Goal: Task Accomplishment & Management: Manage account settings

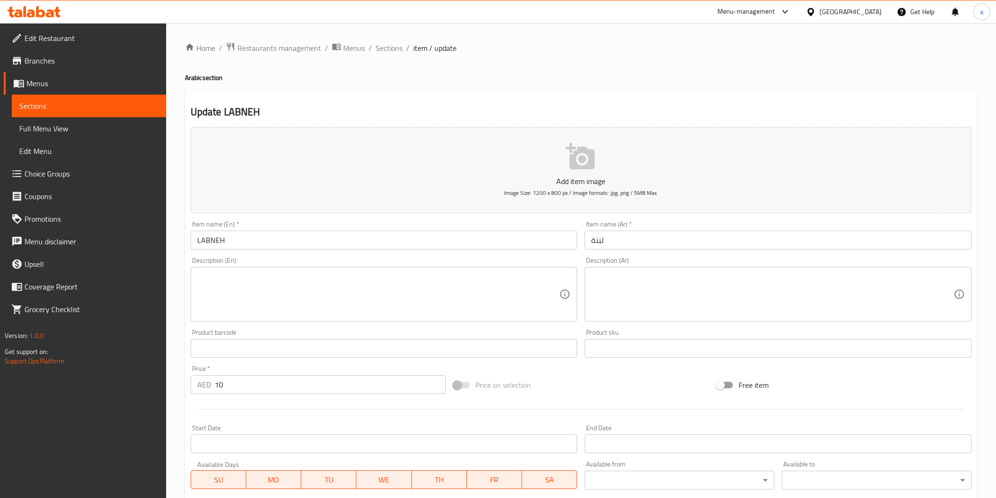
scroll to position [181, 0]
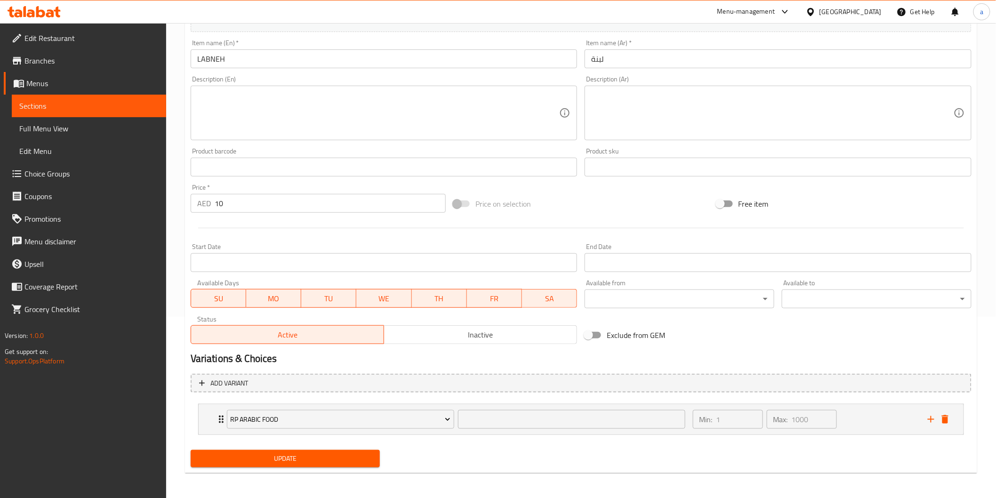
click at [321, 464] on button "Update" at bounding box center [286, 458] width 190 height 17
click at [65, 109] on span "Sections" at bounding box center [88, 105] width 139 height 11
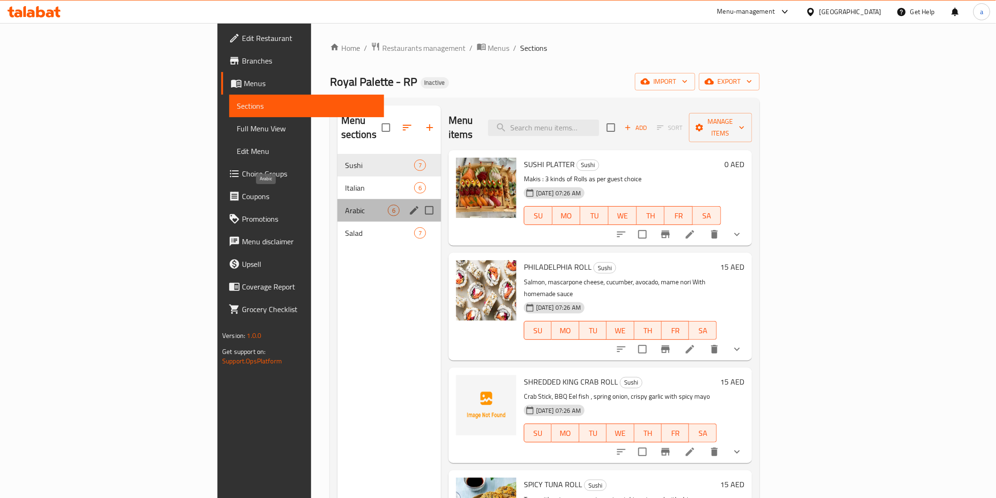
click at [345, 205] on span "Arabic" at bounding box center [366, 210] width 43 height 11
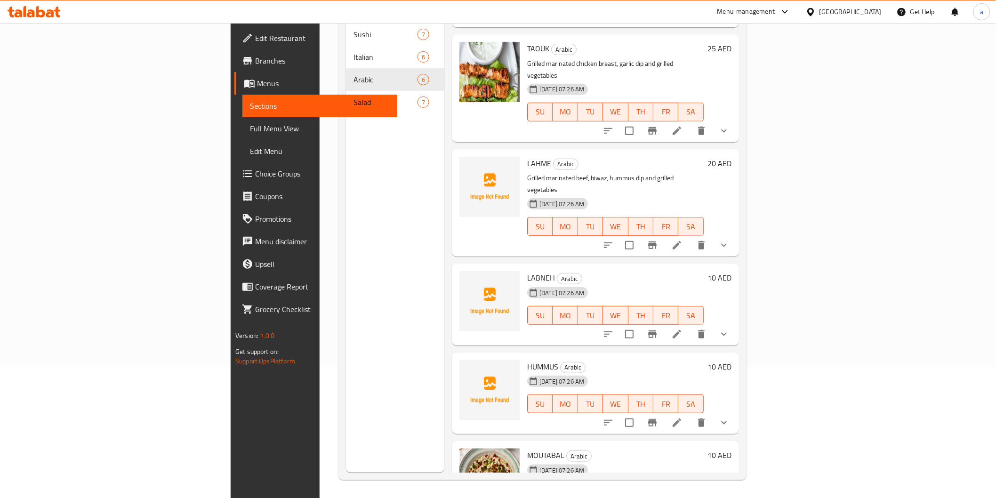
scroll to position [132, 0]
click at [683, 416] on icon at bounding box center [676, 421] width 11 height 11
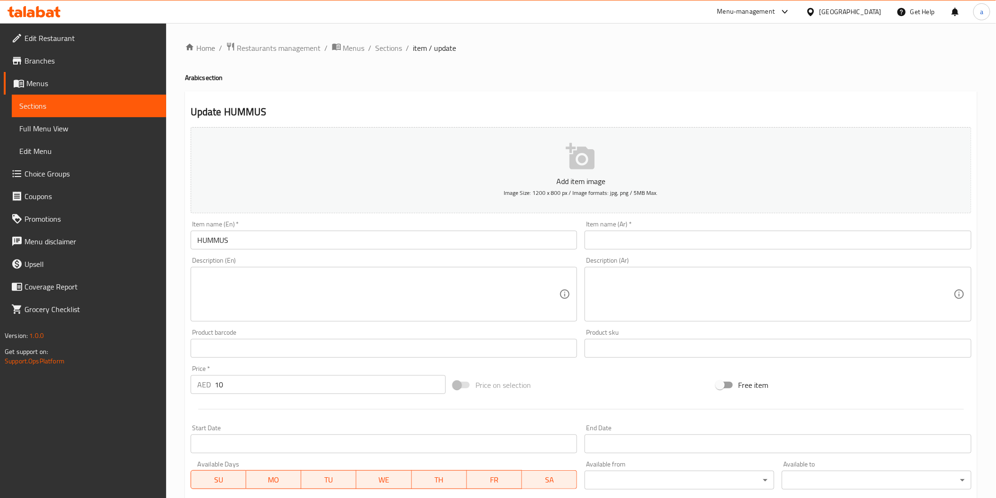
click at [198, 242] on input "HUMMUS" at bounding box center [384, 240] width 387 height 19
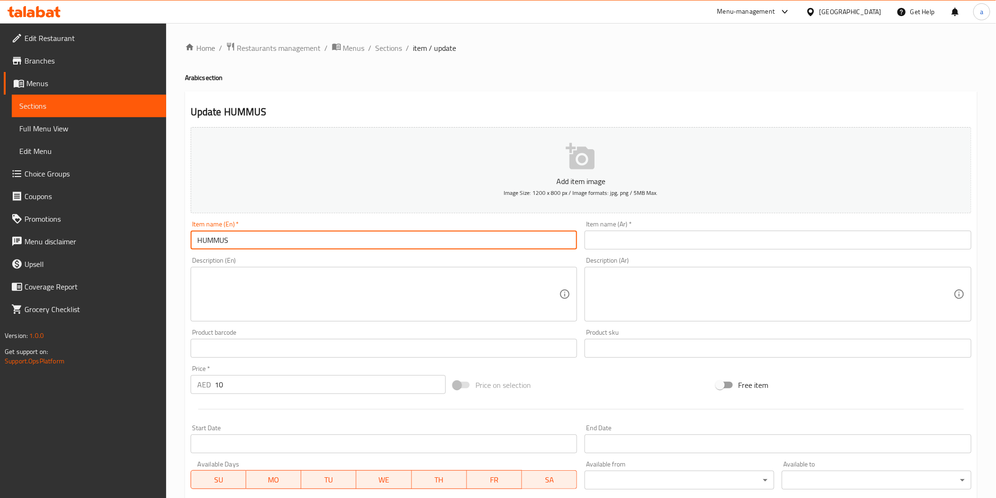
click at [198, 242] on input "HUMMUS" at bounding box center [384, 240] width 387 height 19
click at [625, 236] on input "text" at bounding box center [778, 240] width 387 height 19
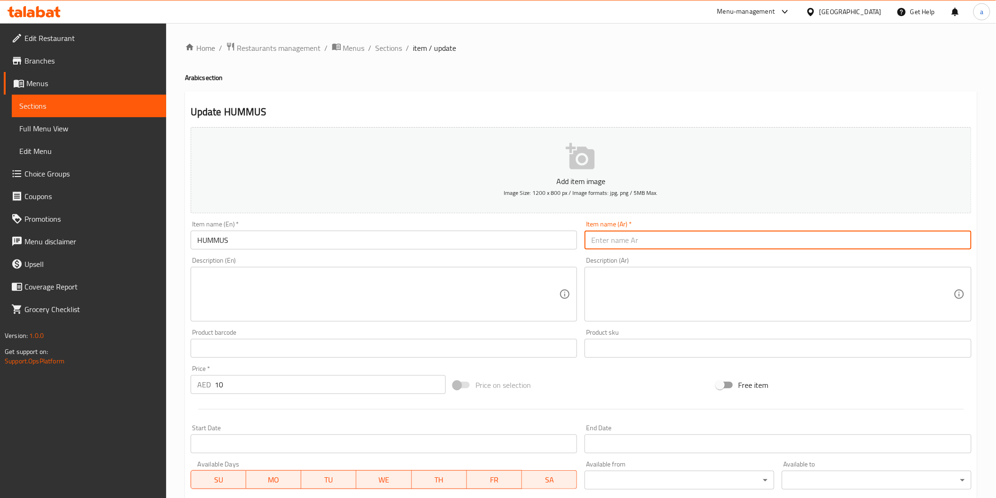
paste input "[GEOGRAPHIC_DATA]"
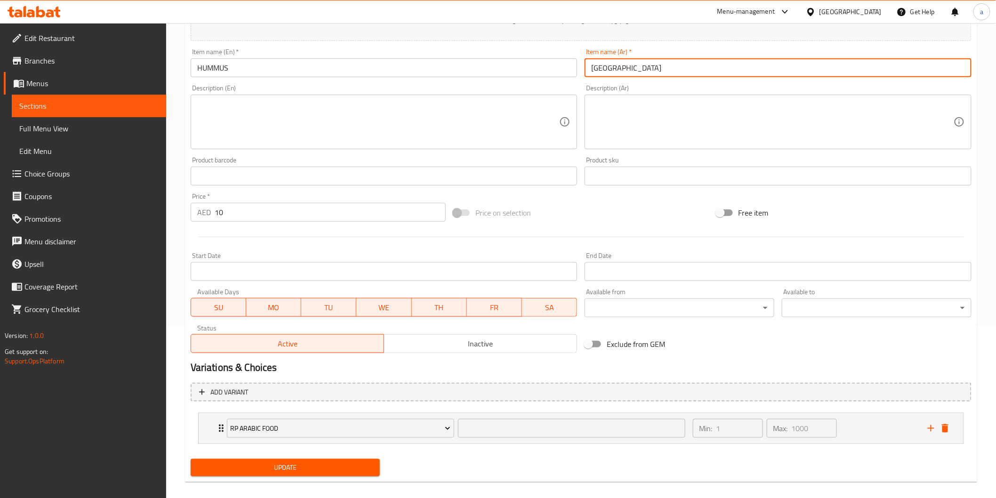
scroll to position [181, 0]
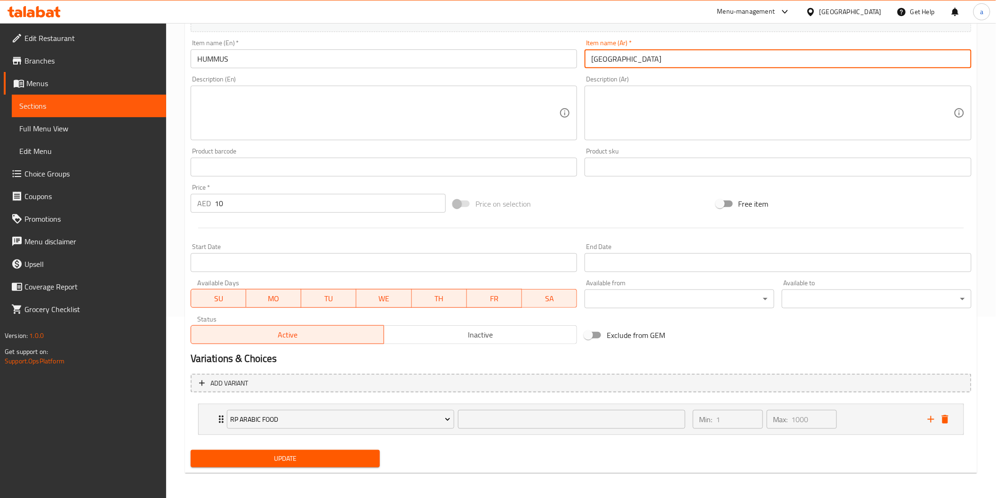
type input "[GEOGRAPHIC_DATA]"
click at [337, 455] on span "Update" at bounding box center [285, 459] width 175 height 12
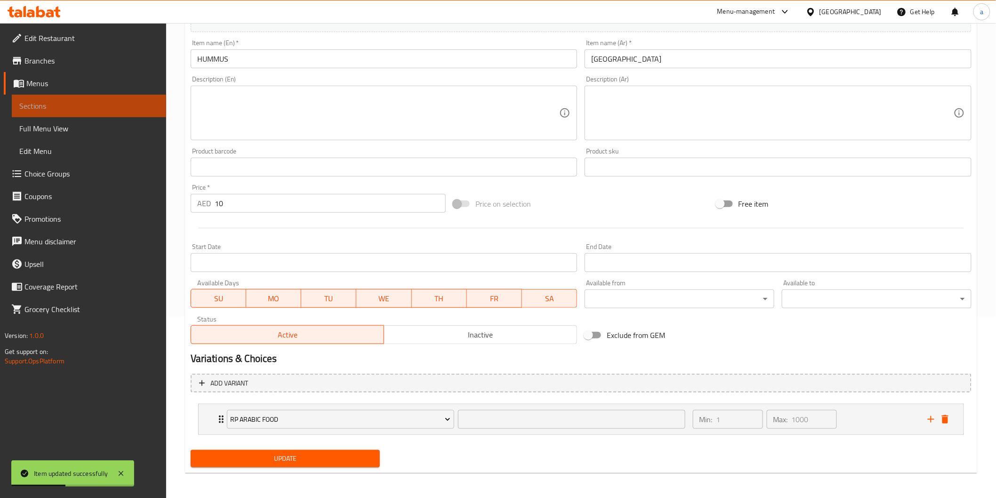
click at [119, 97] on link "Sections" at bounding box center [89, 106] width 154 height 23
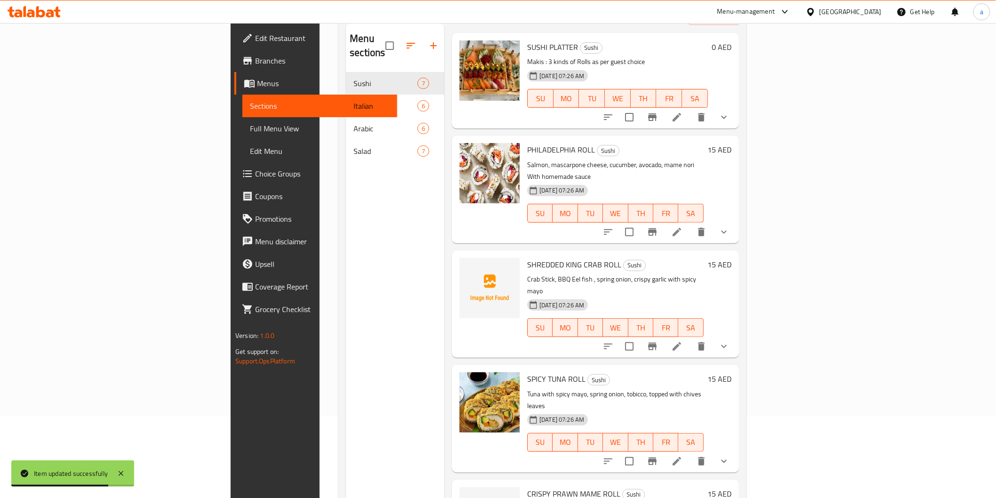
scroll to position [27, 0]
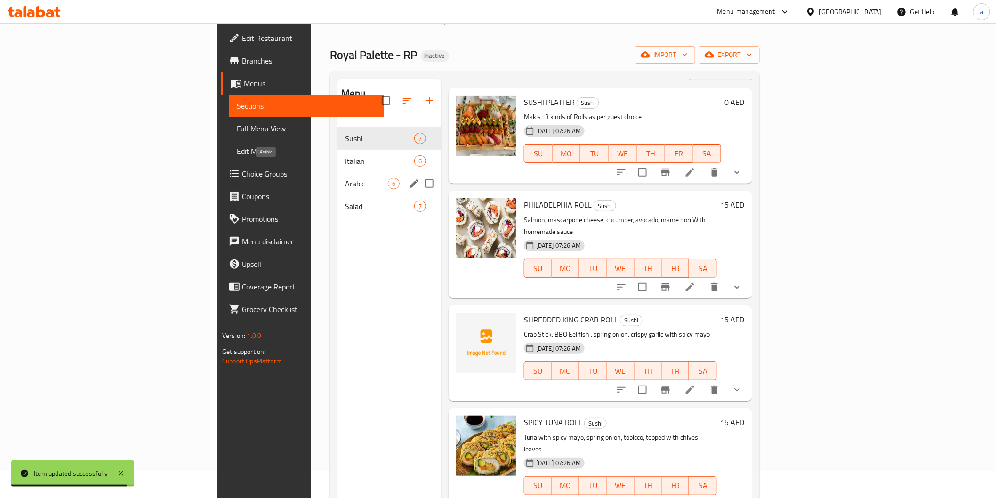
click at [345, 178] on span "Arabic" at bounding box center [366, 183] width 43 height 11
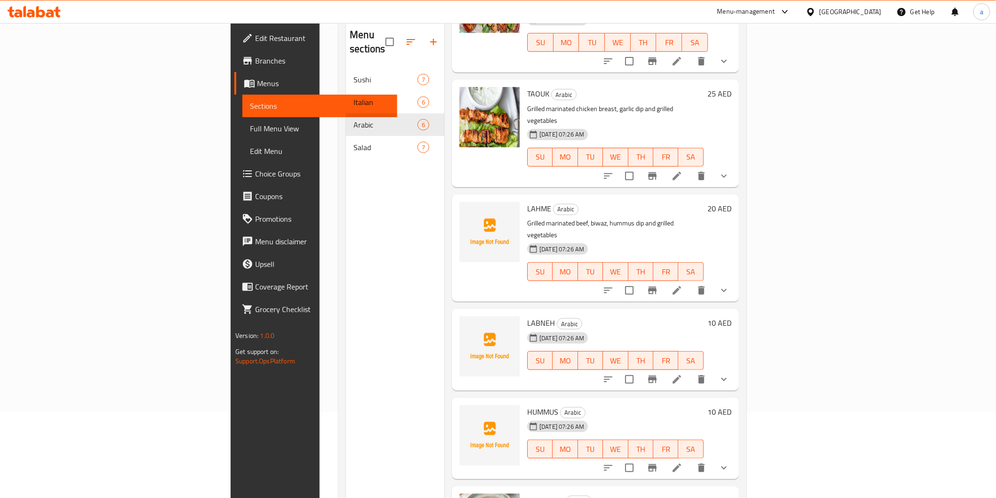
scroll to position [132, 0]
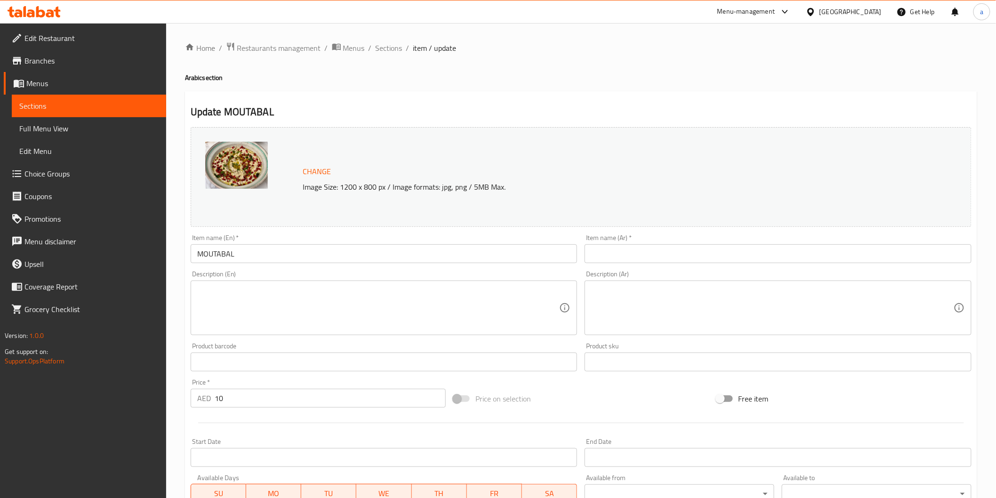
click at [233, 250] on input "MOUTABAL" at bounding box center [384, 253] width 387 height 19
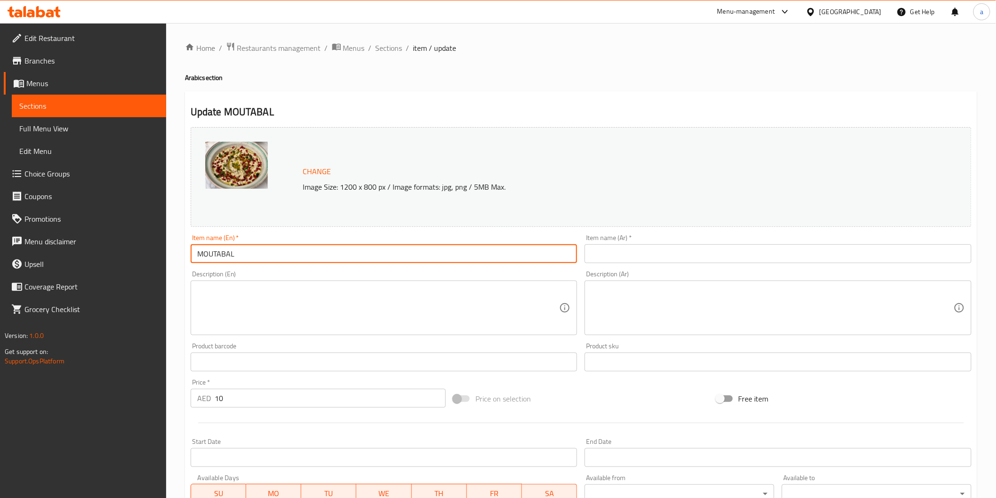
click at [645, 257] on input "text" at bounding box center [778, 253] width 387 height 19
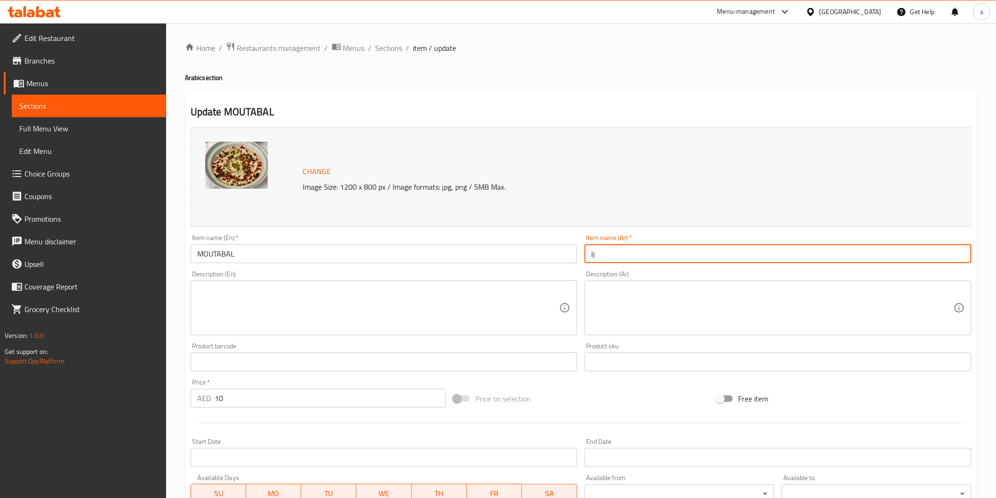
type input "l"
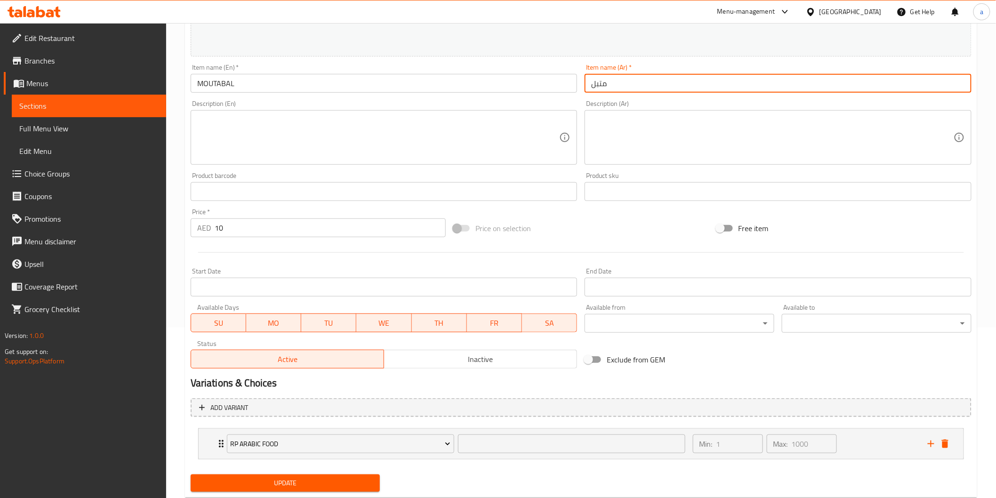
scroll to position [195, 0]
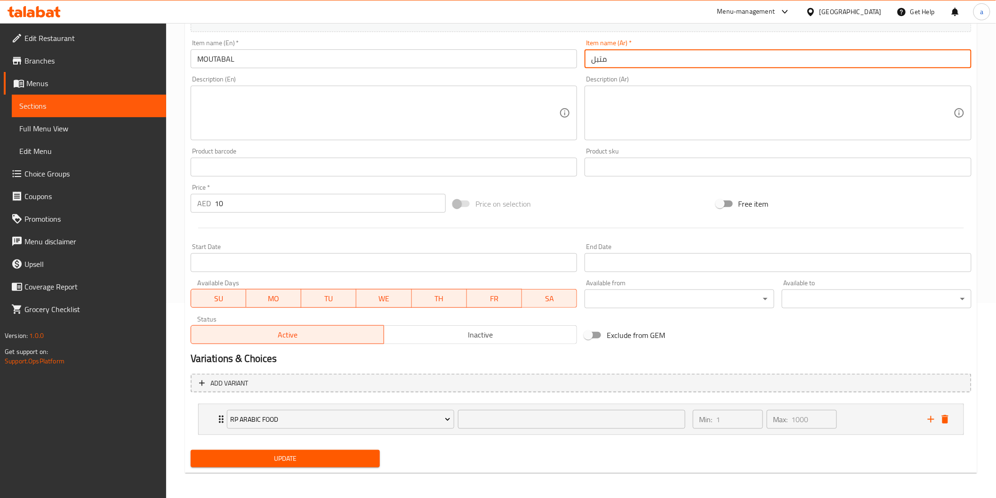
type input "متبل"
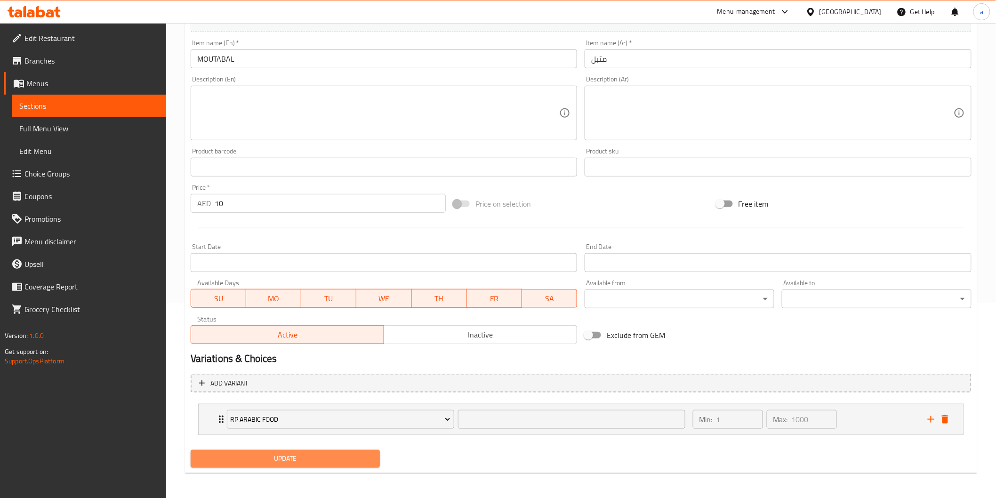
click at [302, 465] on button "Update" at bounding box center [286, 458] width 190 height 17
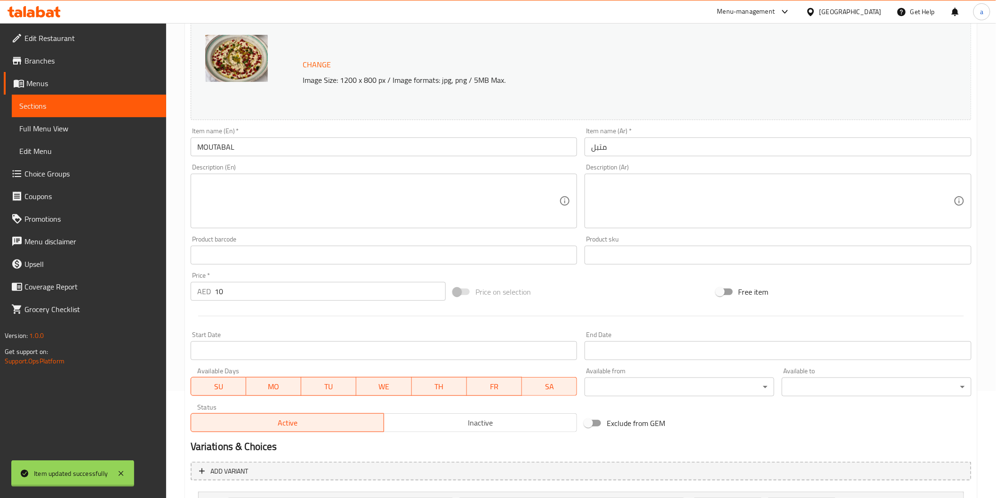
scroll to position [0, 0]
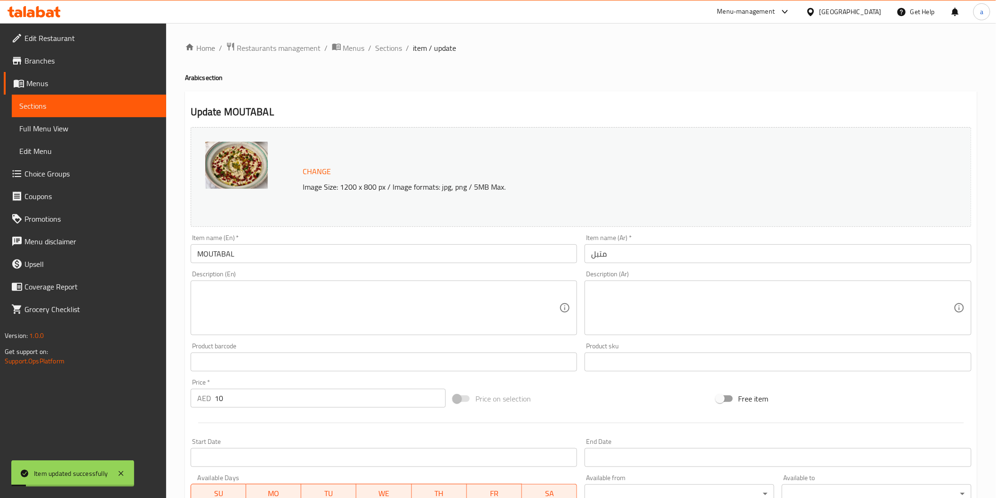
click at [83, 110] on span "Sections" at bounding box center [88, 105] width 139 height 11
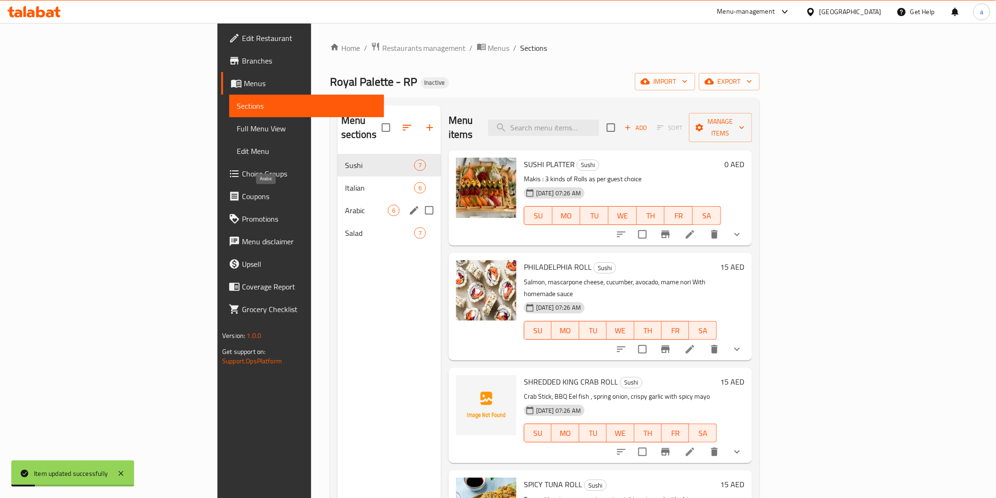
click at [345, 205] on span "Arabic" at bounding box center [366, 210] width 43 height 11
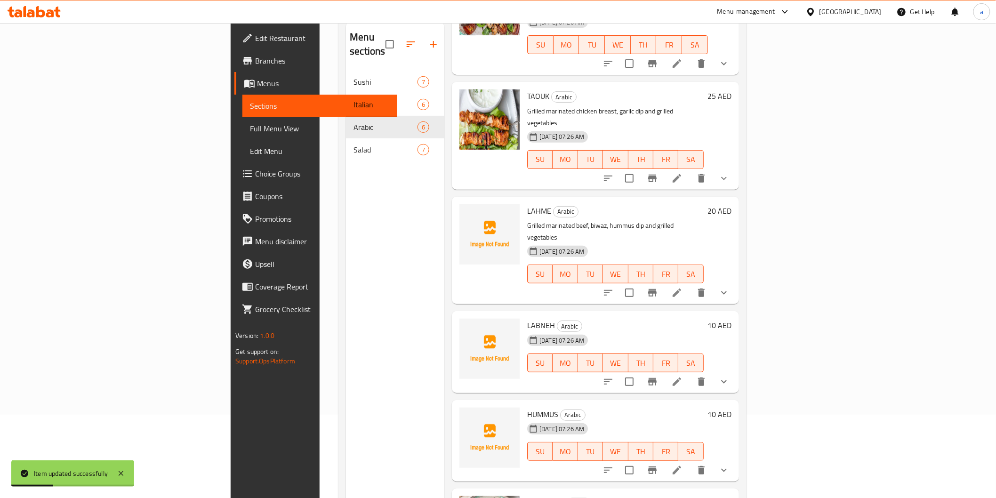
scroll to position [132, 0]
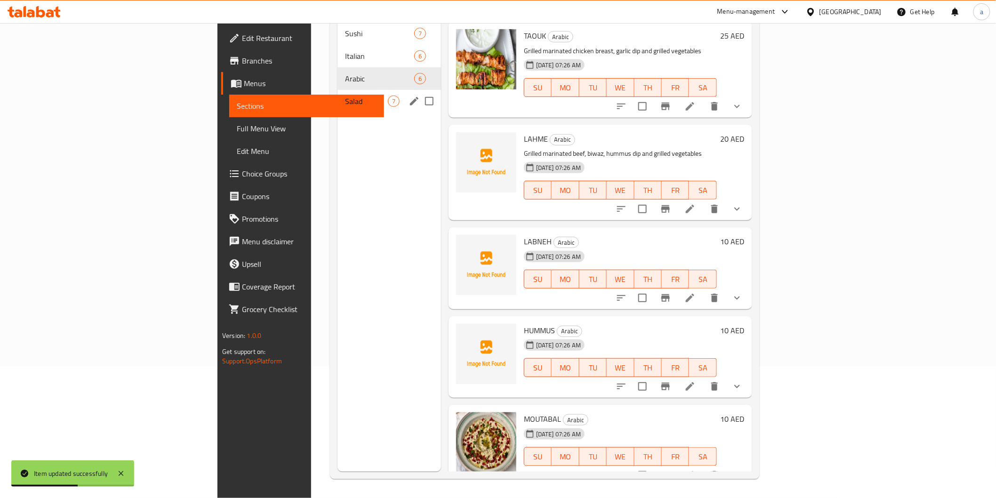
click at [345, 96] on span "Salad" at bounding box center [366, 101] width 43 height 11
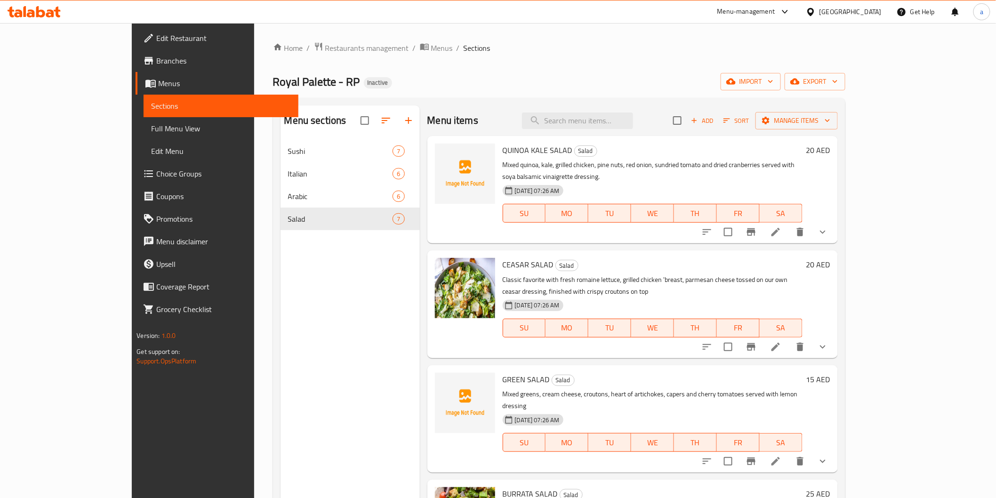
click at [781, 226] on icon at bounding box center [775, 231] width 11 height 11
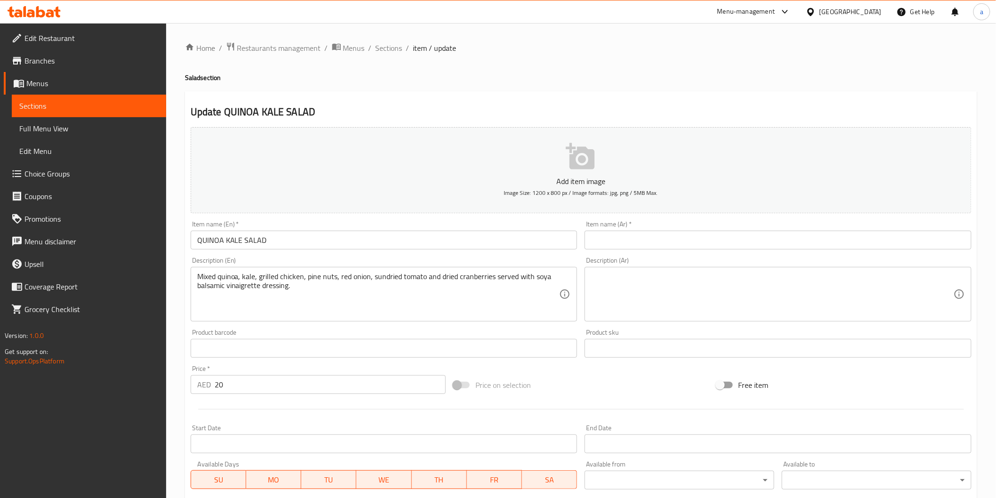
click at [224, 238] on input "QUINOA KALE SALAD" at bounding box center [384, 240] width 387 height 19
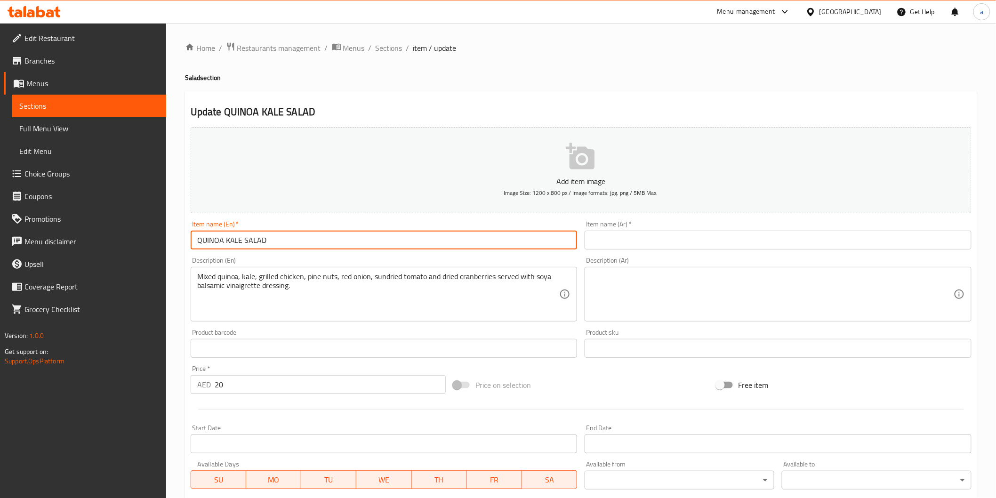
click at [224, 238] on input "QUINOA KALE SALAD" at bounding box center [384, 240] width 387 height 19
click at [389, 243] on input "QUINOA KALE SALAD" at bounding box center [384, 240] width 387 height 19
click at [651, 232] on input "text" at bounding box center [778, 240] width 387 height 19
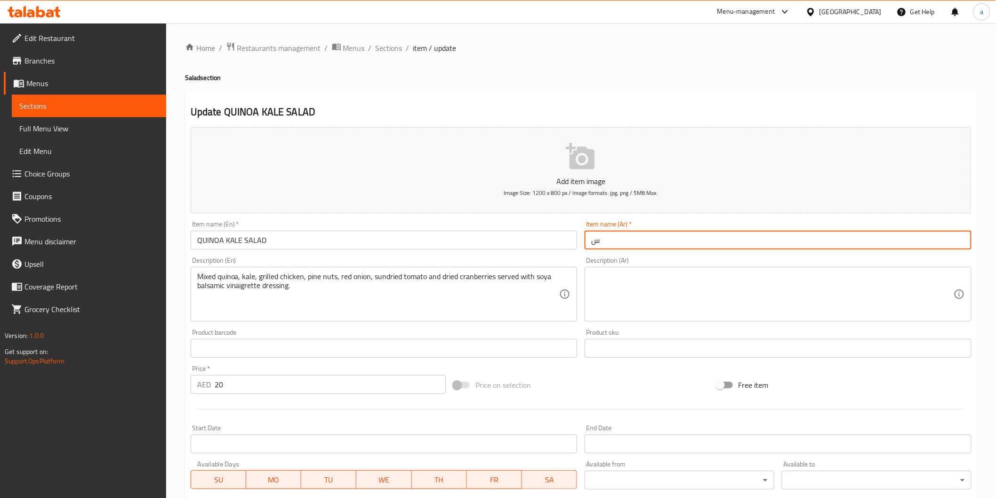
click at [592, 243] on input "س" at bounding box center [778, 240] width 387 height 19
type input "س"
type input "سلطة كينوا كيل"
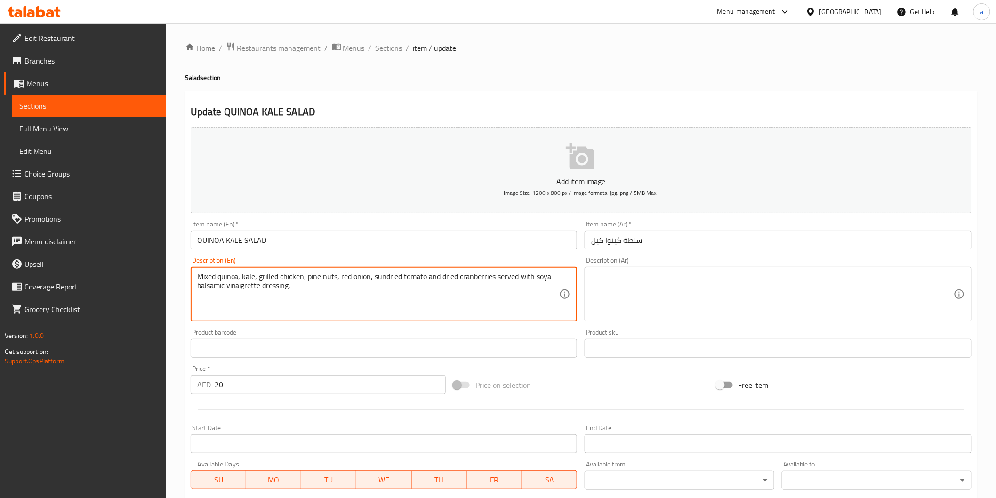
click at [263, 293] on textarea "Mixed quinoa, kale, grilled chicken, pine nuts, red onion, sundried tomato and …" at bounding box center [378, 294] width 362 height 45
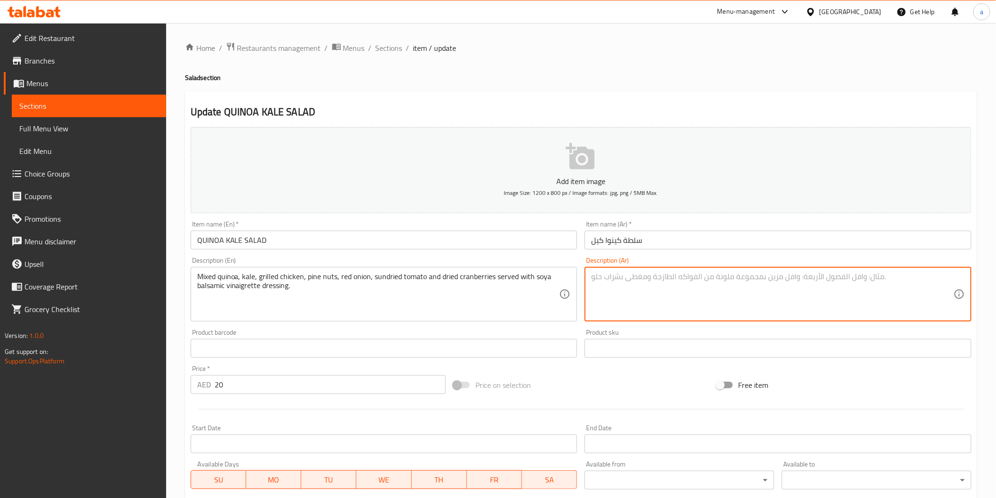
click at [620, 284] on textarea at bounding box center [772, 294] width 362 height 45
paste textarea "مزيج من الكينوا والكرنب والدجاج المشوي والصنوبر والبصل الأحمر والطماطم المجففة …"
drag, startPoint x: 876, startPoint y: 279, endPoint x: 889, endPoint y: 281, distance: 12.9
click at [889, 281] on textarea "مزيج من الكينوا والكرنب والدجاج المشوي والصنوبر والبصل الأحمر والطماطم المجففة …" at bounding box center [772, 294] width 362 height 45
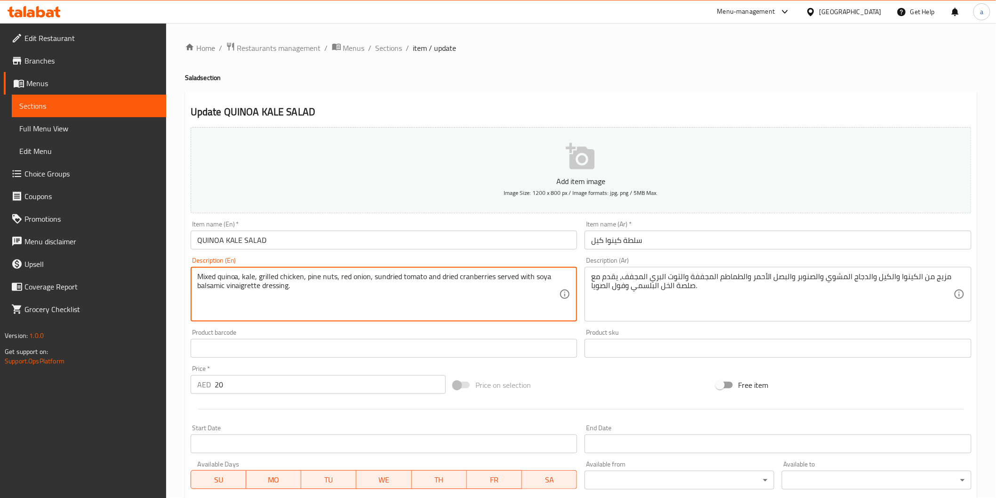
drag, startPoint x: 440, startPoint y: 277, endPoint x: 492, endPoint y: 283, distance: 52.6
click at [460, 280] on textarea "Mixed quinoa, kale, grilled chicken, pine nuts, red onion, sundried tomato and …" at bounding box center [378, 294] width 362 height 45
drag, startPoint x: 441, startPoint y: 274, endPoint x: 492, endPoint y: 273, distance: 51.3
click at [492, 273] on textarea "Mixed quinoa, kale, grilled chicken, pine nuts, red onion, sundried tomato and …" at bounding box center [378, 294] width 362 height 45
drag, startPoint x: 518, startPoint y: 276, endPoint x: 549, endPoint y: 284, distance: 32.0
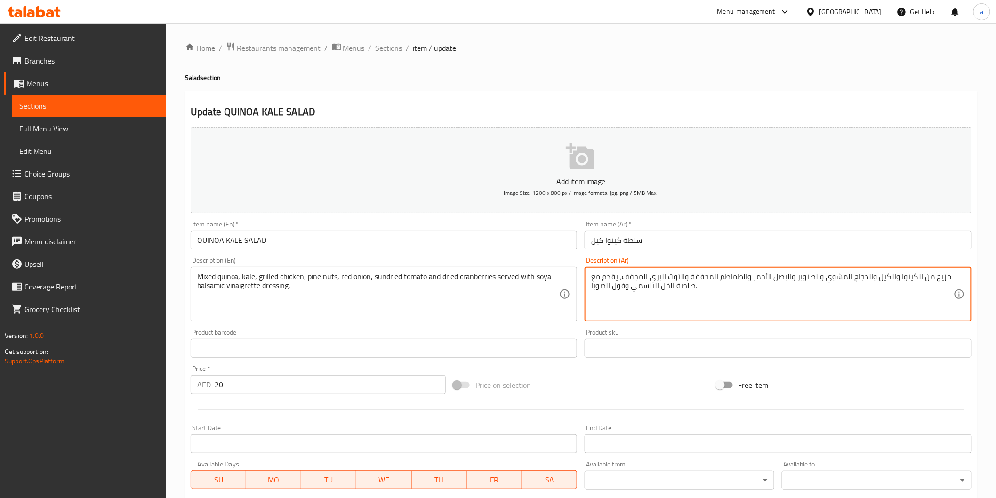
drag, startPoint x: 611, startPoint y: 290, endPoint x: 628, endPoint y: 289, distance: 17.0
click at [622, 292] on textarea "مزيج من الكينوا والكيل والدجاج المشوي والصنوبر والبصل الأحمر والطماطم المجففة و…" at bounding box center [772, 294] width 362 height 45
drag, startPoint x: 625, startPoint y: 289, endPoint x: 610, endPoint y: 288, distance: 15.6
click at [610, 288] on textarea "مزيج من الكينوا والكيل والدجاج المشوي والصنوبر والبصل الأحمر والطماطم المجففة و…" at bounding box center [772, 294] width 362 height 45
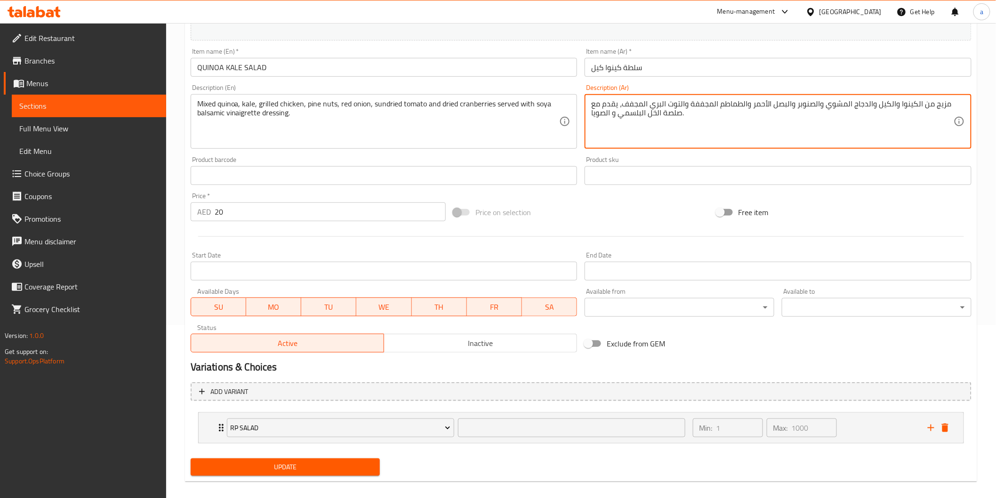
scroll to position [181, 0]
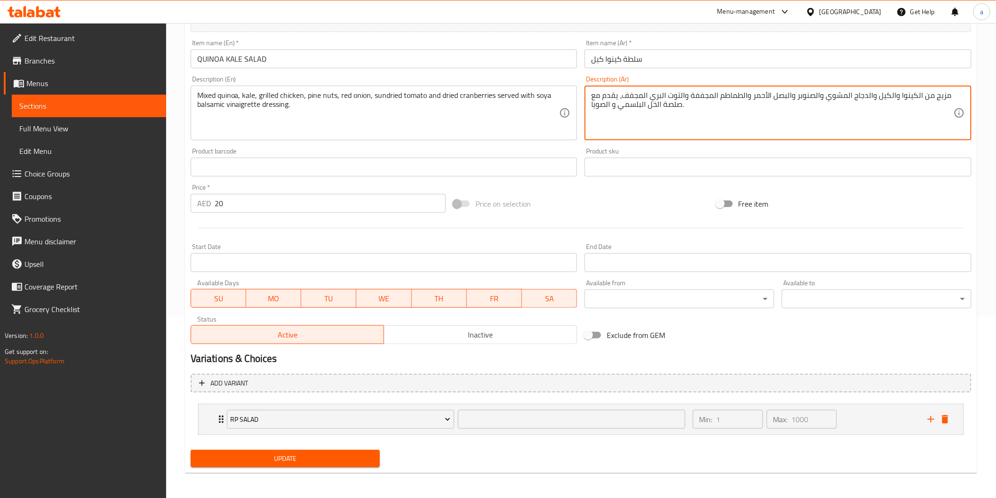
type textarea "مزيج من الكينوا والكيل والدجاج المشوي والصنوبر والبصل الأحمر والطماطم المجففة و…"
click at [333, 467] on div "Update" at bounding box center [285, 458] width 197 height 25
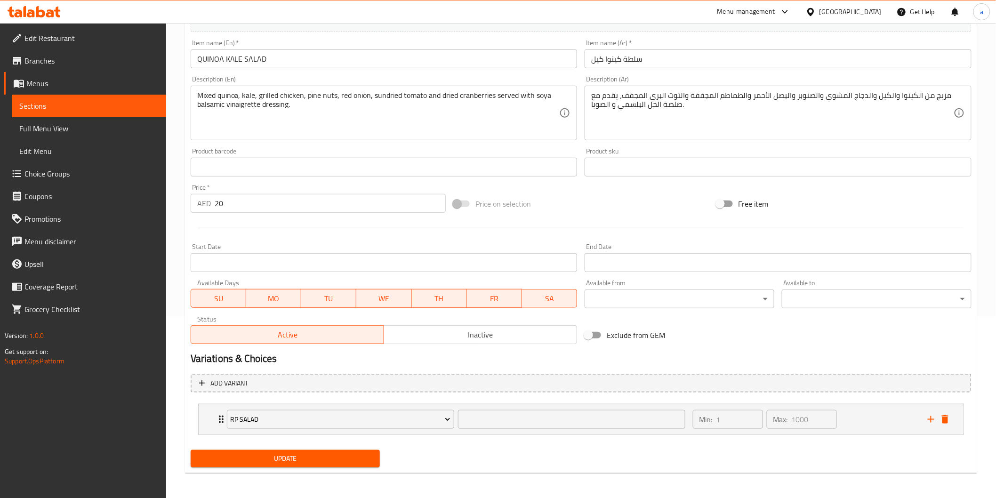
click at [333, 460] on span "Update" at bounding box center [285, 459] width 175 height 12
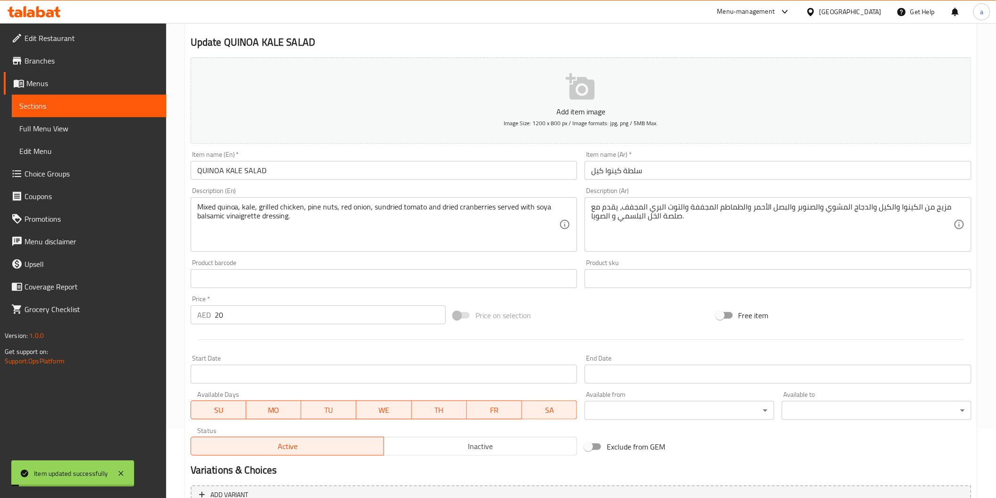
scroll to position [0, 0]
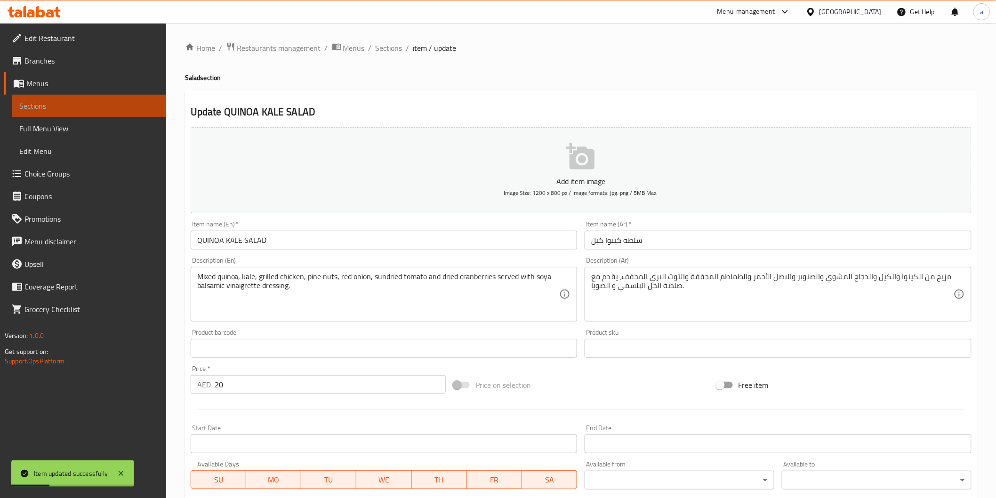
click at [21, 111] on span "Sections" at bounding box center [88, 105] width 139 height 11
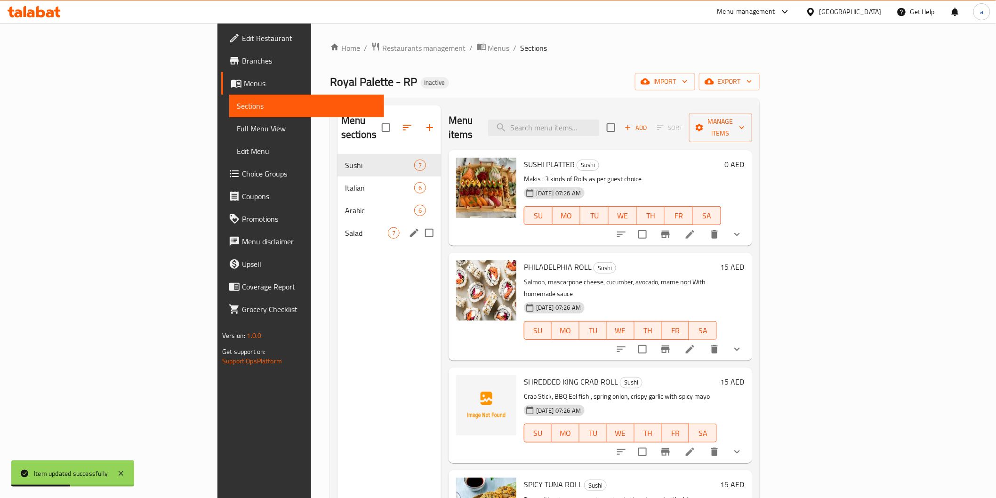
click at [337, 222] on div "Salad 7" at bounding box center [389, 233] width 104 height 23
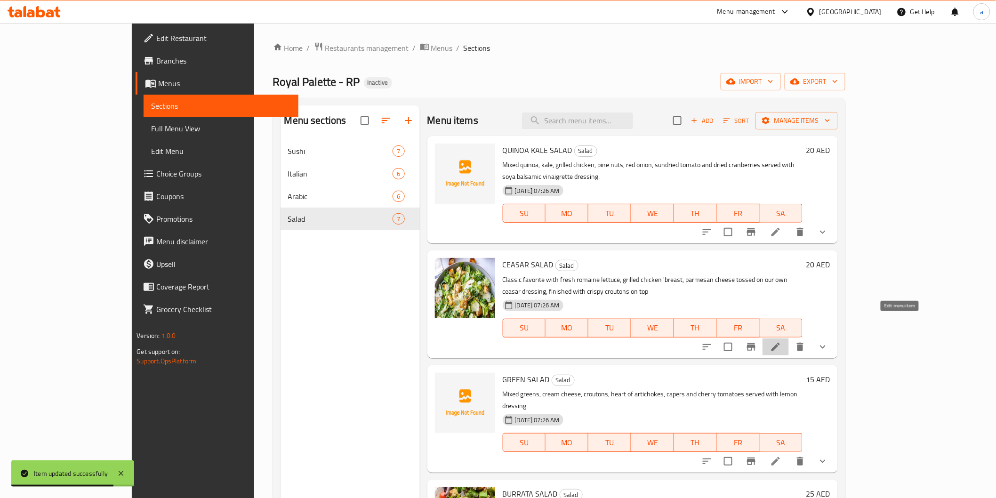
click at [781, 341] on icon at bounding box center [775, 346] width 11 height 11
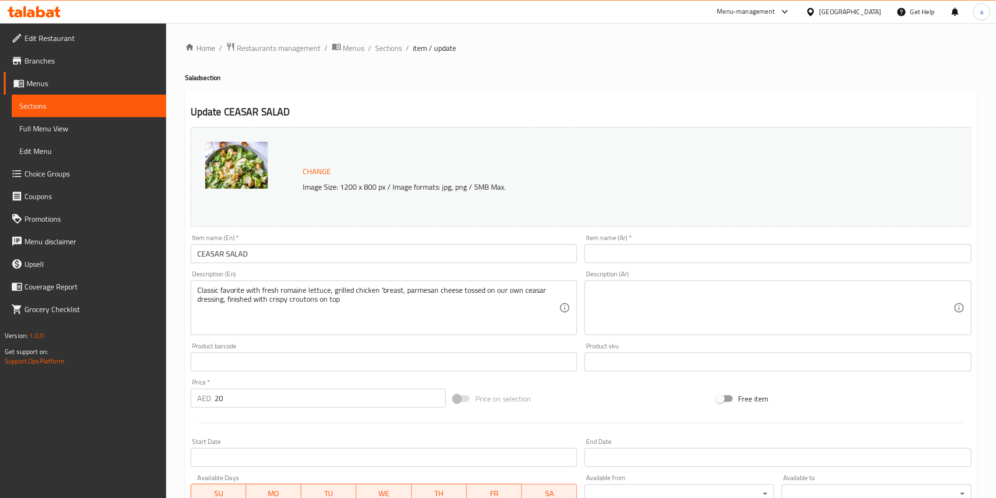
click at [686, 261] on input "text" at bounding box center [778, 253] width 387 height 19
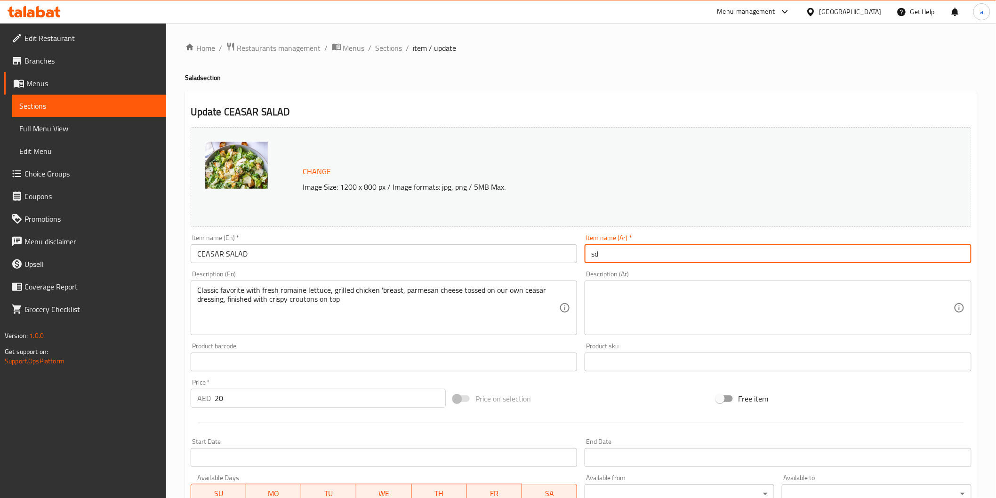
type input "s"
type input "سلطة سيزر"
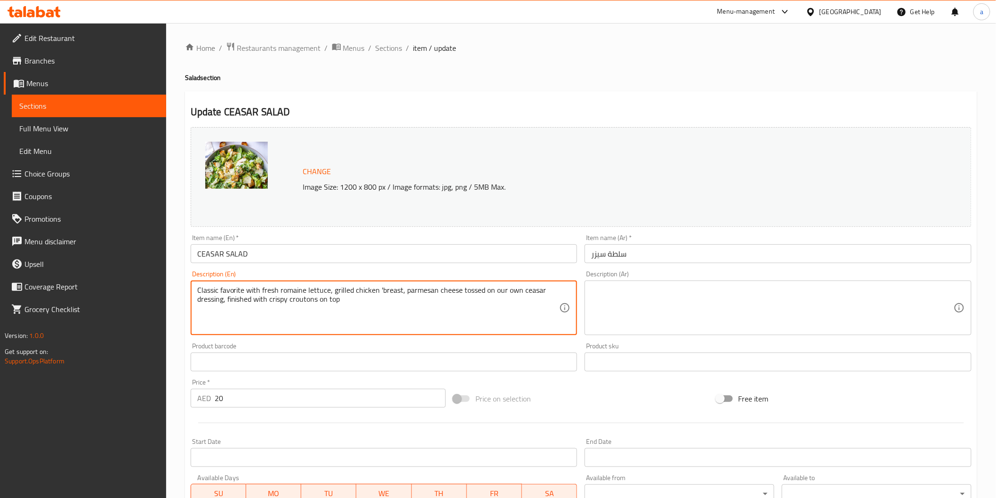
click at [257, 291] on textarea "Classic favorite with fresh romaine lettuce, grilled chicken 'breast, parmesan …" at bounding box center [378, 308] width 362 height 45
click at [415, 292] on textarea "Classic favorite with fresh romaine lettuce, grilled chicken 'breast, parmesan …" at bounding box center [378, 308] width 362 height 45
click at [660, 287] on textarea at bounding box center [772, 308] width 362 height 45
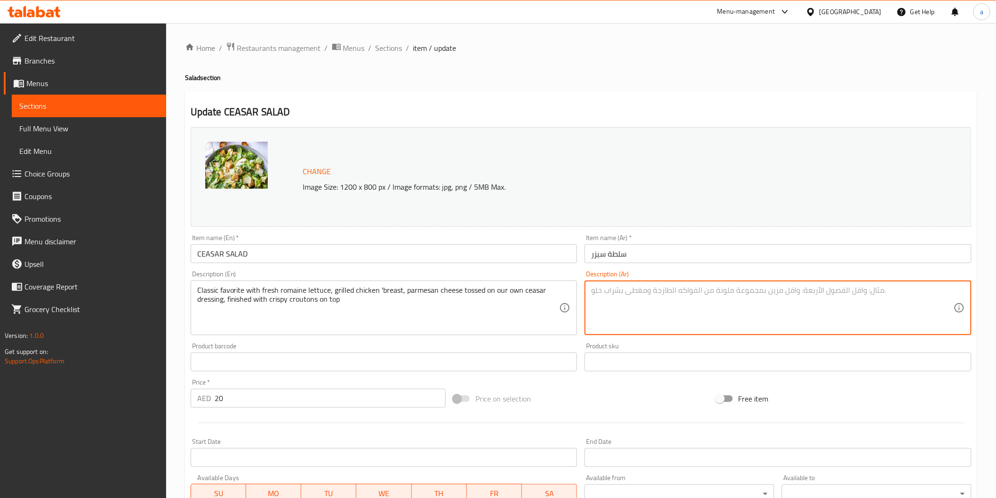
paste textarea "طبق كلاسيكي مفضل مع خس روماني طازج، وصدر دجاج مشوي، وجبن بارميزان ممزوج بصلصة س…"
drag, startPoint x: 929, startPoint y: 293, endPoint x: 953, endPoint y: 295, distance: 24.1
click at [953, 295] on textarea "طبق كلاسيكي مفضل مع خس روماني طازج، وصدر دجاج مشوي، وجبن بارميزان ممزوج بصلصة س…" at bounding box center [772, 308] width 362 height 45
click at [945, 296] on textarea "طبق كلاسيكي مفضل مع خس روماني طازج، وصدر دجاج مشوي، وجبن بارميزان ممزوج بصلصة س…" at bounding box center [772, 308] width 362 height 45
click at [940, 293] on textarea "طبق كلاسيكي مفضل مع خس روماني طازج، وصدر دجاج مشوي، وجبن بارميزان ممزوج بصلصة س…" at bounding box center [772, 308] width 362 height 45
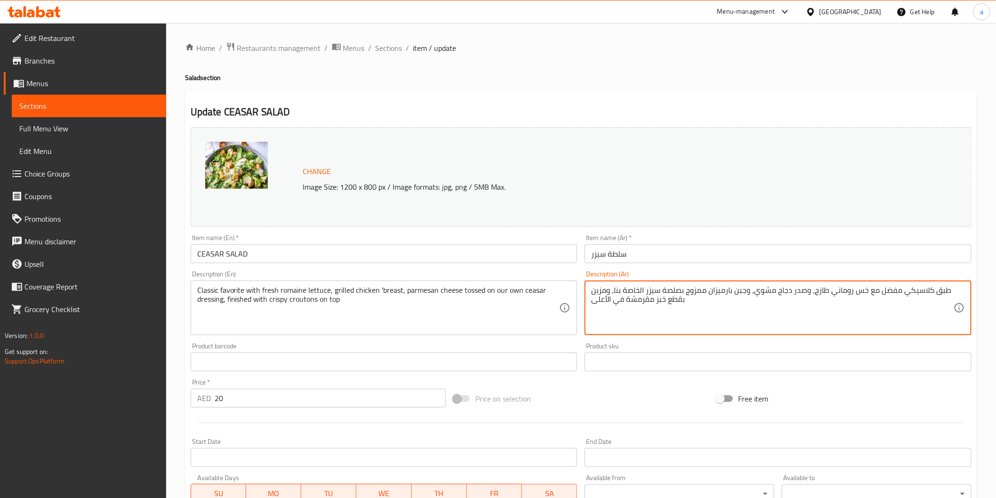
click at [940, 293] on textarea "طبق كلاسيكي مفضل مع خس روماني طازج، وصدر دجاج مشوي، وجبن بارميزان ممزوج بصلصة س…" at bounding box center [772, 308] width 362 height 45
drag, startPoint x: 705, startPoint y: 294, endPoint x: 725, endPoint y: 290, distance: 21.0
click at [725, 290] on textarea "كلاسيكي مفضل مع خس روماني طازج، وصدر دجاج مشوي، وجبن بارميزان ممزوج بصلصة سيزر …" at bounding box center [772, 308] width 362 height 45
drag, startPoint x: 683, startPoint y: 293, endPoint x: 688, endPoint y: 292, distance: 4.7
click at [688, 292] on textarea "كلاسيكي مفضل مع خس روماني طازج، وصدر دجاج مشوي، وجبن بارميزان توسد على بصلصة سي…" at bounding box center [772, 308] width 362 height 45
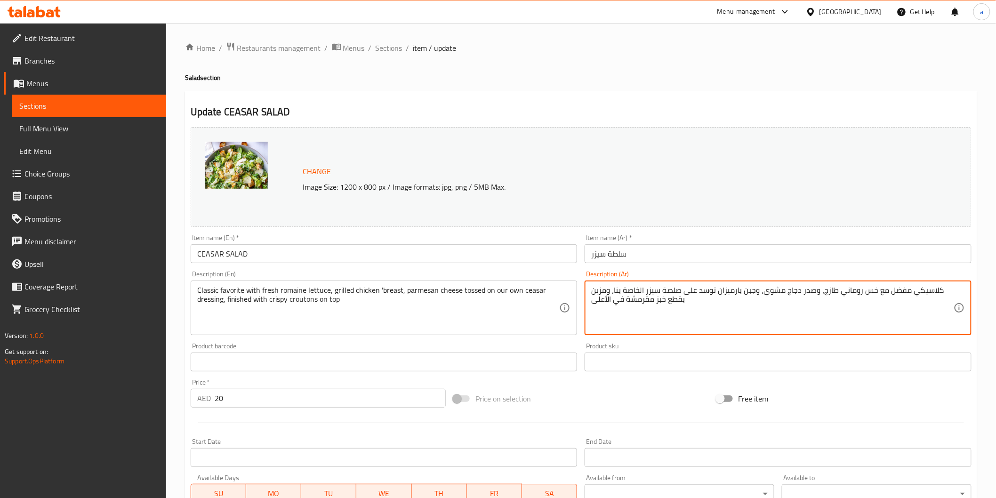
drag, startPoint x: 616, startPoint y: 288, endPoint x: 643, endPoint y: 290, distance: 27.9
click at [643, 290] on textarea "كلاسيكي مفضل مع خس روماني طازج، وصدر دجاج مشوي، وجبن بارميزان توسد على صلصة سيز…" at bounding box center [772, 308] width 362 height 45
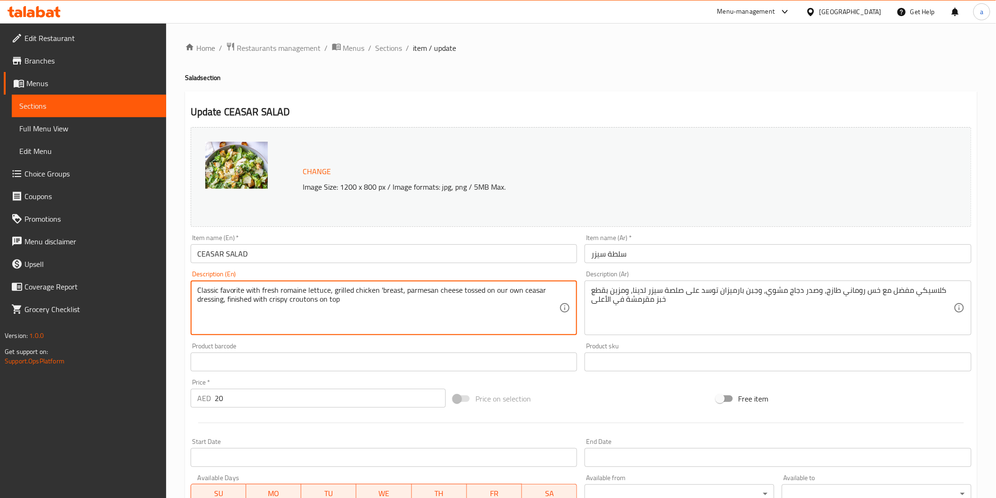
drag, startPoint x: 494, startPoint y: 293, endPoint x: 519, endPoint y: 290, distance: 24.6
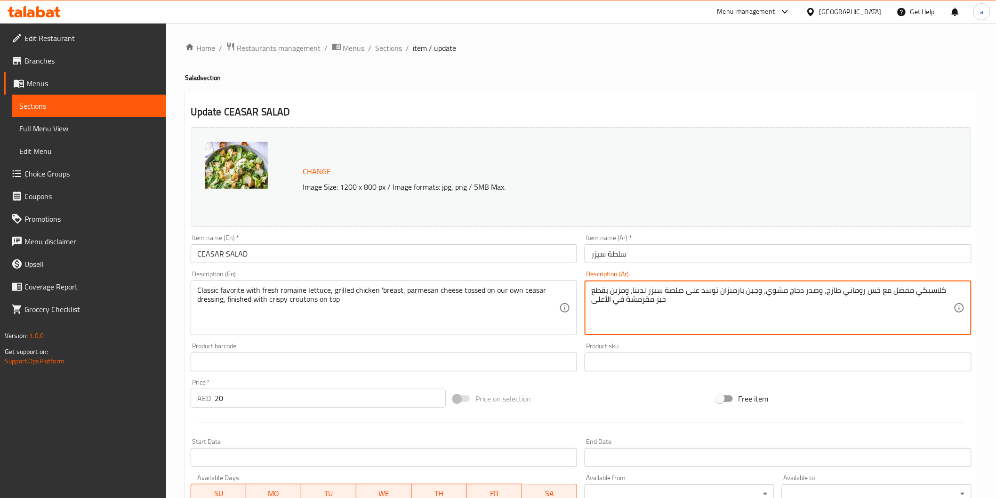
drag, startPoint x: 645, startPoint y: 292, endPoint x: 661, endPoint y: 295, distance: 15.8
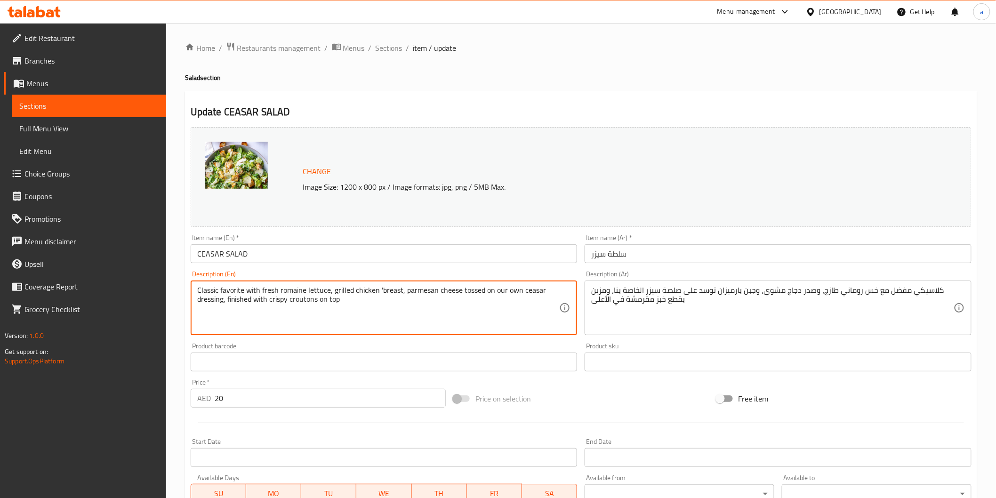
drag, startPoint x: 289, startPoint y: 299, endPoint x: 317, endPoint y: 300, distance: 27.3
click at [290, 305] on textarea "Classic favorite with fresh romaine lettuce, grilled chicken 'breast, parmesan …" at bounding box center [378, 308] width 362 height 45
click at [270, 298] on textarea "Classic favorite with fresh romaine lettuce, grilled chicken 'breast, parmesan …" at bounding box center [378, 308] width 362 height 45
drag, startPoint x: 269, startPoint y: 299, endPoint x: 318, endPoint y: 312, distance: 50.6
click at [318, 312] on textarea "Classic favorite with fresh romaine lettuce, grilled chicken 'breast, parmesan …" at bounding box center [378, 308] width 362 height 45
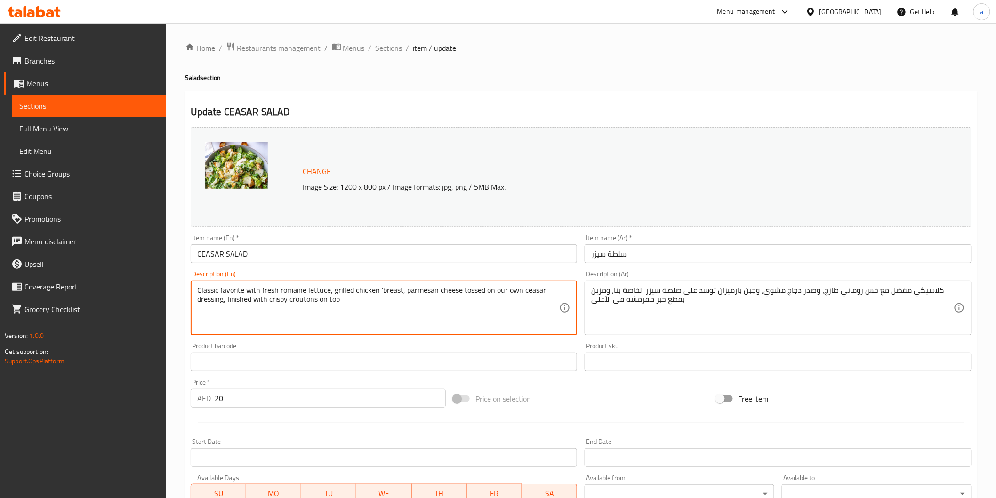
click at [318, 312] on textarea "Classic favorite with fresh romaine lettuce, grilled chicken 'breast, parmesan …" at bounding box center [378, 308] width 362 height 45
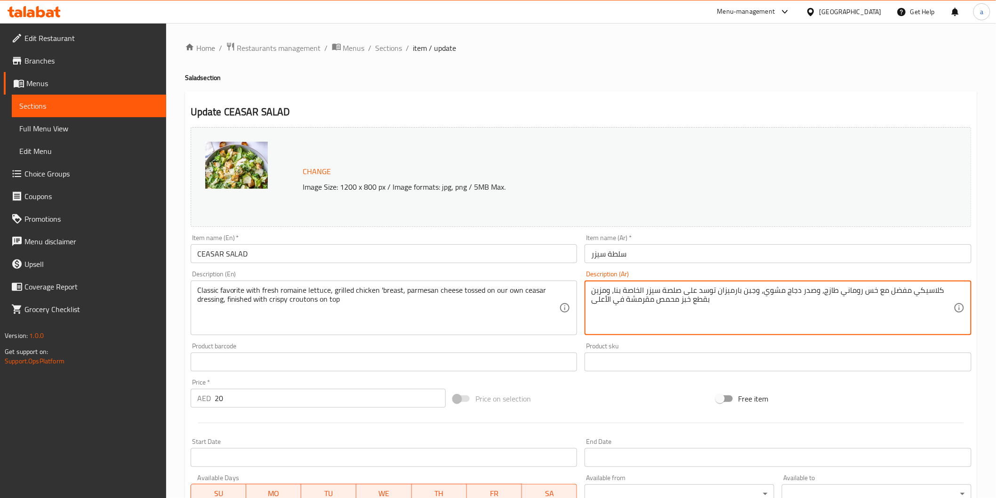
type textarea "كلاسيكي مفضل مع خس روماني طازج، وصدر دجاج مشوي، وجبن بارميزان توسد على صلصة سيز…"
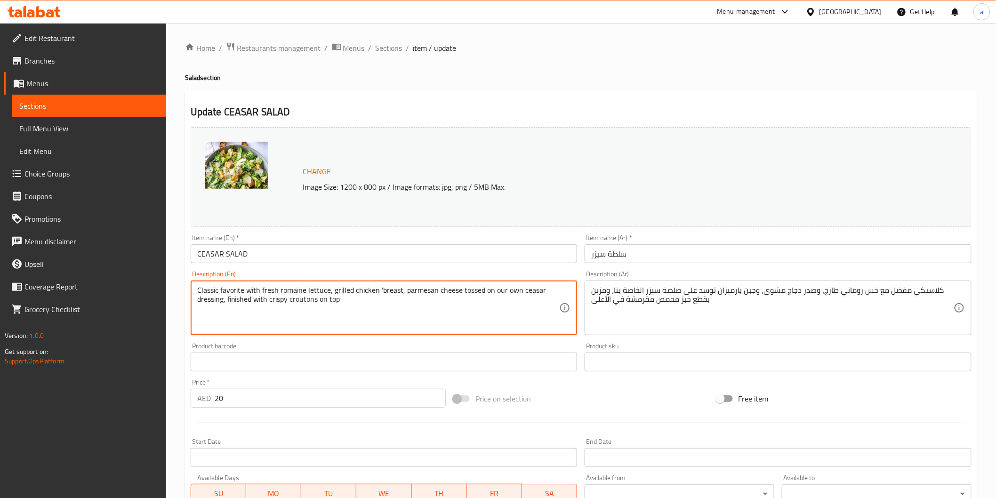
drag, startPoint x: 319, startPoint y: 301, endPoint x: 347, endPoint y: 306, distance: 28.7
click at [427, 324] on textarea "Classic favorite with fresh romaine lettuce, grilled chicken 'breast, parmesan …" at bounding box center [378, 308] width 362 height 45
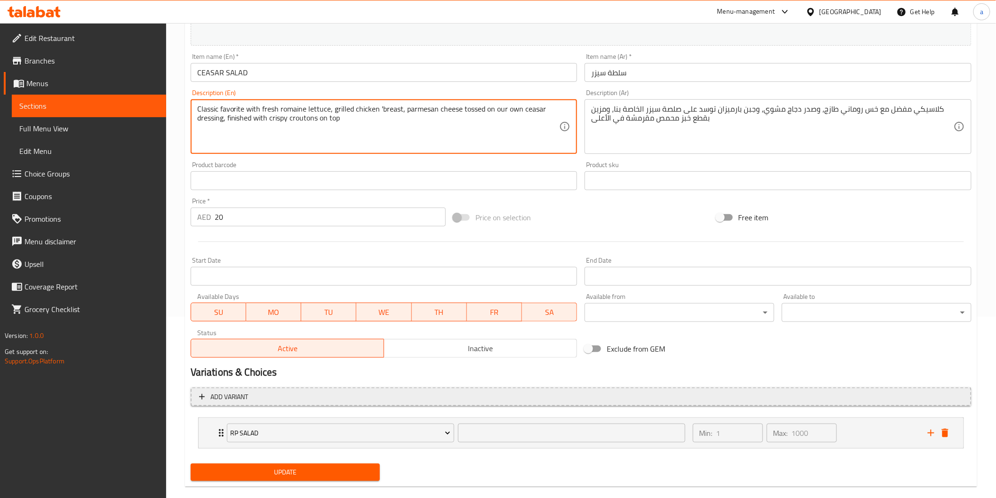
scroll to position [195, 0]
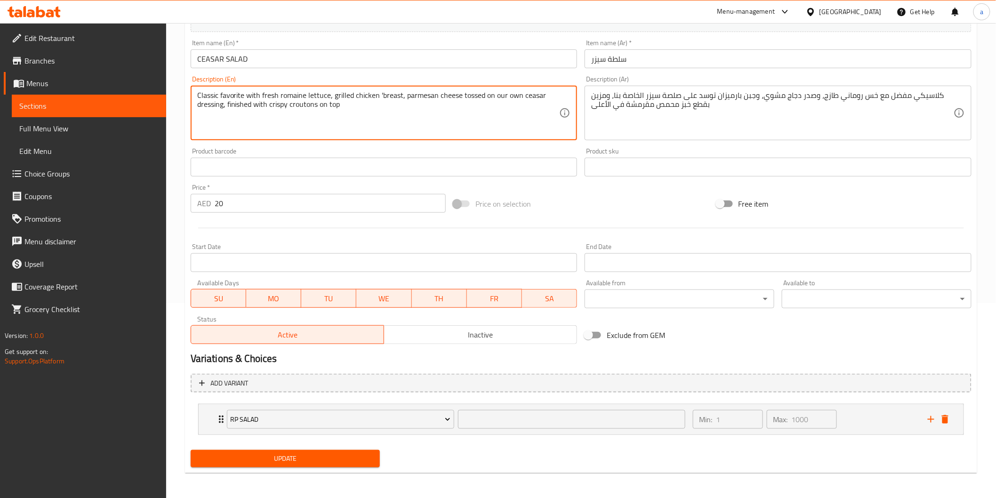
click at [355, 462] on span "Update" at bounding box center [285, 459] width 175 height 12
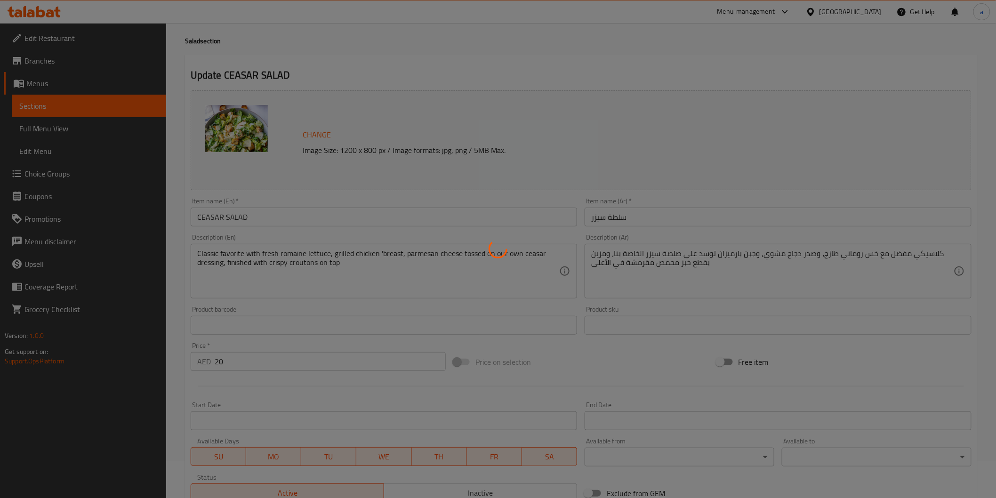
scroll to position [0, 0]
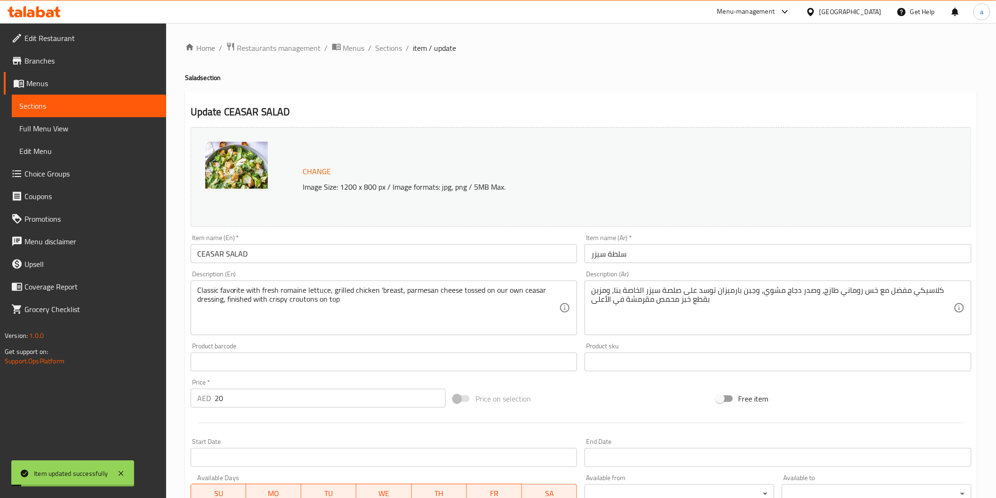
click at [134, 97] on link "Sections" at bounding box center [89, 106] width 154 height 23
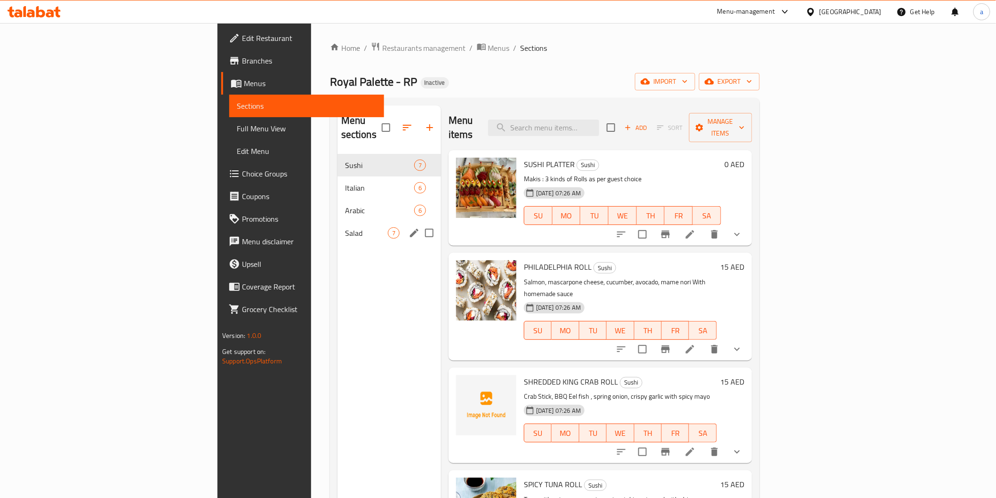
click at [337, 233] on nav "Sushi 7 Italian 6 Arabic 6 Salad 7" at bounding box center [389, 199] width 104 height 98
click at [345, 227] on span "Salad" at bounding box center [366, 232] width 43 height 11
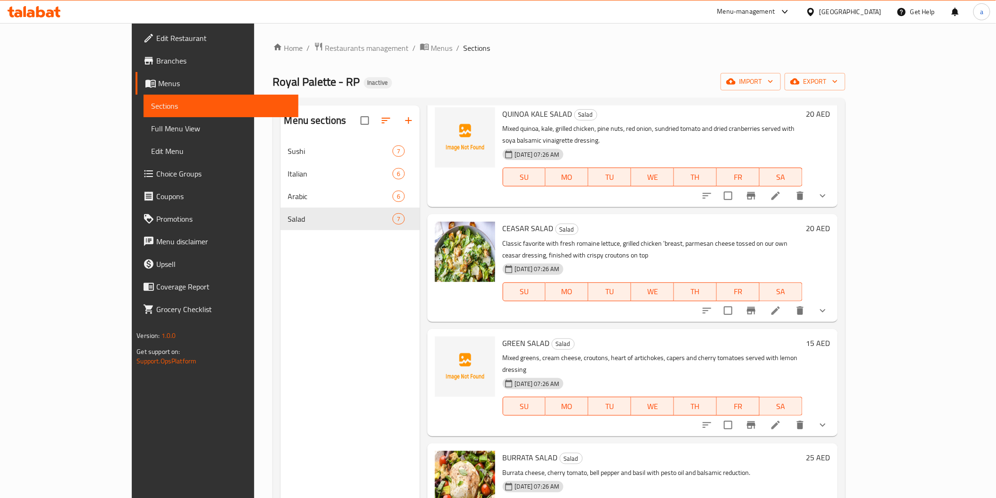
scroll to position [52, 0]
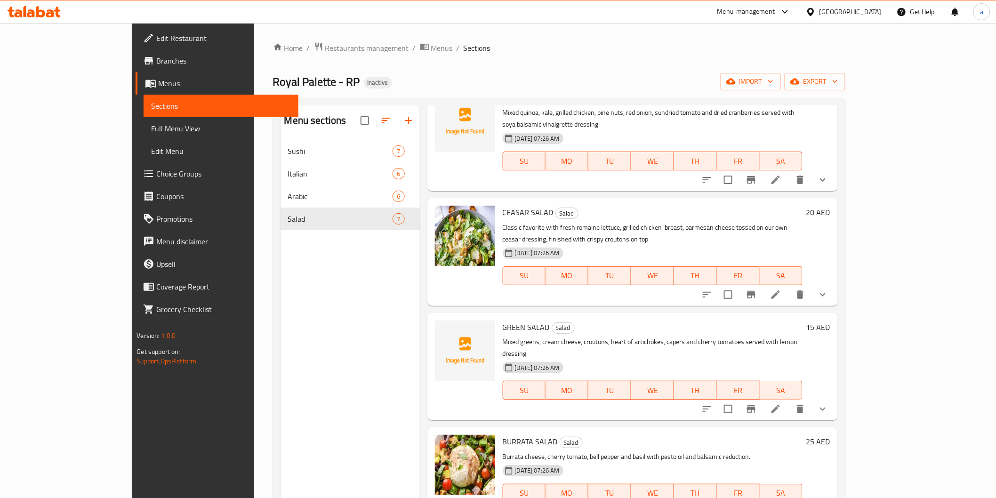
click at [789, 401] on li at bounding box center [776, 409] width 26 height 17
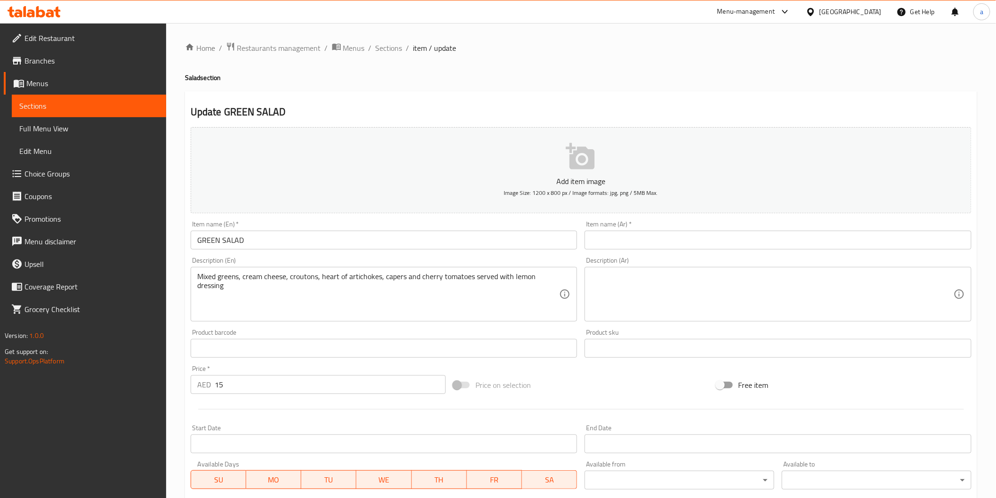
click at [336, 237] on input "GREEN SALAD" at bounding box center [384, 240] width 387 height 19
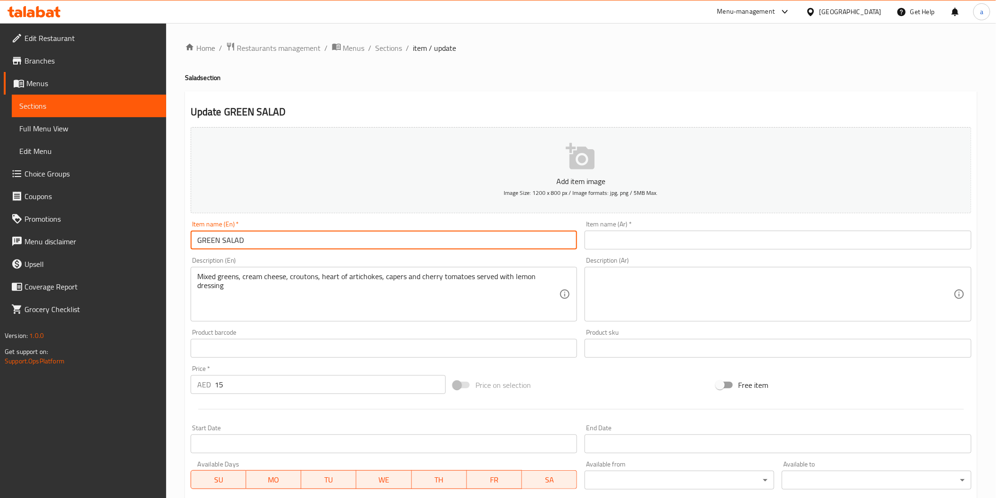
click at [788, 245] on input "text" at bounding box center [778, 240] width 387 height 19
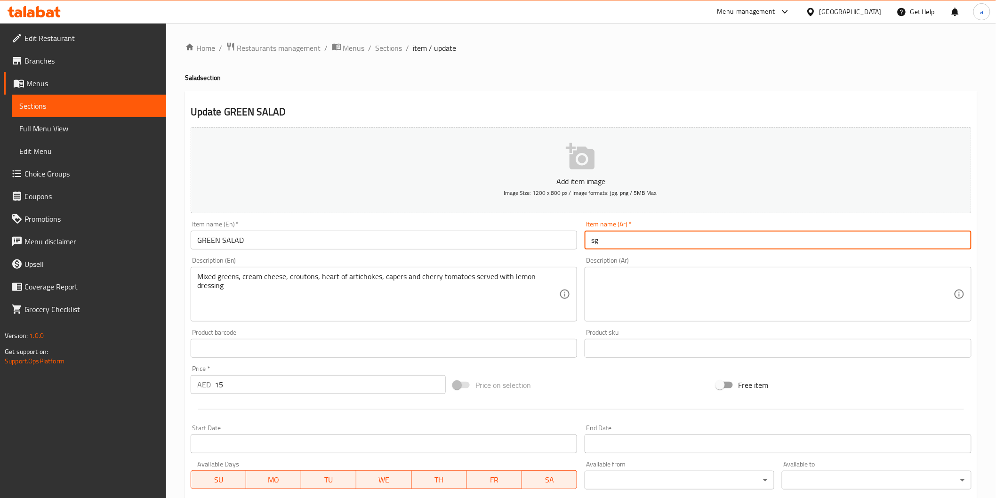
type input "s"
type input "سلطة خضراء"
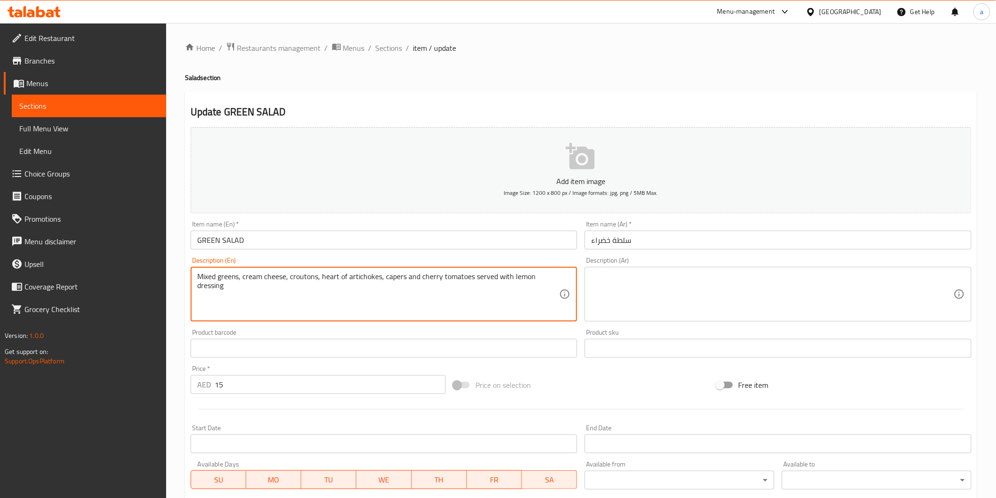
click at [220, 281] on textarea "Mixed greens, cream cheese, croutons, heart of artichokes, capers and cherry to…" at bounding box center [378, 294] width 362 height 45
click at [659, 294] on textarea at bounding box center [772, 294] width 362 height 45
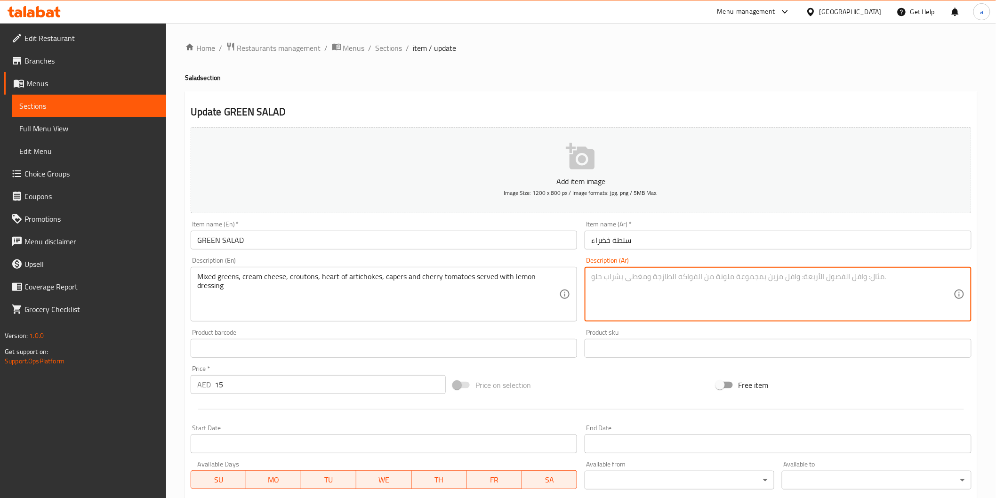
paste textarea "خضراوات مشكلة، جبنة كريمية، قطع خبز محمص، قلب الخرشوف، الكبر والطماطم الكرزية ت…"
drag, startPoint x: 910, startPoint y: 281, endPoint x: 928, endPoint y: 283, distance: 17.9
click at [928, 283] on textarea "خضراوات مشكلة، جبنة كريمية، قطع خبز محمص، قلب الخرشوف، الكبر والطماطم الكرزية ت…" at bounding box center [772, 294] width 362 height 45
click at [920, 275] on textarea "خضراوات مشكلة، جبنة كريمية، قطع خبز محمص، قلب الخرشوف، الكبر والطماطم الكرزية ت…" at bounding box center [772, 294] width 362 height 45
drag, startPoint x: 923, startPoint y: 280, endPoint x: 910, endPoint y: 283, distance: 13.3
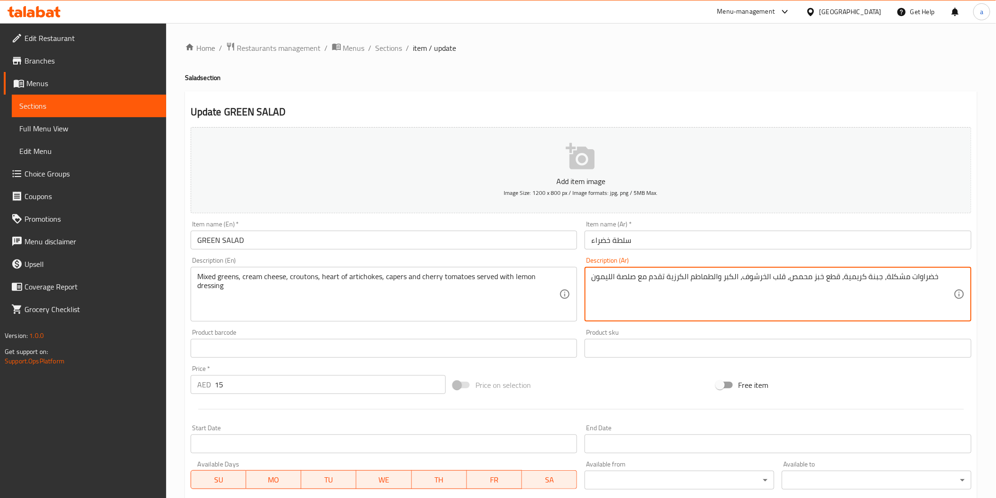
click at [910, 283] on textarea "خضراوات مشكلة، جبنة كريمية، قطع خبز محمص، قلب الخرشوف، الكبر والطماطم الكرزية ت…" at bounding box center [772, 294] width 362 height 45
drag, startPoint x: 822, startPoint y: 277, endPoint x: 839, endPoint y: 281, distance: 17.8
click at [839, 281] on textarea "خضرة مشكلة، جبنة كريمية، قطع خبز محمص، قلب الخرشوف، الكبر والطماطم الكرزية تقدم…" at bounding box center [772, 294] width 362 height 45
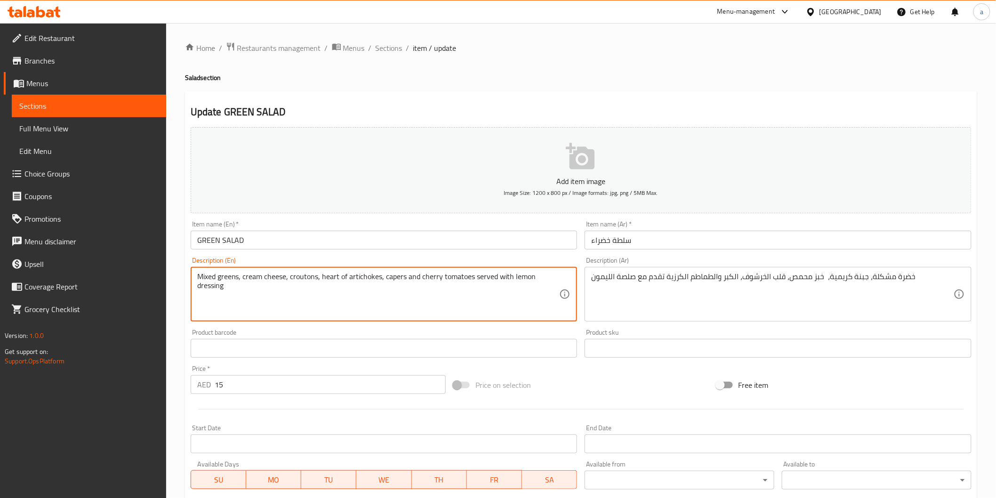
drag, startPoint x: 347, startPoint y: 278, endPoint x: 379, endPoint y: 272, distance: 32.7
drag, startPoint x: 382, startPoint y: 278, endPoint x: 401, endPoint y: 278, distance: 18.4
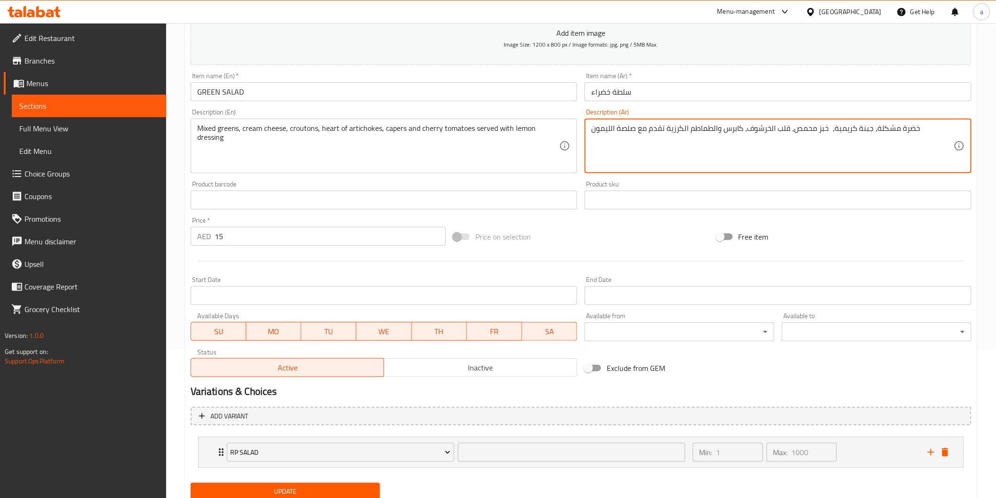
scroll to position [181, 0]
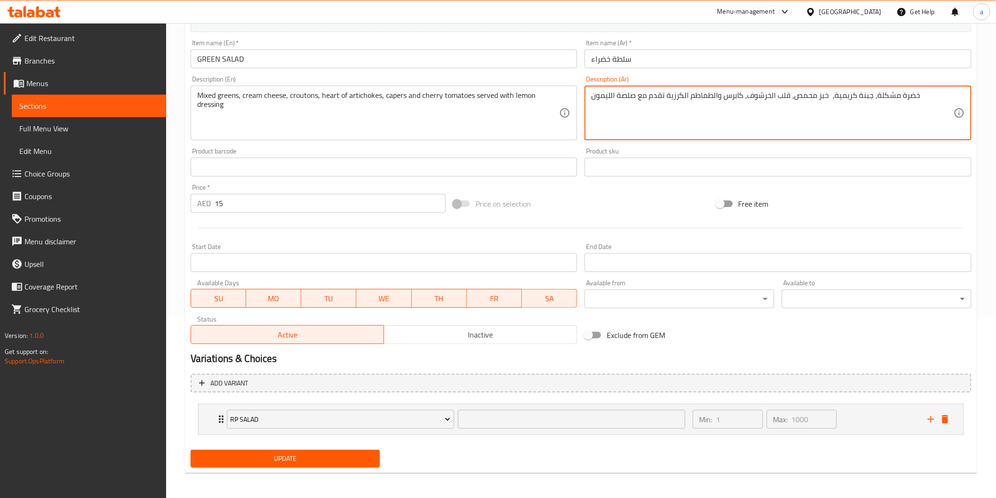
type textarea "خضرة مشكلة، جبنة كريمية، خبز محمص، قلب الخرشوف، كابرس والطماطم الكرزية تقدم مع …"
click at [354, 466] on button "Update" at bounding box center [286, 458] width 190 height 17
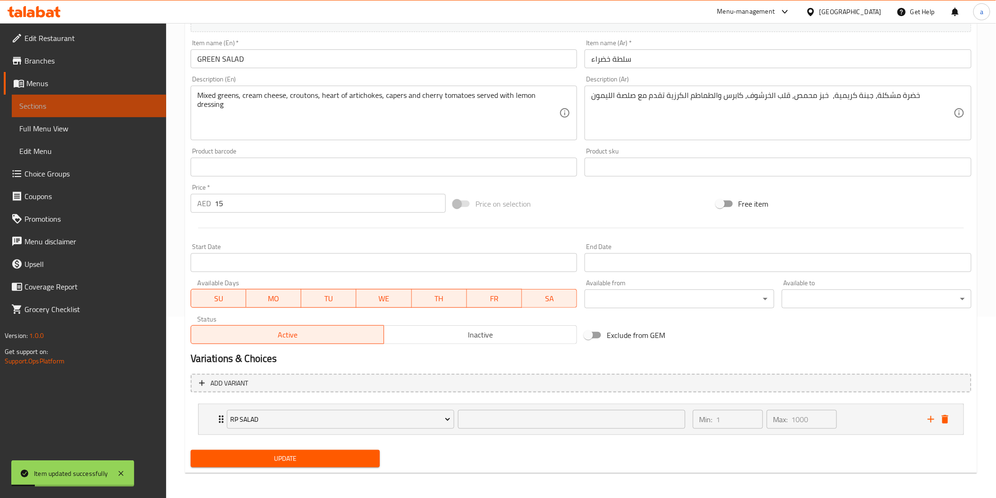
click at [76, 107] on span "Sections" at bounding box center [88, 105] width 139 height 11
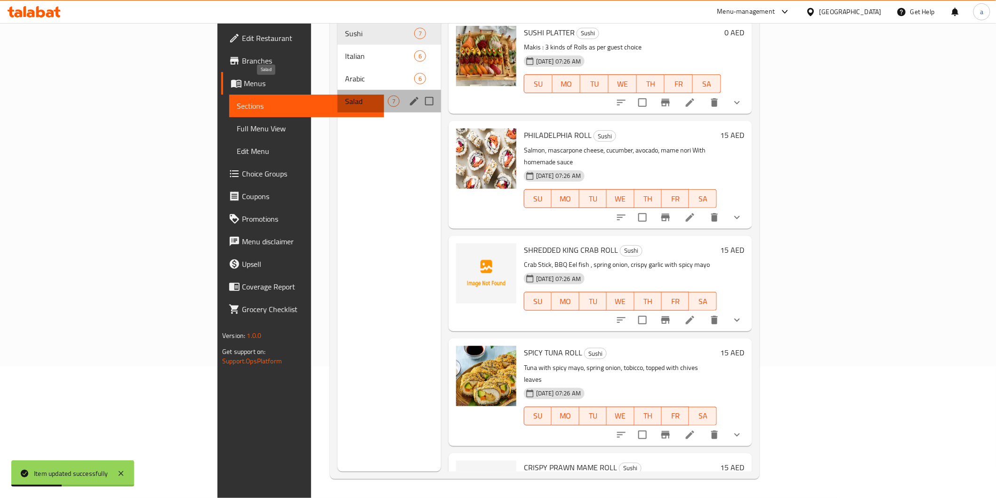
click at [345, 96] on span "Salad" at bounding box center [366, 101] width 43 height 11
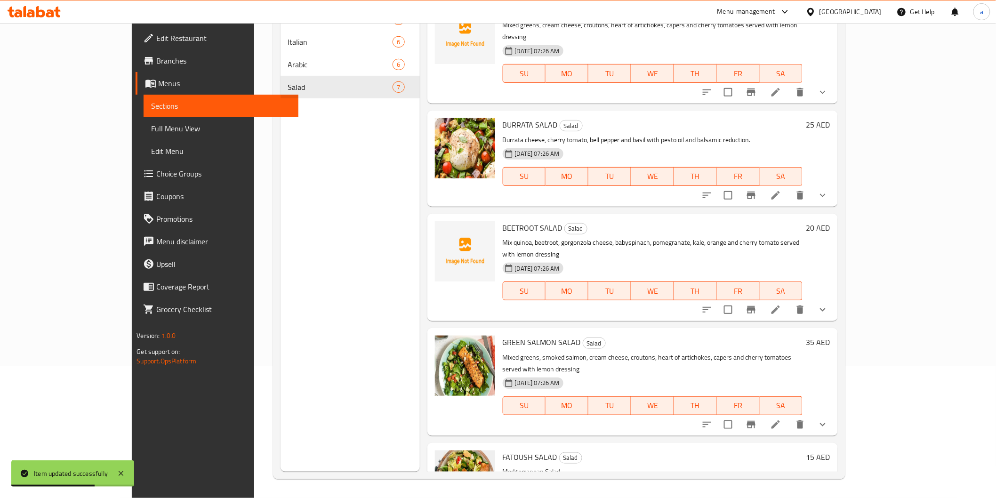
scroll to position [245, 0]
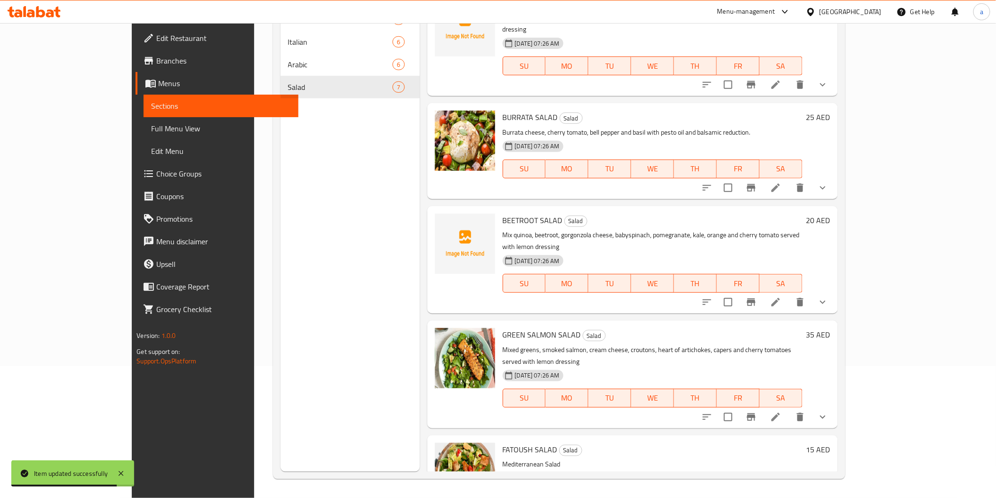
click at [789, 179] on li at bounding box center [776, 187] width 26 height 17
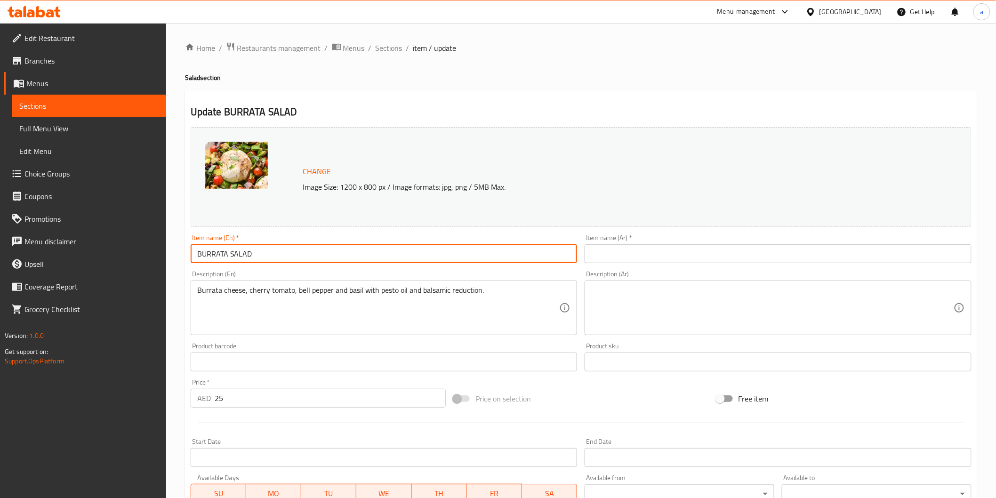
drag, startPoint x: 228, startPoint y: 256, endPoint x: 185, endPoint y: 245, distance: 44.5
click at [185, 245] on div "Update BURRATA SALAD Change Image Size: 1200 x 800 px / Image formats: jpg, png…" at bounding box center [581, 379] width 792 height 577
click at [627, 248] on input "text" at bounding box center [778, 253] width 387 height 19
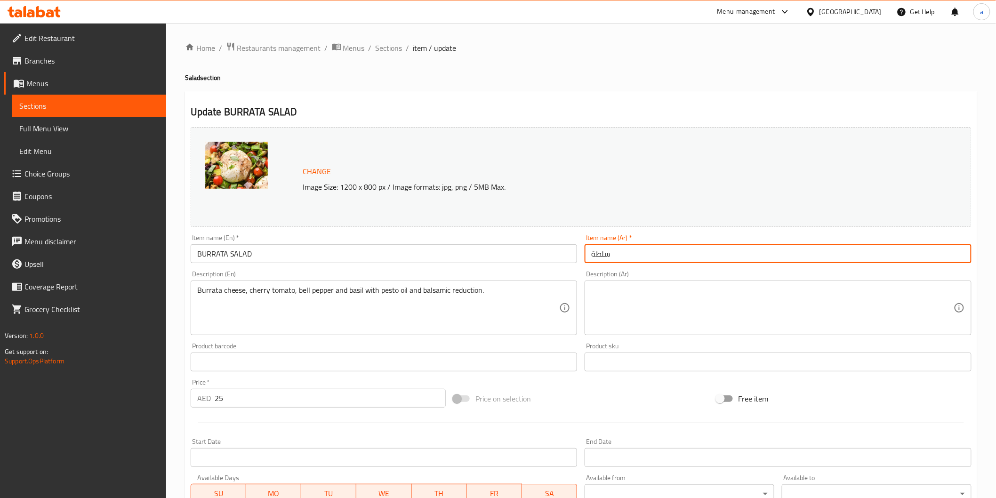
paste input "بوراتا"
type input "سلطة بوراتا"
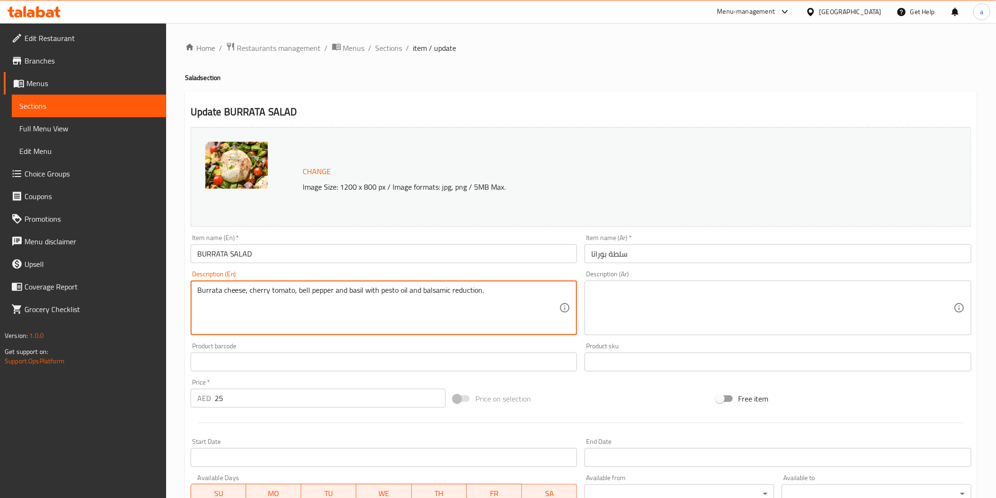
click at [340, 294] on textarea "Burrata cheese, cherry tomato, bell pepper and basil with pesto oil and balsami…" at bounding box center [378, 308] width 362 height 45
click at [698, 297] on textarea at bounding box center [772, 308] width 362 height 45
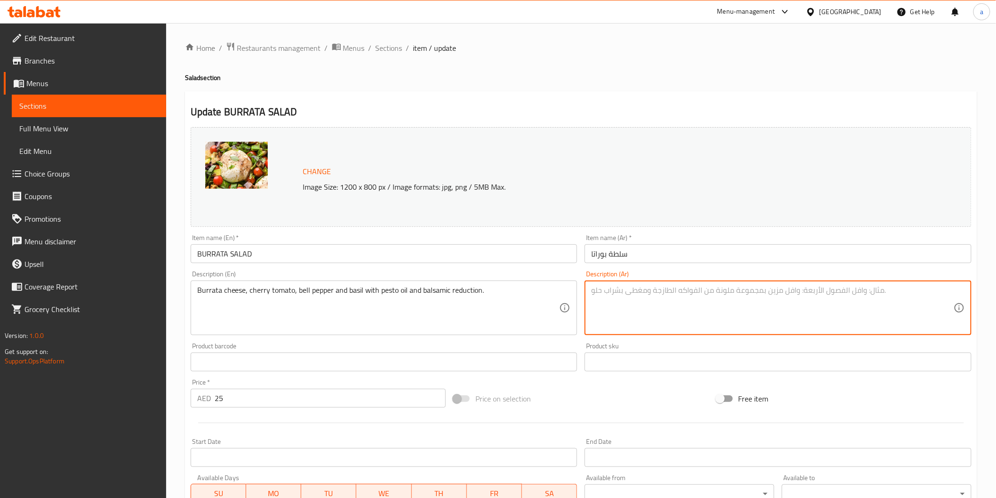
paste textarea "جبنة بوراتا، طماطم كرزية، فلفل رومي وريحان مع زيت البيستو وخل البلسميك."
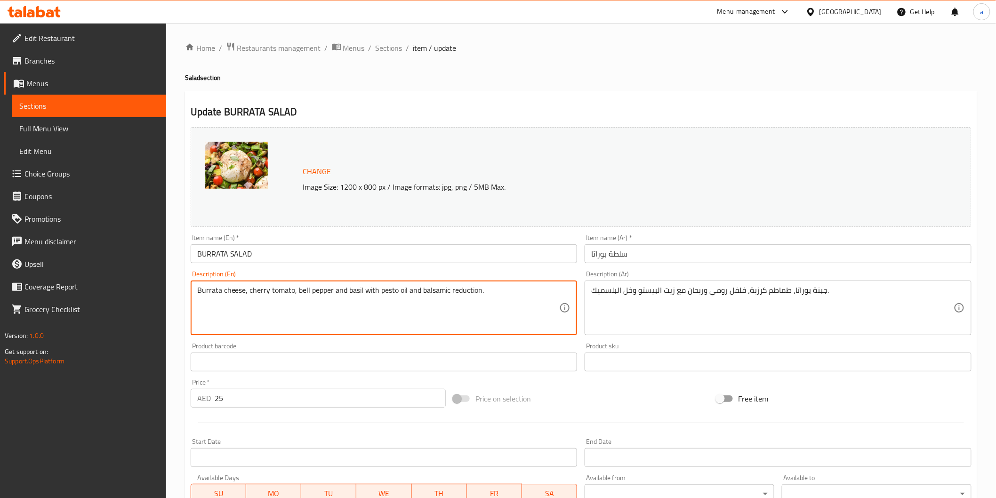
drag, startPoint x: 296, startPoint y: 288, endPoint x: 330, endPoint y: 293, distance: 35.2
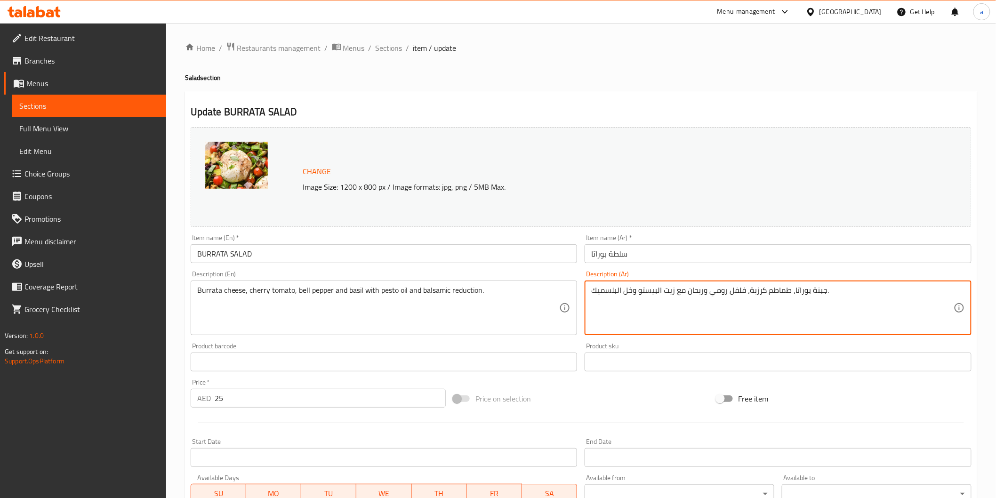
drag, startPoint x: 707, startPoint y: 293, endPoint x: 726, endPoint y: 297, distance: 20.0
click at [220, 259] on input "BURRATA SALAD" at bounding box center [384, 253] width 387 height 19
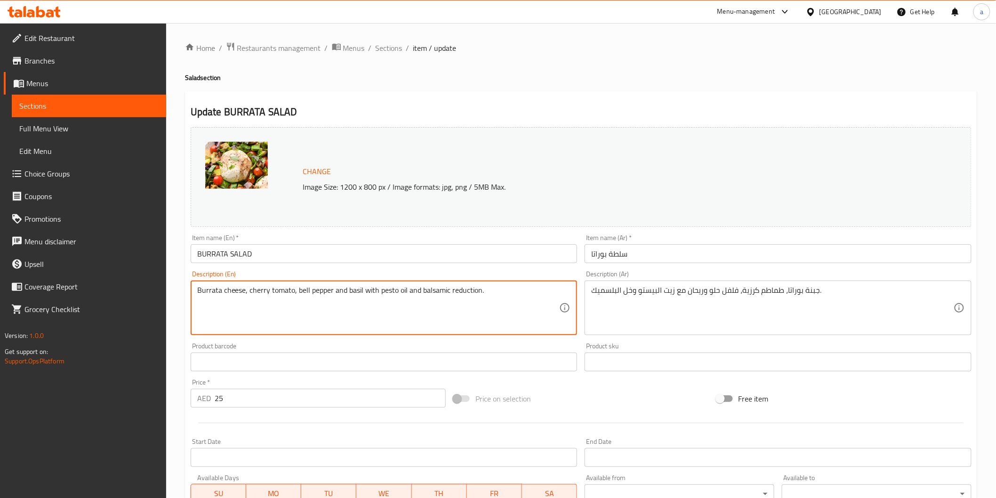
click at [460, 293] on textarea "Burrata cheese, cherry tomato, bell pepper and basil with pesto oil and balsami…" at bounding box center [378, 308] width 362 height 45
click at [442, 287] on textarea "Burrata cheese, cherry tomato, bell pepper and basil with pesto oil and balsami…" at bounding box center [378, 308] width 362 height 45
click at [470, 294] on textarea "Burrata cheese, cherry tomato, bell pepper and basil with pesto oil and balsami…" at bounding box center [378, 308] width 362 height 45
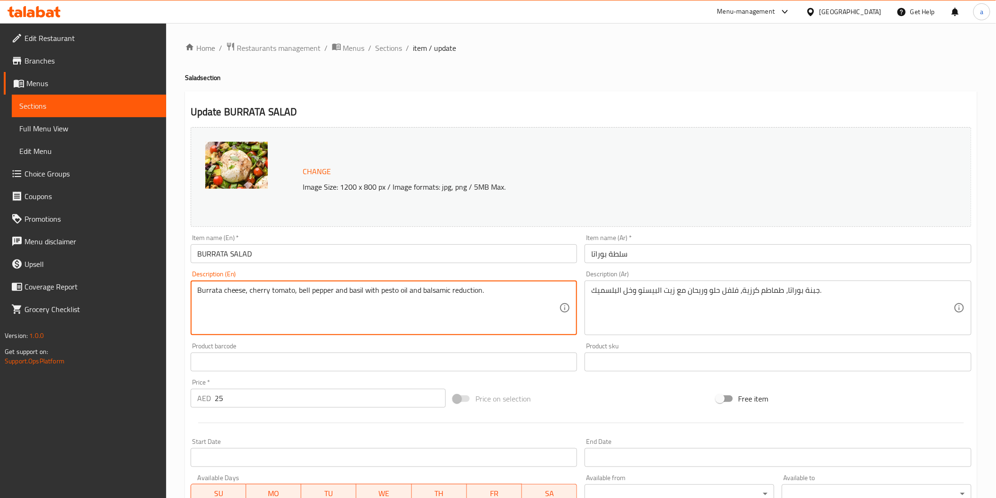
drag, startPoint x: 421, startPoint y: 289, endPoint x: 506, endPoint y: 281, distance: 86.0
click at [506, 281] on div "Burrata cheese, cherry tomato, bell pepper and basil with pesto oil and balsami…" at bounding box center [384, 308] width 387 height 55
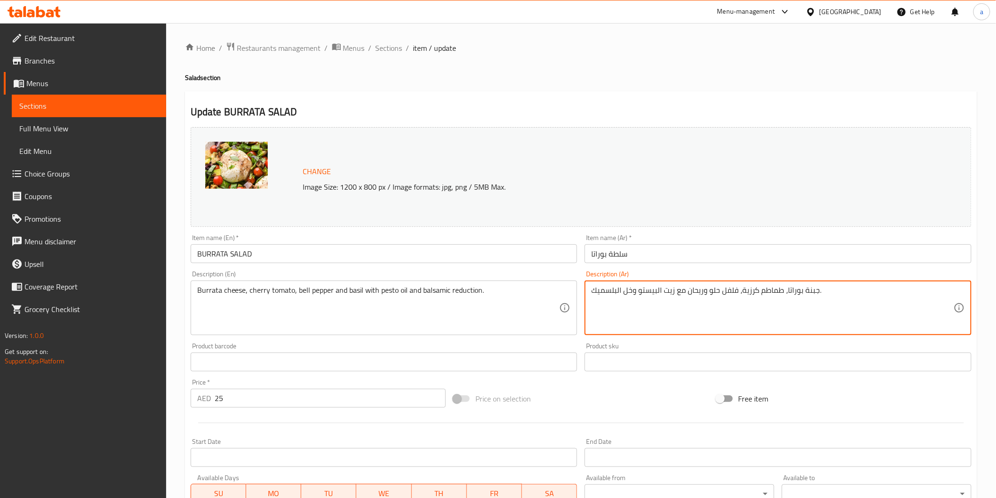
drag, startPoint x: 620, startPoint y: 297, endPoint x: 634, endPoint y: 295, distance: 13.3
click at [592, 291] on textarea "جبنة بوراتا، طماطم كرزية، فلفل حلو وريحان مع زيت البيستو و البلسميك." at bounding box center [772, 308] width 362 height 45
click at [813, 295] on textarea "جبنة بوراتا، طماطم كرزية، فلفل حلو وريحان مع زيت البيستو و البلسميك." at bounding box center [772, 308] width 362 height 45
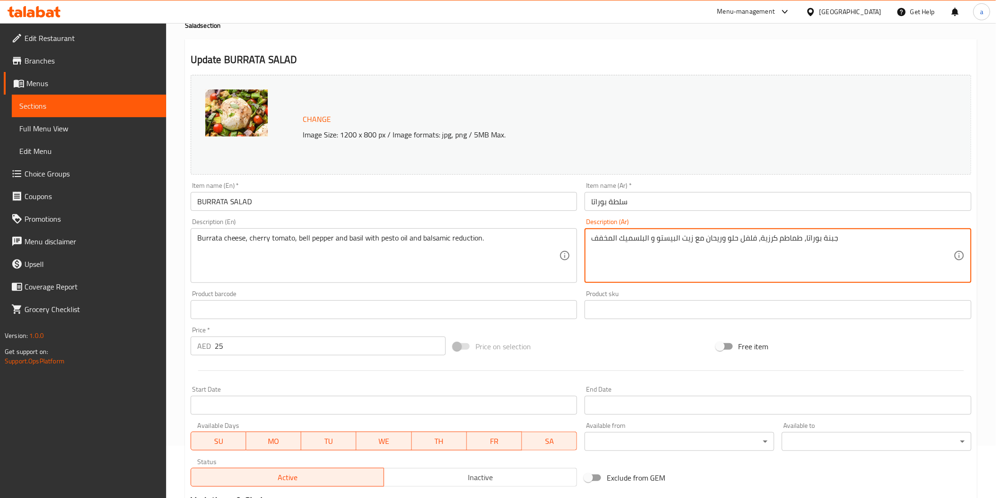
scroll to position [195, 0]
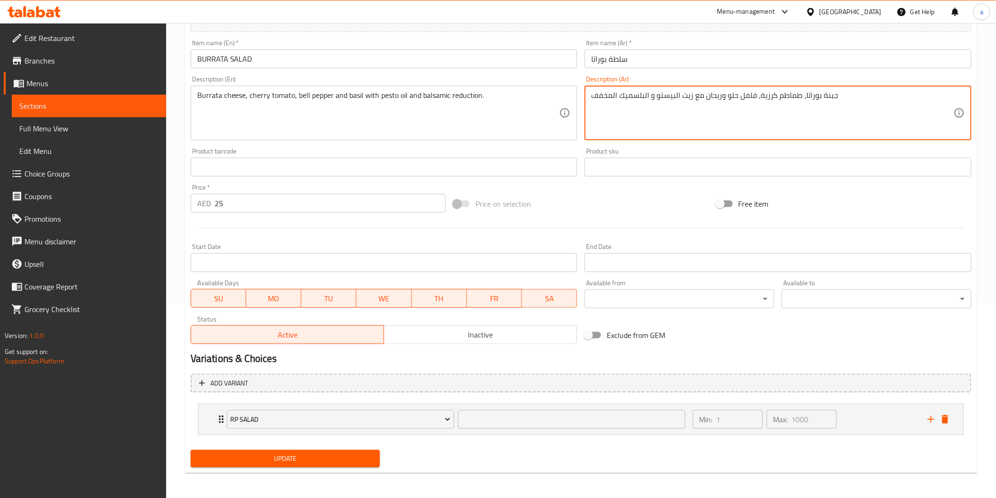
type textarea "جبنة بوراتا، طماطم كرزية، فلفل حلو وريحان مع زيت البيستو و البلسميك المخفف"
click at [365, 453] on span "Update" at bounding box center [285, 459] width 175 height 12
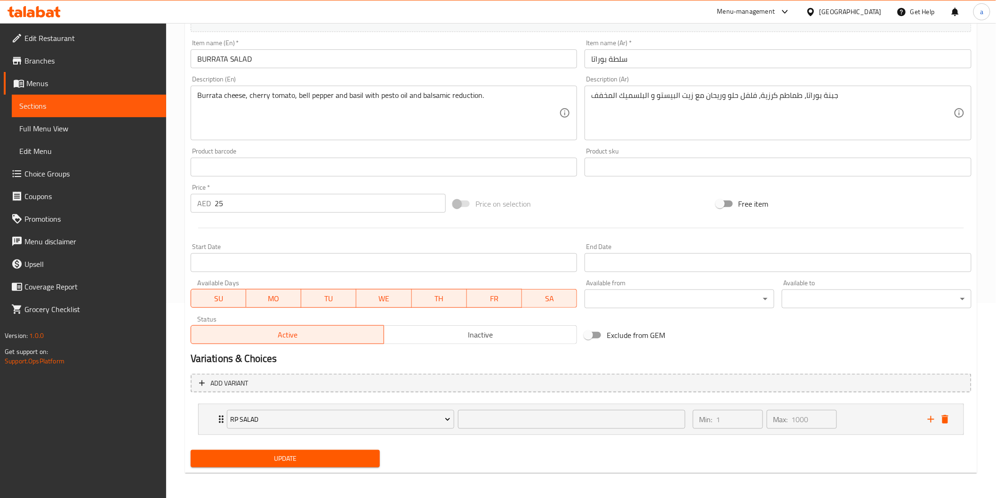
click at [114, 99] on link "Sections" at bounding box center [89, 106] width 154 height 23
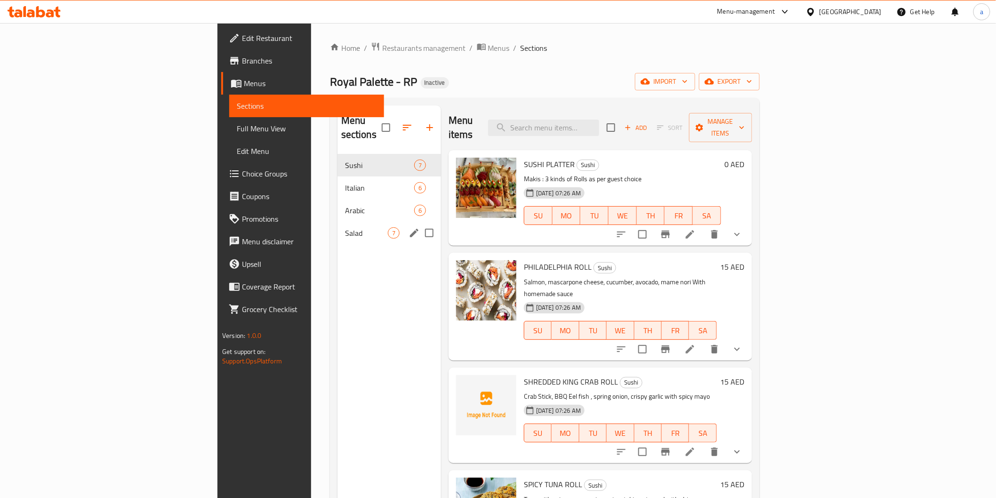
click at [337, 222] on div "Salad 7" at bounding box center [389, 233] width 104 height 23
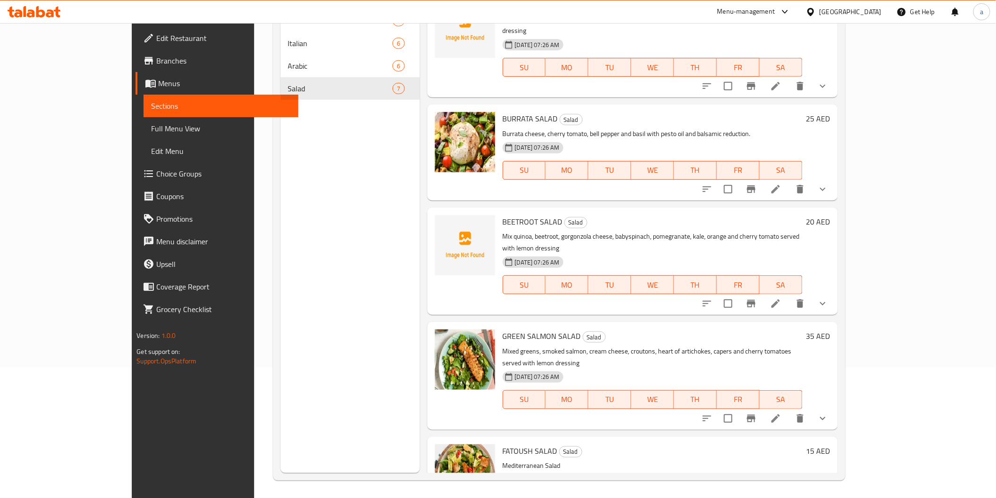
scroll to position [132, 0]
click at [838, 164] on div "Menu items Add Sort Manage items QUINOA KALE SALAD Salad Mixed quinoa, kale, gr…" at bounding box center [629, 223] width 418 height 498
click at [789, 179] on li at bounding box center [776, 187] width 26 height 17
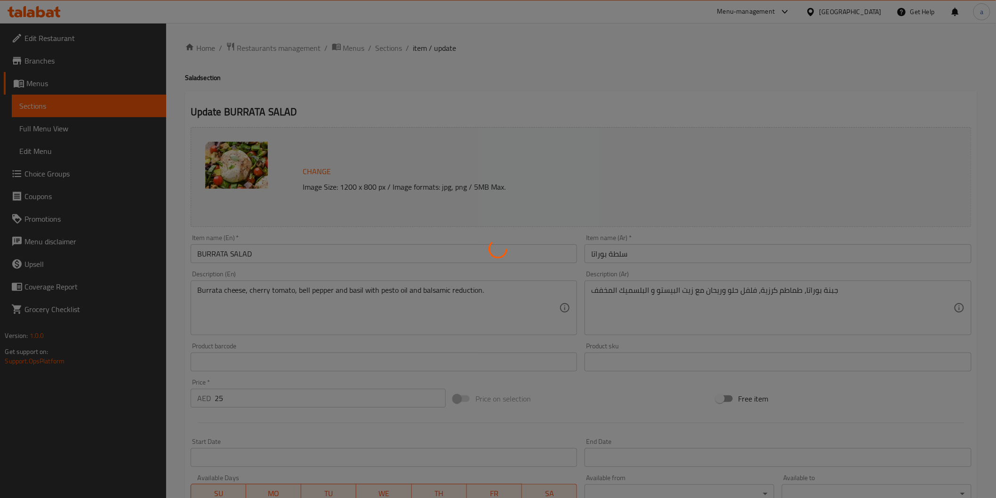
type input "1"
type input "1000"
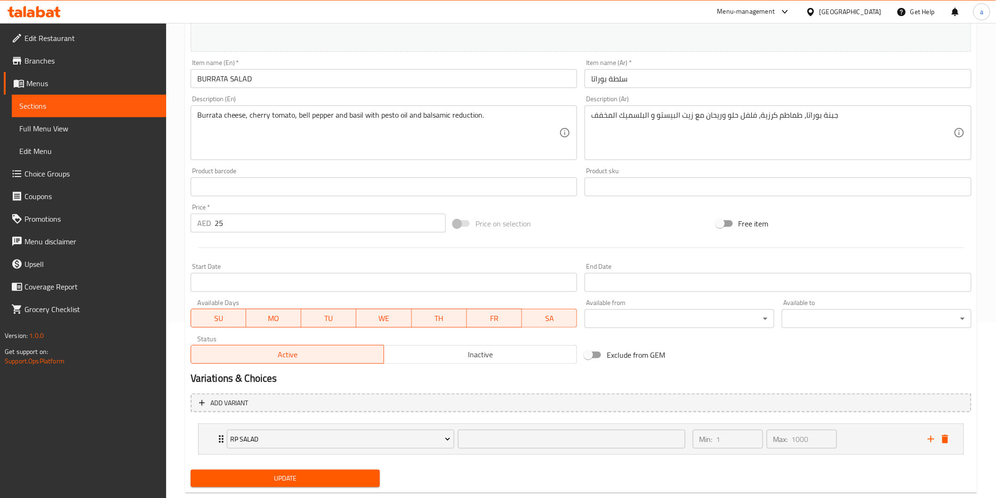
scroll to position [195, 0]
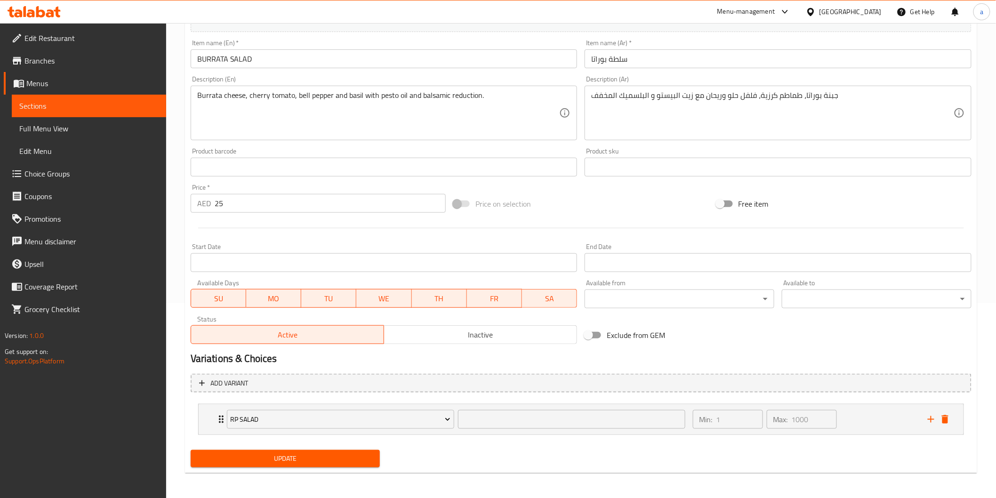
click at [317, 453] on span "Update" at bounding box center [285, 459] width 175 height 12
click at [121, 107] on span "Sections" at bounding box center [88, 105] width 139 height 11
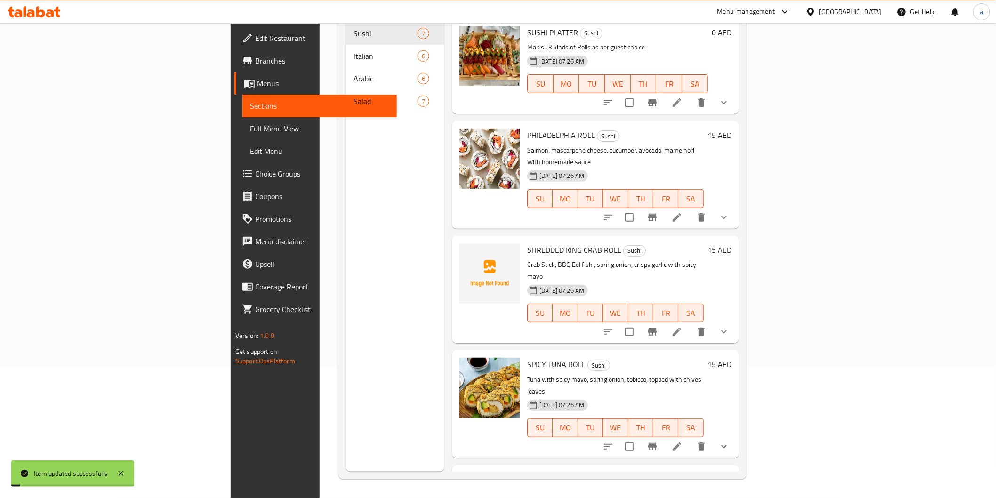
scroll to position [132, 0]
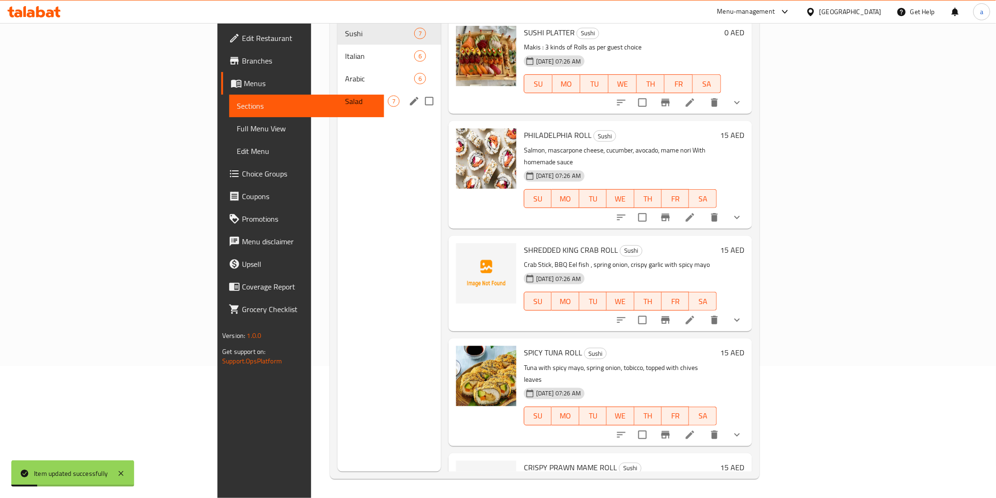
click at [345, 96] on span "Salad" at bounding box center [366, 101] width 43 height 11
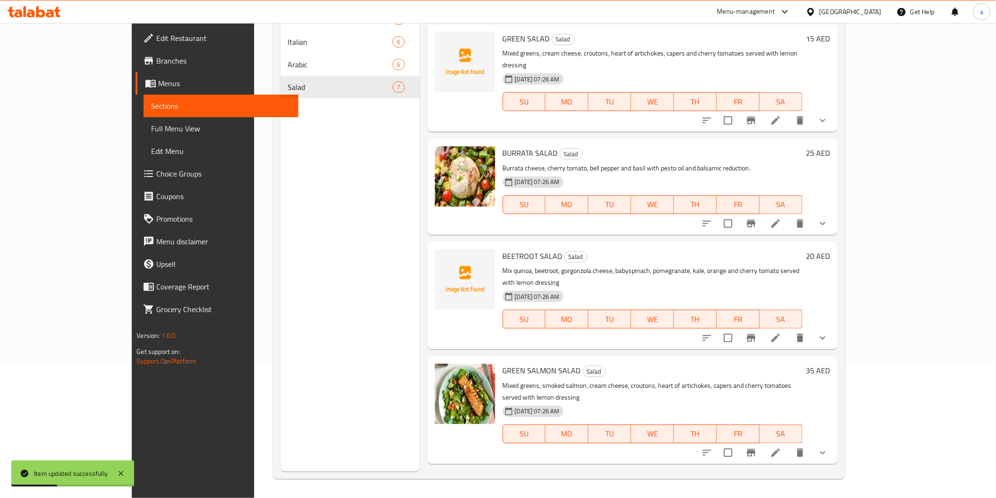
scroll to position [245, 0]
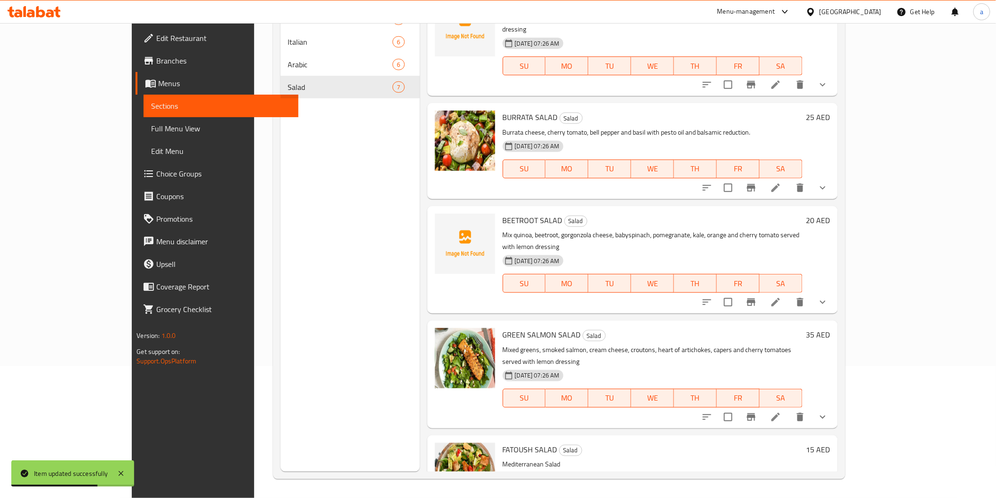
click at [789, 294] on li at bounding box center [776, 302] width 26 height 17
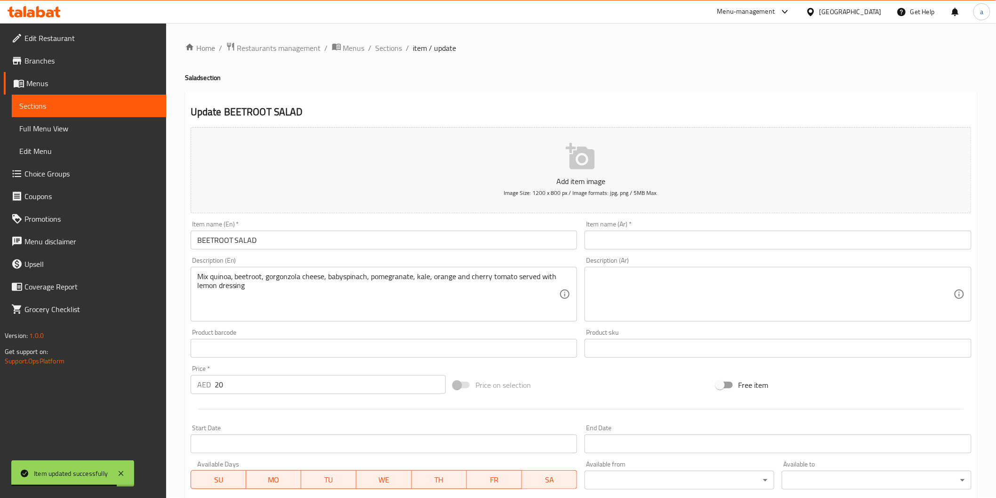
click at [225, 241] on input "BEETROOT SALAD" at bounding box center [384, 240] width 387 height 19
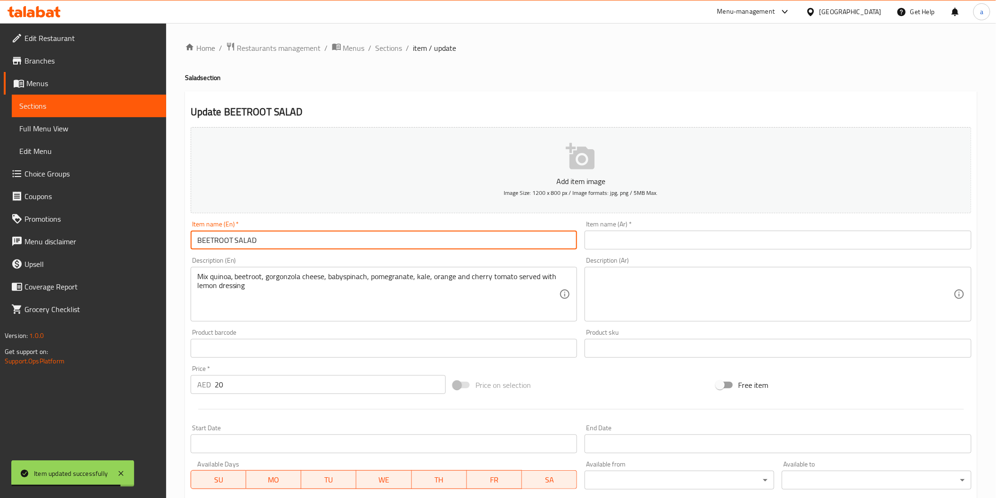
click at [225, 241] on input "BEETROOT SALAD" at bounding box center [384, 240] width 387 height 19
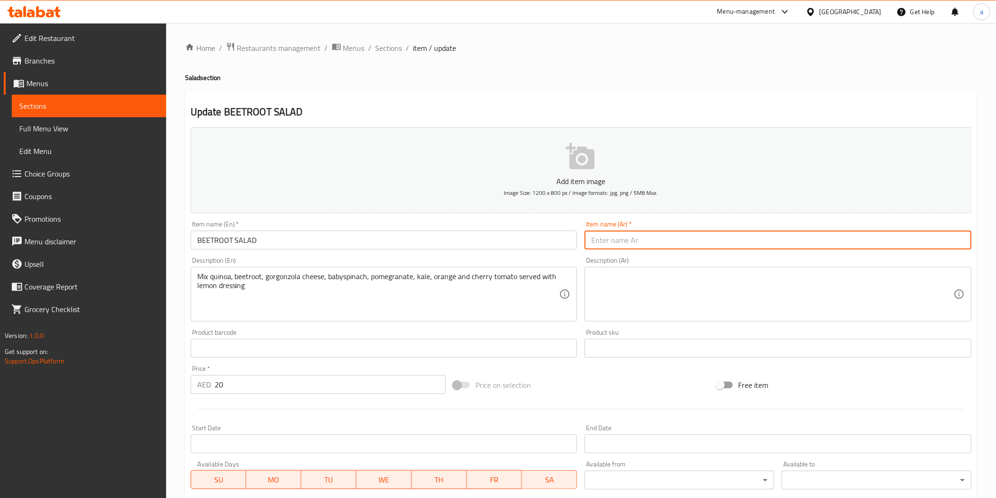
click at [636, 235] on input "text" at bounding box center [778, 240] width 387 height 19
paste input "سلطة بنجر"
type input "سلطة بنجر"
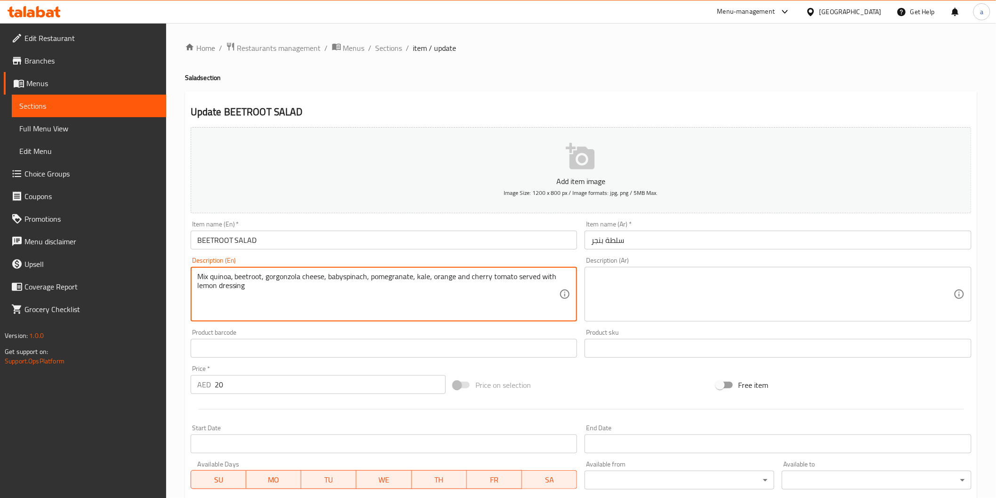
click at [363, 285] on textarea "Mix quinoa, beetroot, gorgonzola cheese, babyspinach, pomegranate, kale, orange…" at bounding box center [378, 294] width 362 height 45
click at [674, 292] on textarea at bounding box center [772, 294] width 362 height 45
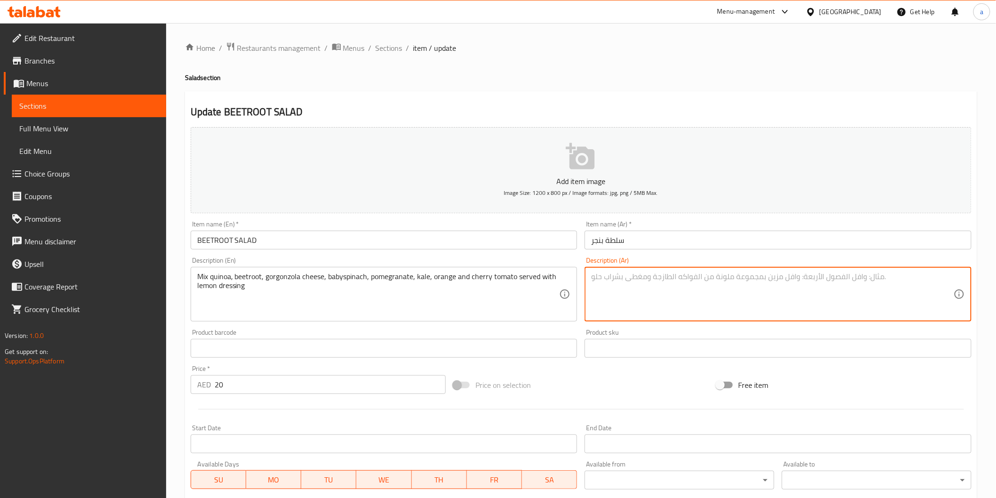
paste textarea "مزيج من الكينوا والشمندر وجبنة [PERSON_NAME] والسبانخ الصغيرة والرمان والكرنب و…"
drag, startPoint x: 860, startPoint y: 281, endPoint x: 881, endPoint y: 283, distance: 20.8
click at [881, 283] on textarea "مزيج من الكينوا والشمندر وجبنة [PERSON_NAME] والسبانخ الصغيرة والرمان والكرنب و…" at bounding box center [772, 294] width 362 height 45
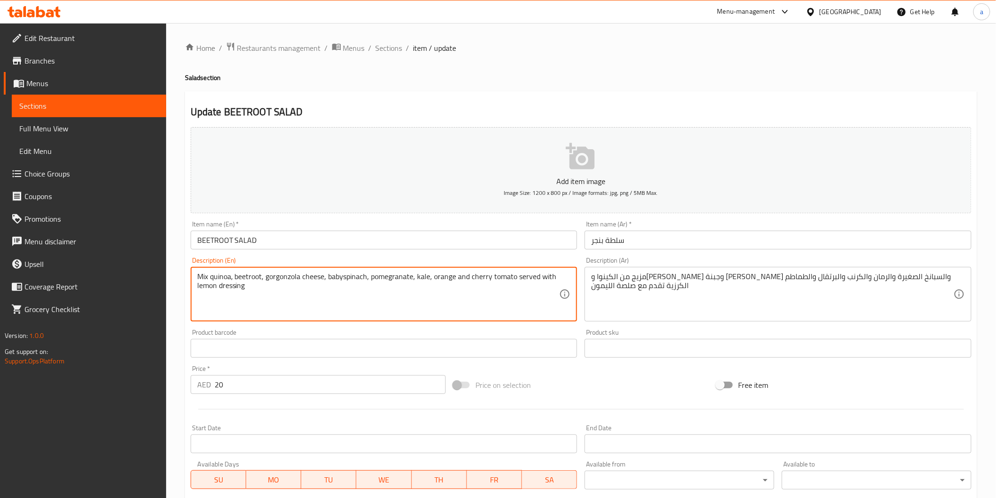
click at [336, 277] on textarea "Mix quinoa, beetroot, gorgonzola cheese, babyspinach, pomegranate, kale, orange…" at bounding box center [378, 294] width 362 height 45
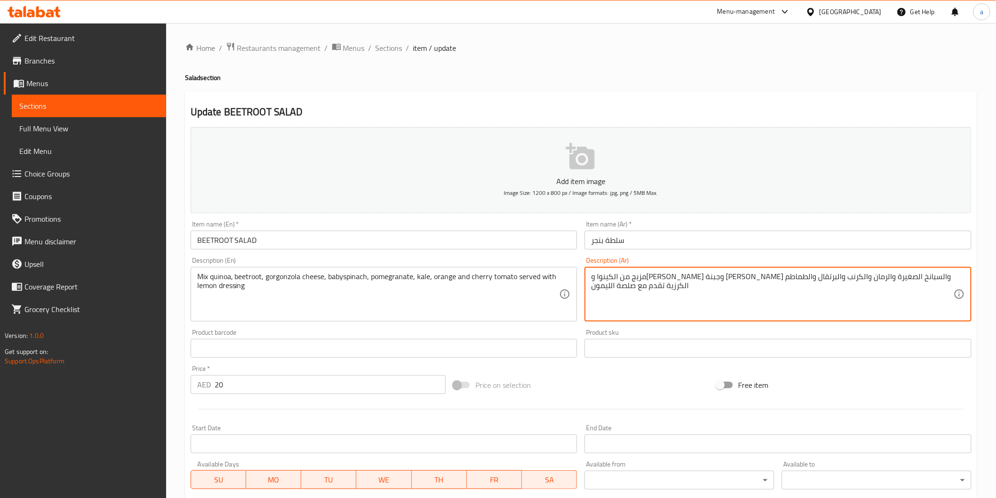
drag, startPoint x: 776, startPoint y: 280, endPoint x: 826, endPoint y: 279, distance: 49.9
paste textarea "وراق سبانخ"
click at [747, 283] on textarea "مزيج من الكينوا و[PERSON_NAME] وجبنة [PERSON_NAME] وأوراق سبانخ صغيرة والرمان و…" at bounding box center [772, 294] width 362 height 45
drag, startPoint x: 705, startPoint y: 278, endPoint x: 718, endPoint y: 281, distance: 13.0
click at [718, 281] on textarea "مزيج من الكينوا و[PERSON_NAME] وجبنة [PERSON_NAME] وأوراق سبانخ صغيرة والرمان و…" at bounding box center [772, 294] width 362 height 45
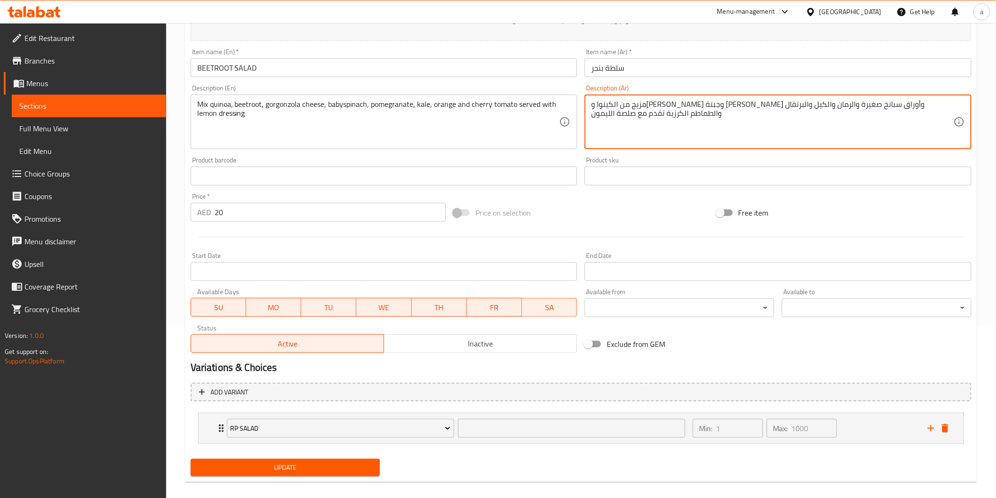
scroll to position [181, 0]
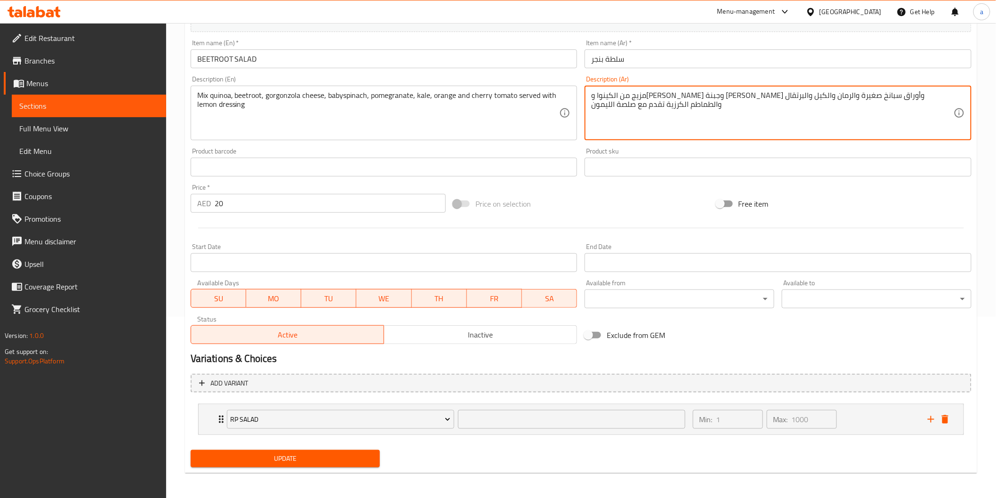
type textarea "مزيج من الكينوا و[PERSON_NAME] وجبنة [PERSON_NAME] وأوراق سبانخ صغيرة والرمان و…"
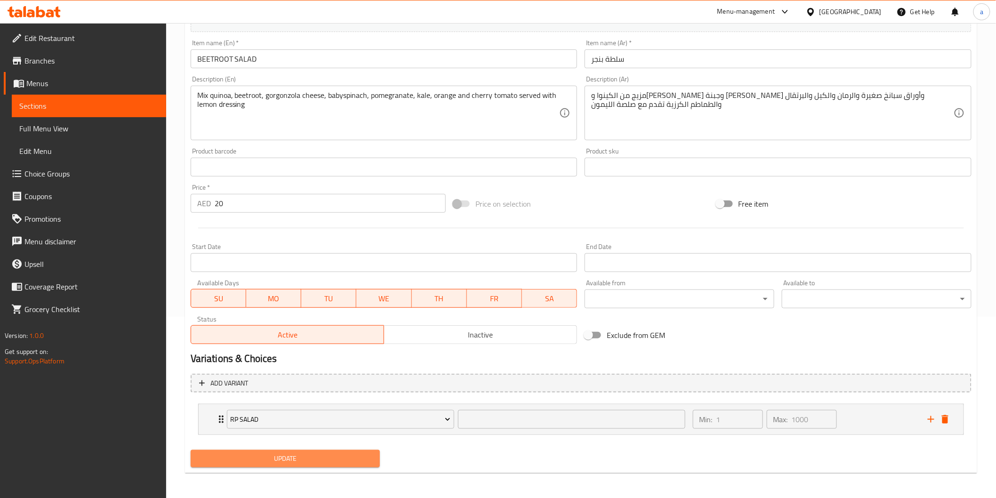
click at [236, 462] on span "Update" at bounding box center [285, 459] width 175 height 12
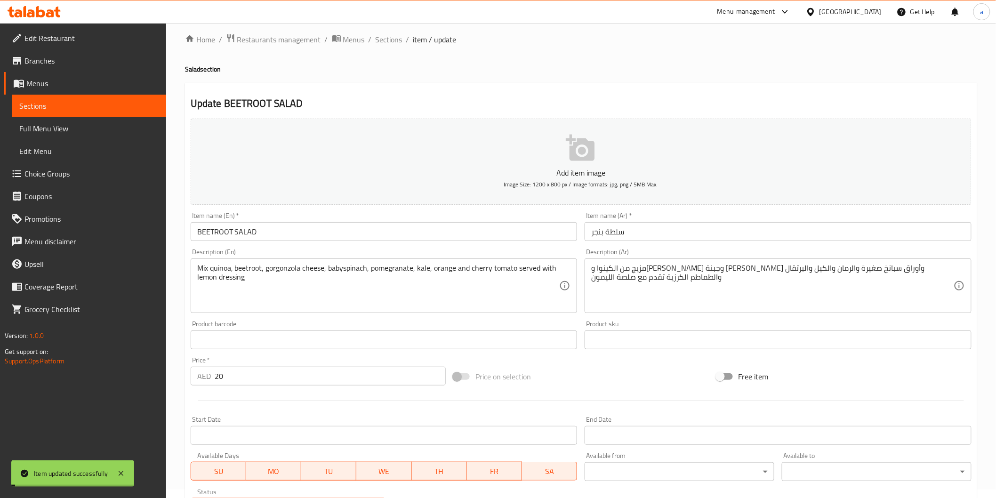
scroll to position [0, 0]
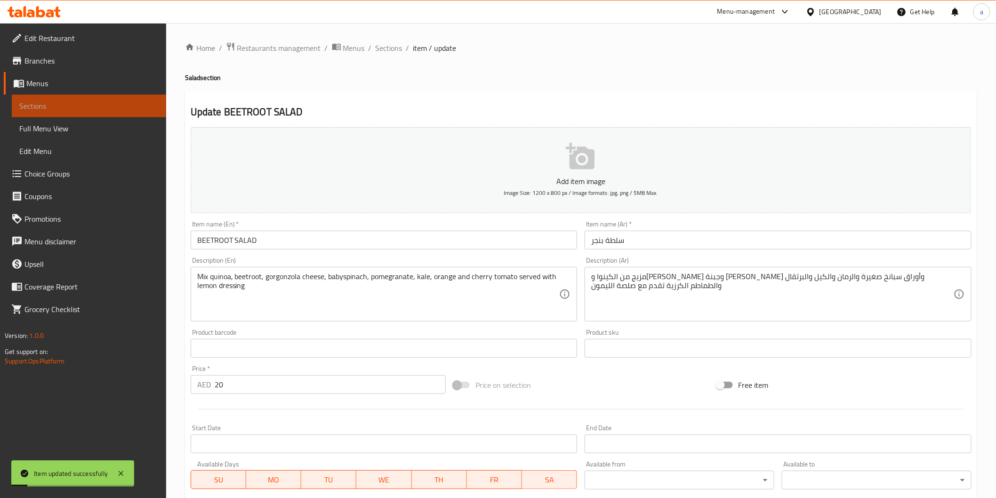
click at [121, 105] on span "Sections" at bounding box center [88, 105] width 139 height 11
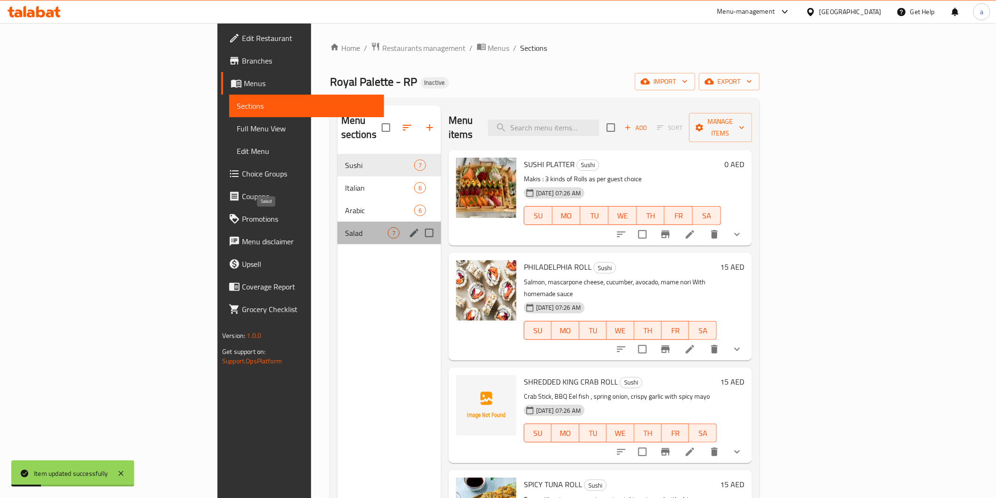
click at [345, 227] on span "Salad" at bounding box center [366, 232] width 43 height 11
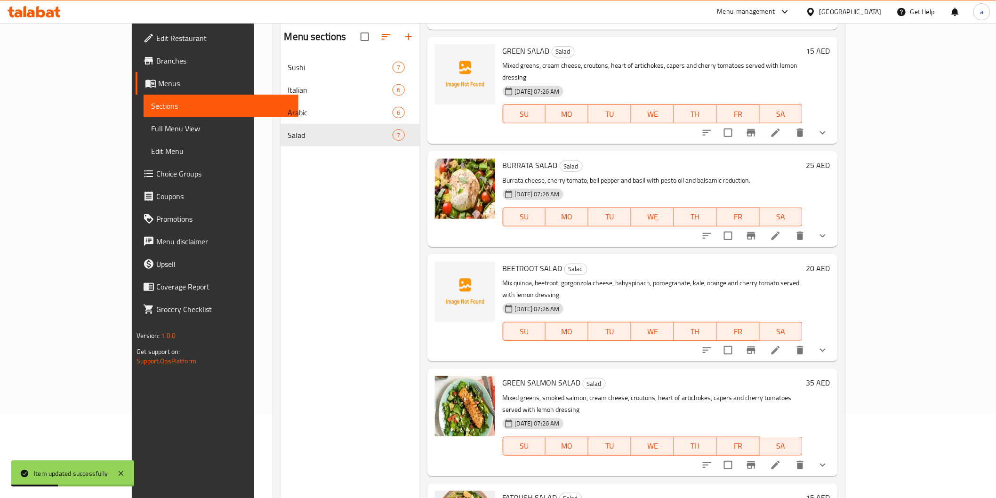
scroll to position [132, 0]
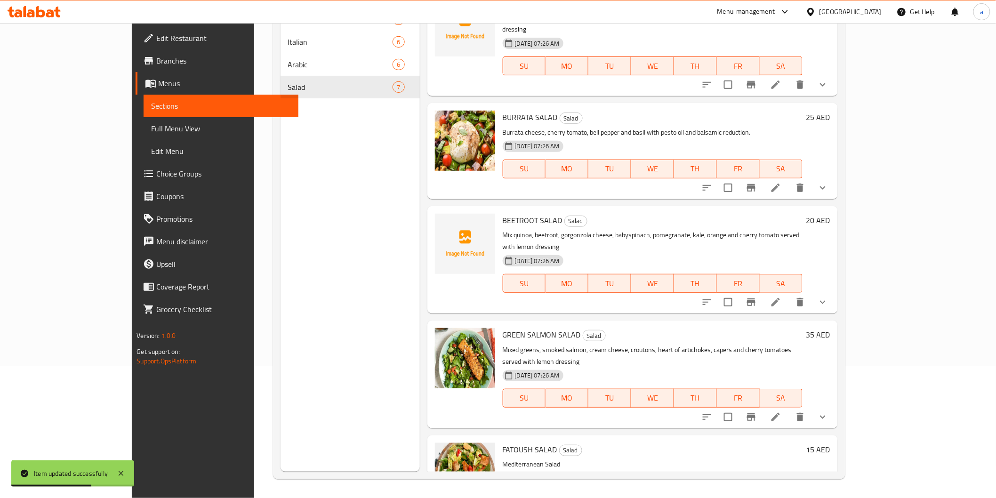
click at [781, 411] on icon at bounding box center [775, 416] width 11 height 11
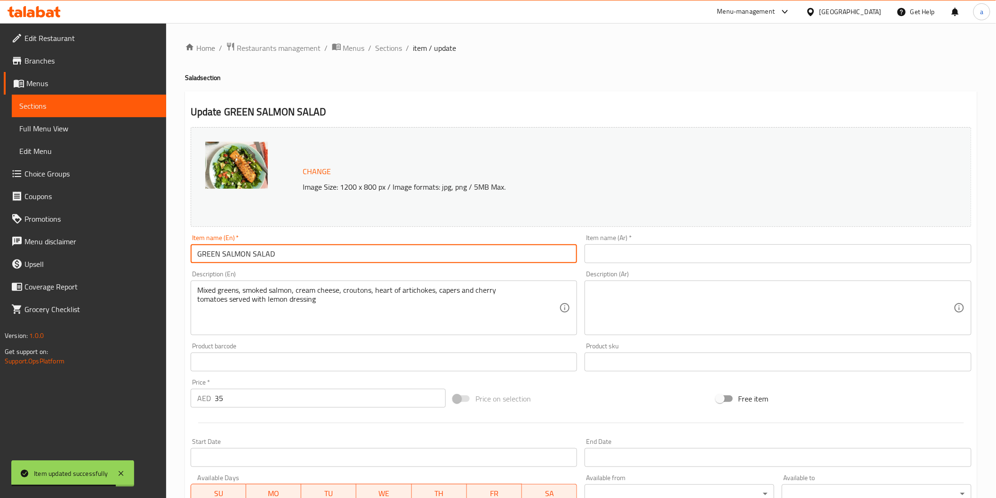
drag, startPoint x: 316, startPoint y: 246, endPoint x: 163, endPoint y: 230, distance: 153.3
click at [163, 230] on div "Edit Restaurant Branches Menus Sections Full Menu View Edit Menu Choice Groups …" at bounding box center [498, 358] width 996 height 671
click at [651, 257] on input "text" at bounding box center [778, 253] width 387 height 19
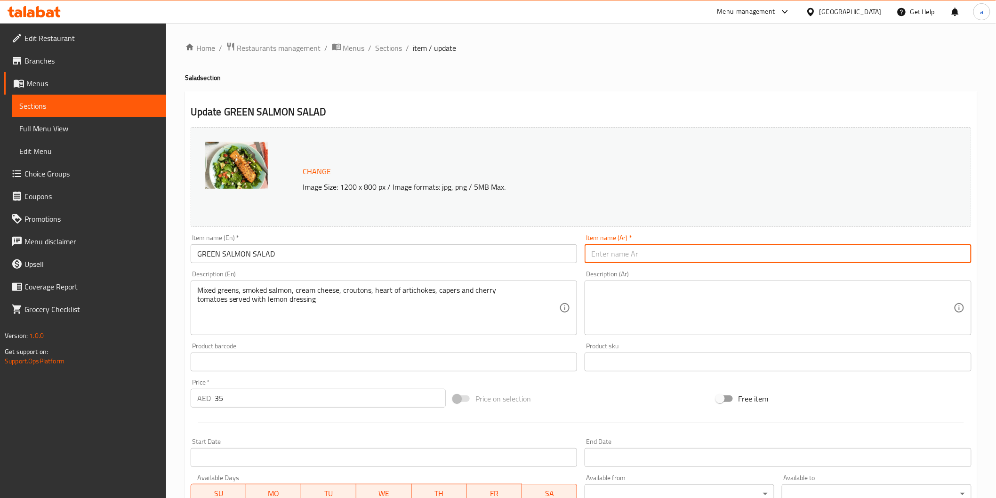
paste input "سلطة السلمون الأخضر"
type input "سلطة السلمون الأخضر"
click at [245, 257] on input "GREEN SALMON SALAD" at bounding box center [384, 253] width 387 height 19
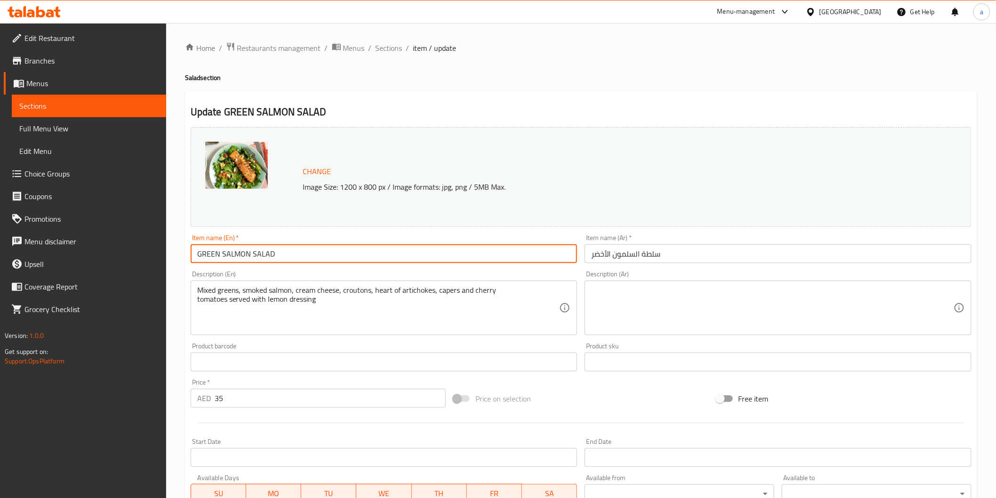
click at [245, 257] on input "GREEN SALMON SALAD" at bounding box center [384, 253] width 387 height 19
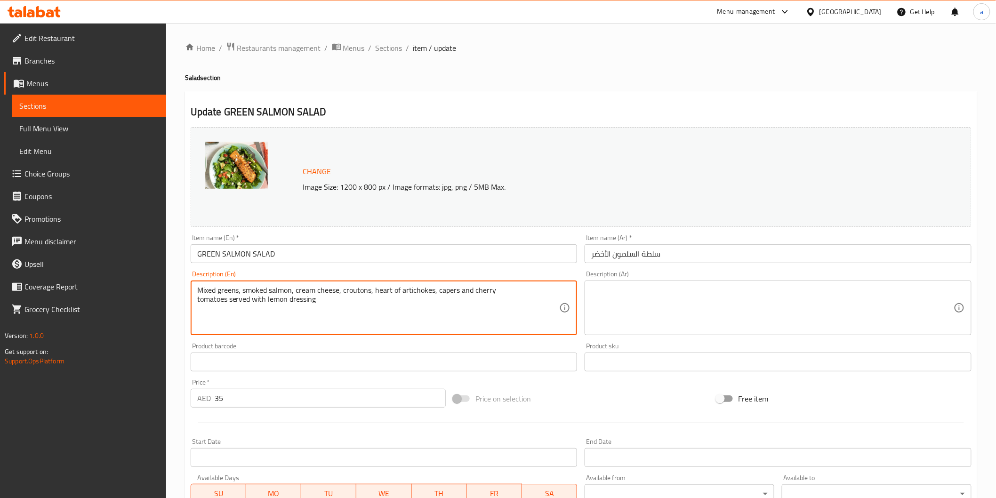
click at [439, 293] on textarea "Mixed greens, smoked salmon, cream cheese, croutons, heart of artichokes, caper…" at bounding box center [378, 308] width 362 height 45
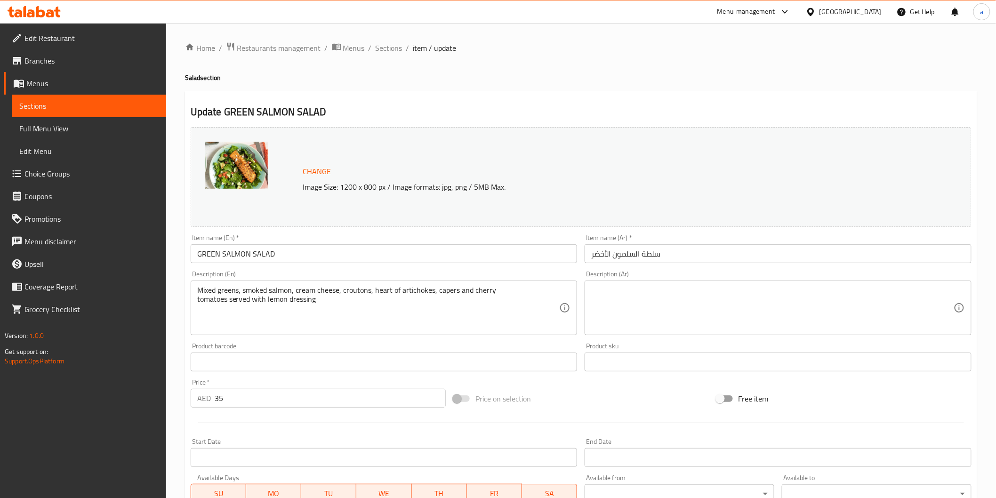
drag, startPoint x: 196, startPoint y: 289, endPoint x: 249, endPoint y: 305, distance: 56.0
click at [249, 305] on div "Mixed greens, smoked salmon, cream cheese, croutons, heart of artichokes, caper…" at bounding box center [384, 308] width 387 height 55
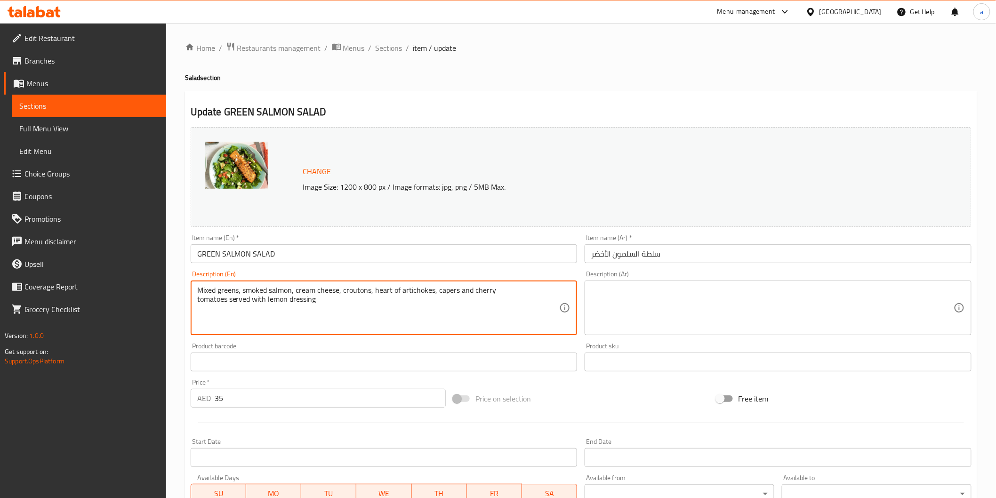
click at [234, 295] on textarea "Mixed greens, smoked salmon, cream cheese, croutons, heart of artichokes, caper…" at bounding box center [378, 308] width 362 height 45
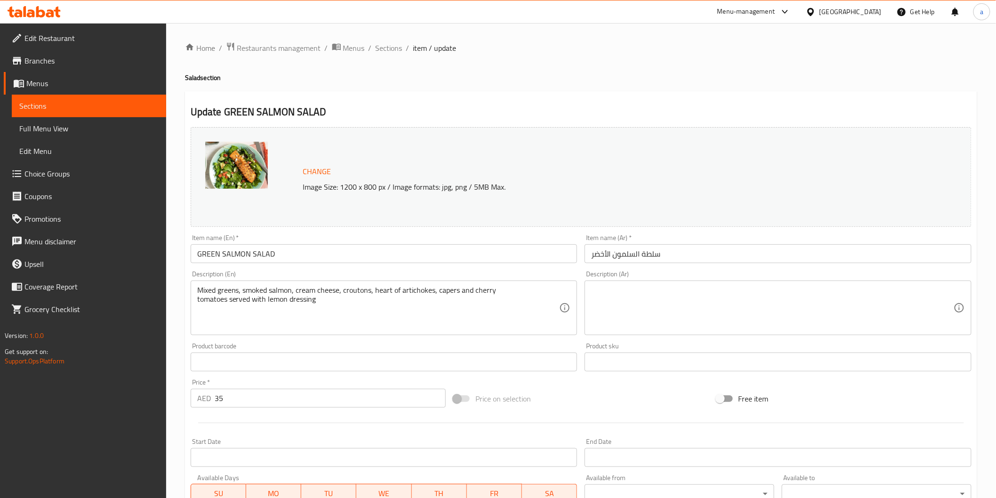
drag, startPoint x: 195, startPoint y: 289, endPoint x: 377, endPoint y: 295, distance: 181.8
click at [377, 295] on div "Mixed greens, smoked salmon, cream cheese, croutons, heart of artichokes, caper…" at bounding box center [384, 308] width 387 height 55
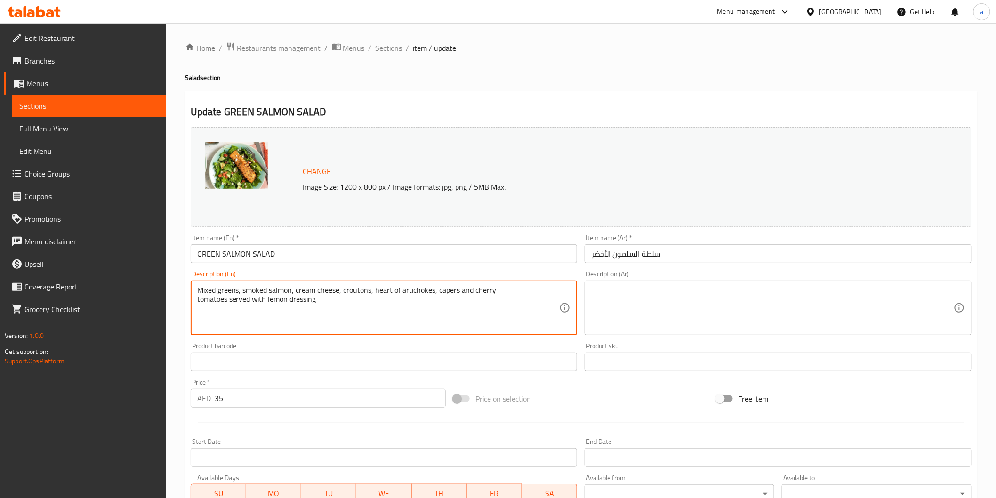
drag, startPoint x: 511, startPoint y: 297, endPoint x: 182, endPoint y: 292, distance: 329.5
click at [182, 292] on div "Home / Restaurants management / Menus / Sections / item / update Salad section …" at bounding box center [581, 358] width 830 height 671
click at [659, 292] on textarea at bounding box center [772, 308] width 362 height 45
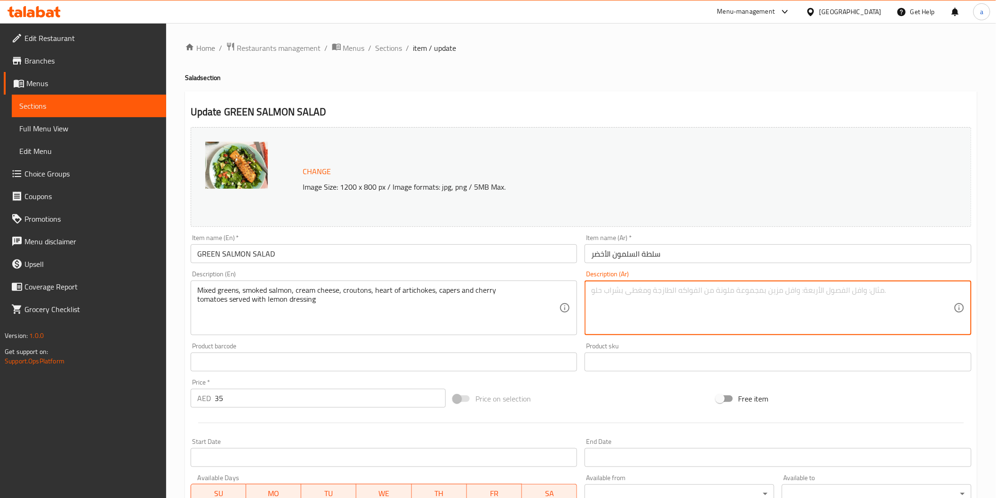
paste textarea "خضراوات مشكلة، سلمون مدخن، جبنة كريمية، قطع خبز محمص، قلب الخرشوف، الكبر، وطماط…"
drag, startPoint x: 925, startPoint y: 292, endPoint x: 938, endPoint y: 294, distance: 12.9
click at [938, 294] on textarea "خضراوات مشكلة، سلمون مدخن، جبنة كريمية، قطع خبز محمص، قلب الخرشوف، الكبر، وطماط…" at bounding box center [772, 308] width 362 height 45
drag, startPoint x: 792, startPoint y: 288, endPoint x: 810, endPoint y: 290, distance: 18.6
click at [810, 290] on textarea "خضرة مشكلة، سلمون مدخن، جبنة كريمية، قطع خبز محمص، قلب الخرشوف، الكبر، وطماطم ك…" at bounding box center [772, 308] width 362 height 45
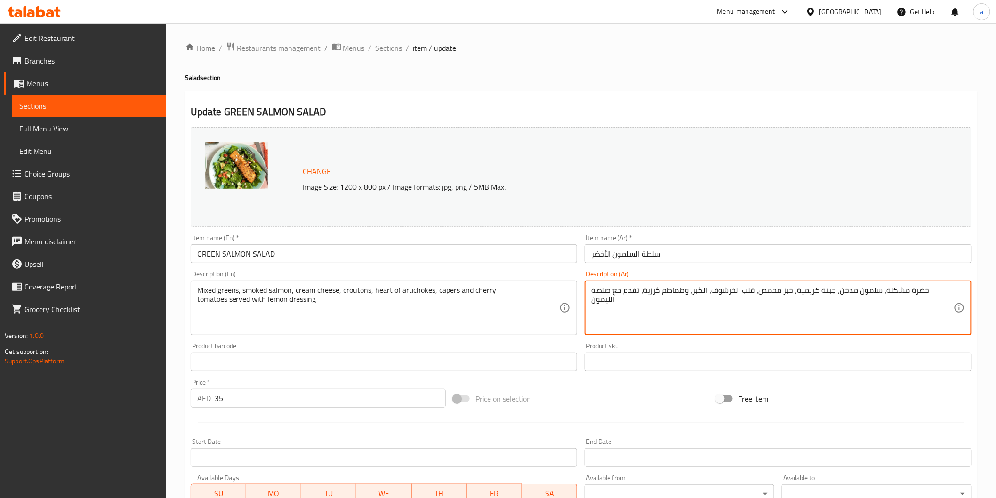
click at [716, 291] on textarea "خضرة مشكلة، سلمون مدخن، جبنة كريمية، خبز محمص، قلب الخرشوف، الكبر، وطماطم كرزية…" at bounding box center [772, 308] width 362 height 45
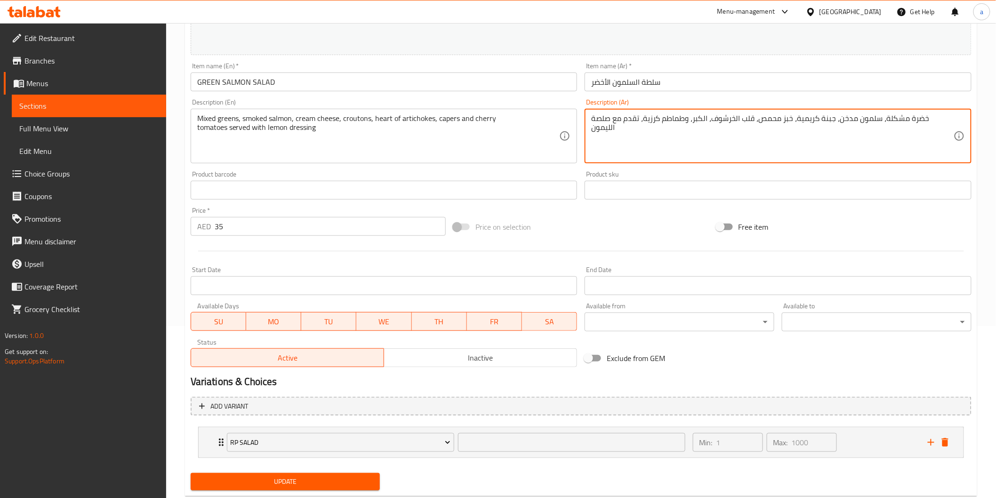
scroll to position [195, 0]
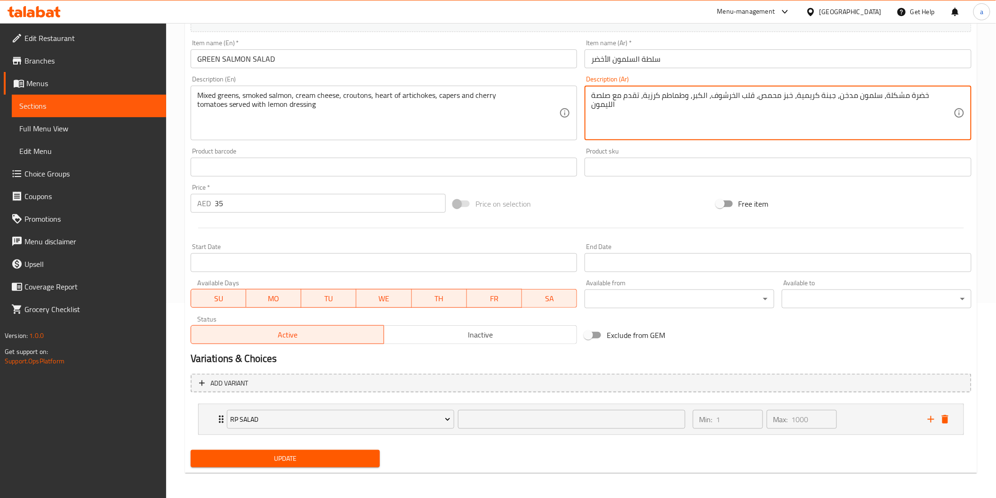
type textarea "خضرة مشكلة، سلمون مدخن، جبنة كريمية، خبز محمص، قلب الخرشوف، الكبر، وطماطم كرزية…"
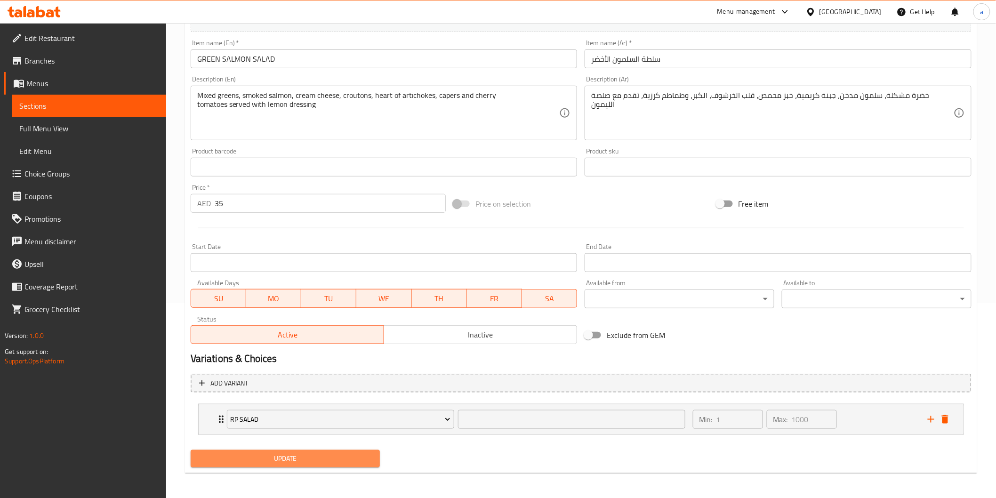
click at [366, 454] on span "Update" at bounding box center [285, 459] width 175 height 12
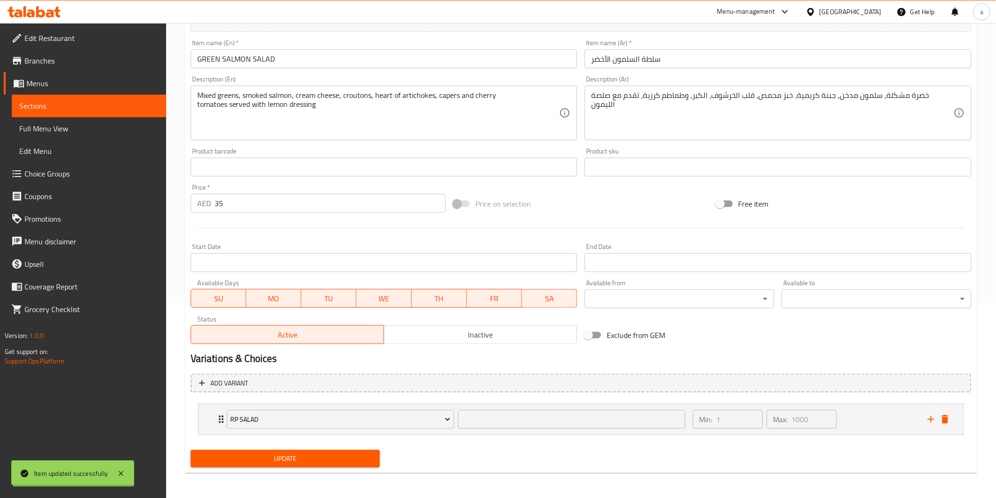
scroll to position [90, 0]
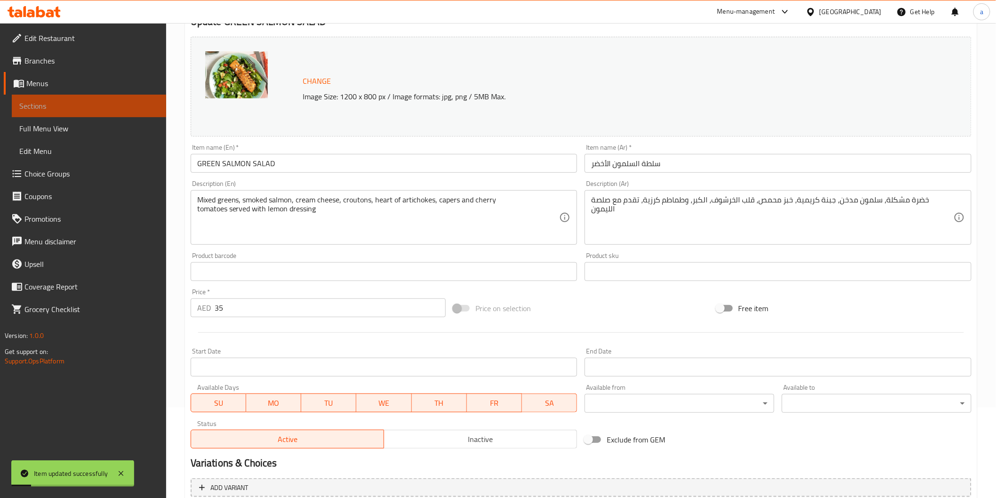
click at [130, 101] on span "Sections" at bounding box center [88, 105] width 139 height 11
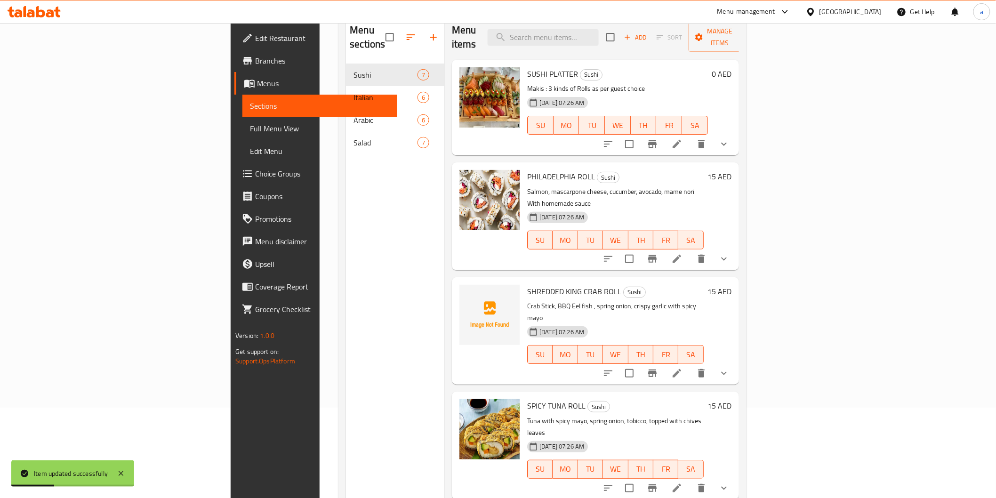
scroll to position [157, 0]
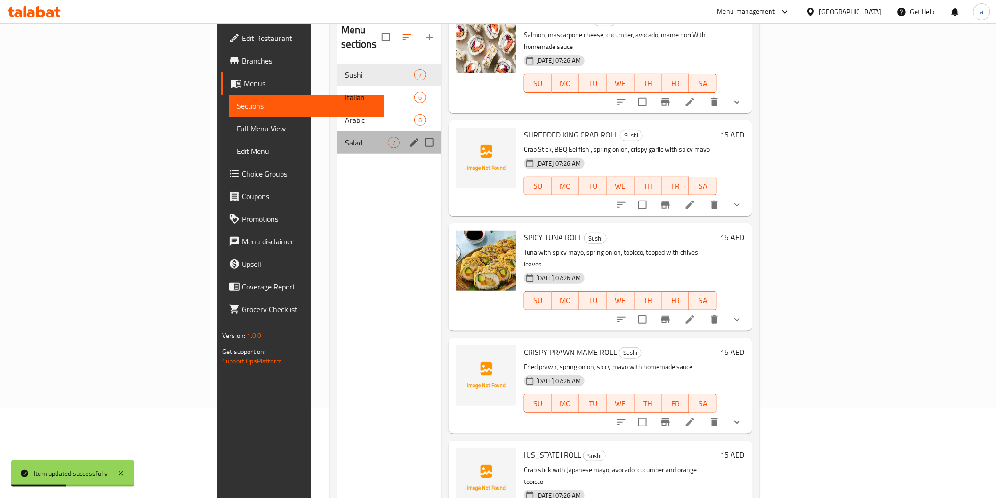
click at [337, 131] on div "Salad 7" at bounding box center [389, 142] width 104 height 23
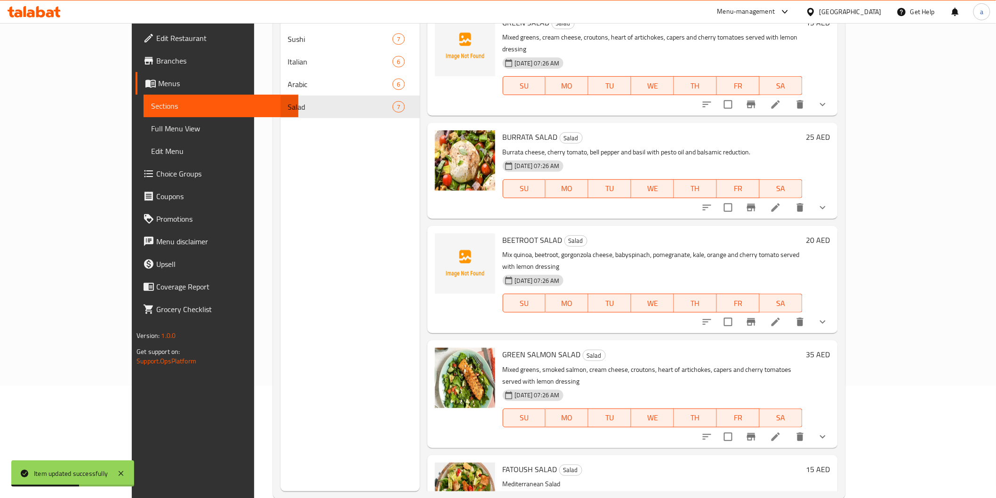
scroll to position [132, 0]
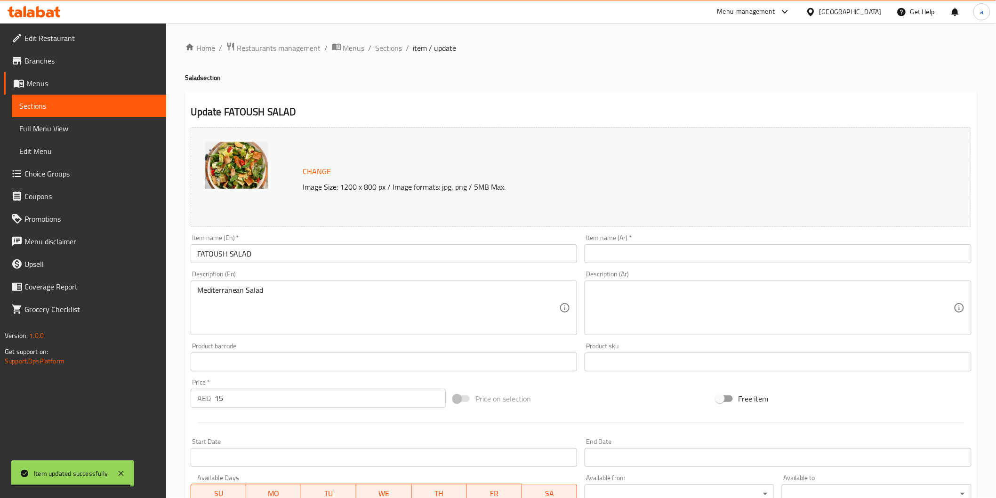
click at [619, 251] on input "text" at bounding box center [778, 253] width 387 height 19
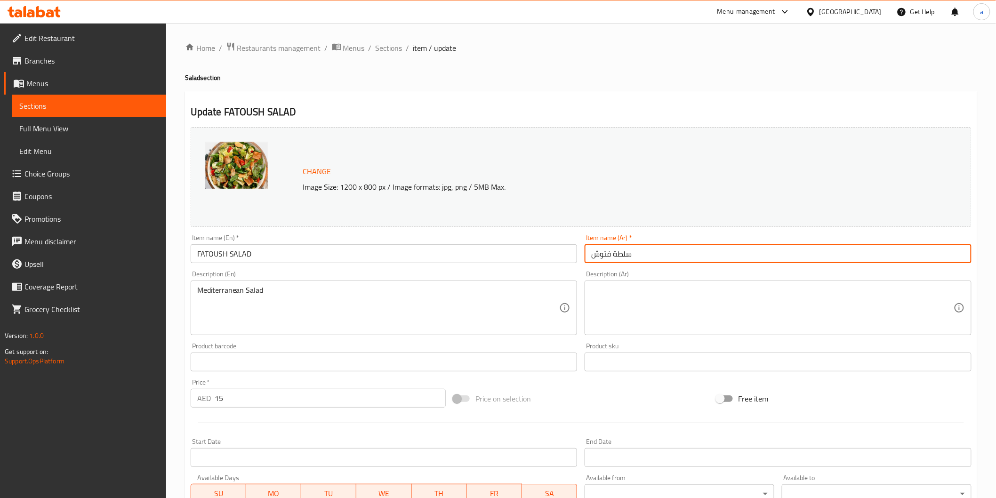
type input "سلطة فتوش"
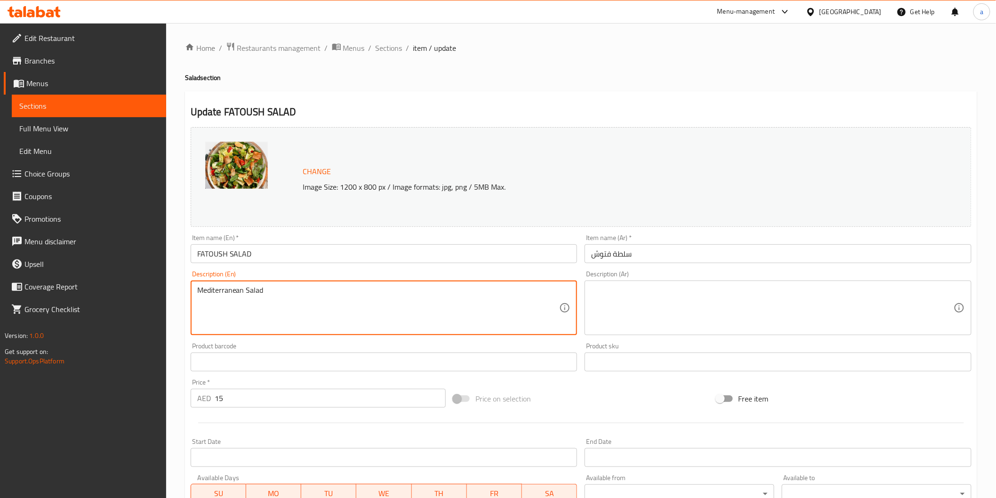
click at [271, 292] on textarea "Mediterranean Salad" at bounding box center [378, 308] width 362 height 45
click at [651, 315] on textarea at bounding box center [772, 308] width 362 height 45
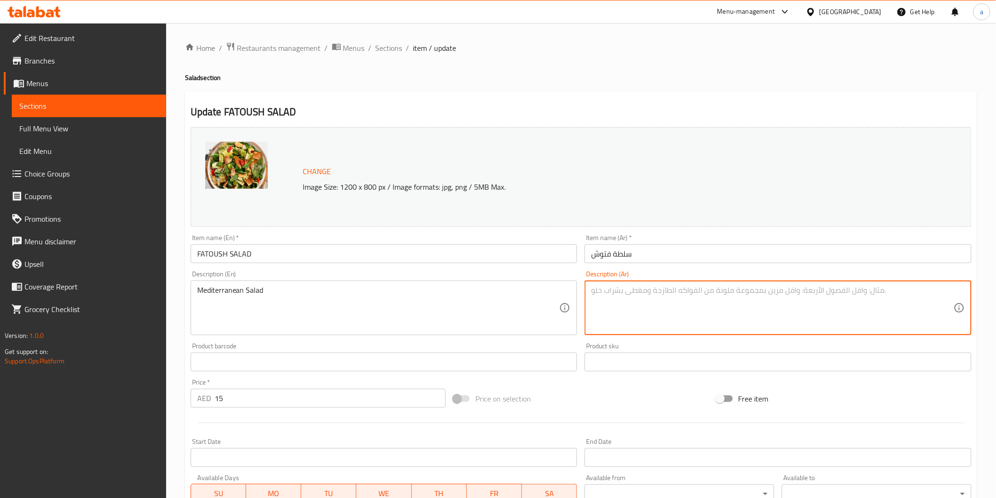
paste textarea "سلطة البحر الأبيض المتوسط"
type textarea "سلطة البحر الأبيض المتوسط"
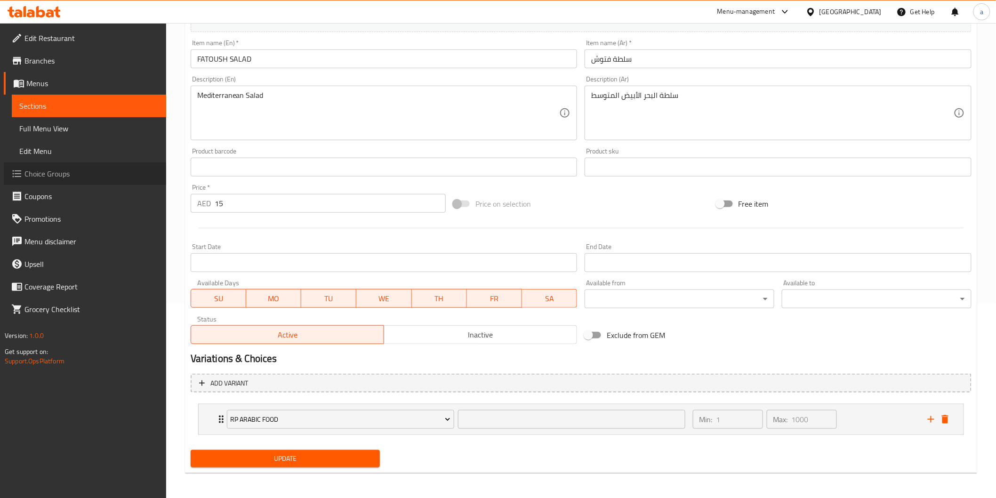
click at [42, 169] on span "Choice Groups" at bounding box center [91, 173] width 134 height 11
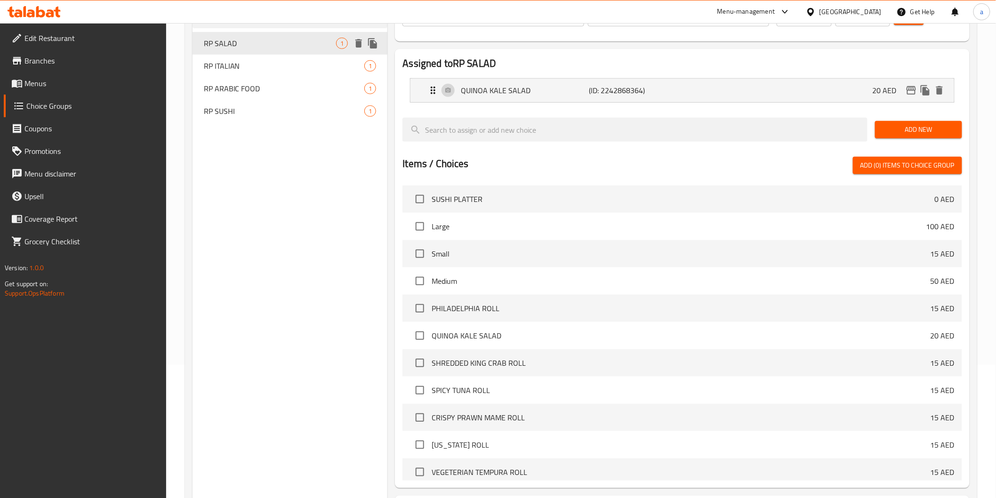
click at [265, 40] on span "RP SALAD" at bounding box center [270, 43] width 133 height 11
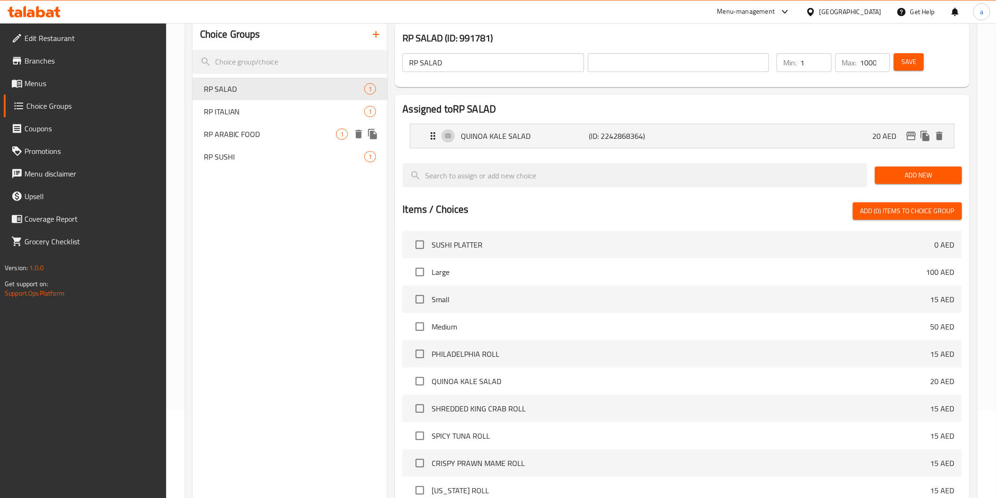
scroll to position [29, 0]
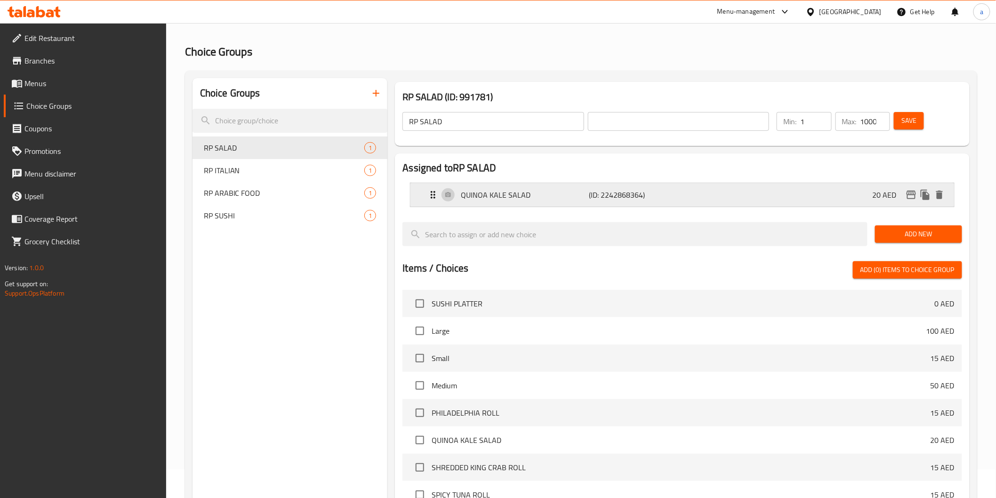
click at [566, 196] on p "QUINOA KALE SALAD" at bounding box center [525, 194] width 128 height 11
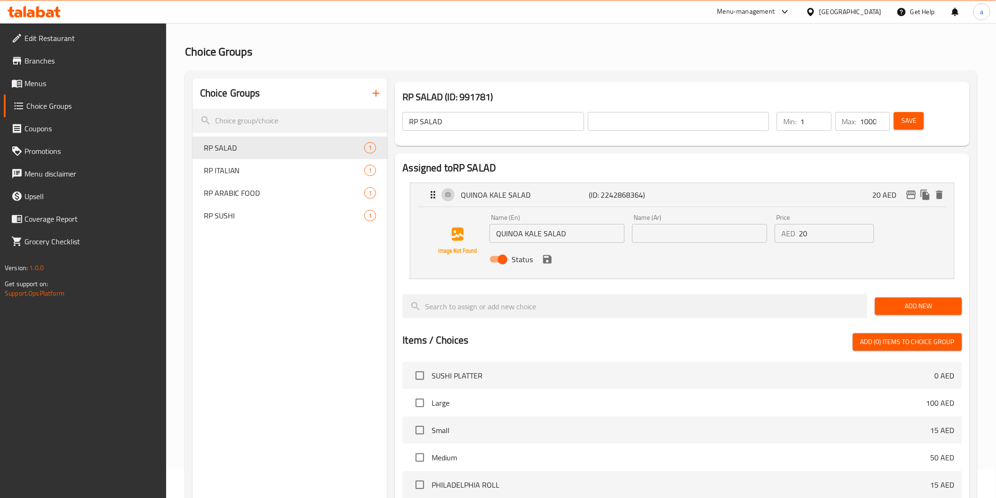
click at [634, 233] on input "text" at bounding box center [699, 233] width 135 height 19
type input "s"
type input "سلطة كينوا كيل"
click at [267, 149] on span "RP SALAD" at bounding box center [270, 147] width 133 height 11
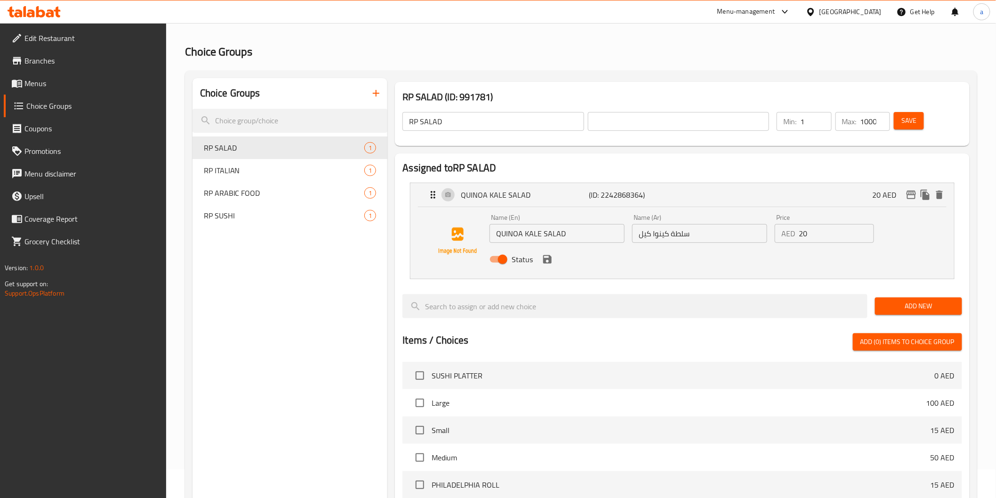
click at [64, 91] on link "Menus" at bounding box center [85, 83] width 162 height 23
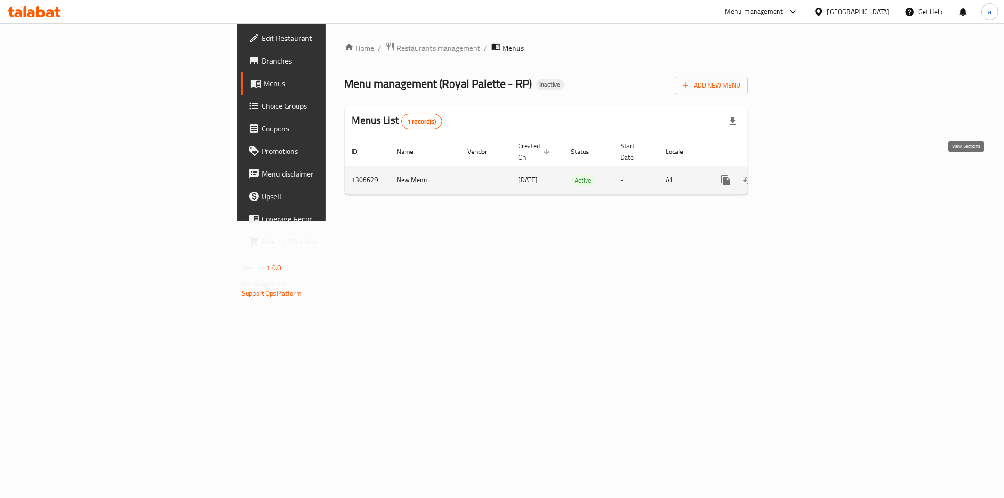
click at [805, 180] on link "enhanced table" at bounding box center [793, 180] width 23 height 23
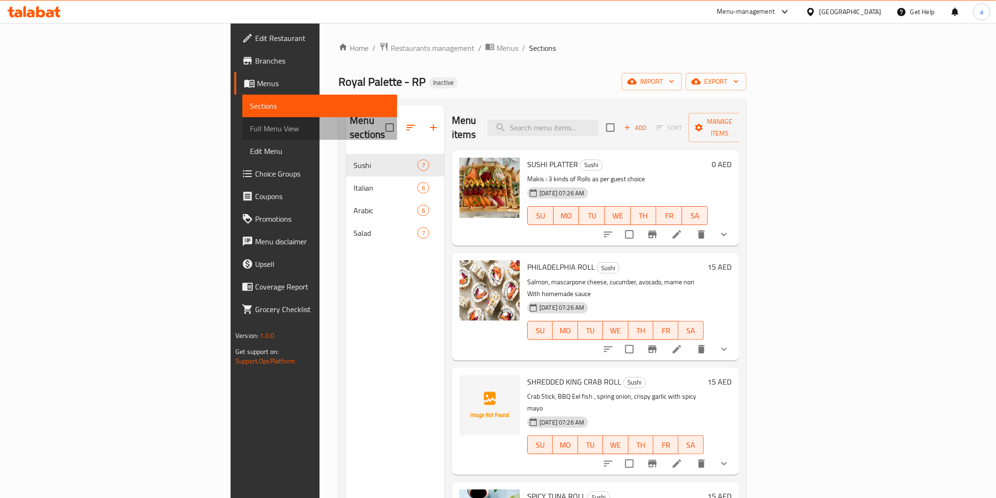
click at [250, 124] on span "Full Menu View" at bounding box center [319, 128] width 139 height 11
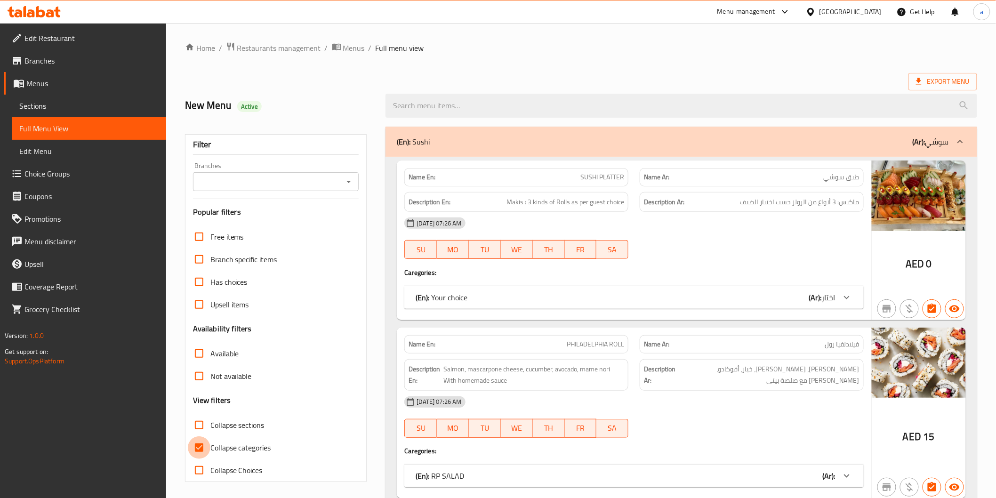
click at [201, 438] on input "Collapse categories" at bounding box center [199, 447] width 23 height 23
checkbox input "false"
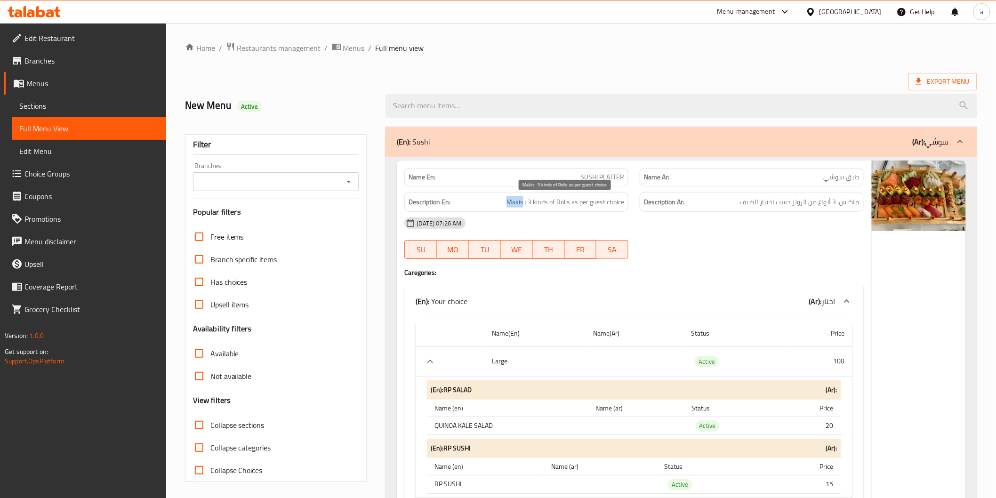
drag, startPoint x: 523, startPoint y: 204, endPoint x: 505, endPoint y: 193, distance: 21.1
click at [505, 193] on div "Description En: Makis : 3 kinds of Rolls as per guest choice" at bounding box center [516, 202] width 224 height 20
copy span "Makis"
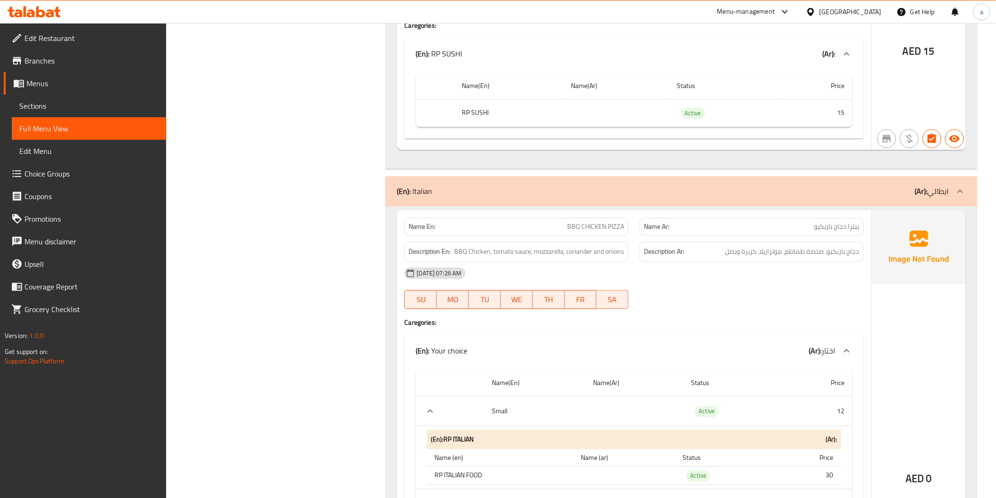
scroll to position [2040, 0]
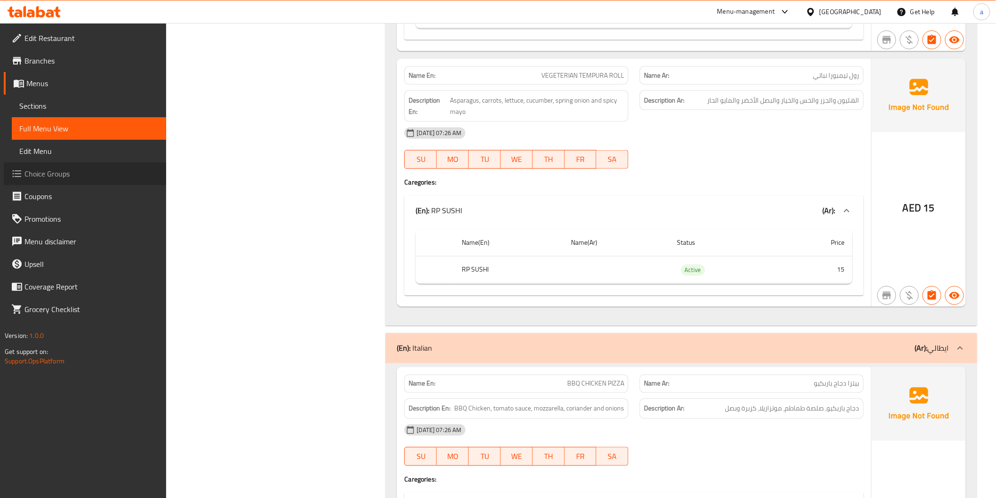
click at [24, 174] on span "Choice Groups" at bounding box center [91, 173] width 134 height 11
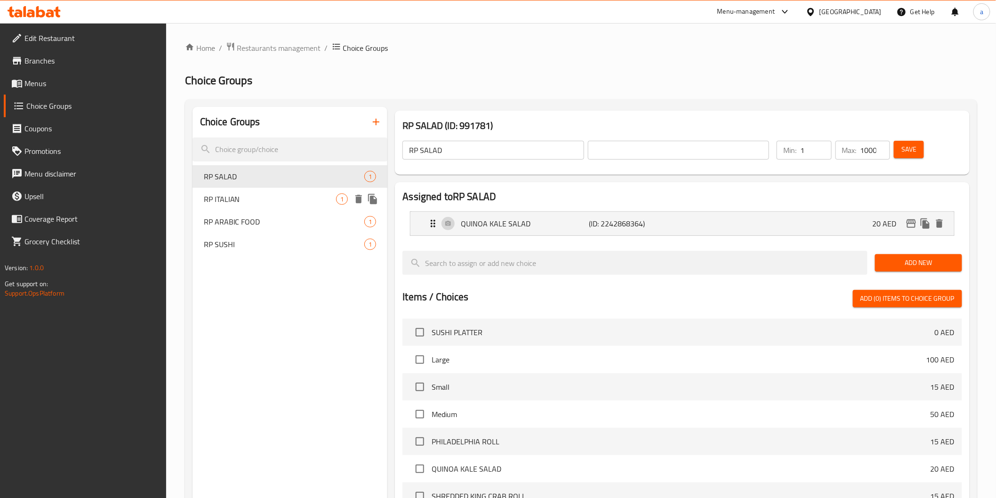
click at [214, 198] on span "RP ITALIAN" at bounding box center [270, 198] width 133 height 11
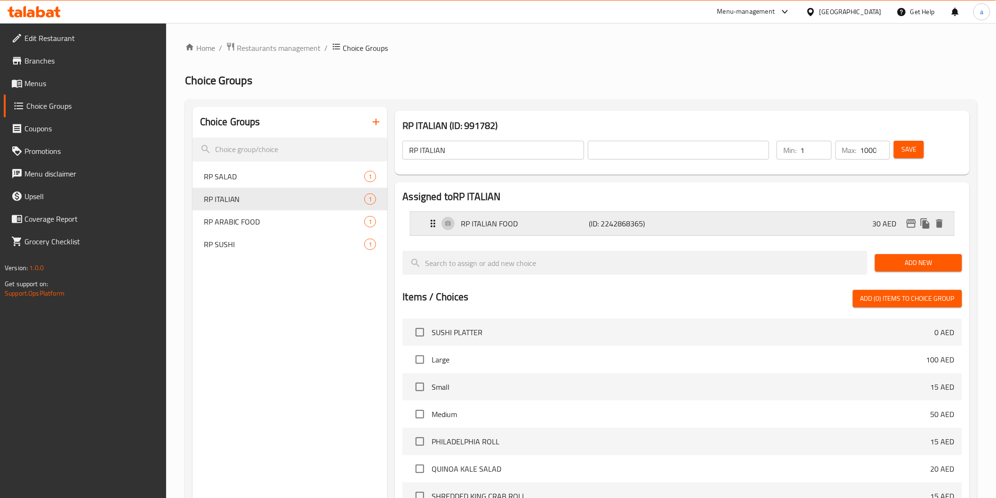
click at [596, 218] on p "(ID: 2242868365)" at bounding box center [632, 223] width 86 height 11
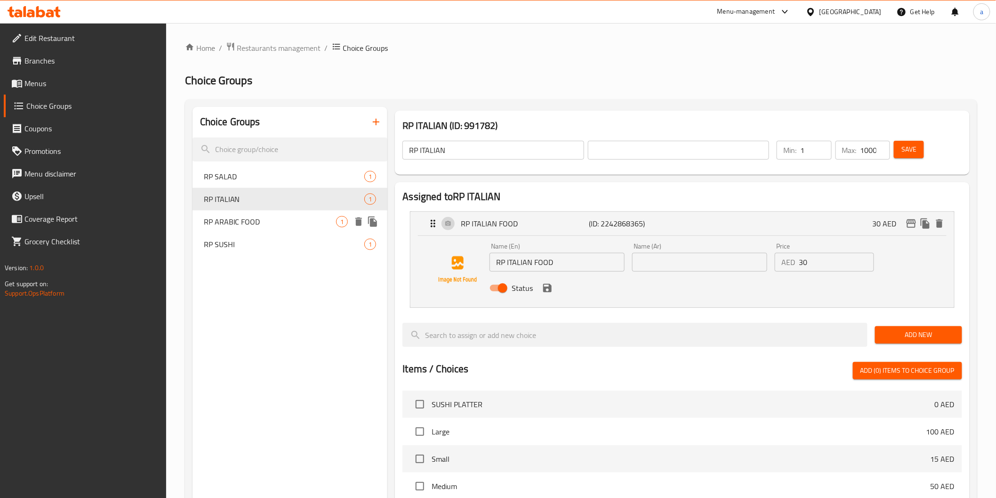
click at [214, 220] on span "RP ARABIC FOOD" at bounding box center [270, 221] width 133 height 11
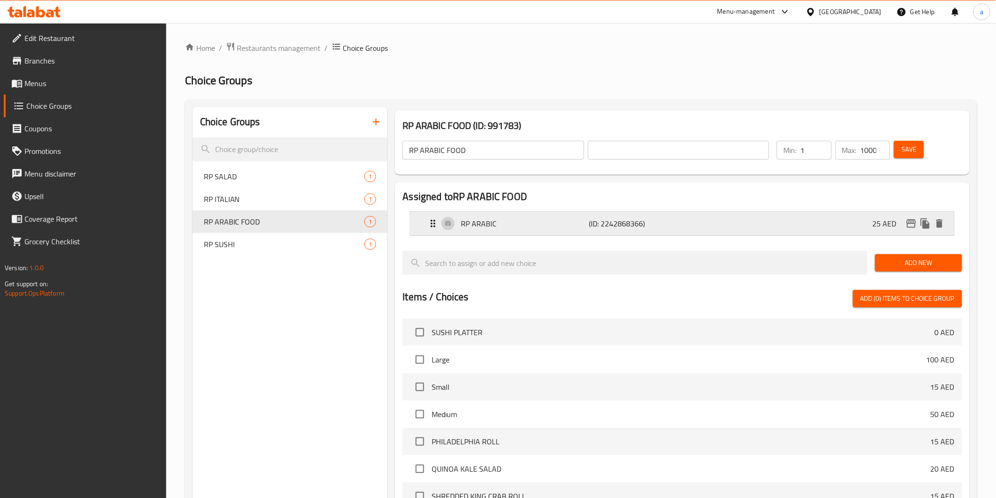
click at [486, 231] on div "RP ARABIC (ID: 2242868366) 25 AED" at bounding box center [684, 224] width 515 height 24
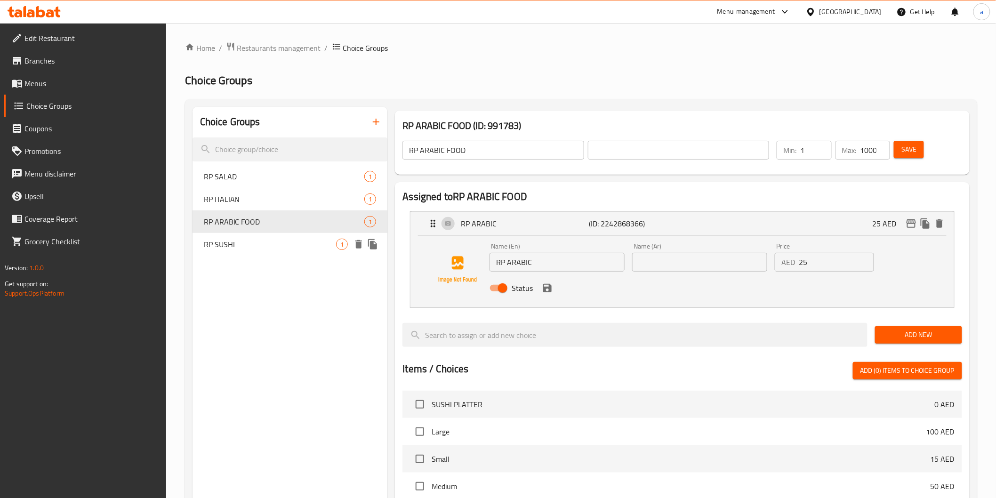
click at [262, 247] on span "RP SUSHI" at bounding box center [270, 244] width 133 height 11
type input "RP SUSHI"
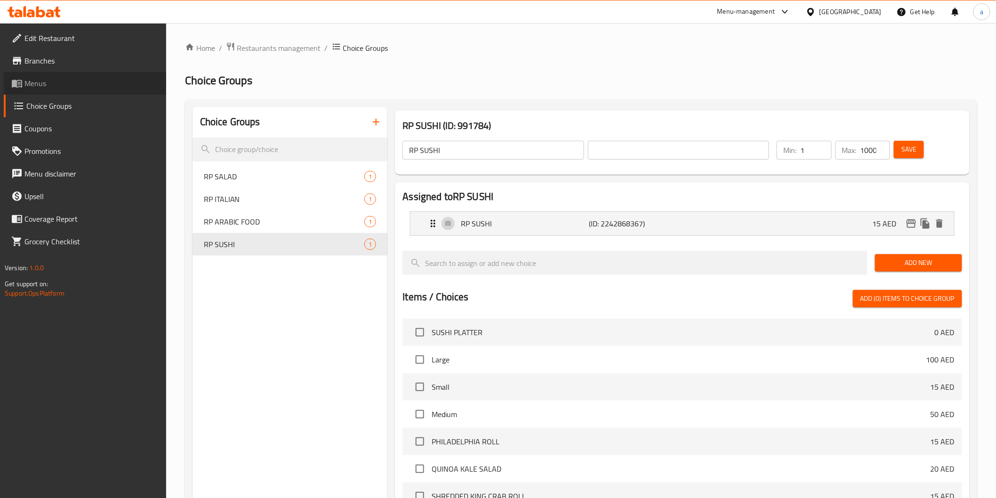
click at [60, 87] on span "Menus" at bounding box center [91, 83] width 134 height 11
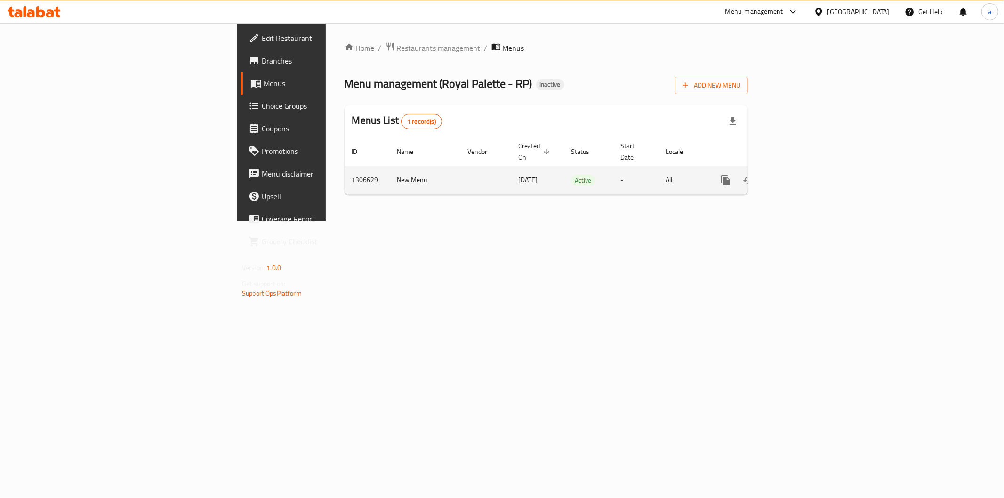
click at [805, 171] on link "enhanced table" at bounding box center [793, 180] width 23 height 23
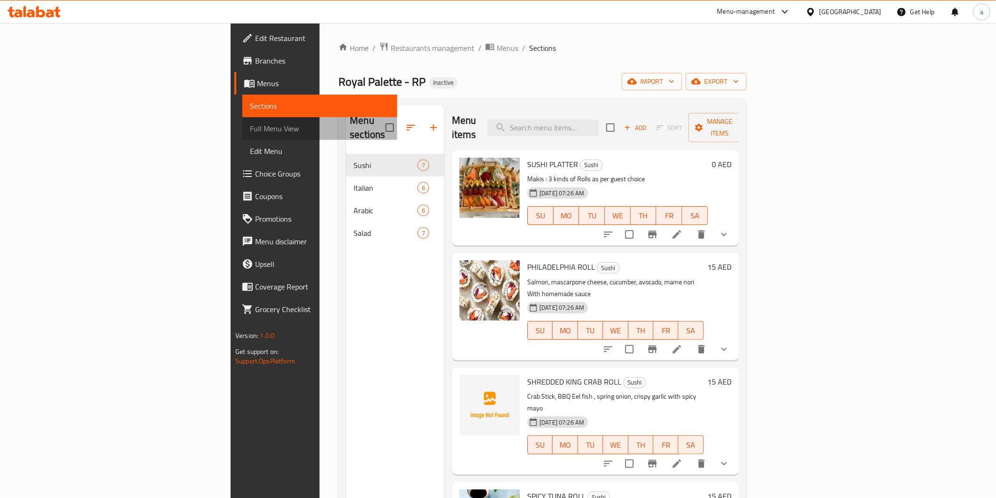
click at [250, 123] on span "Full Menu View" at bounding box center [319, 128] width 139 height 11
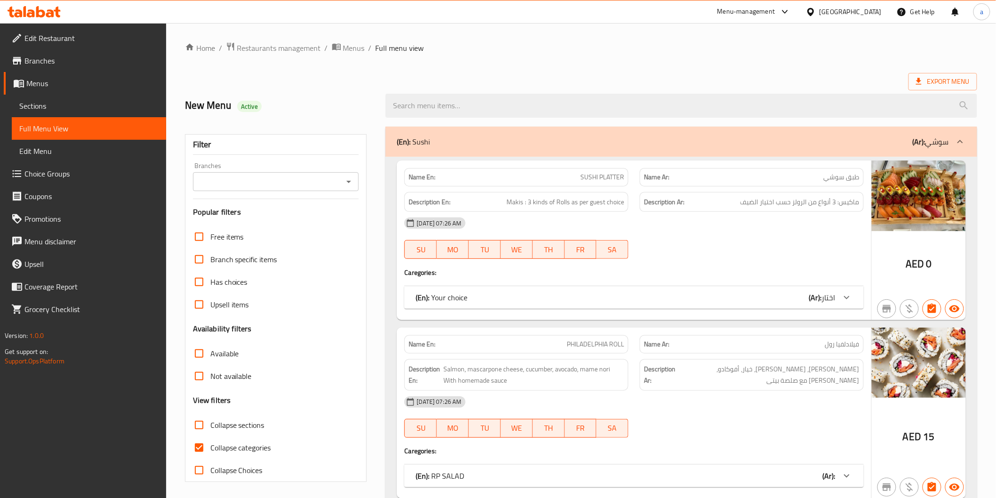
scroll to position [104, 0]
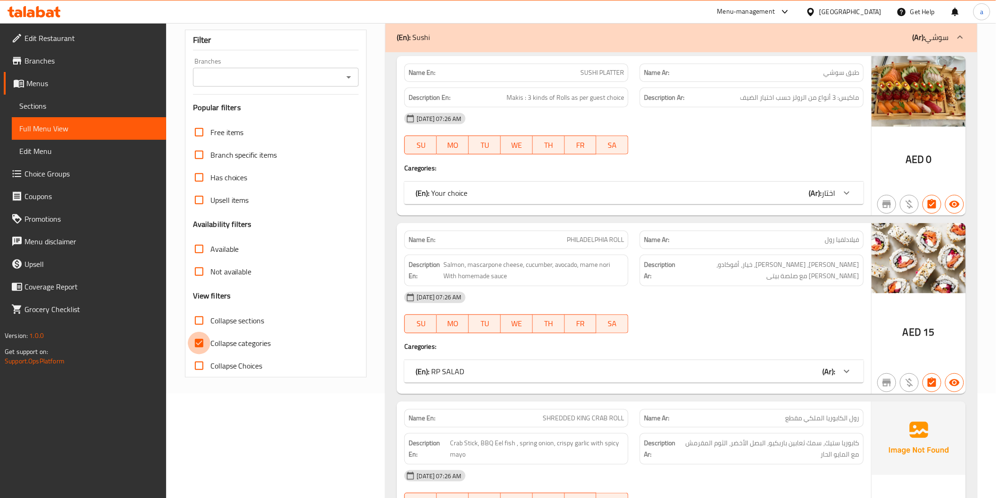
click at [197, 345] on input "Collapse categories" at bounding box center [199, 343] width 23 height 23
checkbox input "false"
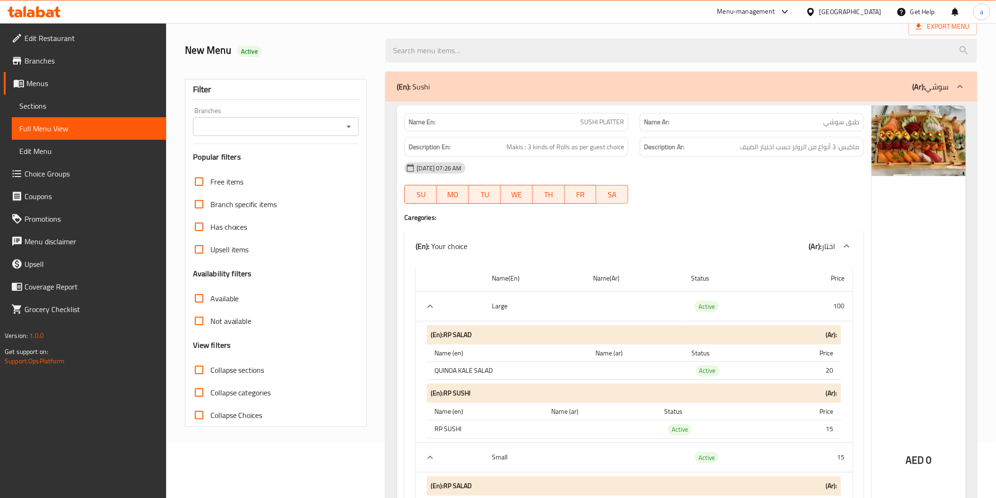
scroll to position [0, 0]
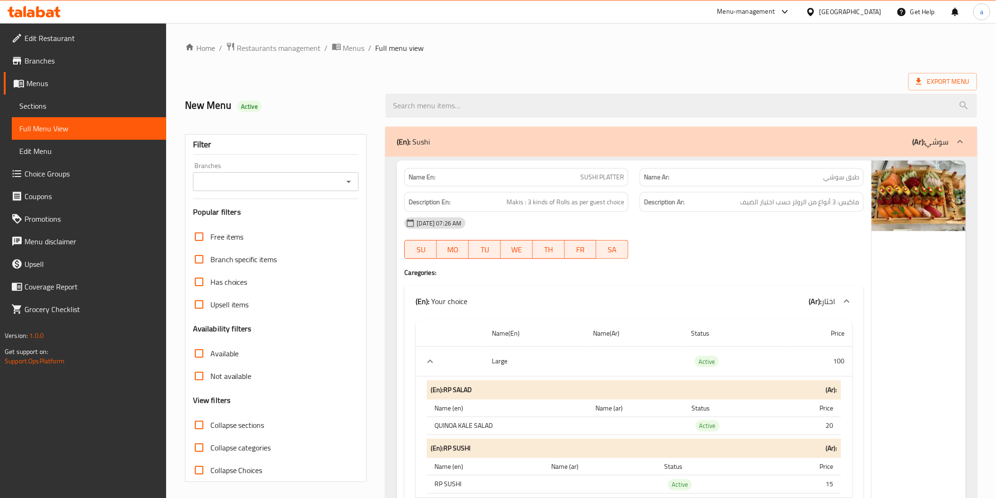
click at [54, 103] on span "Sections" at bounding box center [88, 105] width 139 height 11
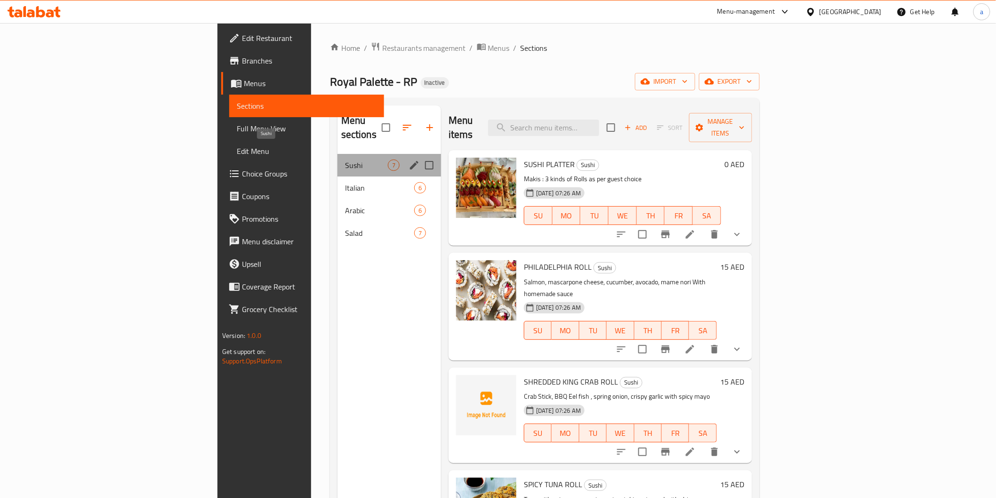
click at [345, 160] on span "Sushi" at bounding box center [366, 165] width 43 height 11
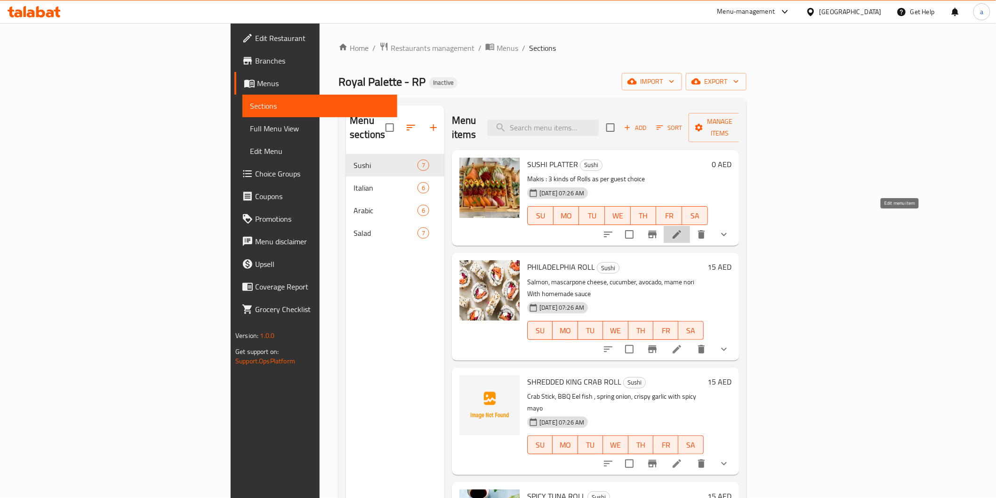
click at [683, 229] on icon at bounding box center [676, 234] width 11 height 11
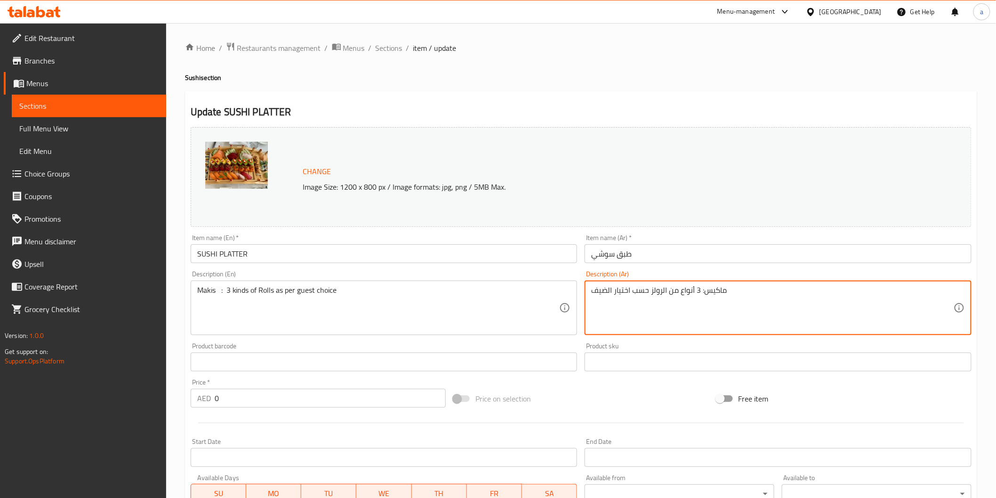
drag, startPoint x: 704, startPoint y: 294, endPoint x: 720, endPoint y: 296, distance: 16.1
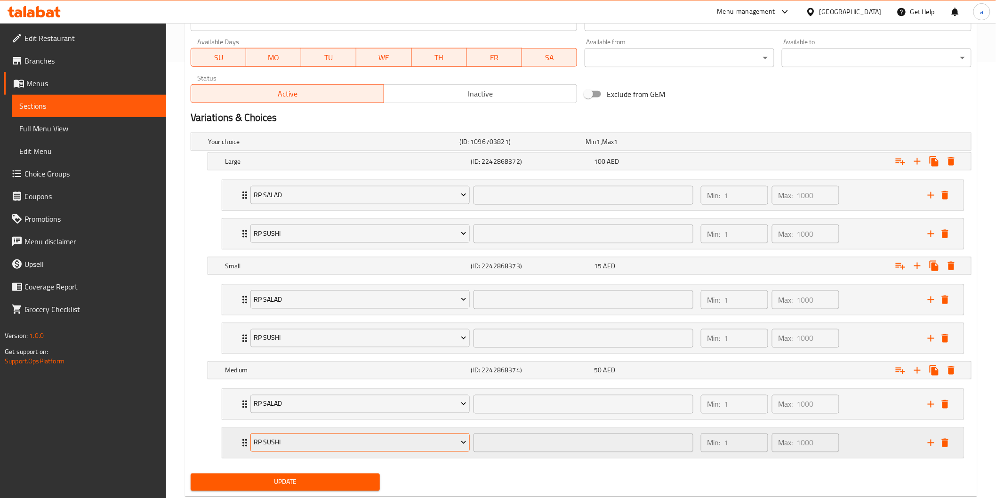
scroll to position [460, 0]
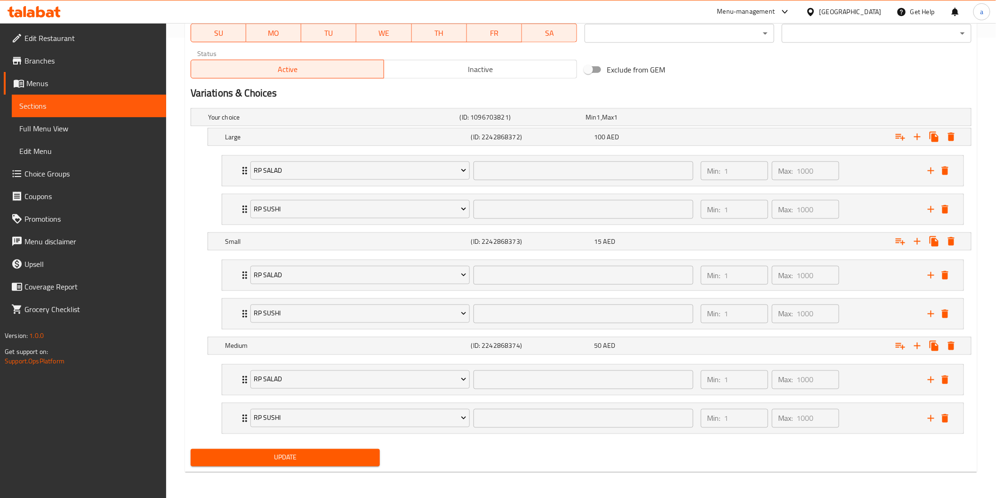
type textarea "ميكس: 3 أنواع من الرولز حسب اختيار الضيف"
click at [302, 462] on span "Update" at bounding box center [285, 458] width 175 height 12
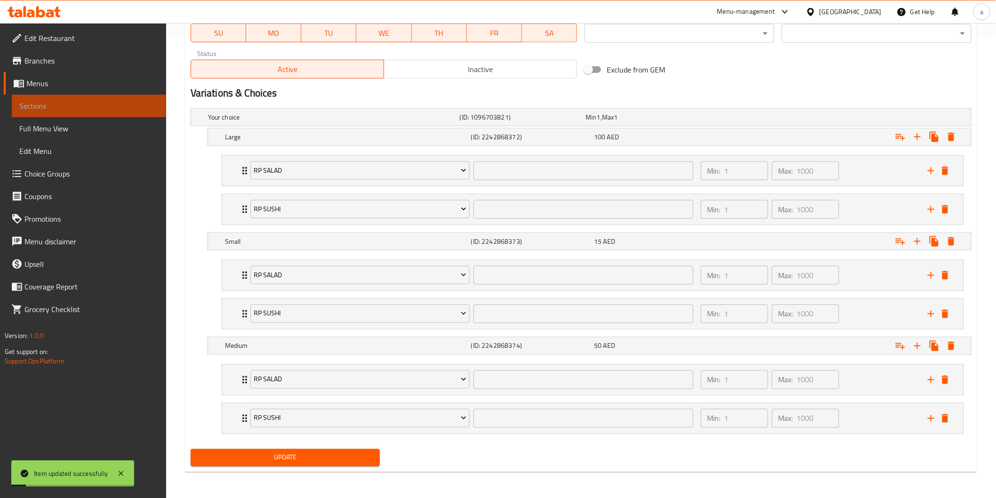
click at [76, 102] on span "Sections" at bounding box center [88, 105] width 139 height 11
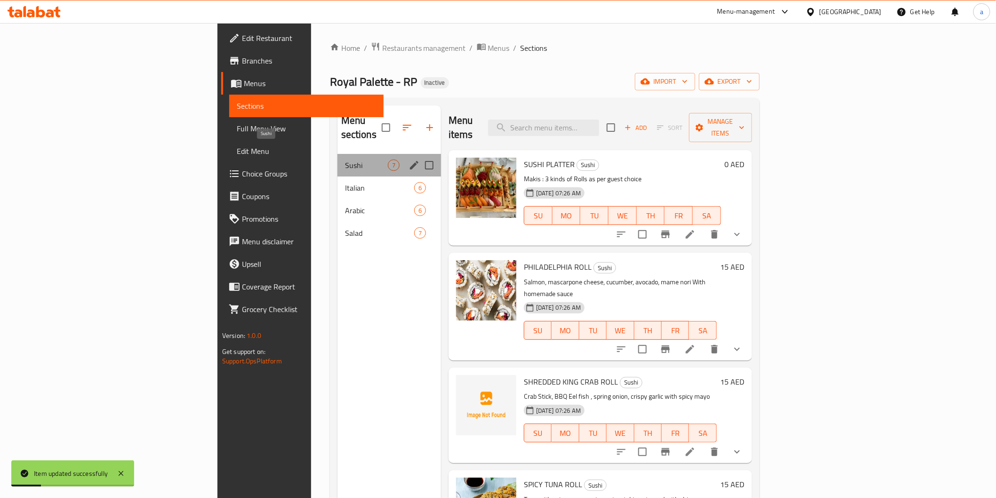
click at [345, 160] on span "Sushi" at bounding box center [366, 165] width 43 height 11
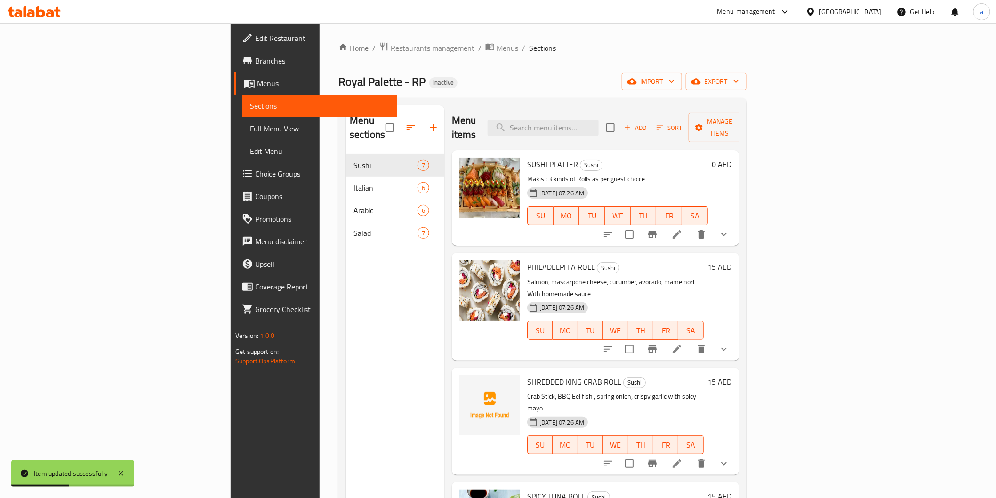
click at [250, 126] on span "Full Menu View" at bounding box center [319, 128] width 139 height 11
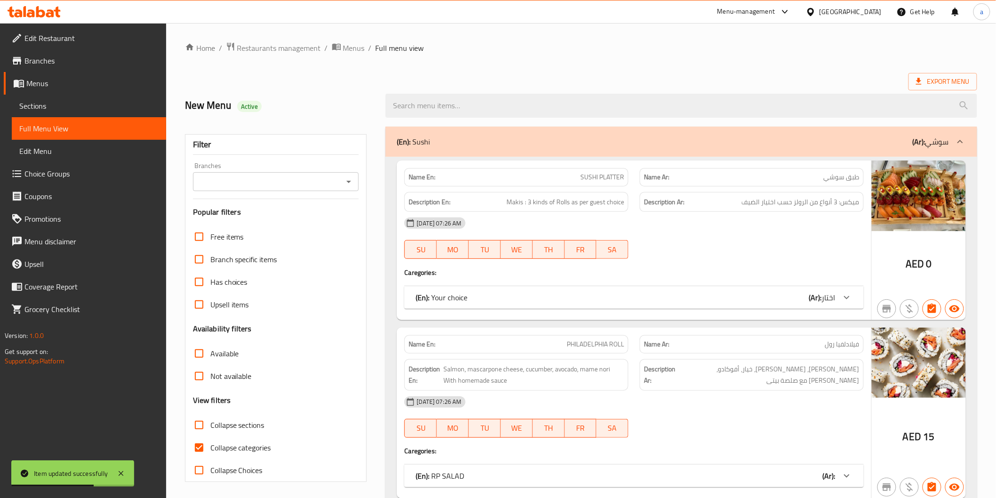
click at [203, 452] on input "Collapse categories" at bounding box center [199, 447] width 23 height 23
checkbox input "false"
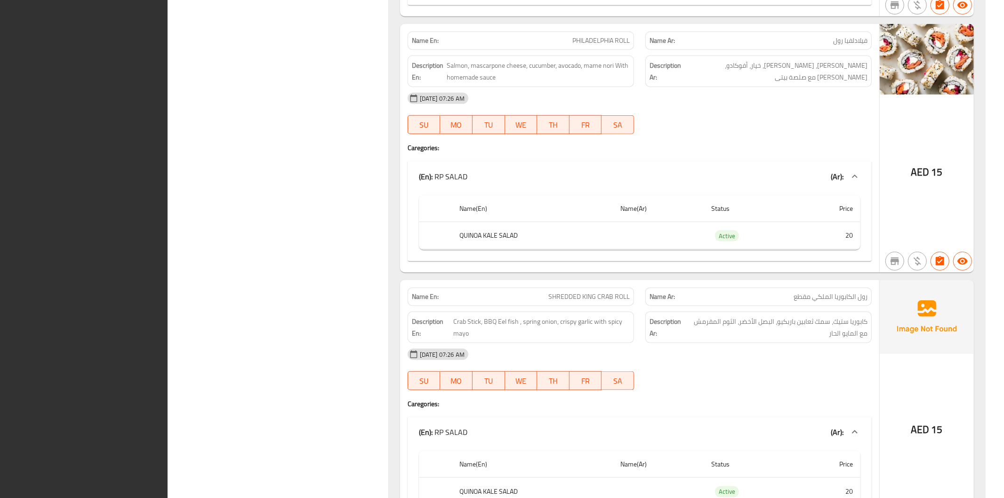
scroll to position [1208, 0]
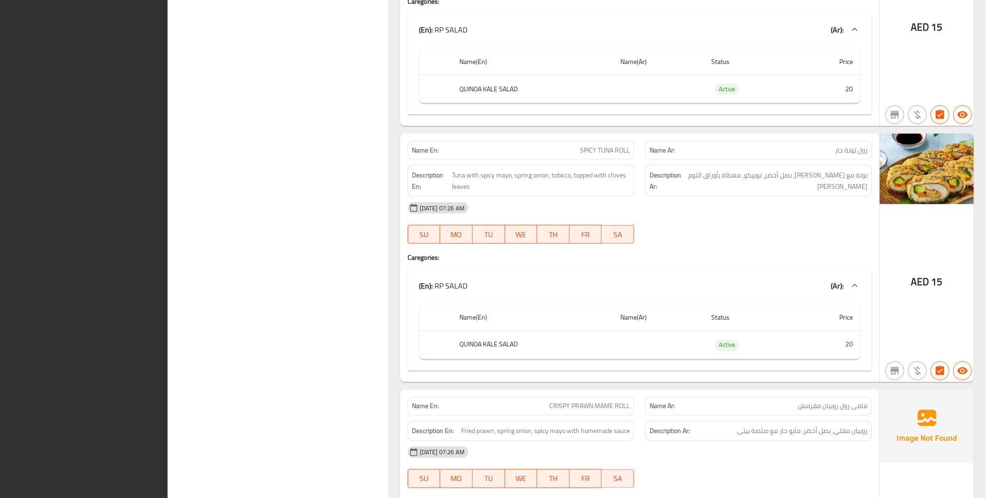
click at [915, 129] on div "Name En: SUSHI PLATTER Name Ar: طبق سوشي Description En: Makis : 3 kinds of Rol…" at bounding box center [687, 52] width 596 height 2209
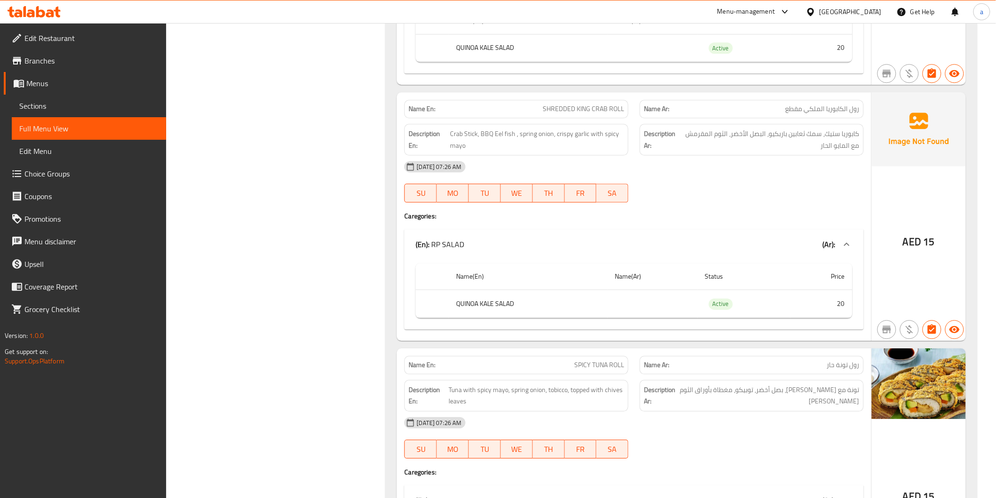
scroll to position [732, 0]
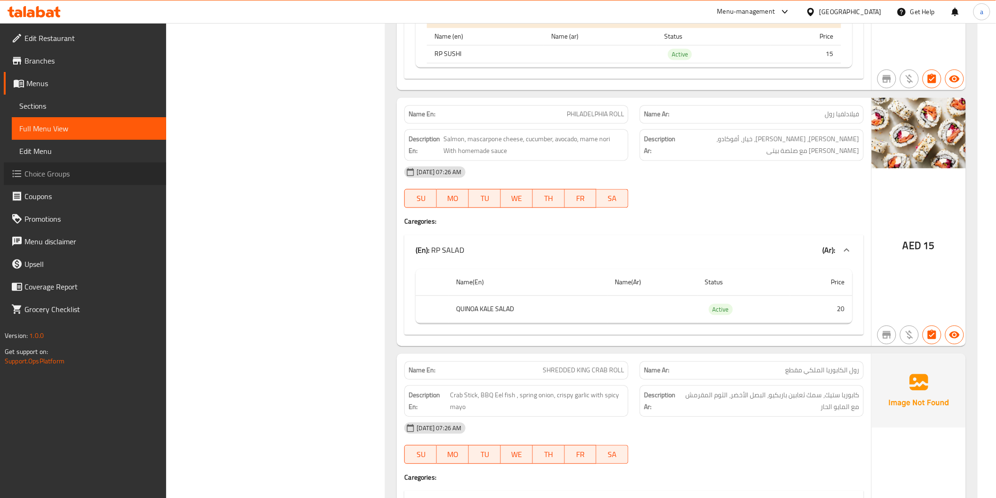
click at [18, 179] on icon at bounding box center [16, 173] width 11 height 11
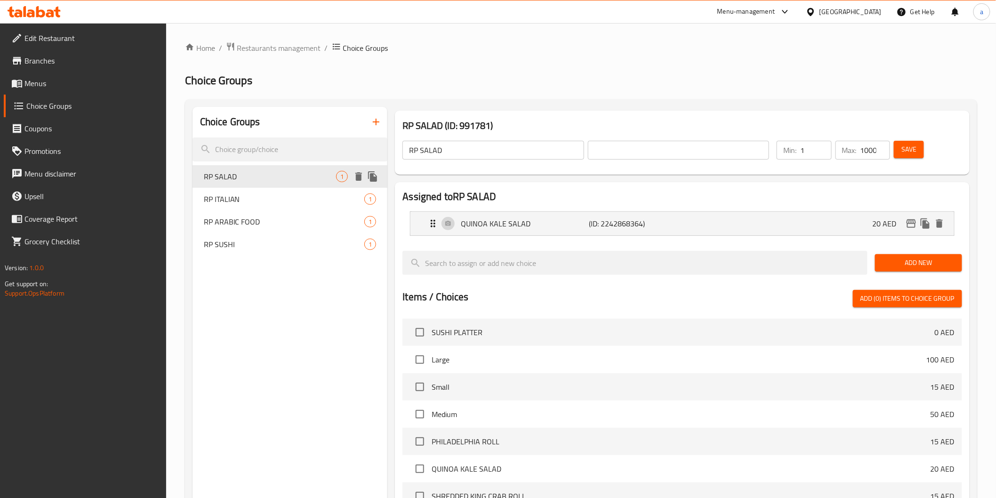
click at [287, 168] on div "RP SALAD 1" at bounding box center [290, 176] width 195 height 23
click at [576, 232] on div "[PERSON_NAME] (ID: 2242868364) 20 AED" at bounding box center [684, 224] width 515 height 24
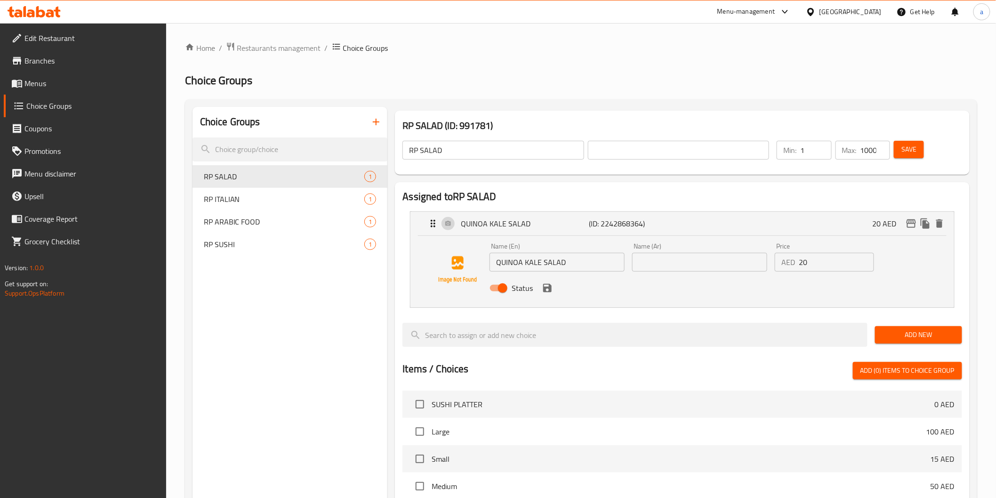
click at [655, 266] on input "text" at bounding box center [699, 262] width 135 height 19
type input "سلطة كينوا كيل"
click at [921, 154] on button "Save" at bounding box center [909, 149] width 30 height 17
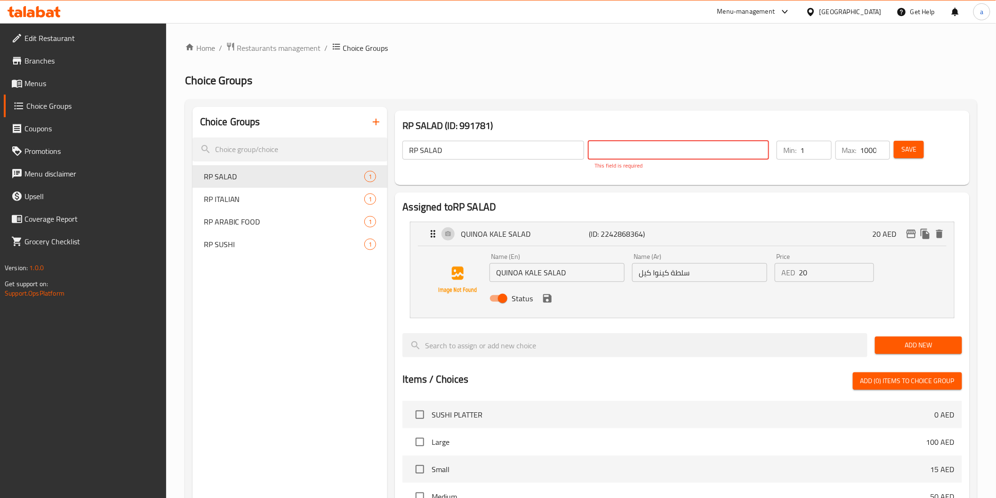
click at [921, 155] on button "Save" at bounding box center [909, 149] width 30 height 17
click at [546, 305] on div "Status" at bounding box center [700, 298] width 428 height 25
click at [627, 148] on input "text" at bounding box center [678, 150] width 181 height 19
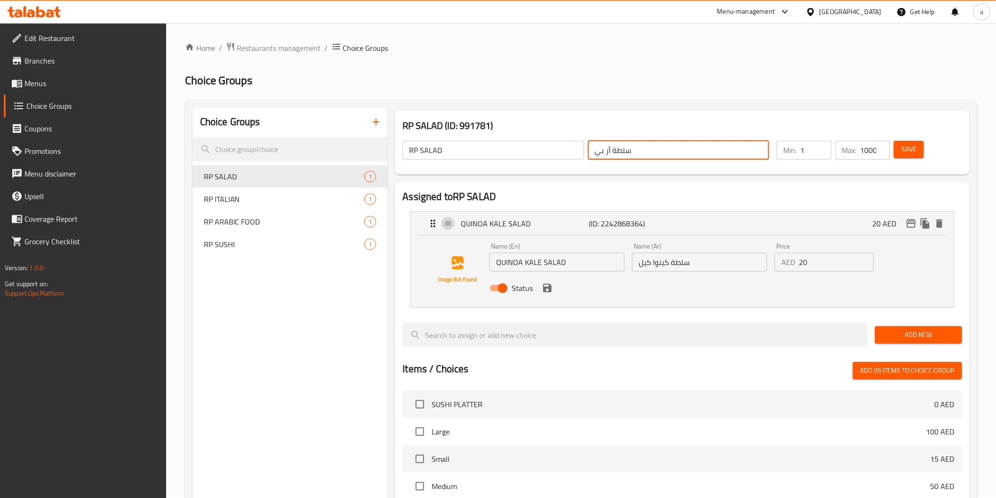
type input "سلطة أر بي"
click at [914, 150] on span "Save" at bounding box center [908, 150] width 15 height 12
click at [620, 153] on input "سلطة أر بي" at bounding box center [678, 150] width 181 height 19
click at [627, 153] on input "سلطة أر بي" at bounding box center [678, 150] width 181 height 19
click at [898, 152] on button "Save" at bounding box center [909, 149] width 30 height 17
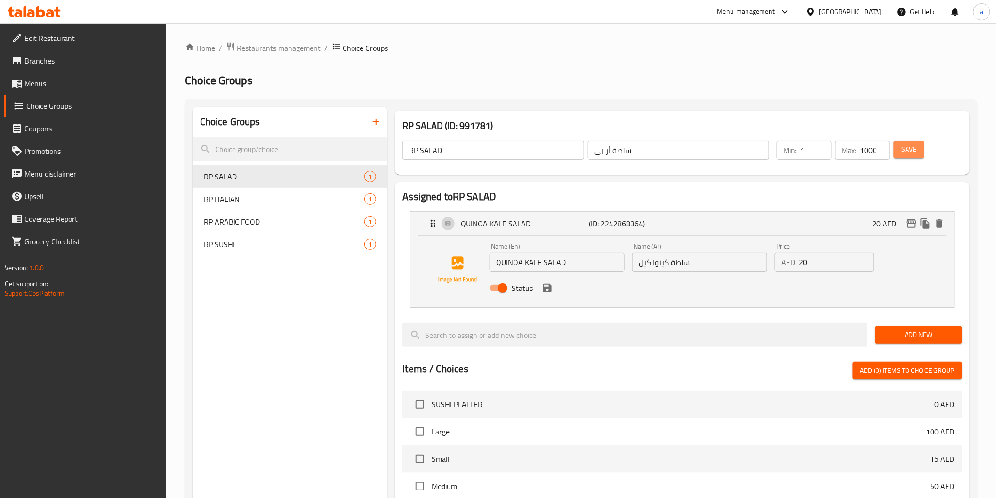
click at [916, 146] on span "Save" at bounding box center [908, 150] width 15 height 12
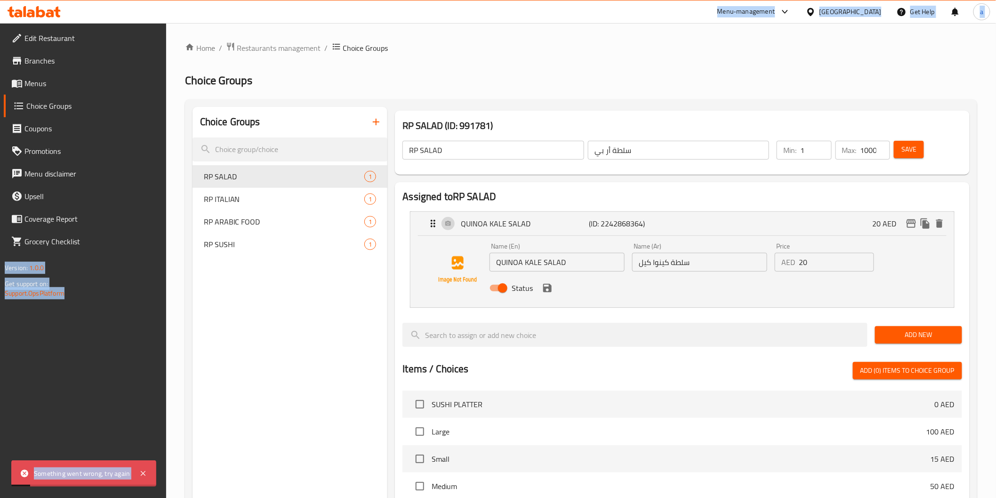
drag, startPoint x: 32, startPoint y: 471, endPoint x: 155, endPoint y: 489, distance: 124.5
click at [155, 489] on body "Something went wrong, try again ​ Menu-management [GEOGRAPHIC_DATA] Get Help a …" at bounding box center [498, 260] width 996 height 475
copy body "Something went wrong, try again ​ Menu-management [GEOGRAPHIC_DATA] Get Help a …"
click at [126, 408] on div "Edit Restaurant Branches Menus Choice Groups Coupons Promotions Menu disclaimer…" at bounding box center [83, 272] width 166 height 498
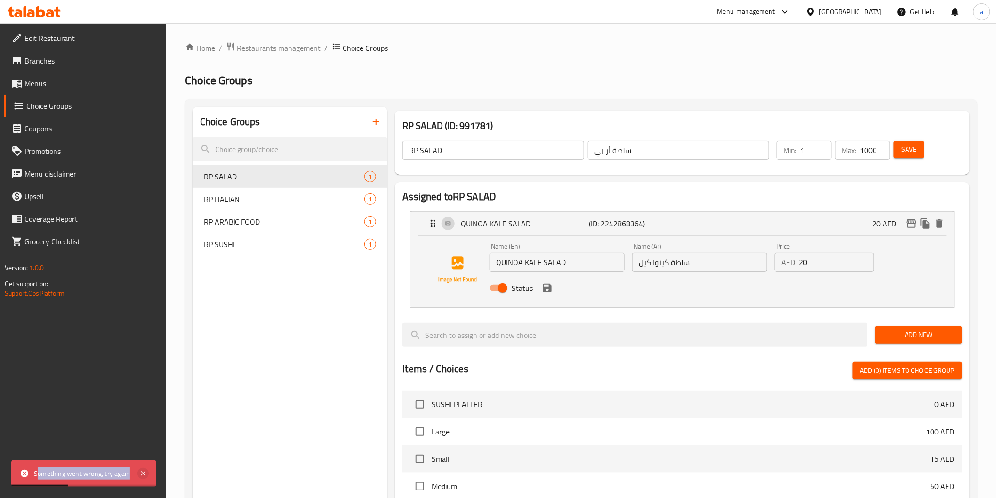
drag, startPoint x: 36, startPoint y: 469, endPoint x: 147, endPoint y: 477, distance: 111.4
click at [147, 477] on div "Something went wrong, try again" at bounding box center [83, 473] width 145 height 26
copy div "omething went wrong, try again"
click at [259, 364] on div "Choice Groups RP SALAD 1 RP ITALIAN 1 RP ARABIC FOOD 1 RP SUSHI 1" at bounding box center [290, 435] width 195 height 656
click at [867, 148] on input "1000" at bounding box center [875, 150] width 30 height 19
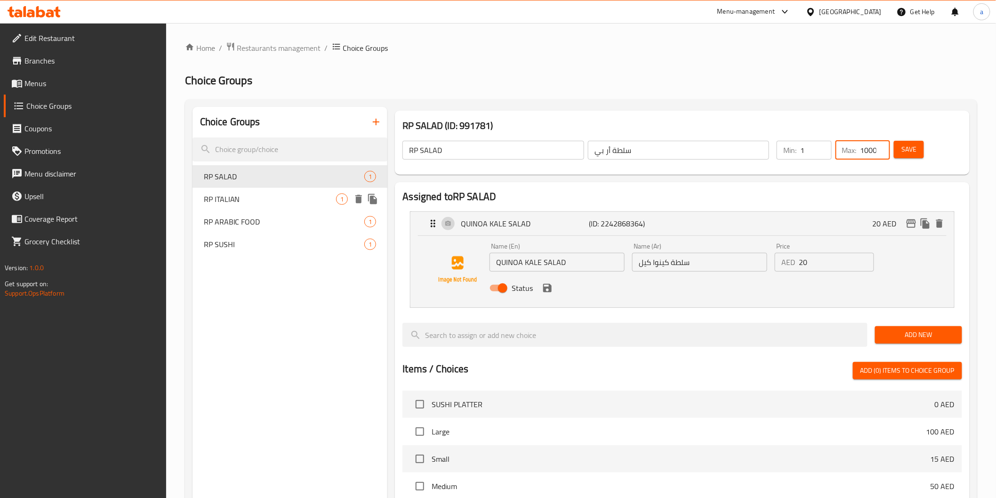
click at [253, 201] on span "RP ITALIAN" at bounding box center [270, 198] width 133 height 11
type input "RP ITALIAN"
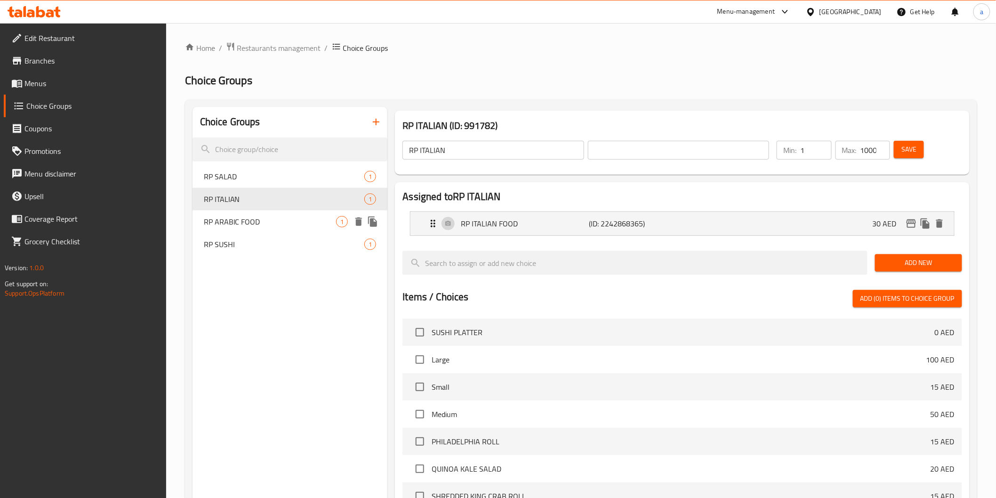
click at [260, 218] on span "RP ARABIC FOOD" at bounding box center [270, 221] width 133 height 11
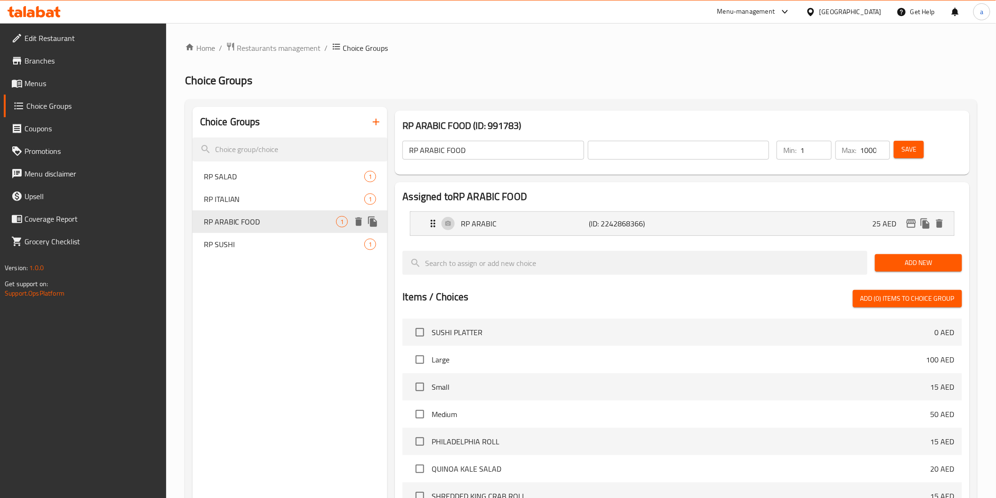
click at [257, 234] on div "RP SUSHI 1" at bounding box center [290, 244] width 195 height 23
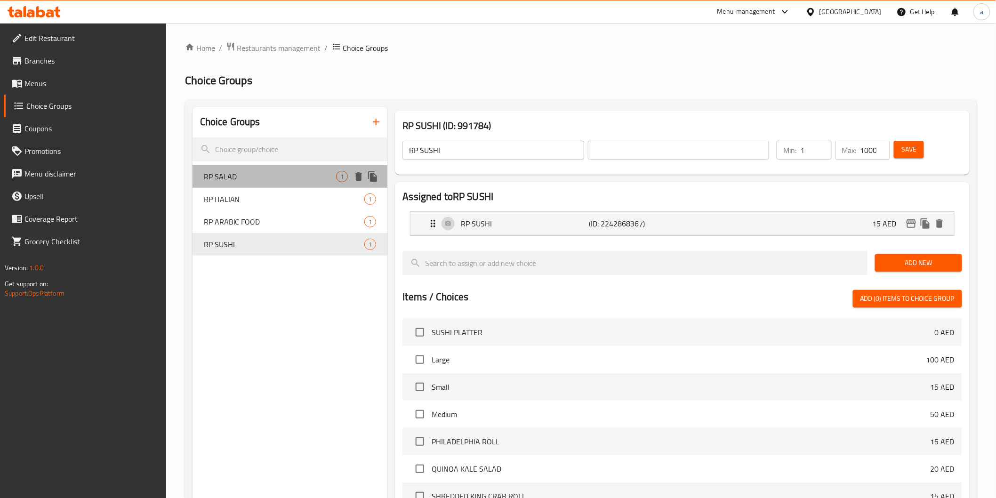
click at [264, 178] on span "RP SALAD" at bounding box center [270, 176] width 133 height 11
type input "RP SALAD"
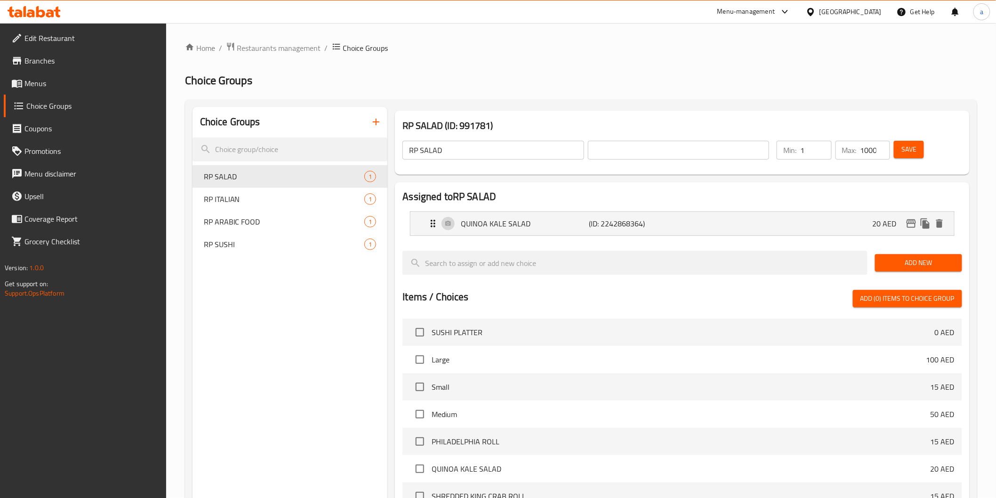
click at [814, 149] on input "1" at bounding box center [815, 150] width 31 height 19
drag, startPoint x: 862, startPoint y: 156, endPoint x: 897, endPoint y: 157, distance: 34.4
click at [897, 157] on div "Min: 1 ​ Max: 1000 ​ Save" at bounding box center [865, 150] width 189 height 30
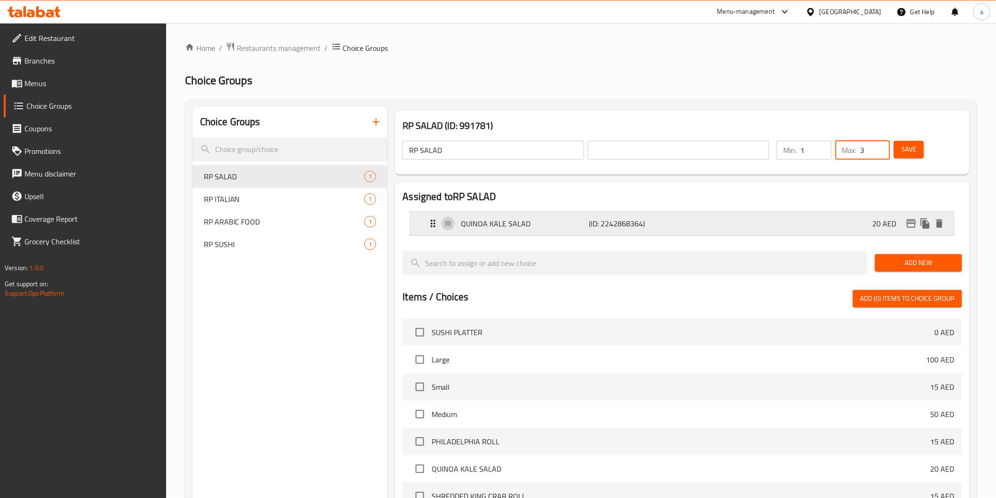
click at [554, 225] on p "QUINOA KALE SALAD" at bounding box center [525, 223] width 128 height 11
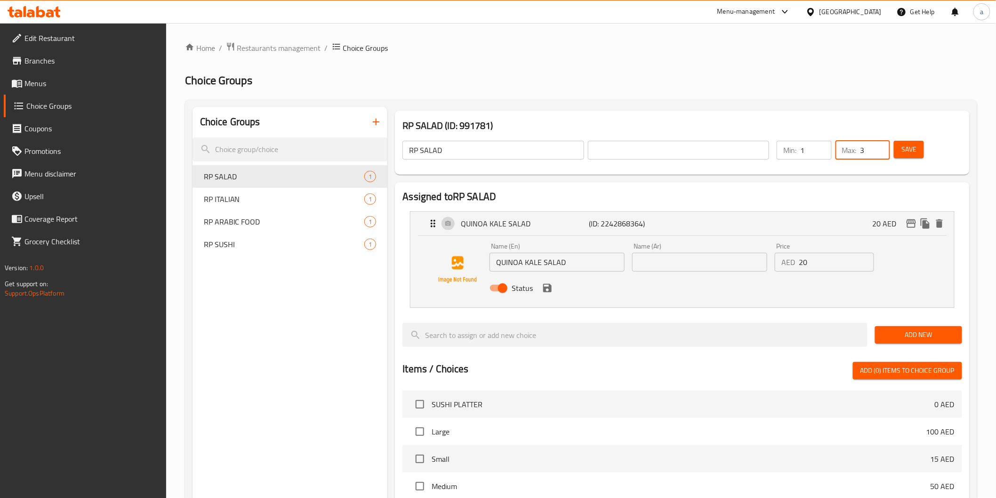
type input "3"
click at [665, 264] on input "text" at bounding box center [699, 262] width 135 height 19
click at [637, 158] on input "text" at bounding box center [678, 150] width 181 height 19
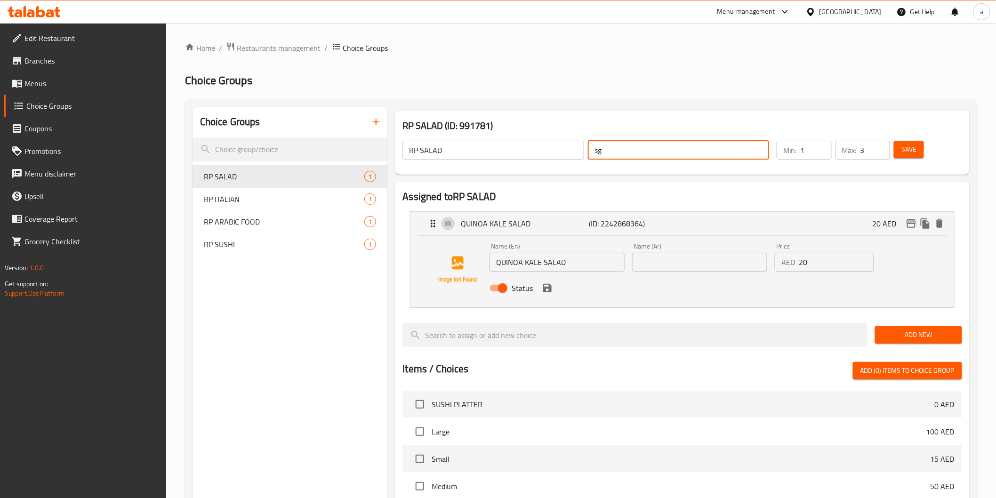
type input "s"
type input "سلطة أر بي"
click at [662, 257] on input "text" at bounding box center [699, 262] width 135 height 19
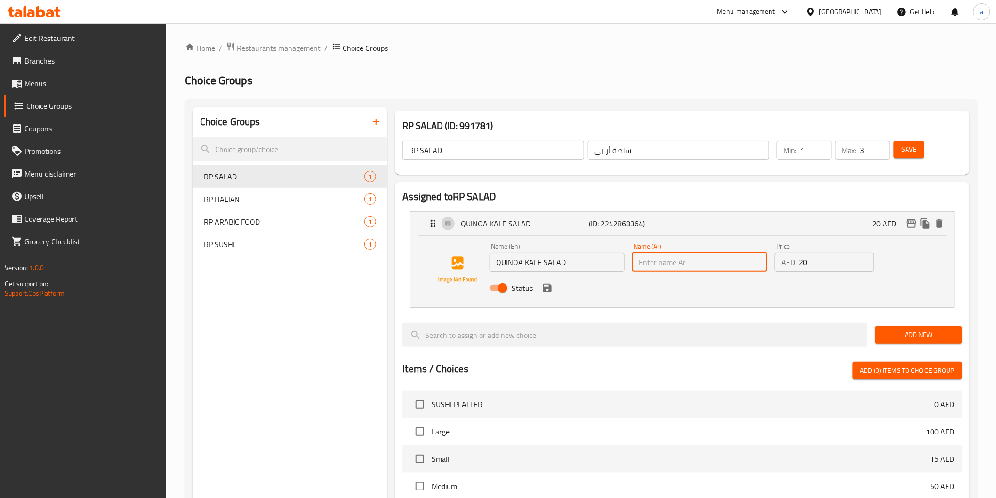
type input "سلطة كينوا كيل"
click at [550, 293] on icon "save" at bounding box center [547, 287] width 11 height 11
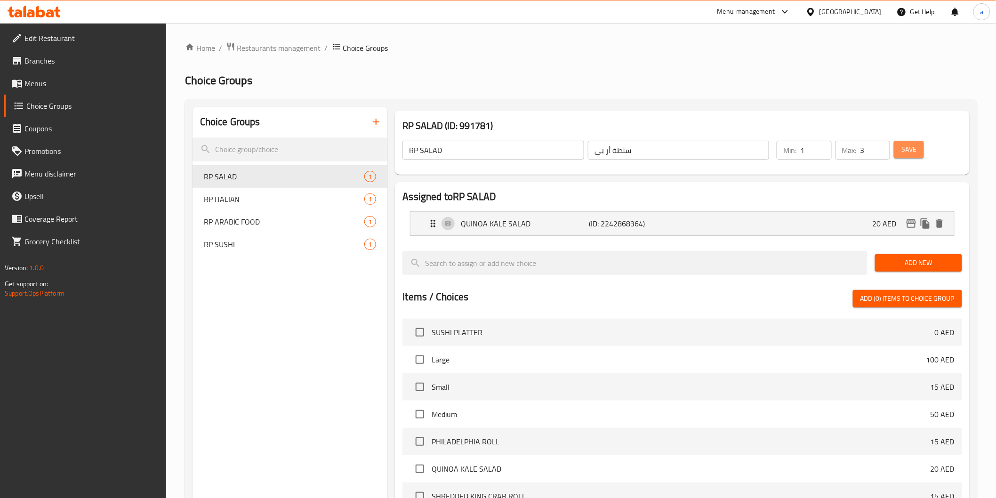
click at [912, 152] on span "Save" at bounding box center [908, 150] width 15 height 12
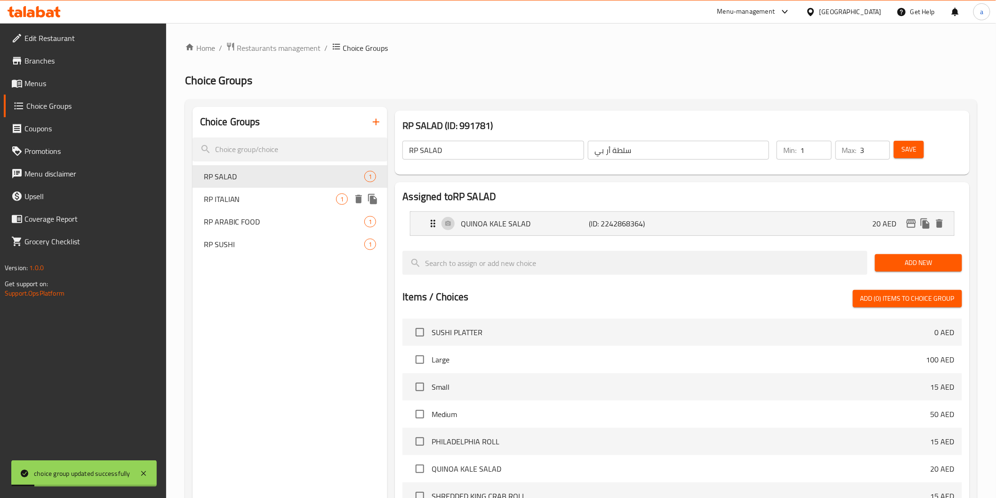
click at [246, 196] on span "RP ITALIAN" at bounding box center [270, 198] width 133 height 11
type input "RP ITALIAN"
type input "1000"
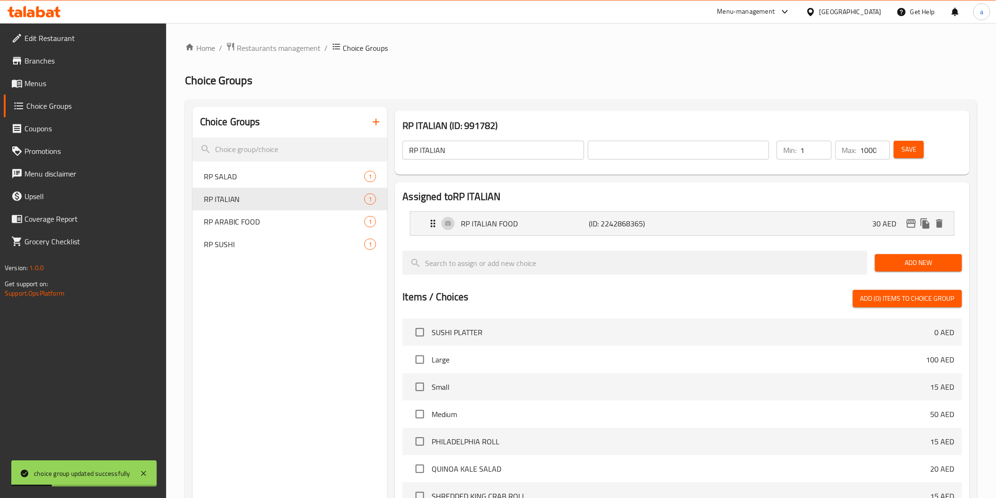
click at [521, 138] on div "RP ITALIAN ​ ​" at bounding box center [586, 150] width 378 height 30
click at [506, 146] on input "RP ITALIAN" at bounding box center [492, 150] width 181 height 19
click at [686, 143] on input "text" at bounding box center [678, 150] width 181 height 19
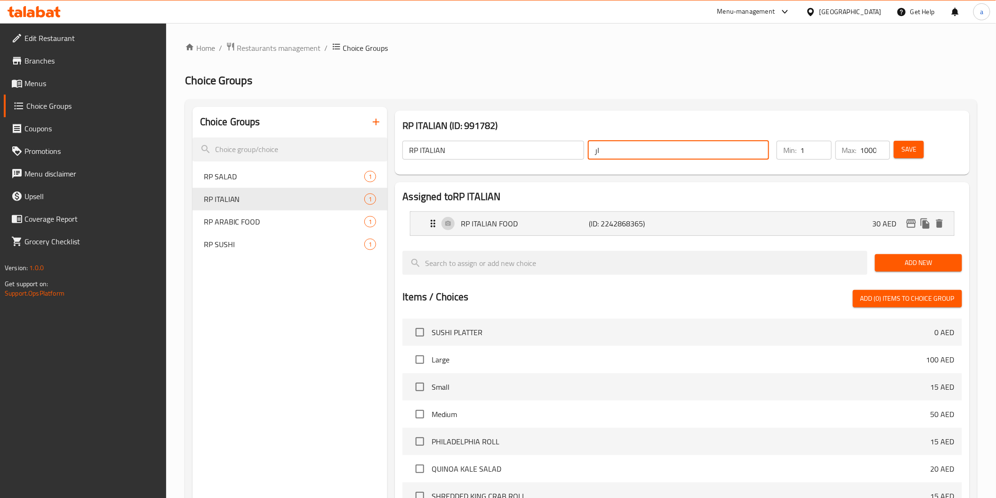
type input "ا"
type input "أر بي ايطالى"
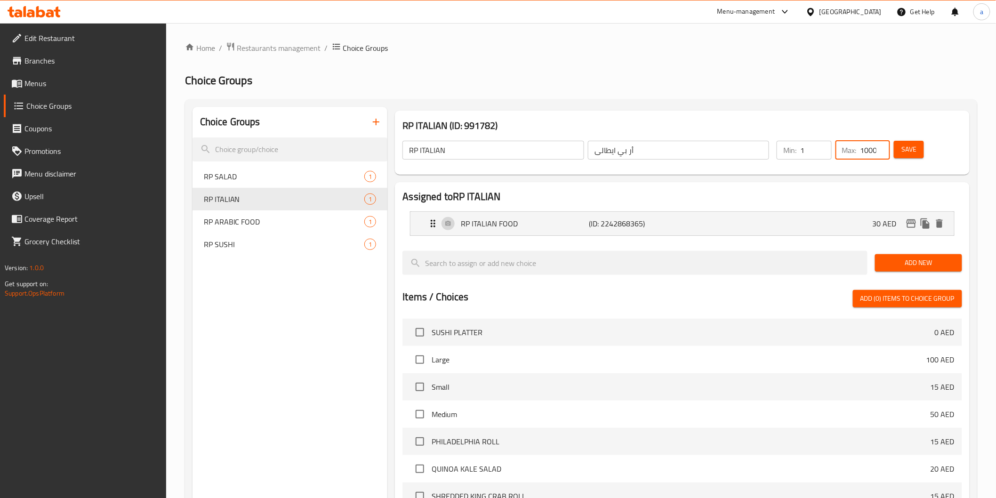
scroll to position [0, 1]
drag, startPoint x: 860, startPoint y: 152, endPoint x: 984, endPoint y: 167, distance: 125.2
click at [978, 161] on div "Home / Restaurants management / Choice Groups Choice Groups Choice Groups RP SA…" at bounding box center [581, 370] width 830 height 694
click at [573, 232] on div "RP ITALIAN FOOD (ID: 2242868365) 30 AED" at bounding box center [684, 224] width 515 height 24
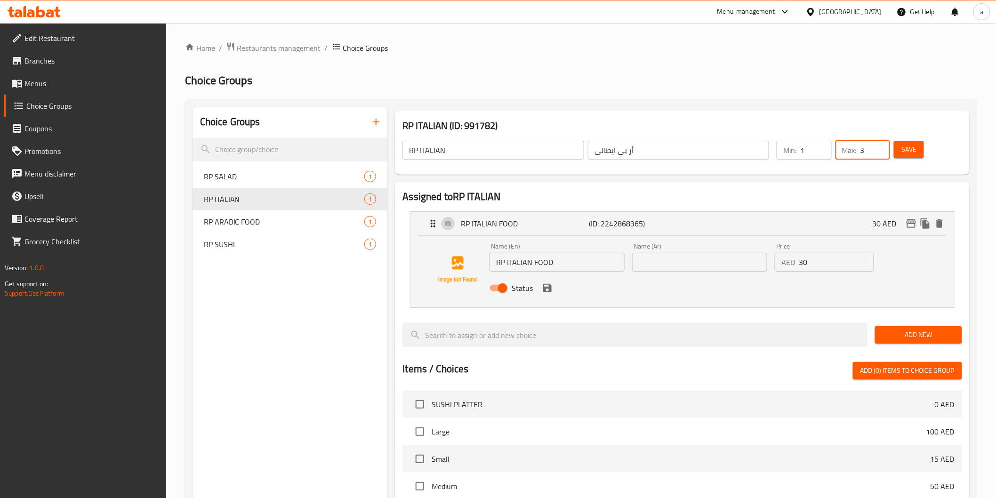
type input "3"
click at [672, 267] on input "text" at bounding box center [699, 262] width 135 height 19
click at [551, 301] on div "Name (En) RP ITALIAN FOOD Name (En) Name (Ar) أر بى طعام ايطالى Name (Ar) Price…" at bounding box center [682, 270] width 513 height 64
click at [549, 292] on icon "save" at bounding box center [547, 287] width 11 height 11
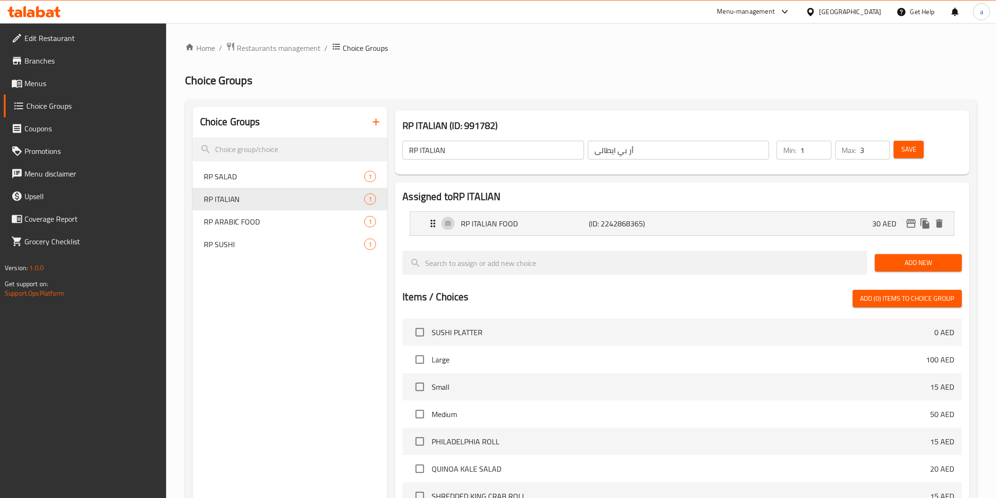
type input "أر بى طعام ايطالى"
click at [745, 215] on div "RP ITALIAN FOOD (ID: 2242868365) 30 AED" at bounding box center [684, 224] width 515 height 24
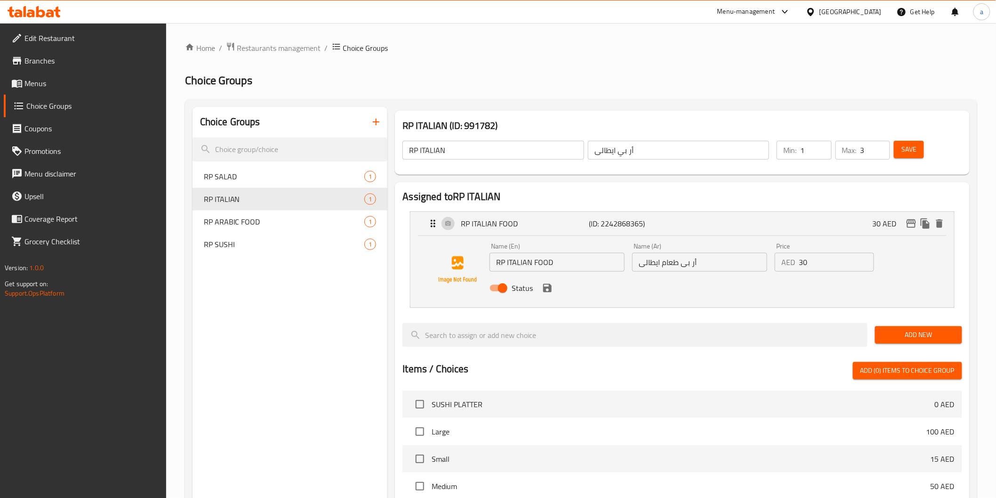
click at [920, 152] on button "Save" at bounding box center [909, 149] width 30 height 17
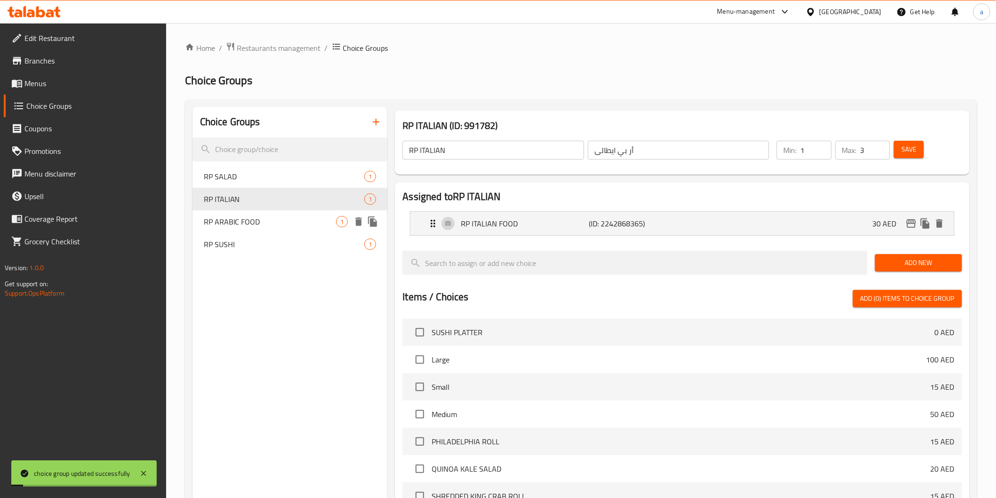
click at [201, 222] on div "RP ARABIC FOOD 1" at bounding box center [290, 221] width 195 height 23
type input "RP ARABIC FOOD"
type input "1000"
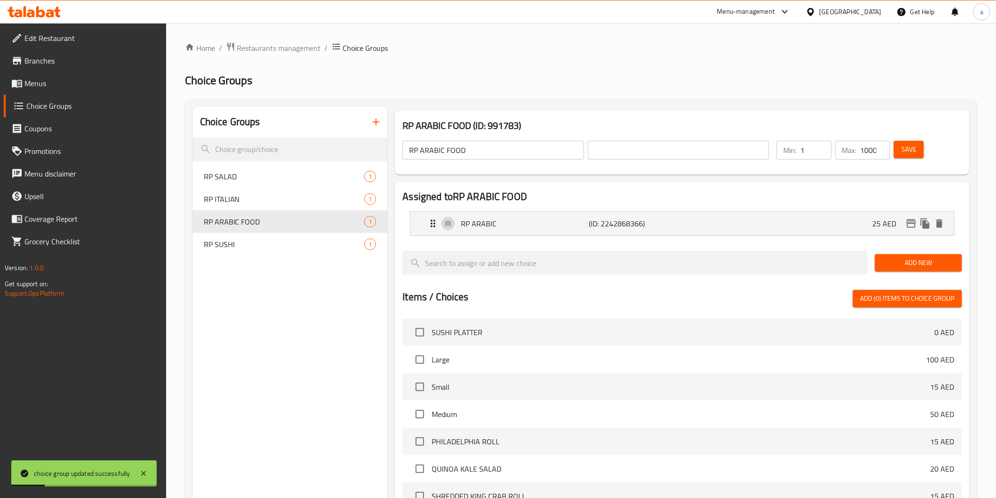
click at [521, 149] on input "RP ARABIC FOOD" at bounding box center [492, 150] width 181 height 19
click at [651, 148] on input "text" at bounding box center [678, 150] width 181 height 19
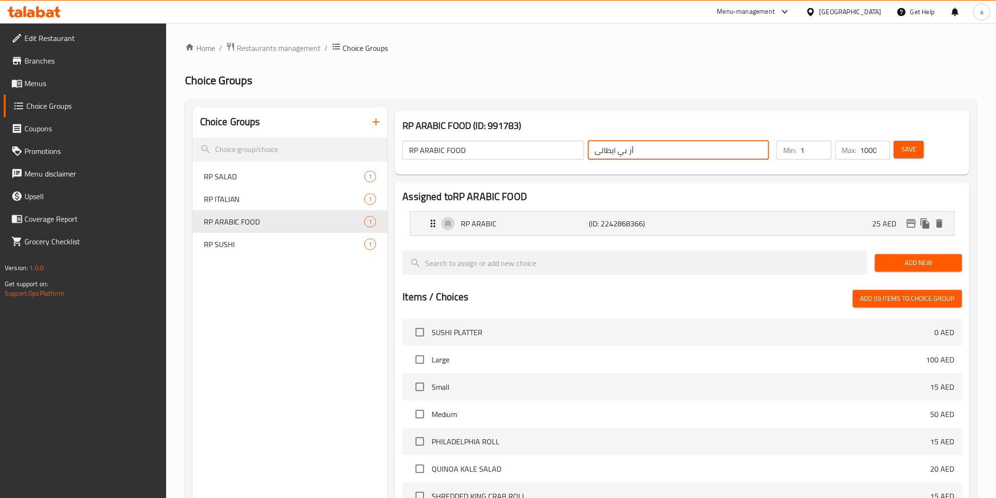
click at [615, 153] on input "أر بي ايطالى" at bounding box center [678, 150] width 181 height 19
click at [620, 229] on p "(ID: 2242868366)" at bounding box center [632, 223] width 86 height 11
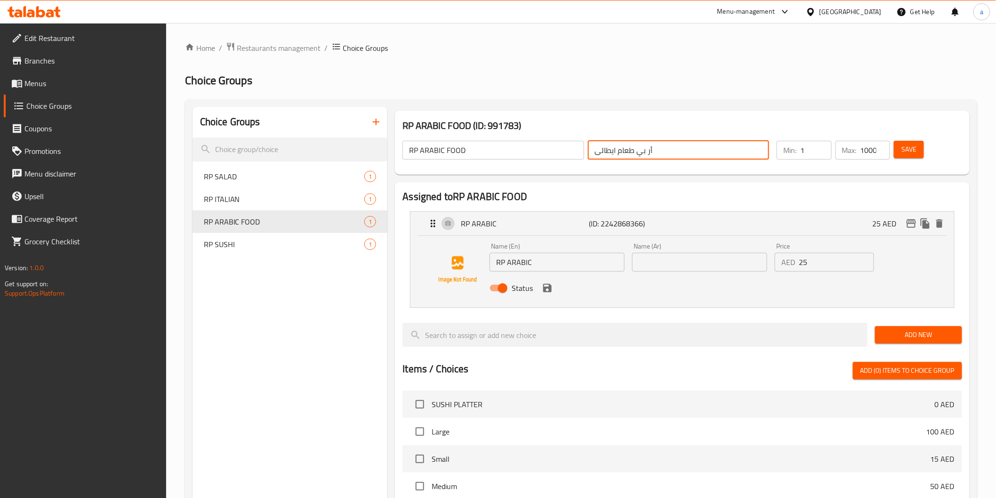
type input "أر بي طعام ايطالى"
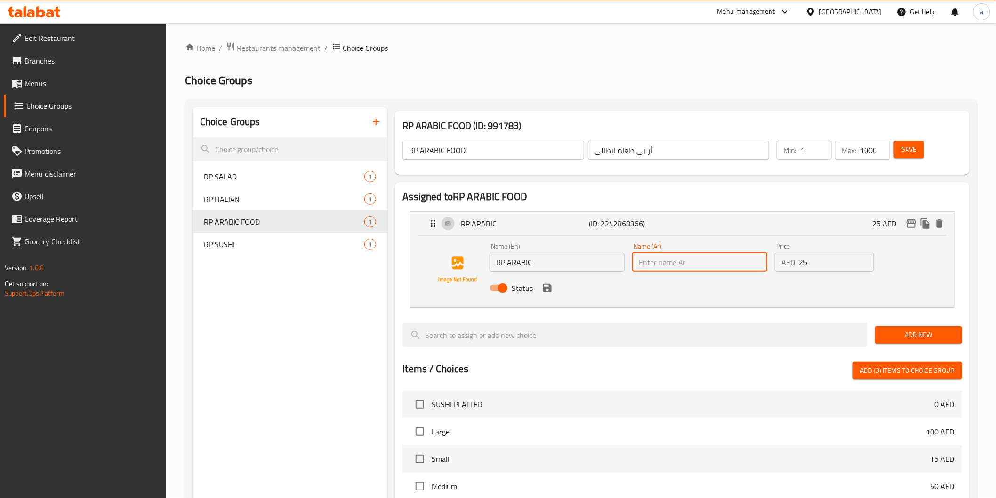
click at [648, 269] on input "text" at bounding box center [699, 262] width 135 height 19
click at [542, 293] on icon "save" at bounding box center [547, 287] width 11 height 11
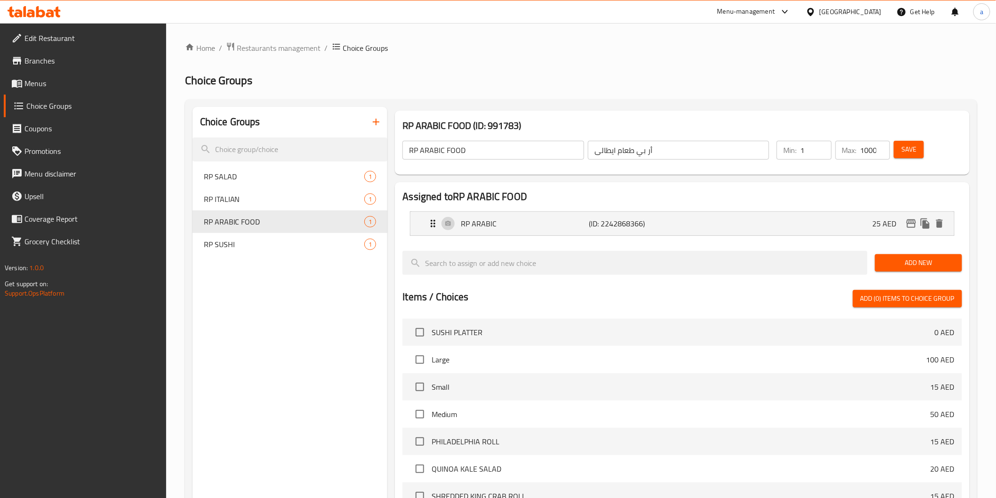
type input "أر بي عربي"
click at [579, 224] on p "RP ARABIC" at bounding box center [525, 223] width 128 height 11
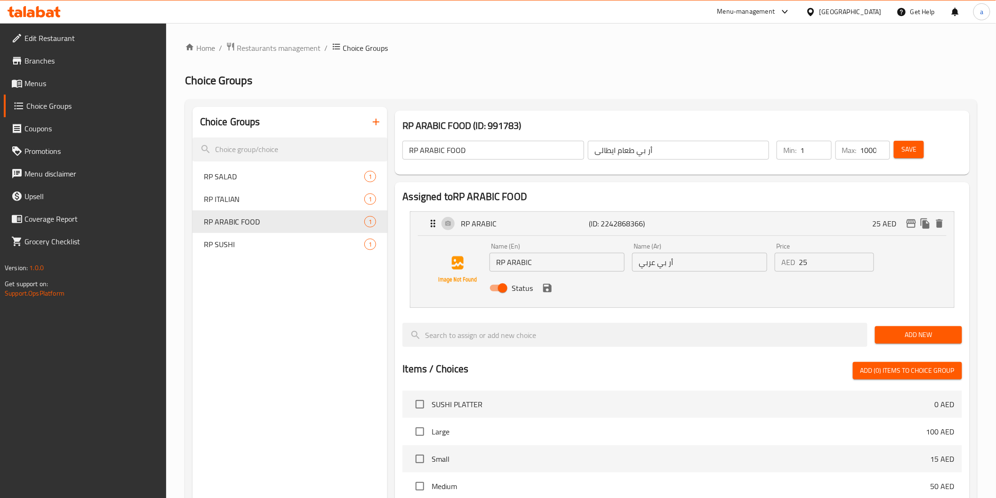
click at [717, 148] on input "أر بي طعام ايطالى" at bounding box center [678, 150] width 181 height 19
click at [876, 147] on input "1001" at bounding box center [875, 150] width 30 height 19
drag, startPoint x: 874, startPoint y: 147, endPoint x: 850, endPoint y: 147, distance: 24.0
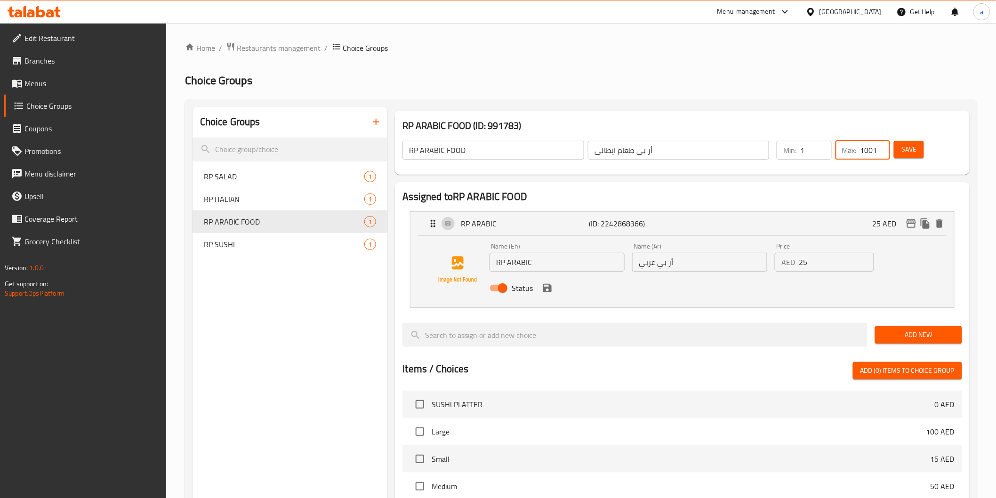
click at [850, 147] on div "Max: 1001 ​" at bounding box center [863, 150] width 55 height 19
drag, startPoint x: 868, startPoint y: 147, endPoint x: 862, endPoint y: 148, distance: 5.3
click at [862, 148] on input "1" at bounding box center [875, 150] width 30 height 19
click at [551, 299] on div "Status" at bounding box center [700, 287] width 428 height 25
type input "3"
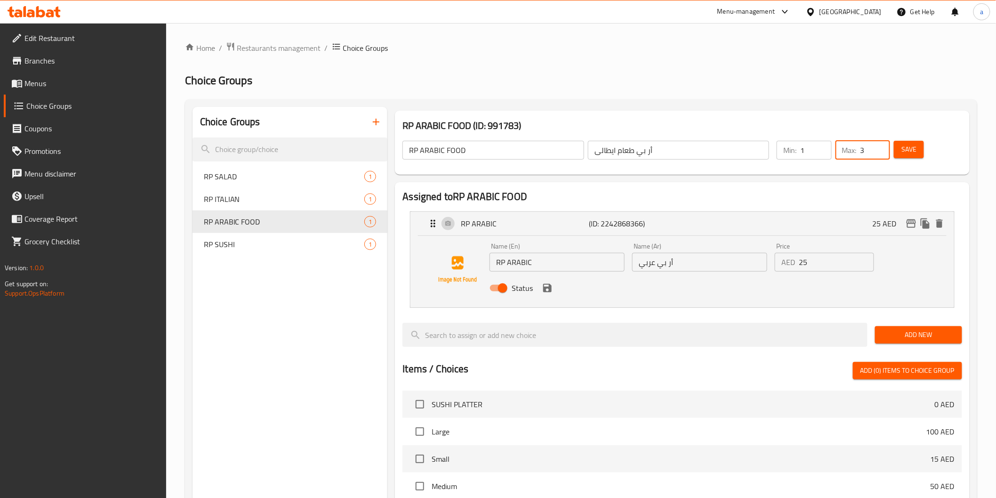
click at [548, 294] on button "save" at bounding box center [547, 288] width 14 height 14
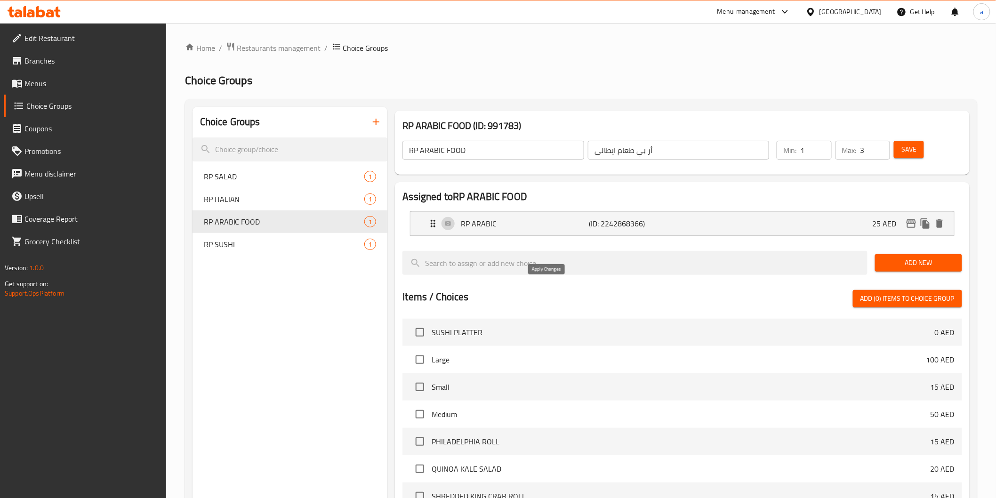
click at [549, 286] on div "Assigned to RP ARABIC FOOD RP ARABIC (ID: 2242868366) 25 AED Name (En) RP ARABI…" at bounding box center [682, 401] width 574 height 439
click at [909, 153] on span "Save" at bounding box center [908, 150] width 15 height 12
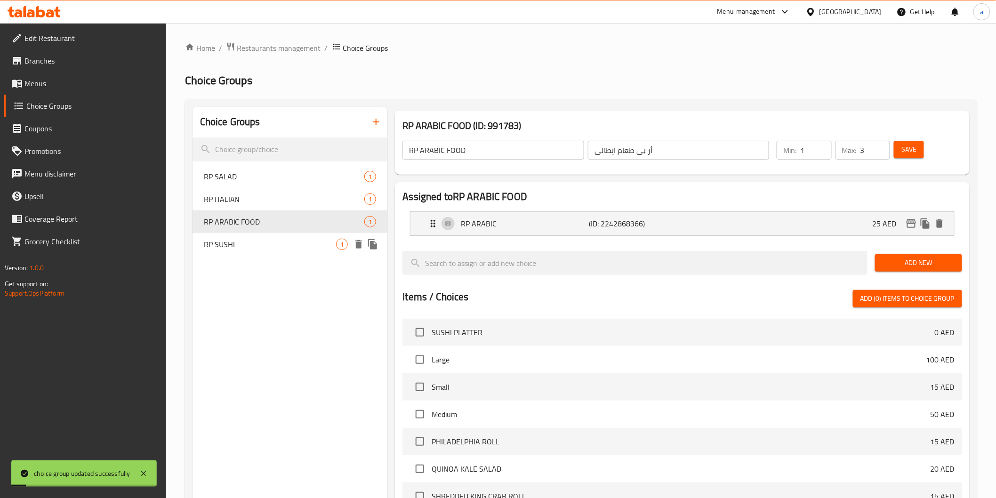
click at [239, 246] on span "RP SUSHI" at bounding box center [270, 244] width 133 height 11
type input "RP SUSHI"
type input "1000"
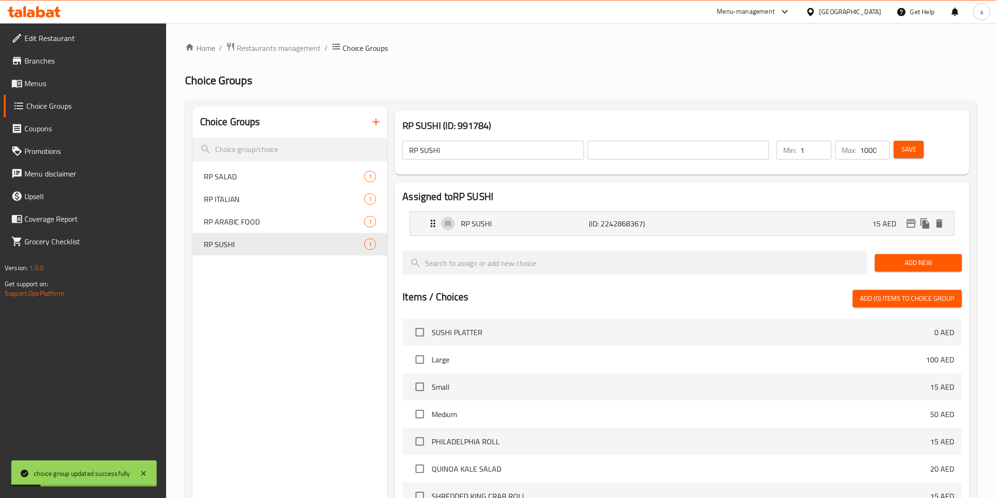
click at [516, 146] on input "RP SUSHI" at bounding box center [492, 150] width 181 height 19
click at [640, 158] on input "text" at bounding box center [678, 150] width 181 height 19
click at [641, 221] on p "(ID: 2242868367)" at bounding box center [632, 223] width 86 height 11
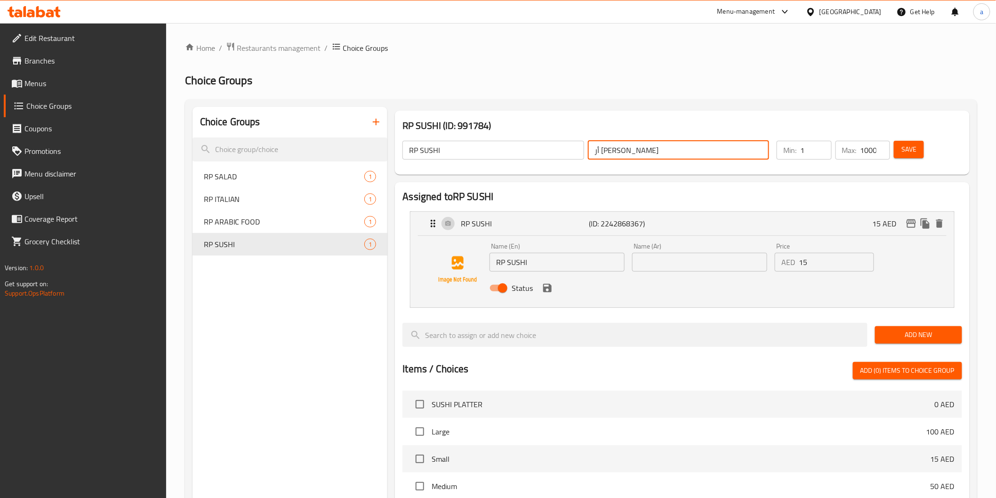
type input "أر [PERSON_NAME]"
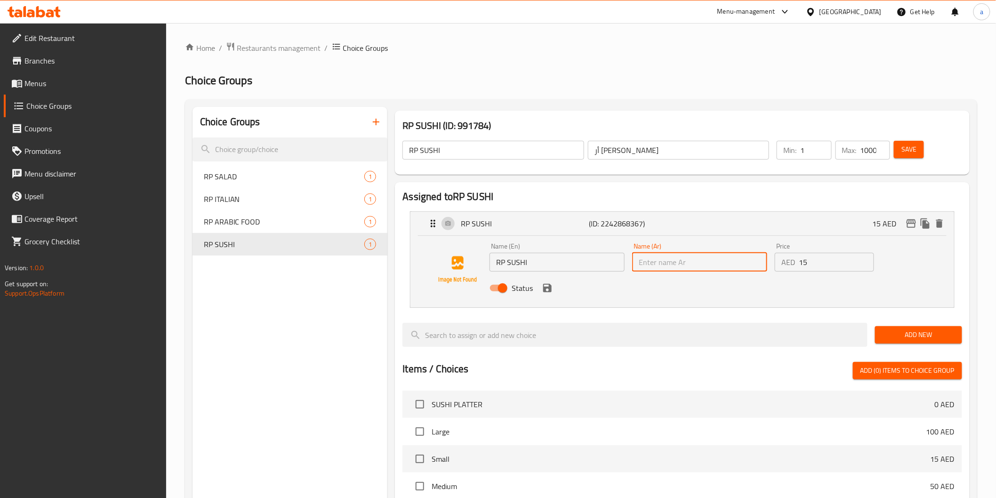
click at [648, 269] on input "text" at bounding box center [699, 262] width 135 height 19
click at [632, 144] on input "أر [PERSON_NAME]" at bounding box center [678, 150] width 181 height 19
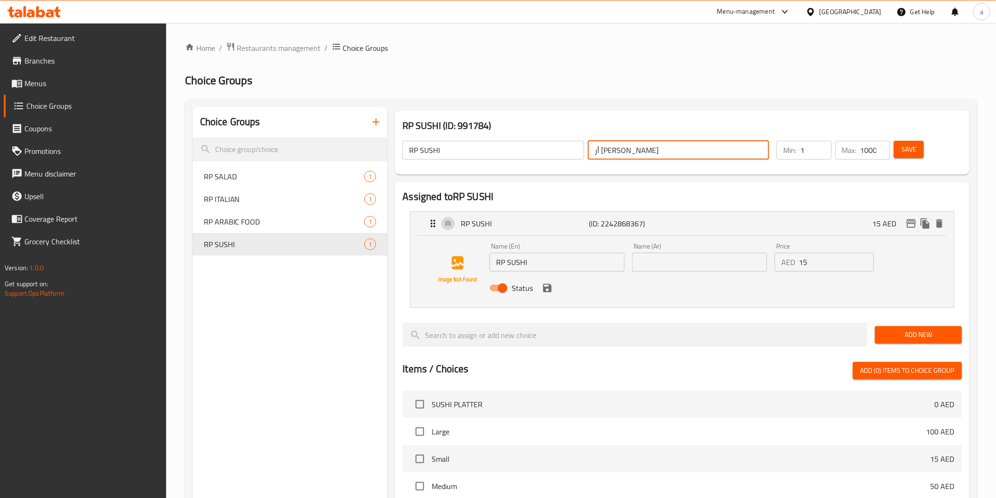
click at [632, 144] on input "أر [PERSON_NAME]" at bounding box center [678, 150] width 181 height 19
click at [658, 265] on input "text" at bounding box center [699, 262] width 135 height 19
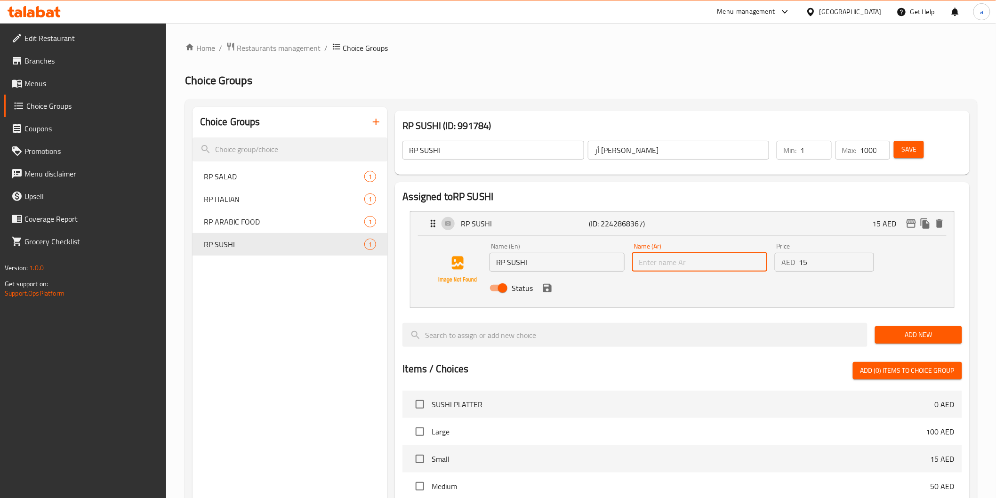
paste input "أر [PERSON_NAME]"
click at [550, 290] on icon "save" at bounding box center [547, 288] width 8 height 8
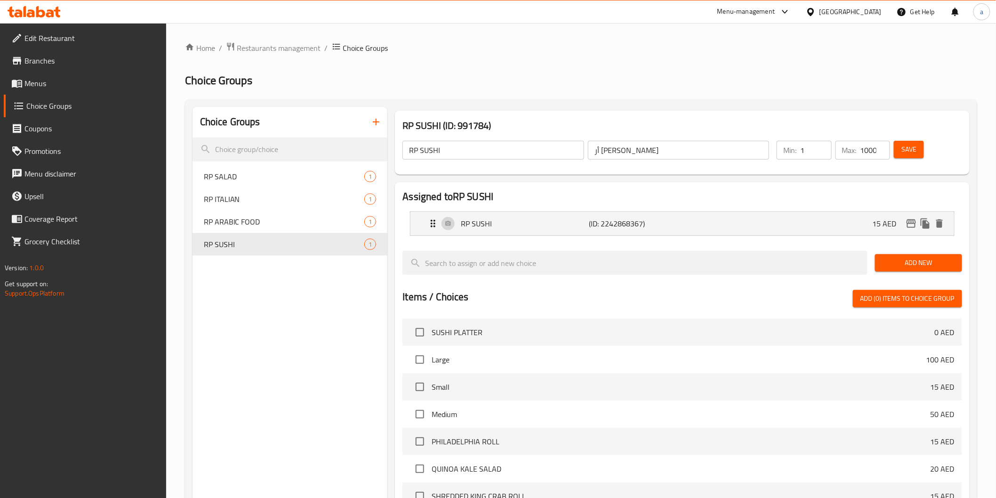
type input "أر [PERSON_NAME]"
click at [877, 144] on input "1001" at bounding box center [875, 150] width 30 height 19
drag, startPoint x: 876, startPoint y: 149, endPoint x: 866, endPoint y: 151, distance: 10.5
click at [866, 151] on input "998" at bounding box center [875, 150] width 30 height 19
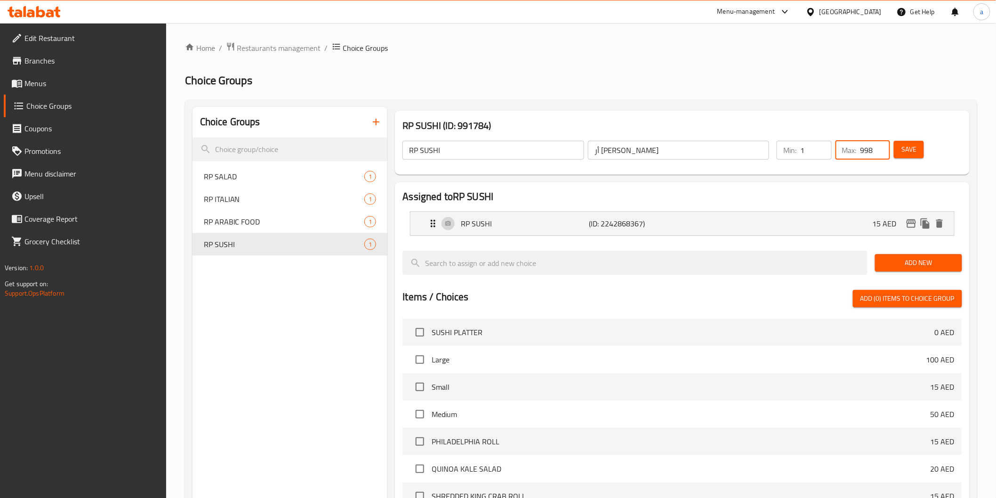
scroll to position [0, 0]
drag, startPoint x: 863, startPoint y: 151, endPoint x: 903, endPoint y: 156, distance: 39.8
click at [903, 156] on div "Min: 1 ​ Max: 998 ​ Save" at bounding box center [865, 150] width 189 height 30
type input "9"
type input "3"
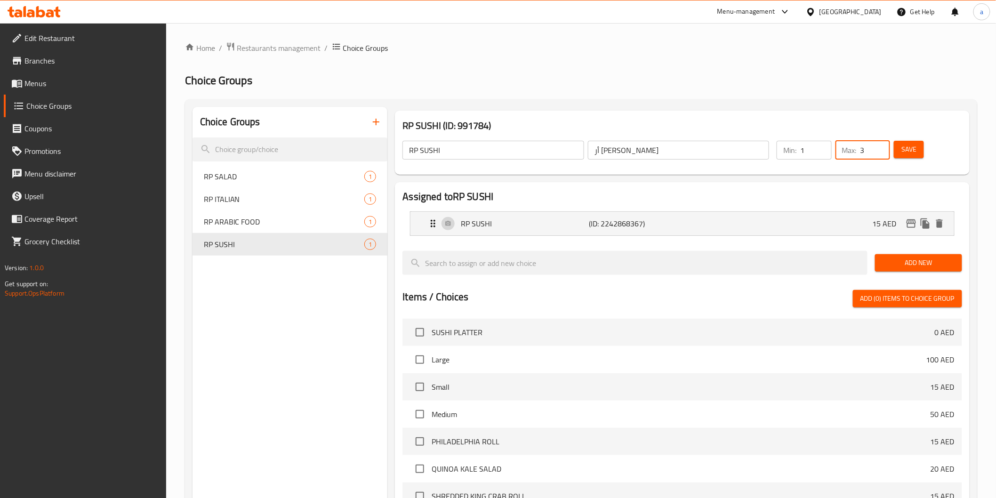
click at [903, 156] on button "Save" at bounding box center [909, 149] width 30 height 17
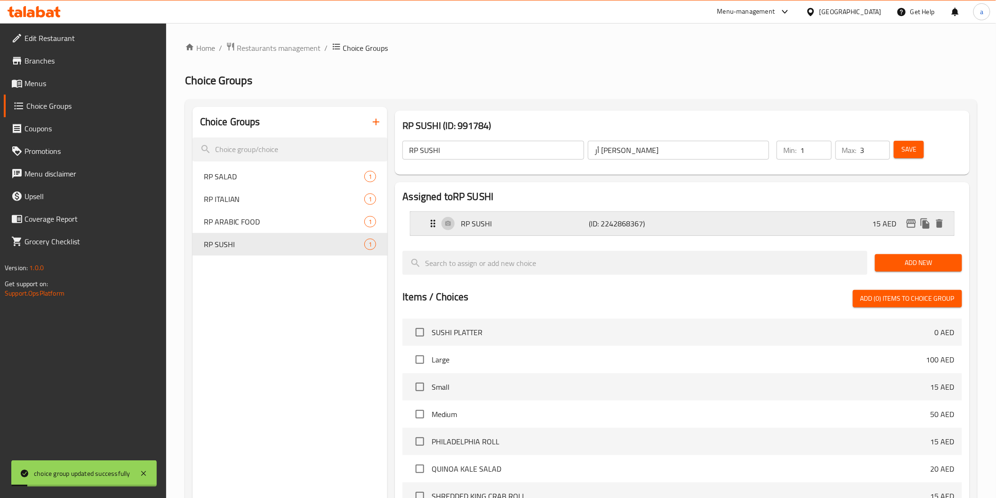
click at [750, 227] on div "RP SUSHI (ID: 2242868367) 15 AED" at bounding box center [684, 224] width 515 height 24
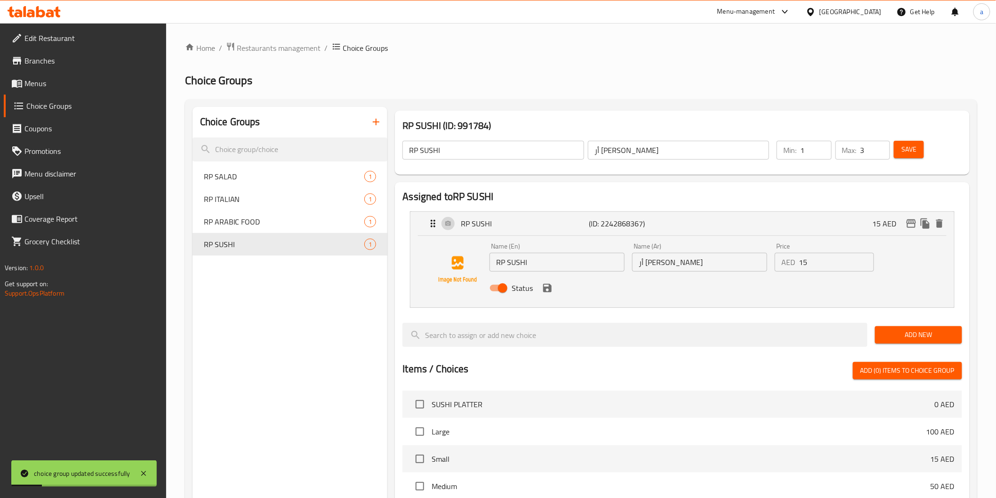
click at [551, 298] on div "Status" at bounding box center [700, 287] width 428 height 25
click at [550, 294] on button "save" at bounding box center [547, 288] width 14 height 14
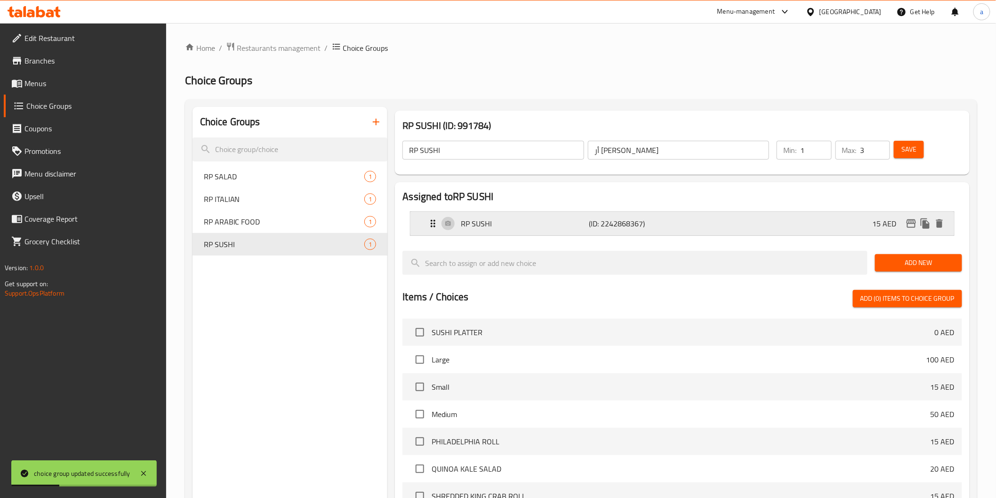
click at [579, 226] on p "RP SUSHI" at bounding box center [525, 223] width 128 height 11
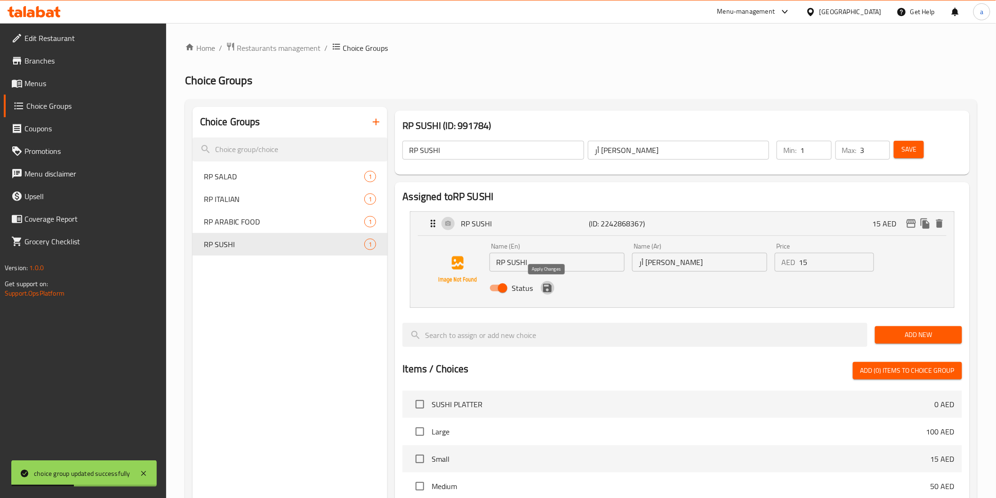
click at [549, 288] on icon "save" at bounding box center [547, 288] width 8 height 8
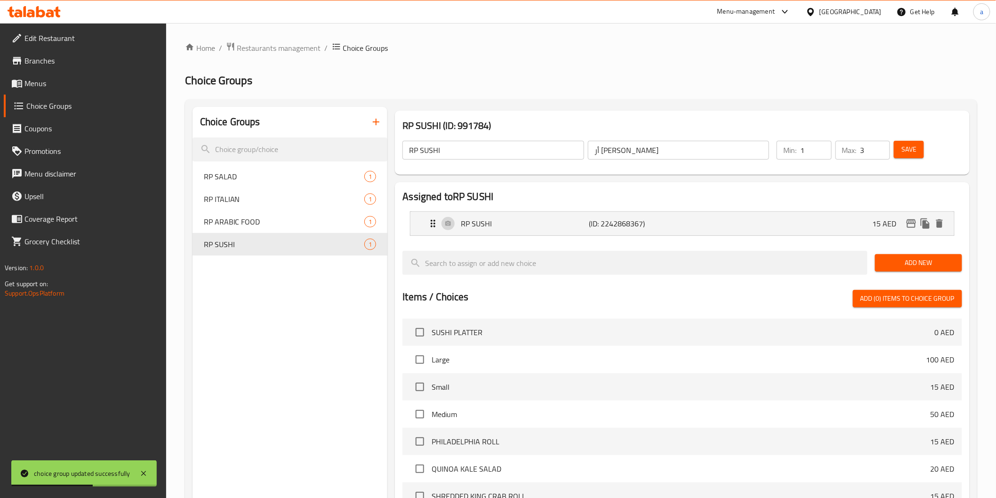
click at [919, 151] on button "Save" at bounding box center [909, 149] width 30 height 17
click at [34, 87] on span "Menus" at bounding box center [91, 83] width 134 height 11
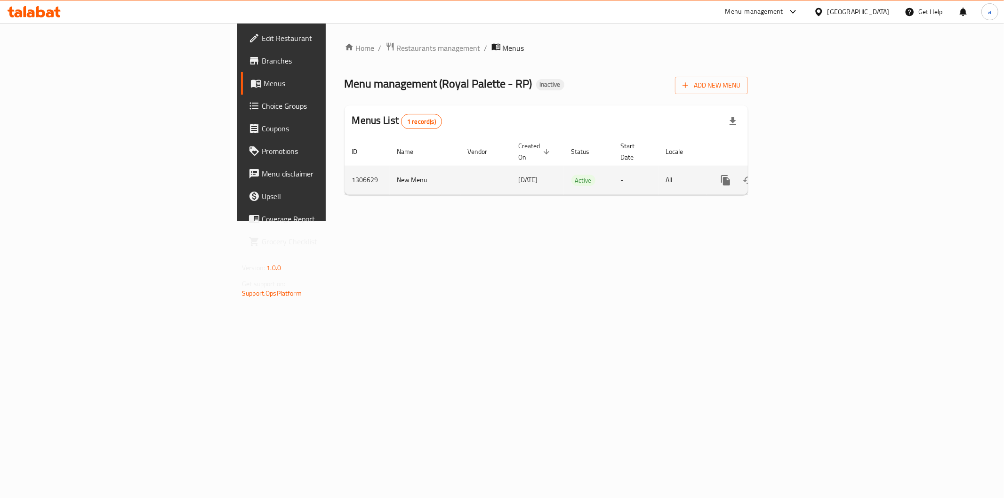
click at [799, 175] on icon "enhanced table" at bounding box center [793, 180] width 11 height 11
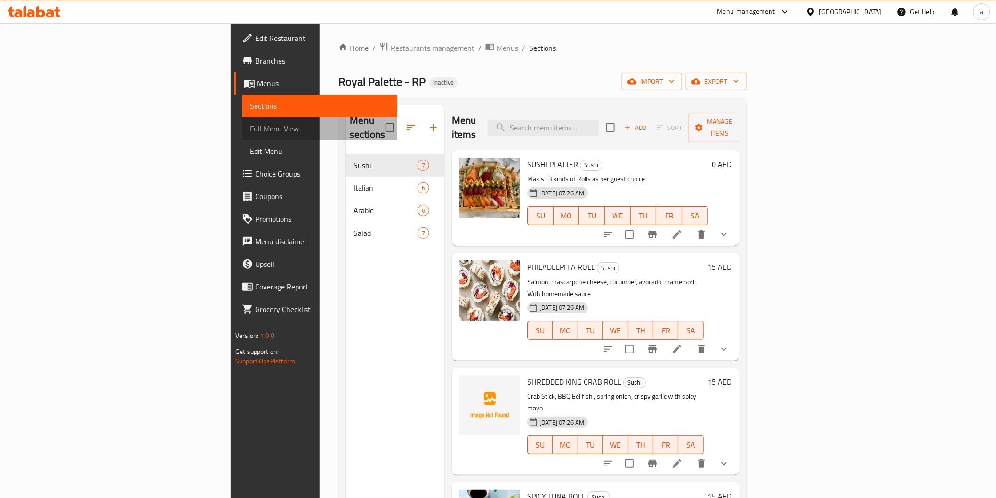
click at [250, 129] on span "Full Menu View" at bounding box center [319, 128] width 139 height 11
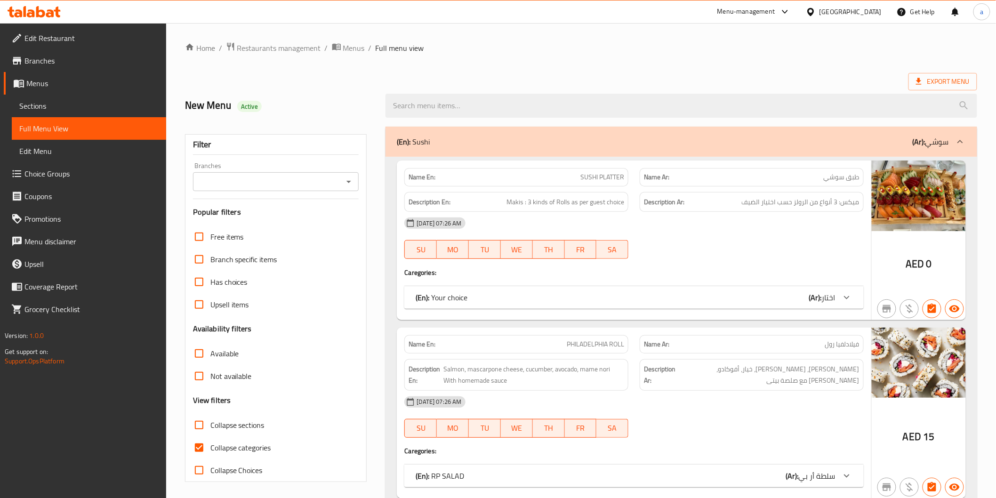
click at [200, 441] on input "Collapse categories" at bounding box center [199, 447] width 23 height 23
checkbox input "false"
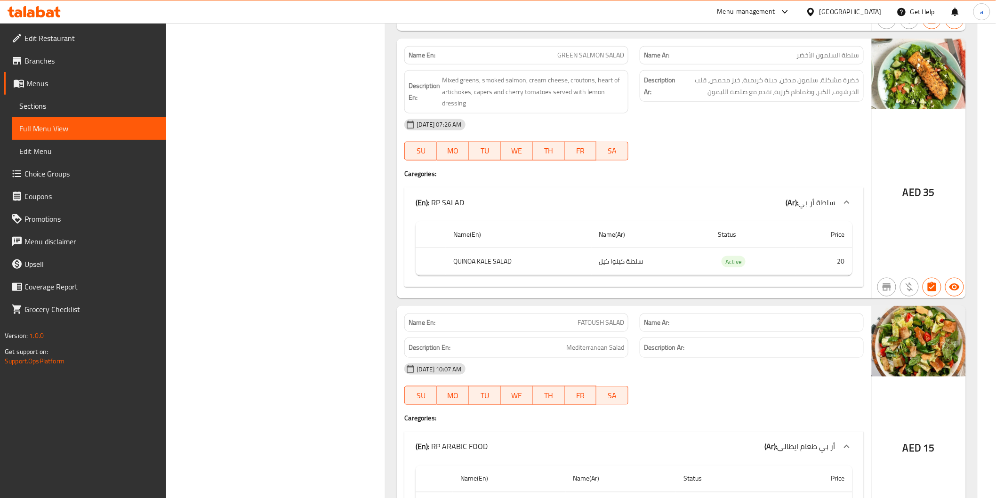
scroll to position [7883, 0]
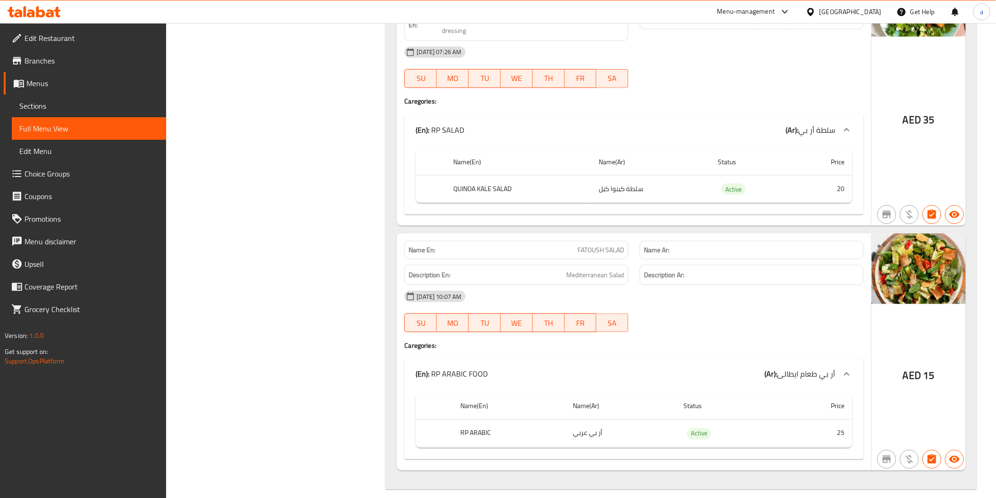
click at [87, 100] on span "Sections" at bounding box center [88, 105] width 139 height 11
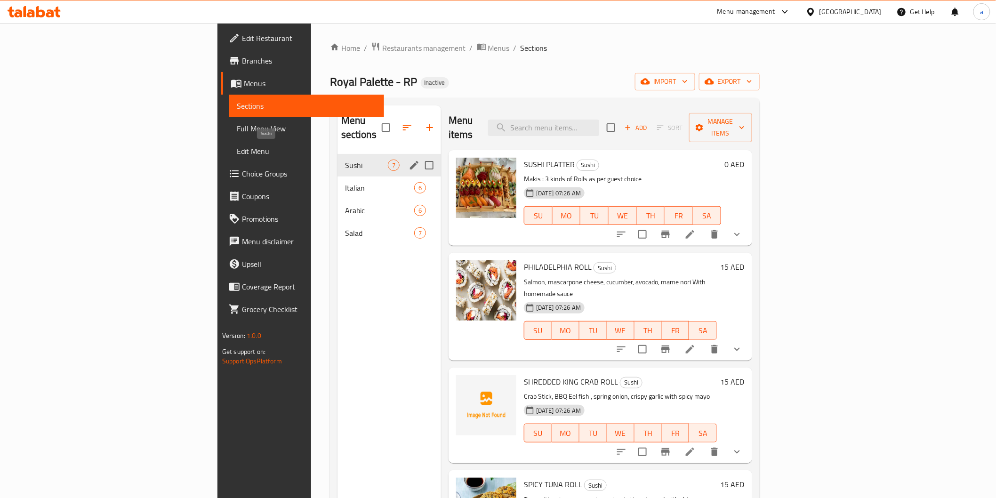
click at [345, 160] on span "Sushi" at bounding box center [366, 165] width 43 height 11
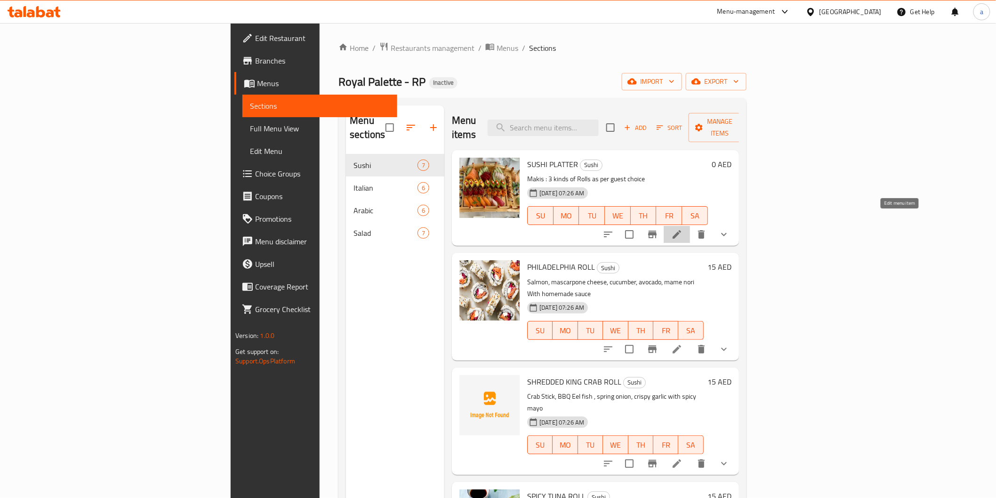
click at [681, 230] on icon at bounding box center [677, 234] width 8 height 8
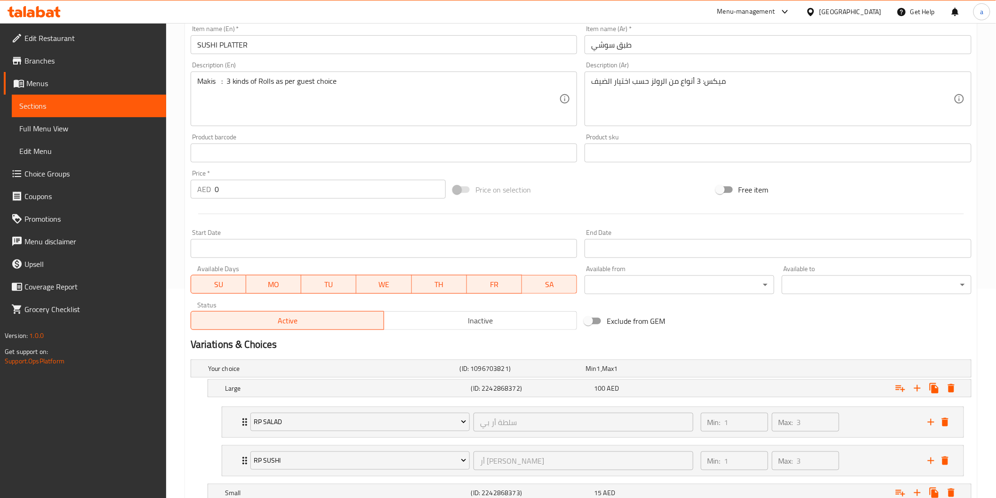
scroll to position [366, 0]
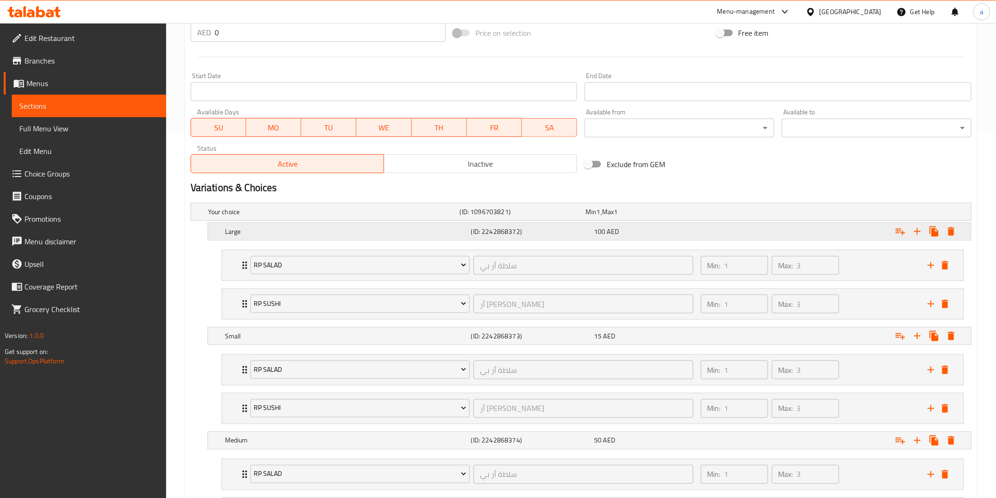
click at [383, 217] on h5 "Large" at bounding box center [332, 211] width 248 height 9
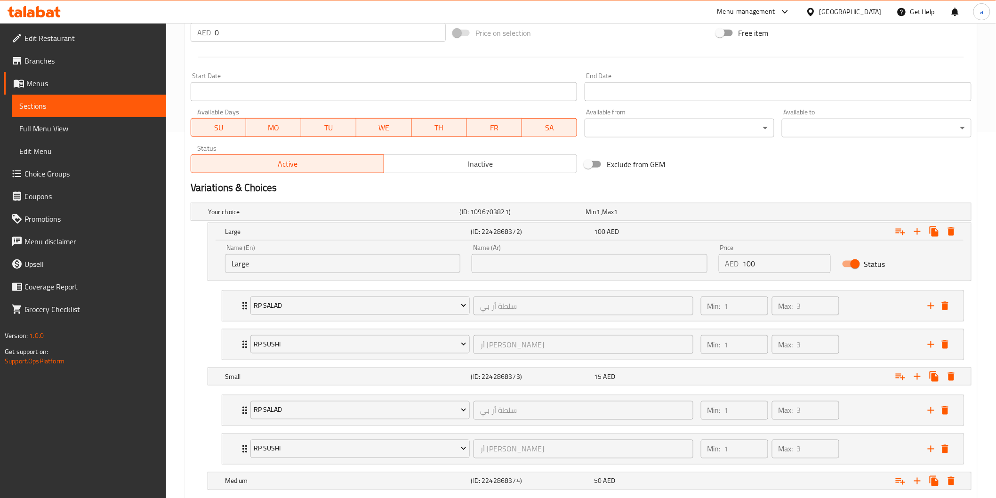
click at [344, 254] on input "Large" at bounding box center [342, 263] width 235 height 19
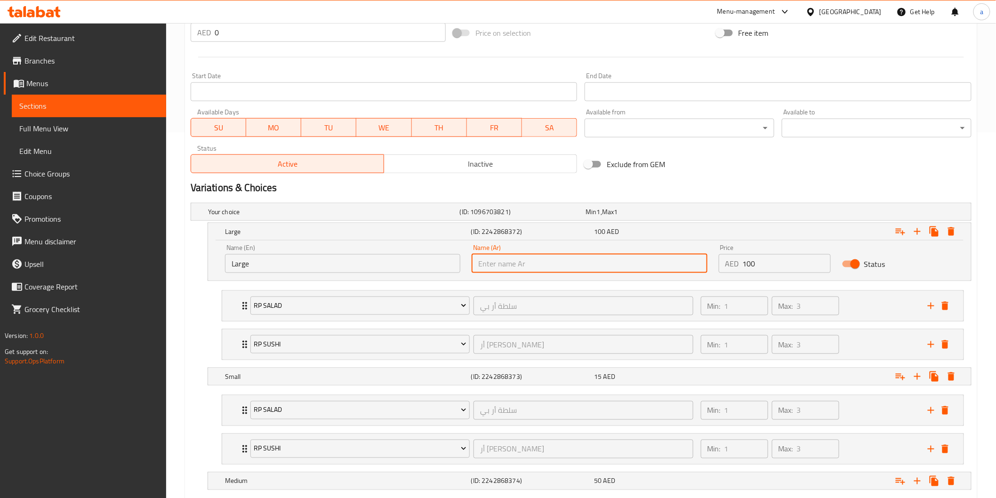
click at [541, 259] on input "text" at bounding box center [589, 263] width 235 height 19
type input "ل"
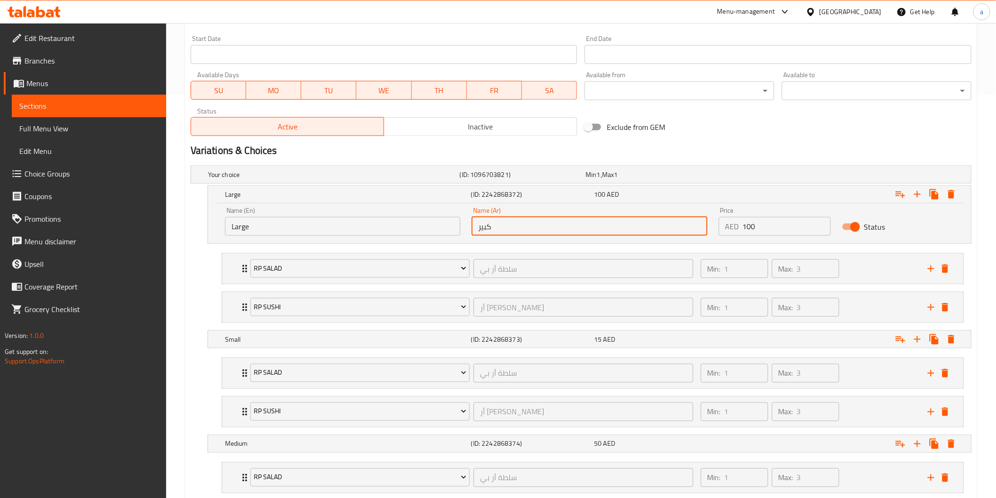
scroll to position [501, 0]
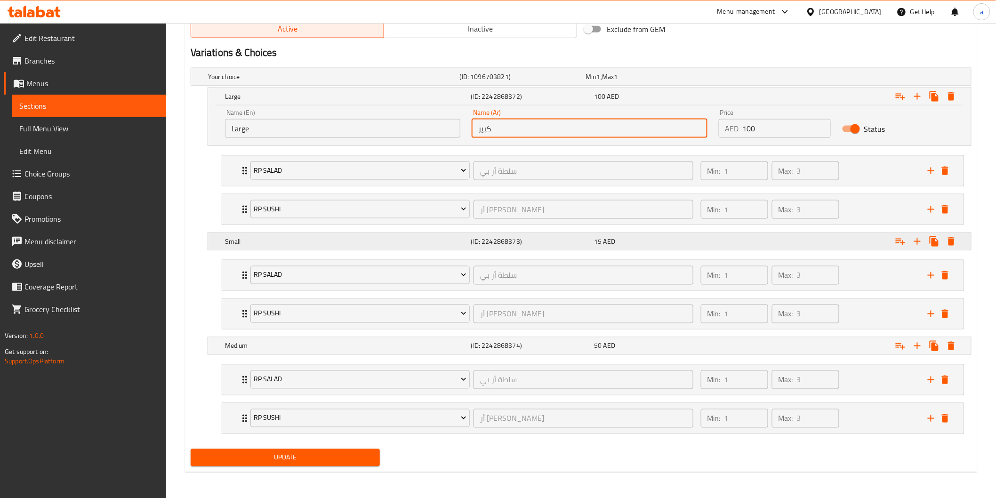
type input "كبير"
click at [520, 81] on h5 "(ID: 2242868373)" at bounding box center [521, 76] width 122 height 9
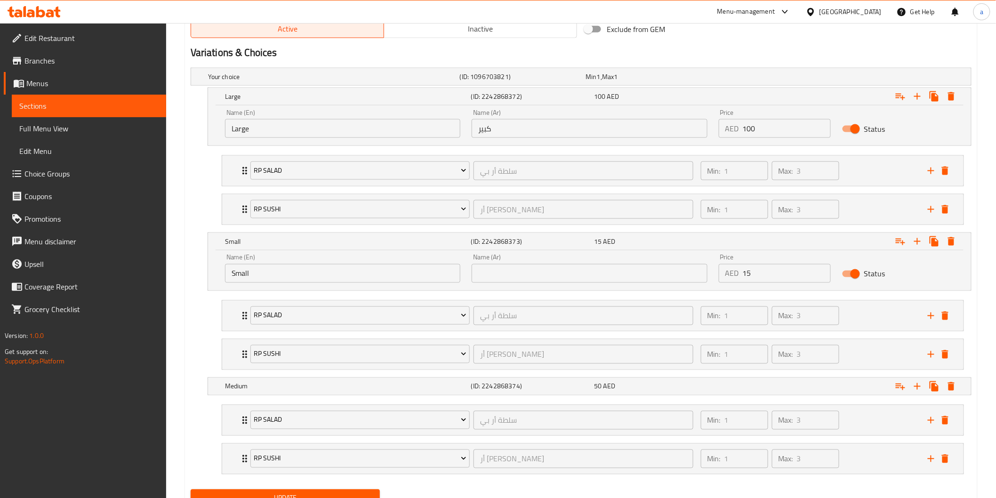
click at [525, 268] on input "text" at bounding box center [589, 273] width 235 height 19
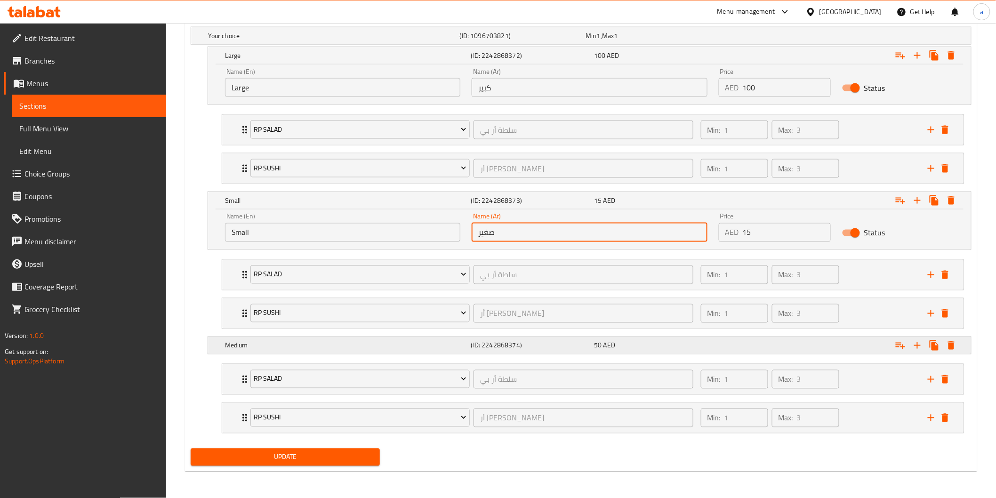
type input "صغير"
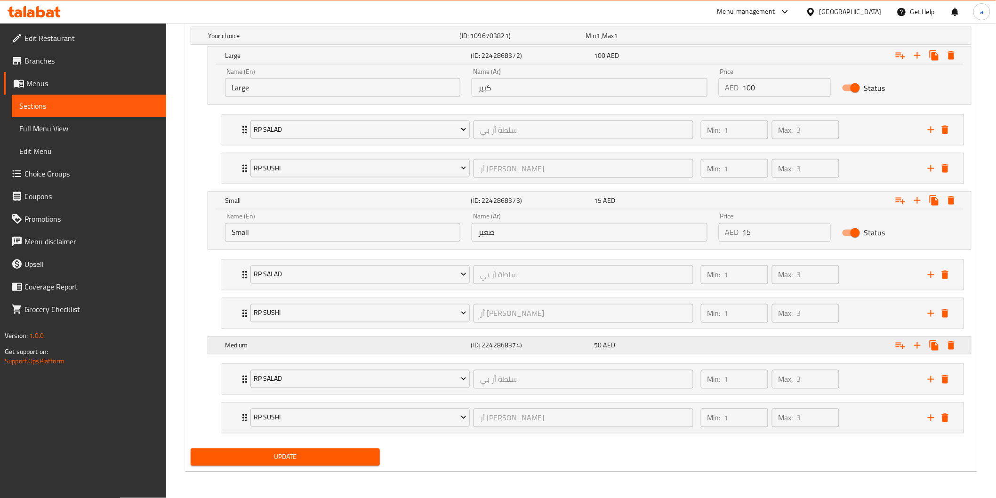
click at [546, 40] on h5 "(ID: 2242868374)" at bounding box center [521, 35] width 122 height 9
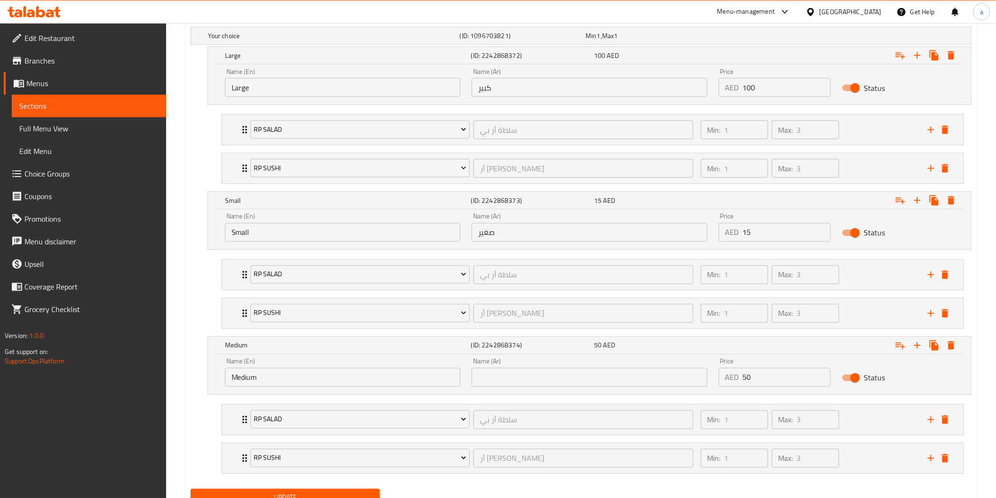
click at [534, 379] on input "text" at bounding box center [589, 377] width 235 height 19
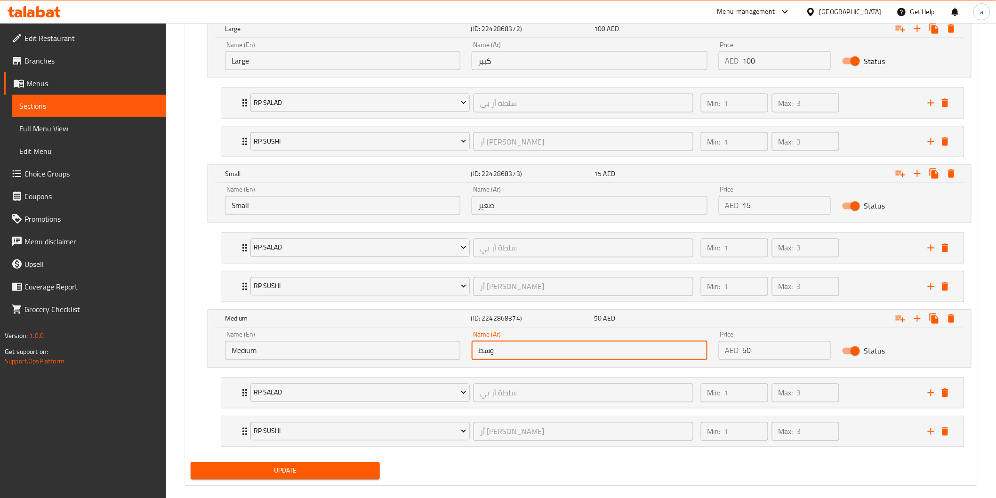
scroll to position [582, 0]
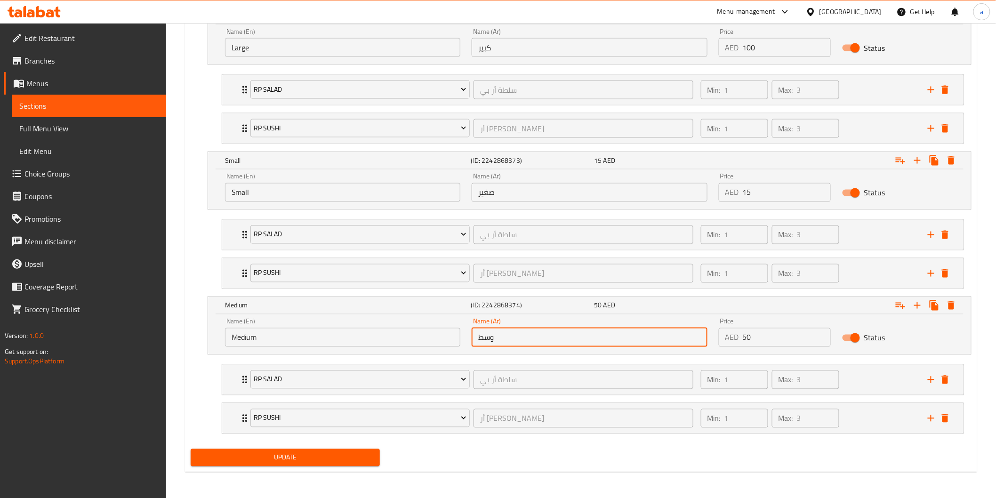
type input "وسط"
click at [355, 455] on span "Update" at bounding box center [285, 458] width 175 height 12
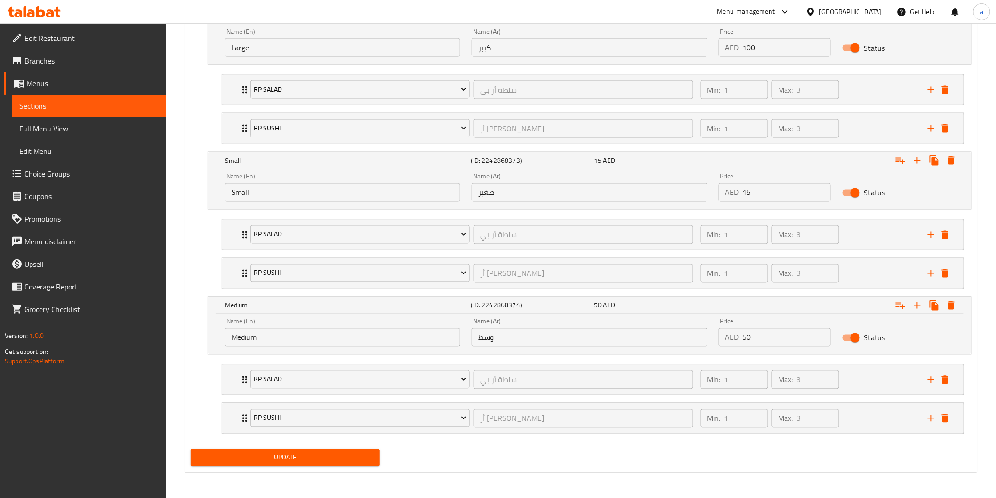
click at [100, 101] on span "Sections" at bounding box center [88, 105] width 139 height 11
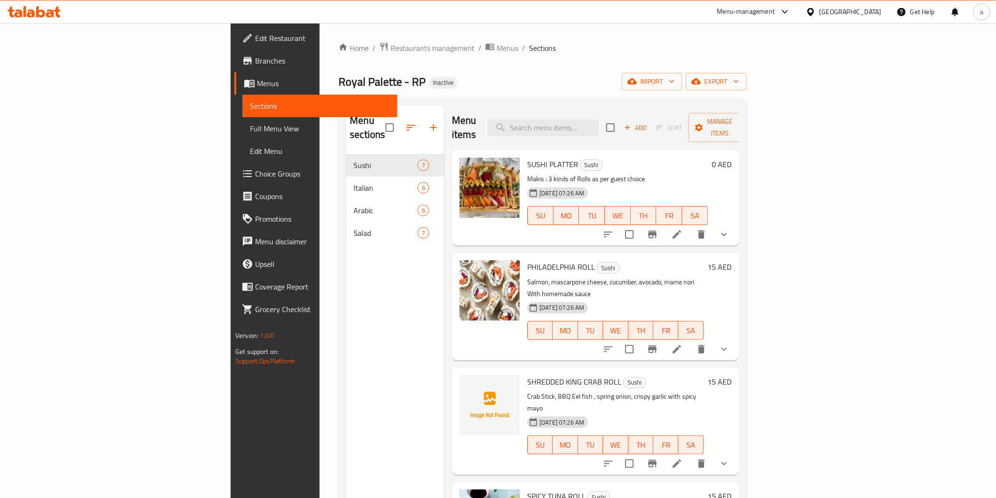
click at [690, 341] on li at bounding box center [677, 349] width 26 height 17
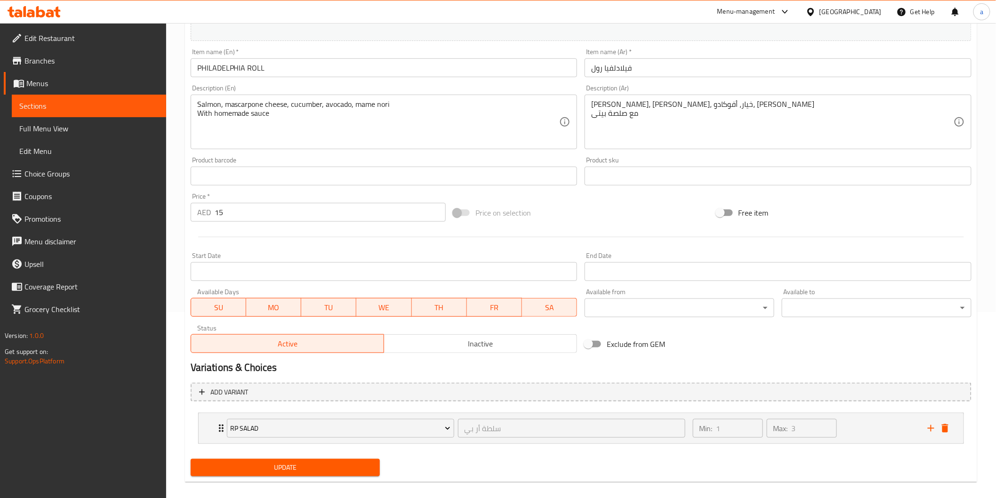
scroll to position [195, 0]
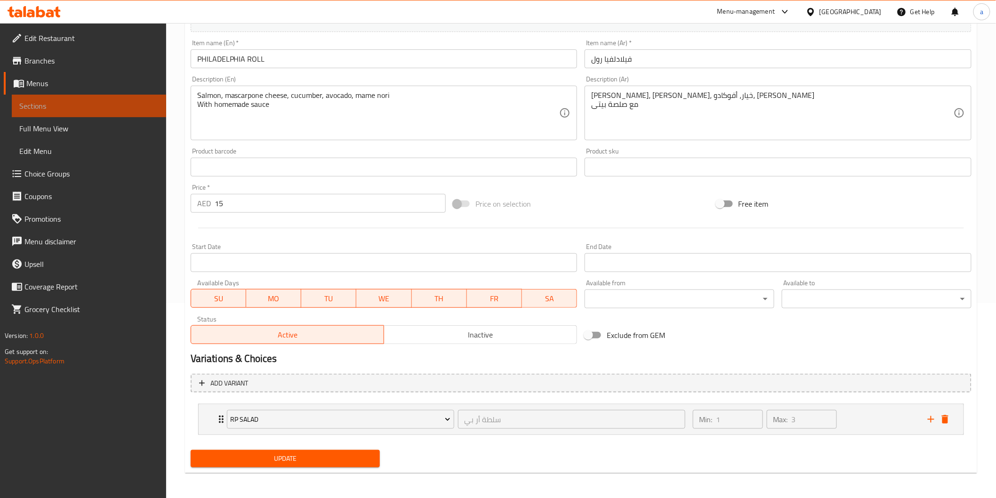
click at [110, 96] on link "Sections" at bounding box center [89, 106] width 154 height 23
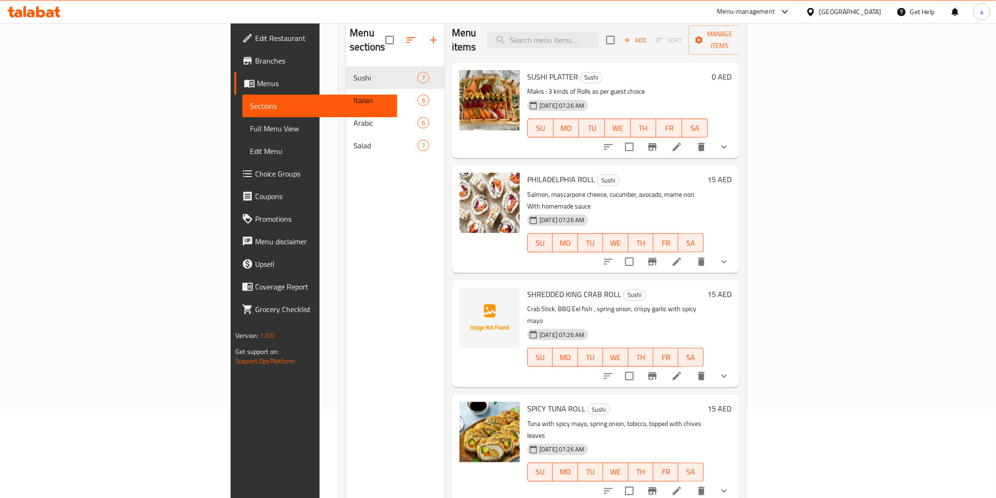
scroll to position [27, 0]
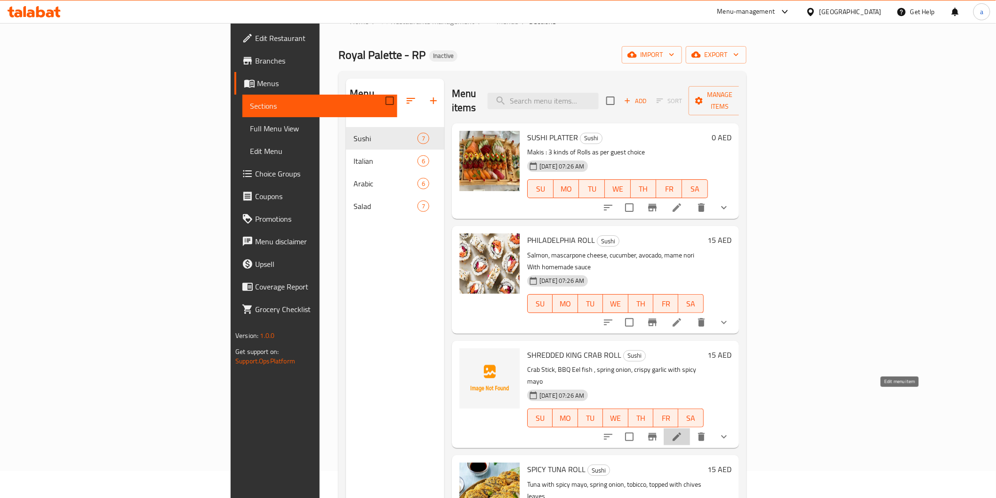
click at [683, 431] on icon at bounding box center [676, 436] width 11 height 11
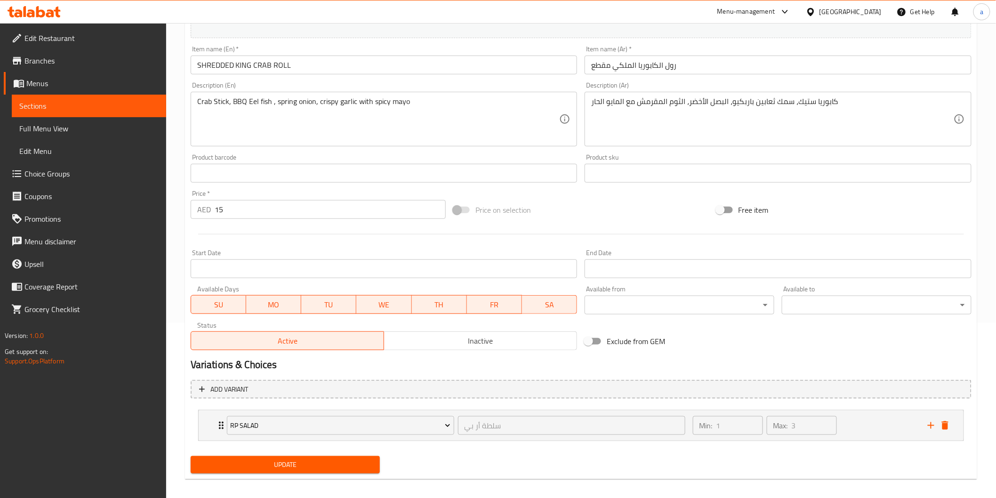
scroll to position [181, 0]
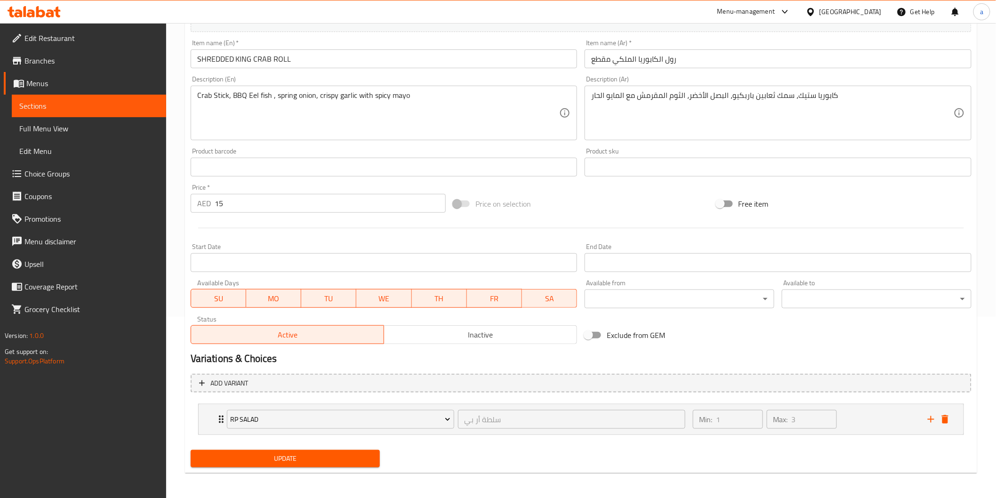
click at [63, 123] on span "Full Menu View" at bounding box center [88, 128] width 139 height 11
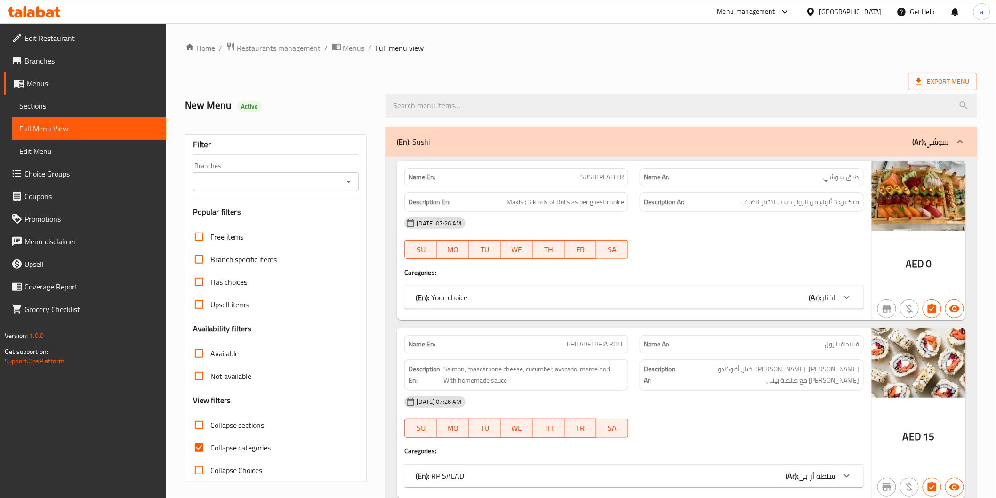
click at [195, 445] on input "Collapse categories" at bounding box center [199, 447] width 23 height 23
checkbox input "false"
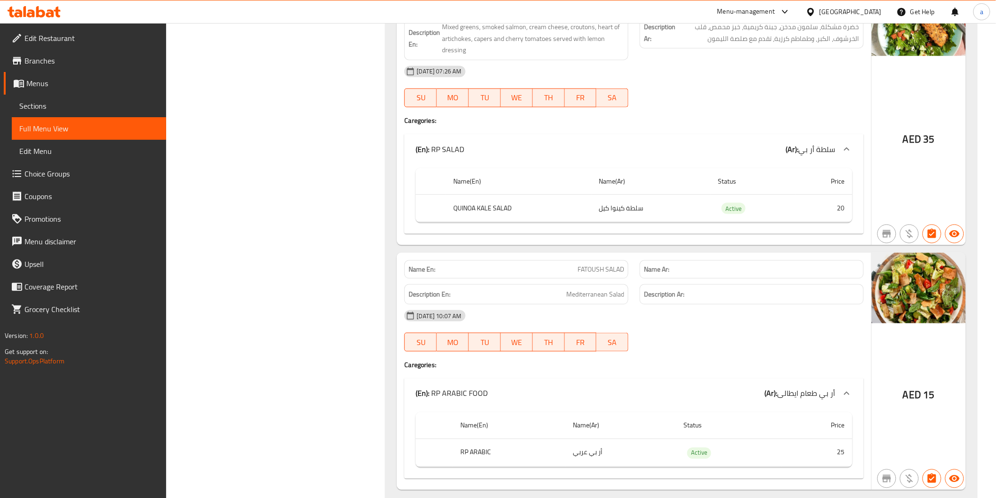
scroll to position [7883, 0]
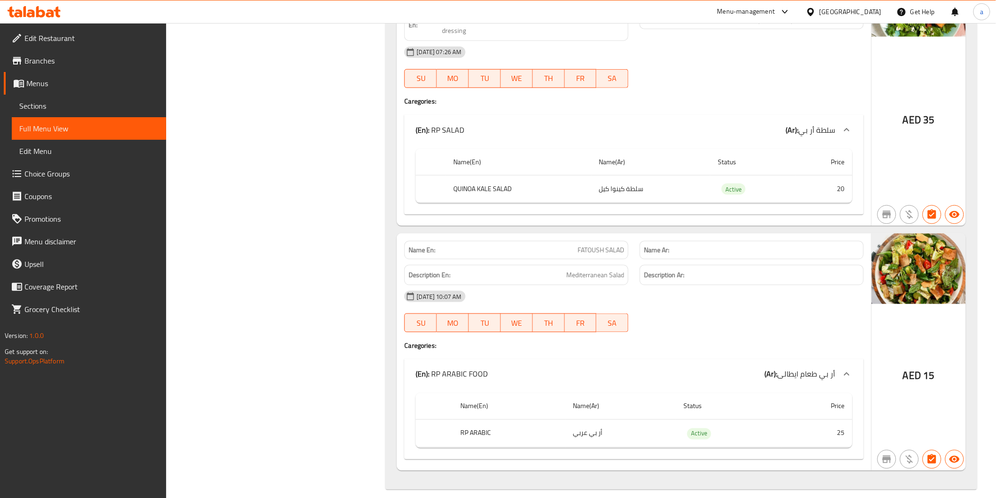
click at [92, 101] on span "Sections" at bounding box center [88, 105] width 139 height 11
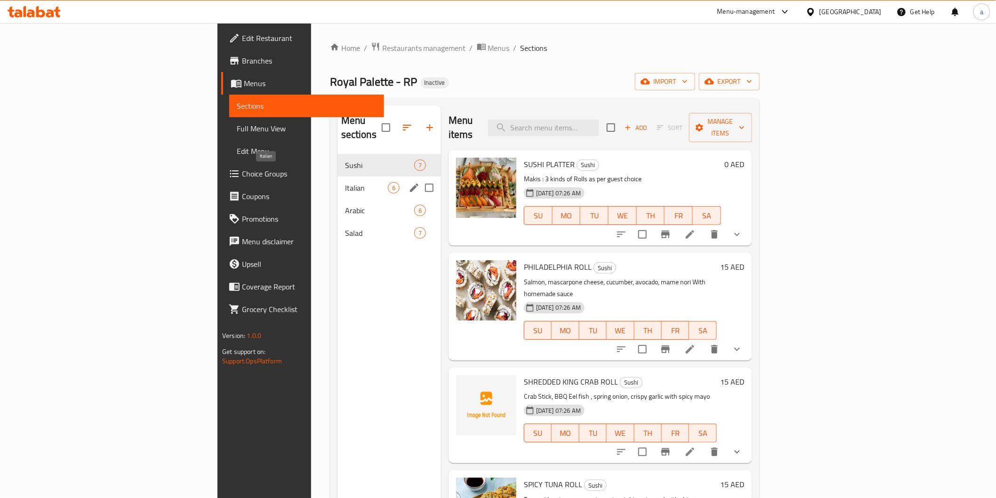
click at [345, 182] on span "Italian" at bounding box center [366, 187] width 43 height 11
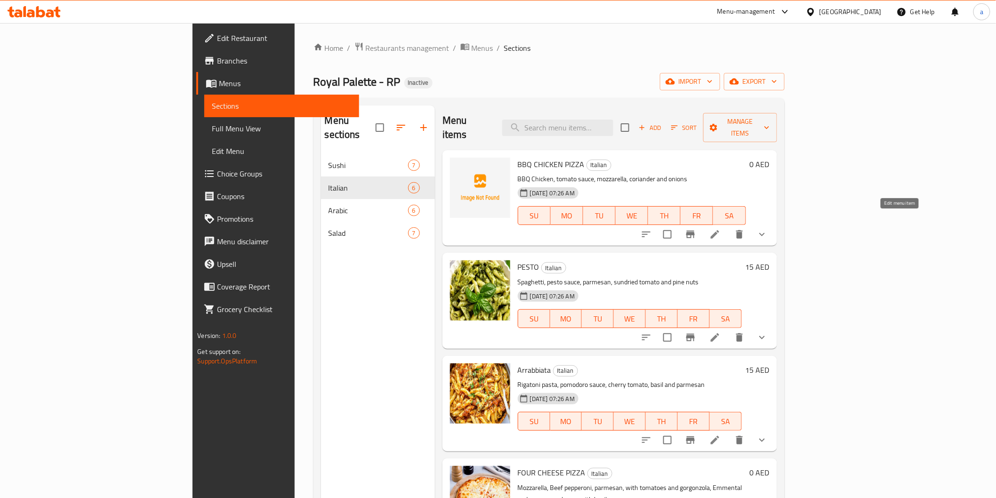
click at [721, 229] on icon at bounding box center [714, 234] width 11 height 11
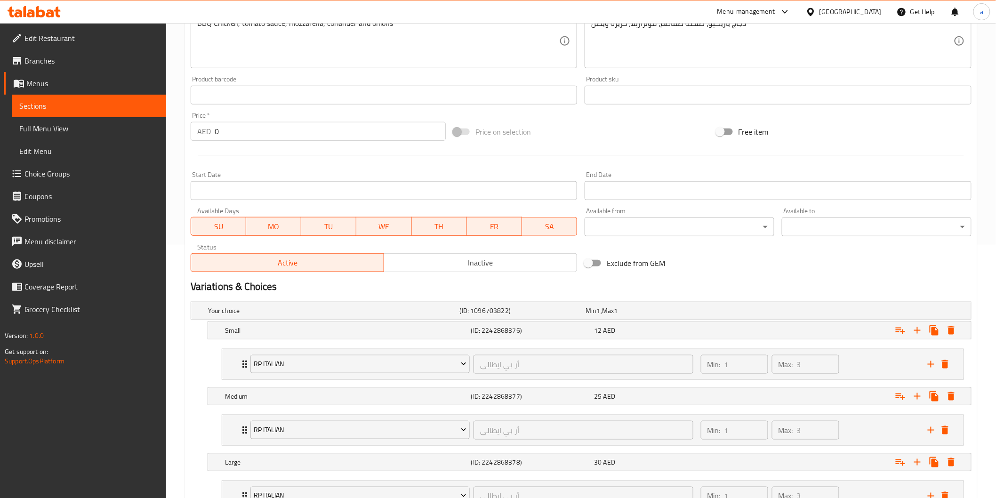
scroll to position [261, 0]
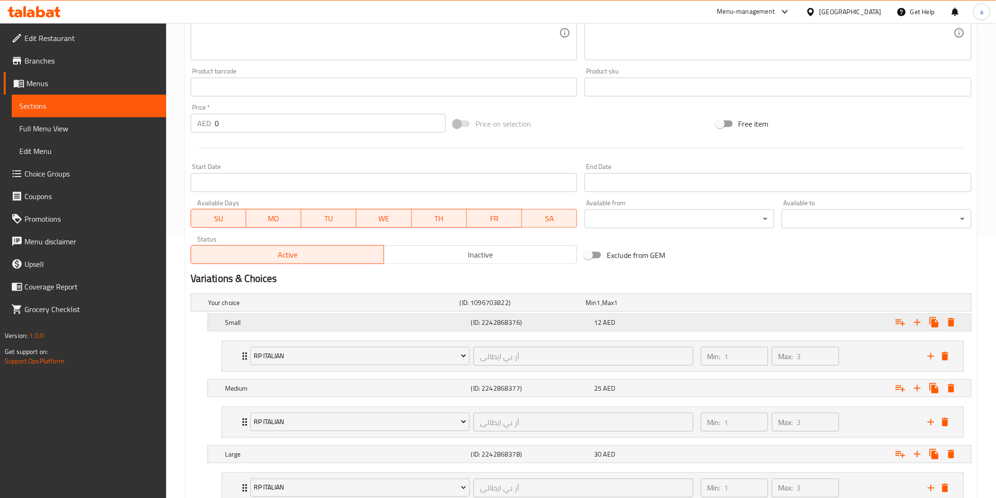
click at [496, 307] on h5 "(ID: 2242868376)" at bounding box center [521, 302] width 122 height 9
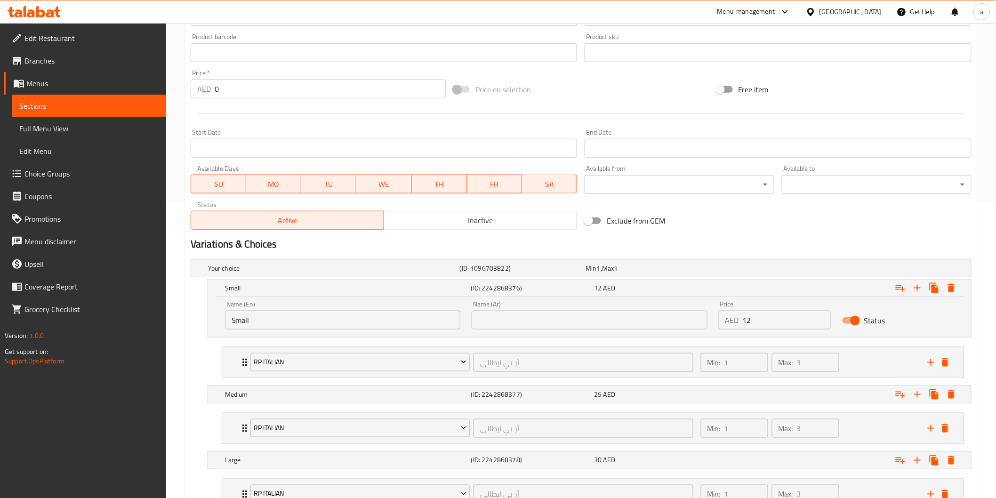
scroll to position [313, 0]
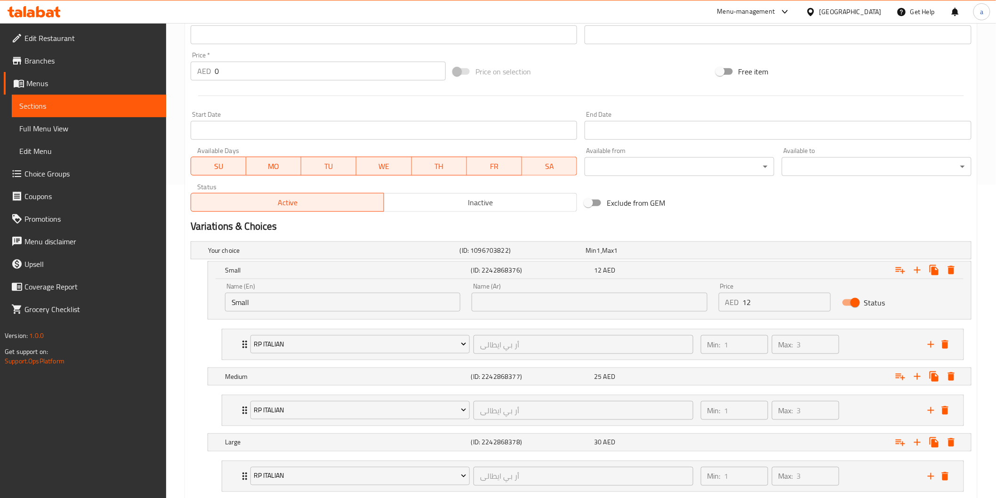
click at [496, 306] on input "text" at bounding box center [589, 302] width 235 height 19
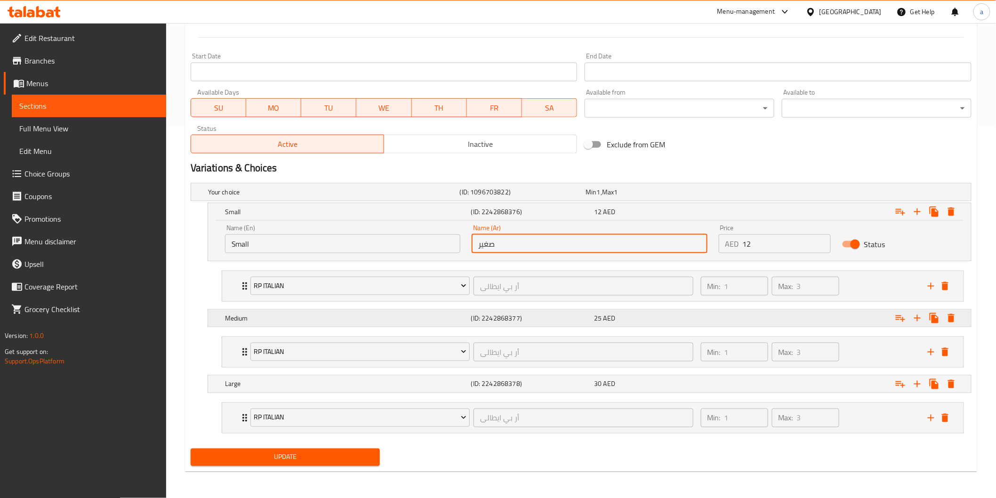
type input "صغير"
click at [495, 202] on div "Medium (ID: 2242868377) 25 AED" at bounding box center [583, 192] width 755 height 21
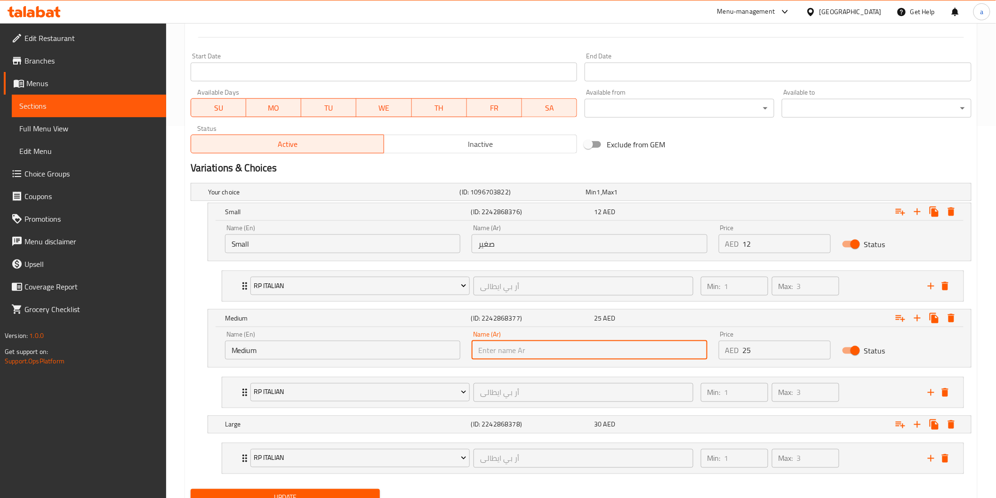
click at [575, 346] on input "text" at bounding box center [589, 350] width 235 height 19
type input "وسط"
click at [532, 202] on div "Large (ID: 2242868378) 30 AED" at bounding box center [583, 192] width 755 height 21
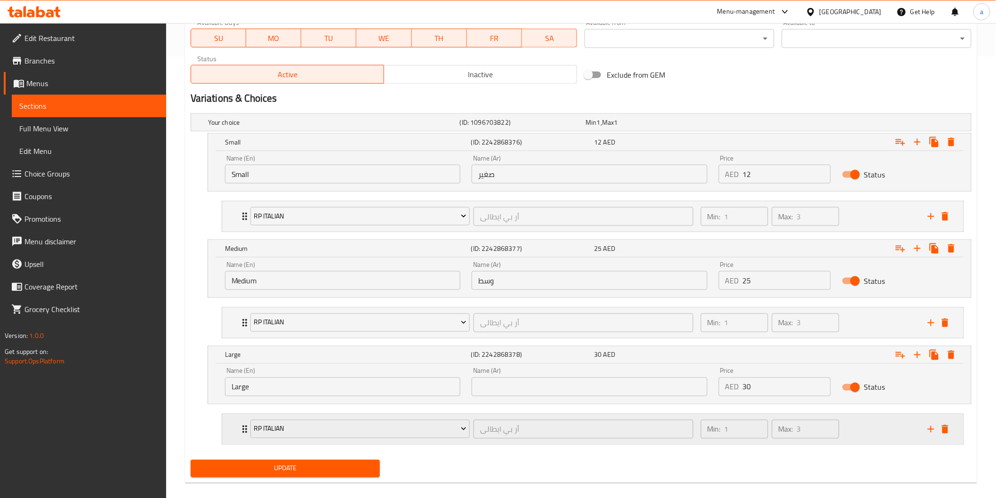
scroll to position [452, 0]
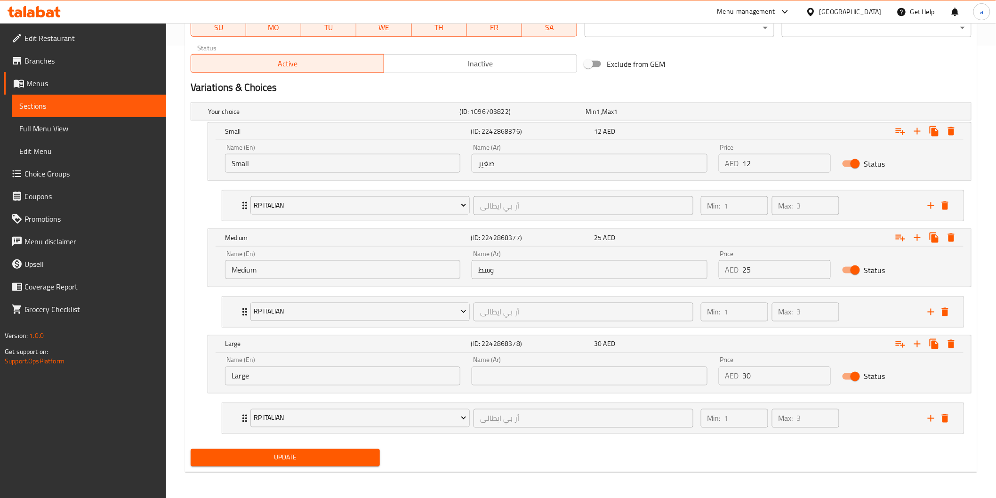
click at [533, 372] on input "text" at bounding box center [589, 376] width 235 height 19
type input "كبير"
click at [286, 457] on span "Update" at bounding box center [285, 458] width 175 height 12
click at [241, 460] on span "Update" at bounding box center [285, 458] width 175 height 12
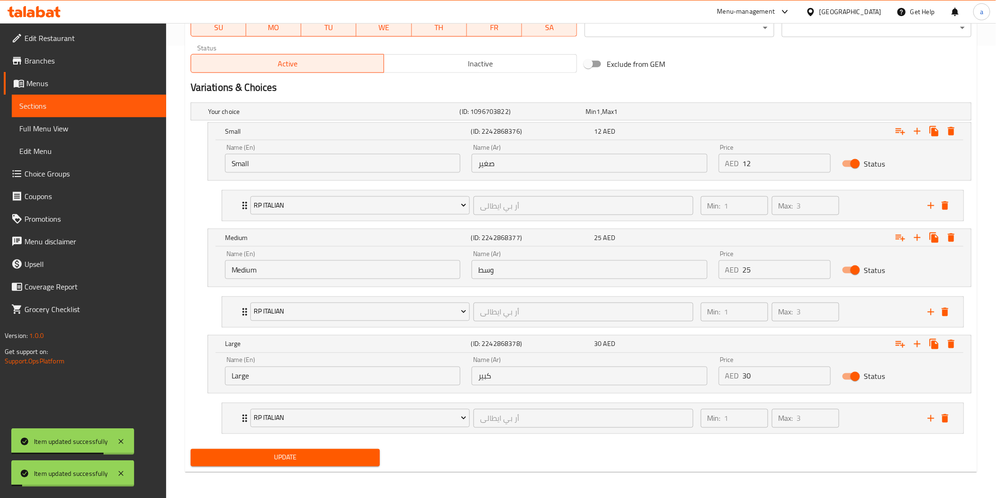
click at [119, 104] on span "Sections" at bounding box center [88, 105] width 139 height 11
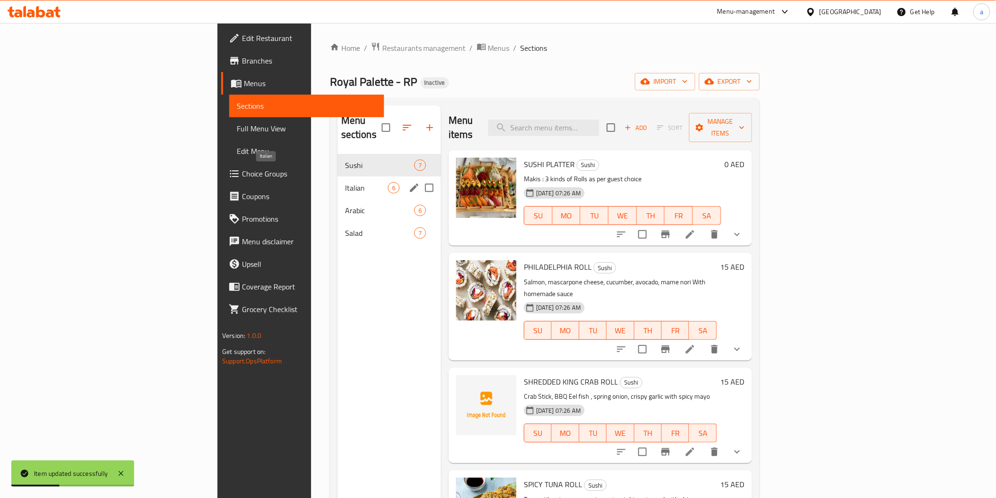
click at [345, 182] on span "Italian" at bounding box center [366, 187] width 43 height 11
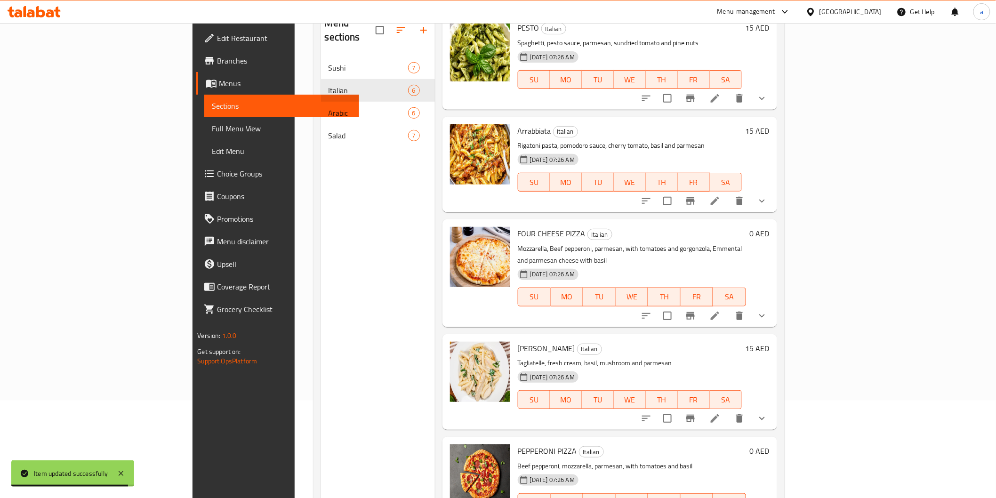
scroll to position [104, 0]
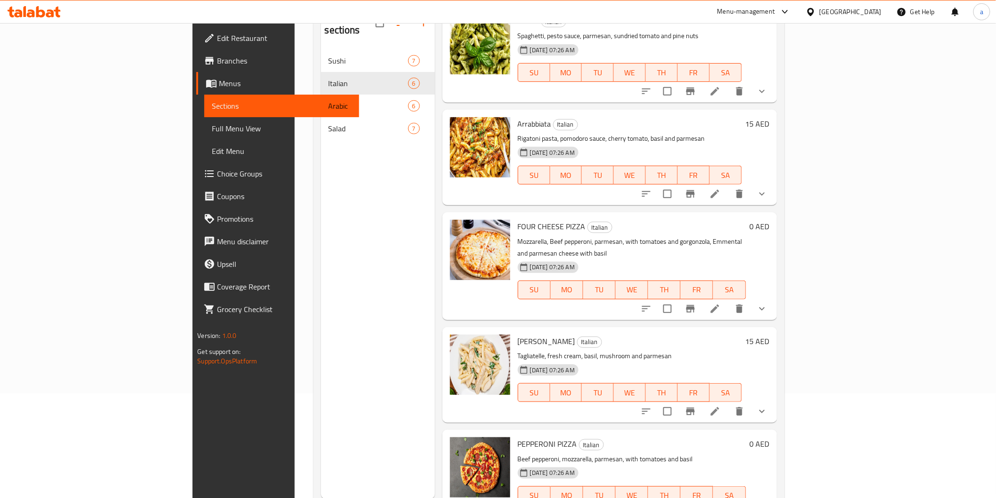
click at [721, 303] on icon at bounding box center [714, 308] width 11 height 11
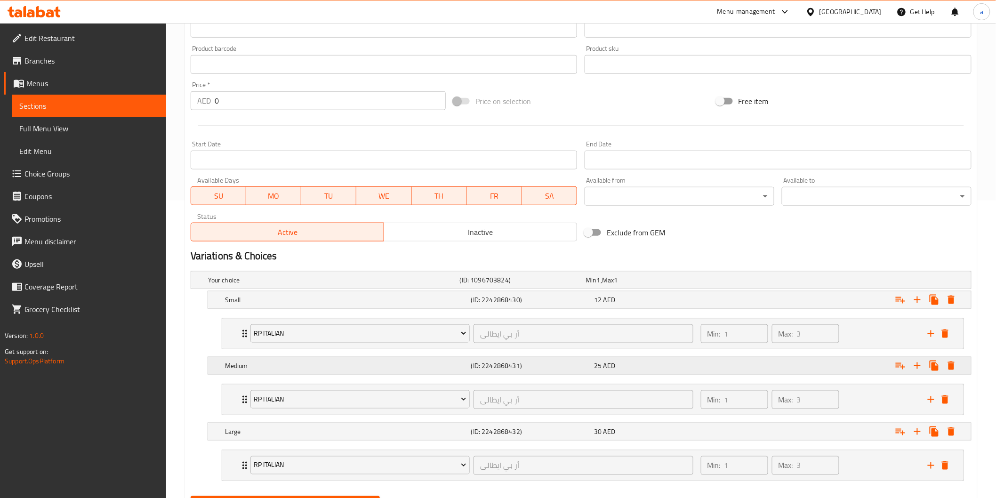
scroll to position [313, 0]
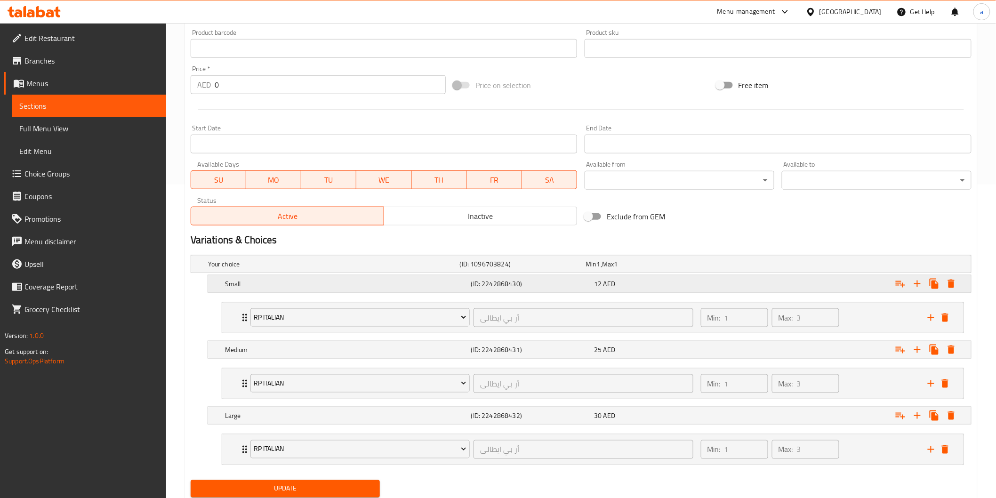
click at [438, 269] on h5 "Small" at bounding box center [332, 263] width 248 height 9
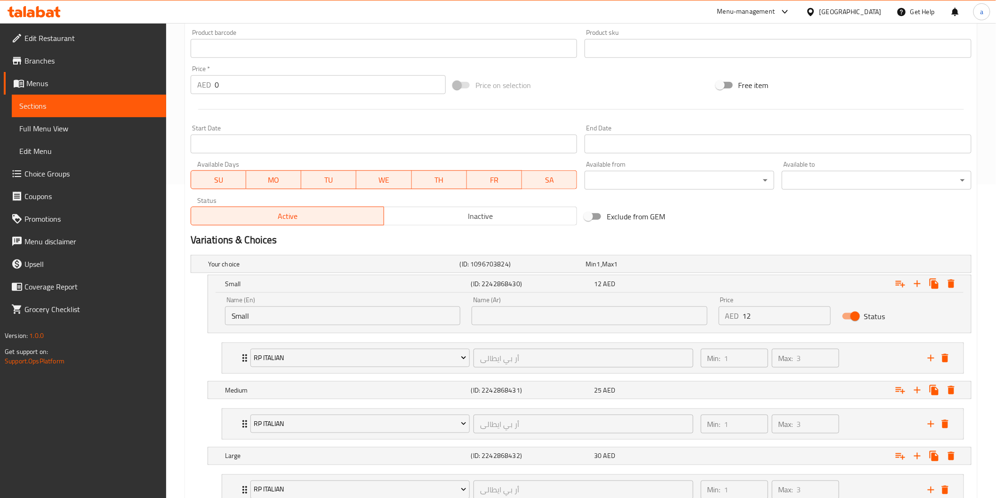
click at [492, 317] on input "text" at bounding box center [589, 315] width 235 height 19
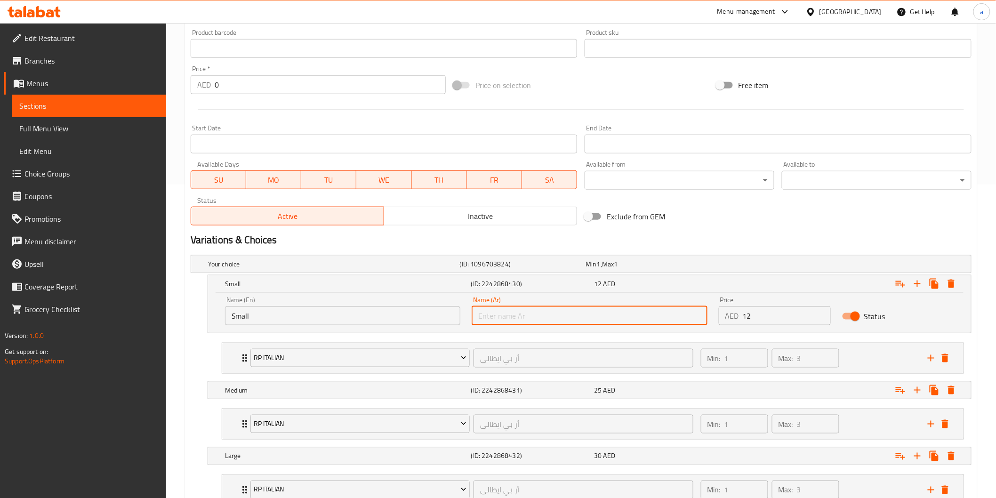
type input "صغير"
click at [511, 269] on h5 "(ID: 2242868431)" at bounding box center [521, 263] width 122 height 9
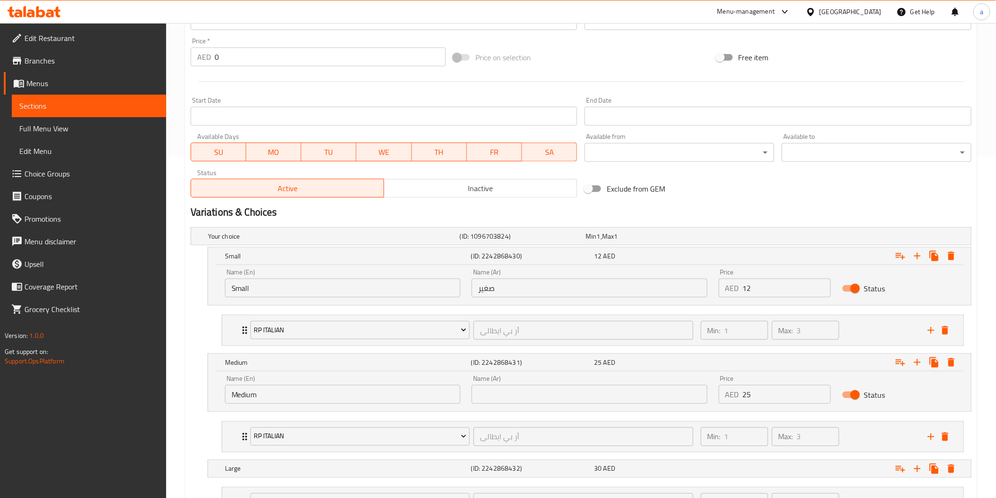
scroll to position [418, 0]
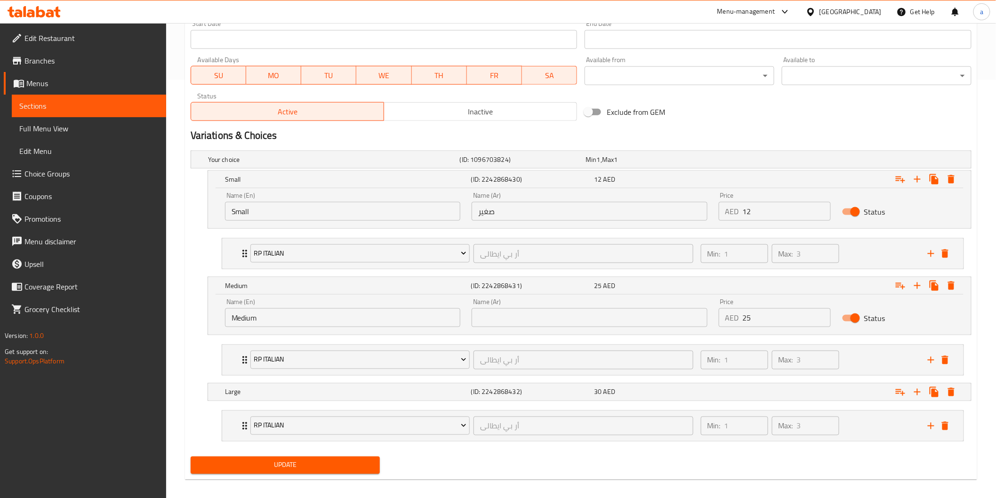
click at [507, 312] on input "text" at bounding box center [589, 317] width 235 height 19
type input "وسط"
click at [516, 164] on h5 "(ID: 2242868432)" at bounding box center [521, 159] width 122 height 9
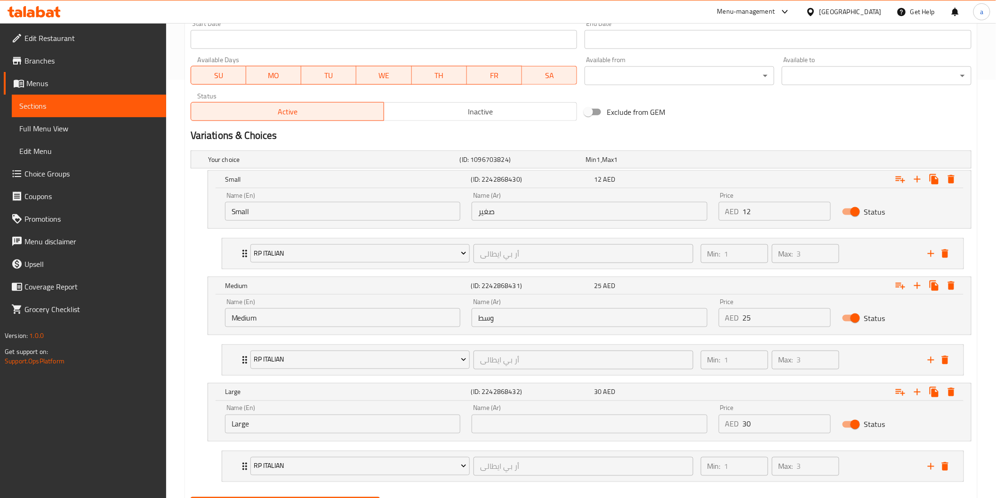
click at [517, 422] on input "text" at bounding box center [589, 424] width 235 height 19
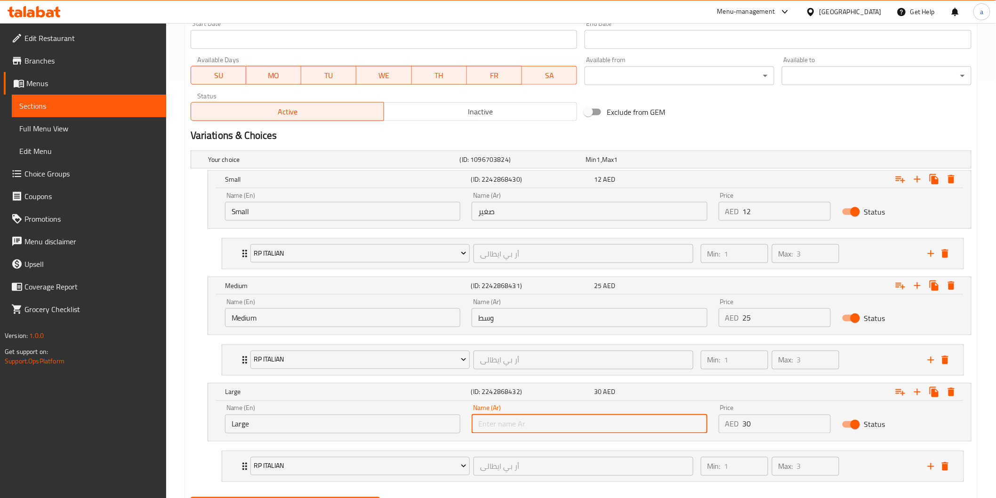
type input "كبير"
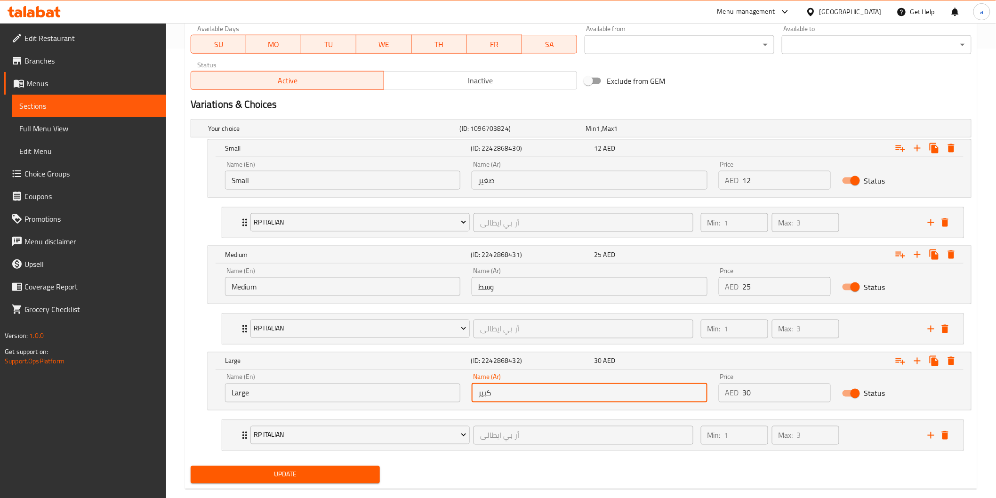
scroll to position [466, 0]
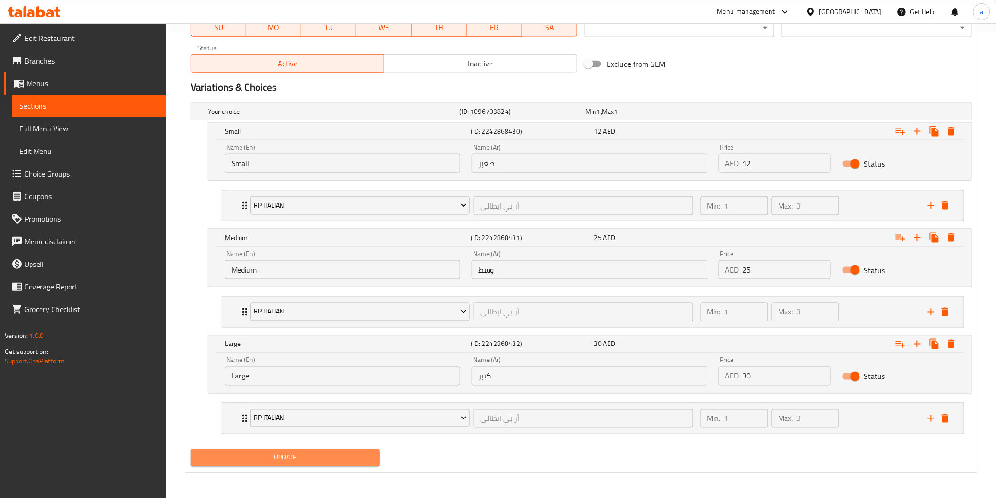
click at [369, 455] on span "Update" at bounding box center [285, 458] width 175 height 12
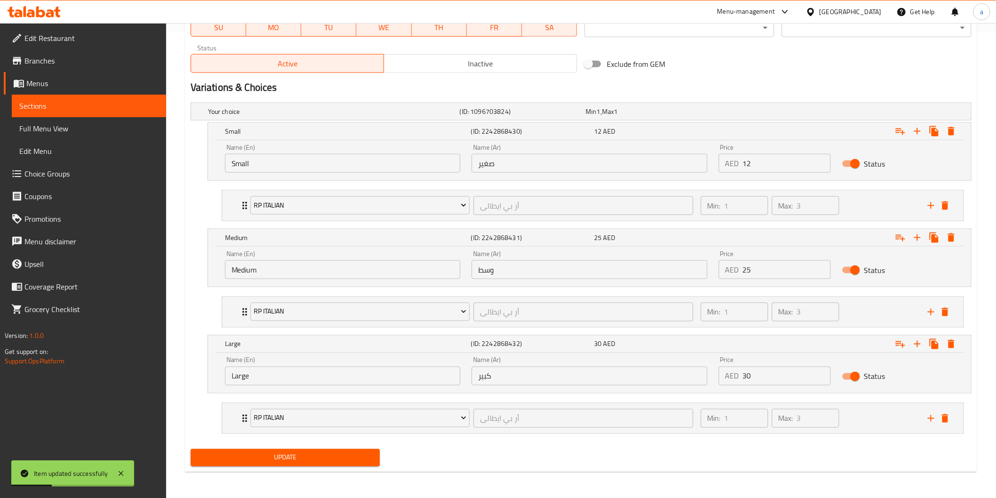
click at [87, 102] on span "Sections" at bounding box center [88, 105] width 139 height 11
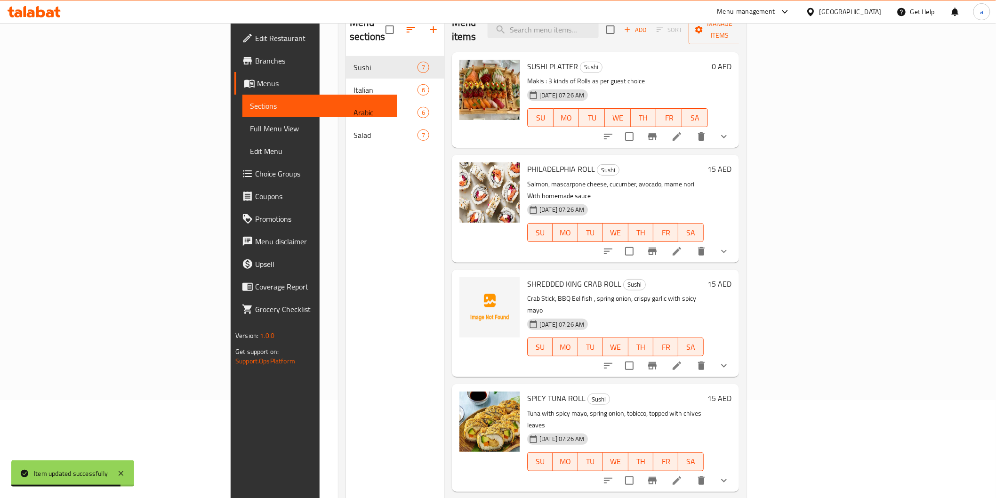
scroll to position [79, 0]
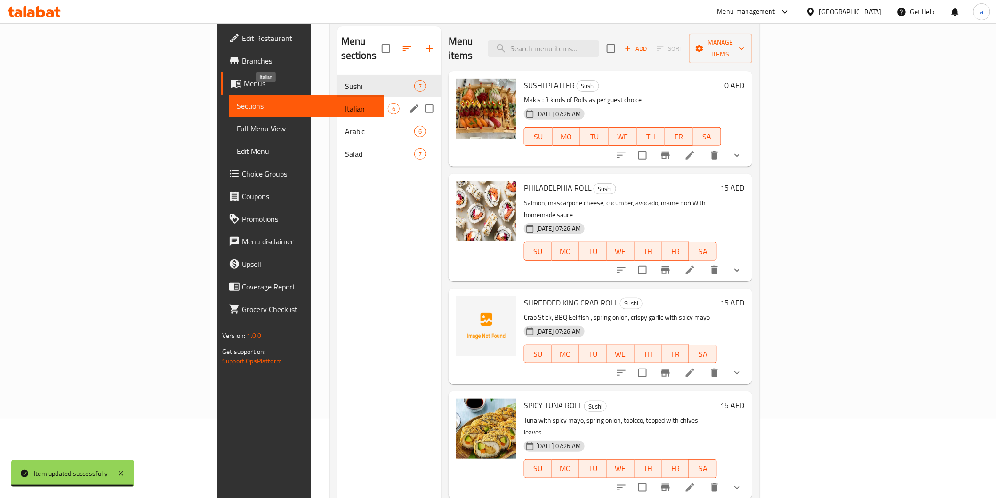
click at [345, 103] on span "Italian" at bounding box center [366, 108] width 43 height 11
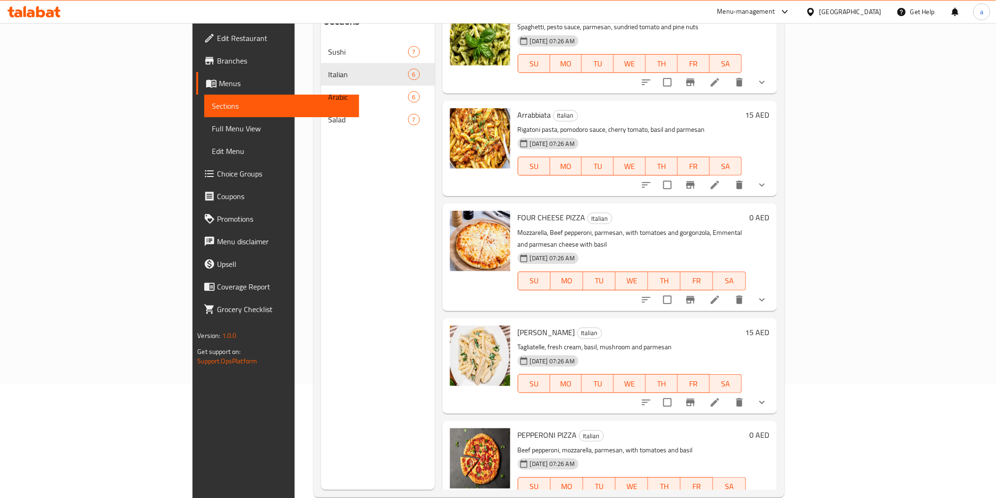
scroll to position [132, 0]
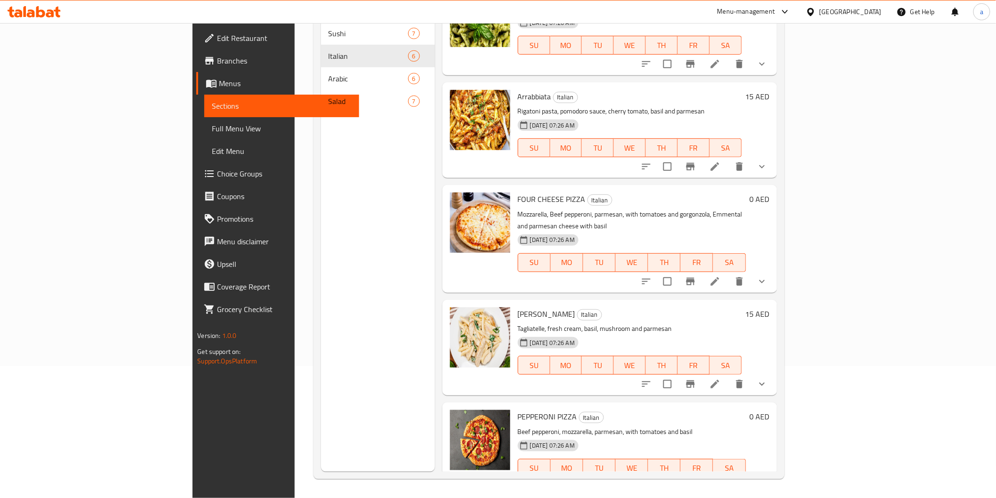
click at [721, 482] on icon at bounding box center [714, 487] width 11 height 11
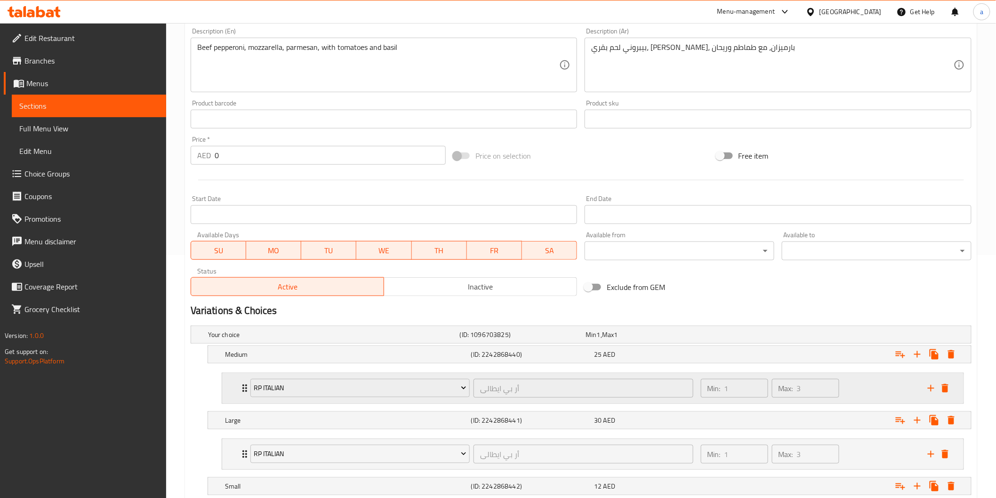
scroll to position [313, 0]
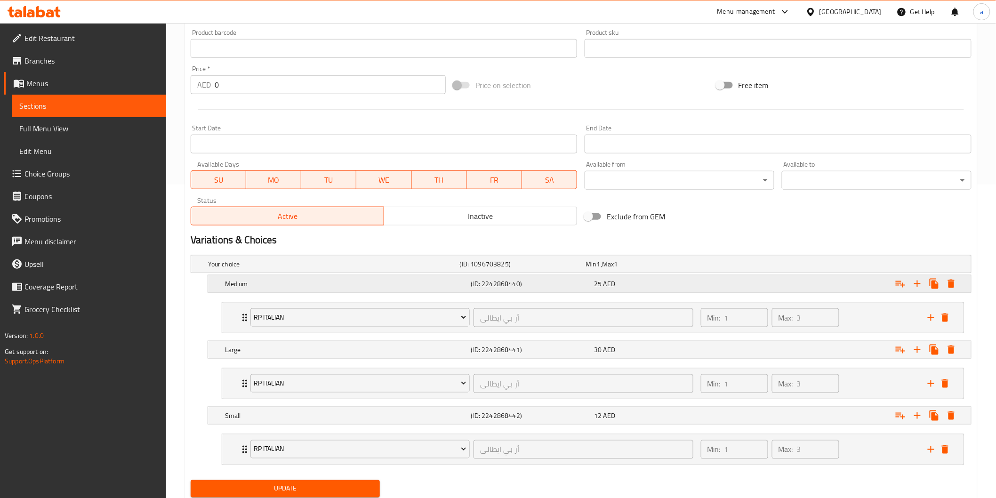
click at [440, 274] on div "Medium (ID: 2242868440) 25 AED" at bounding box center [583, 264] width 755 height 21
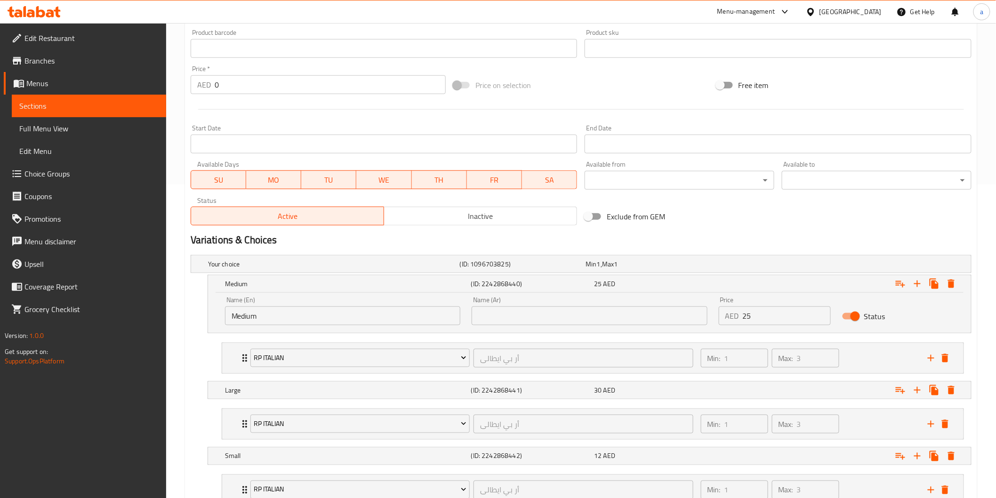
click at [492, 312] on input "text" at bounding box center [589, 315] width 235 height 19
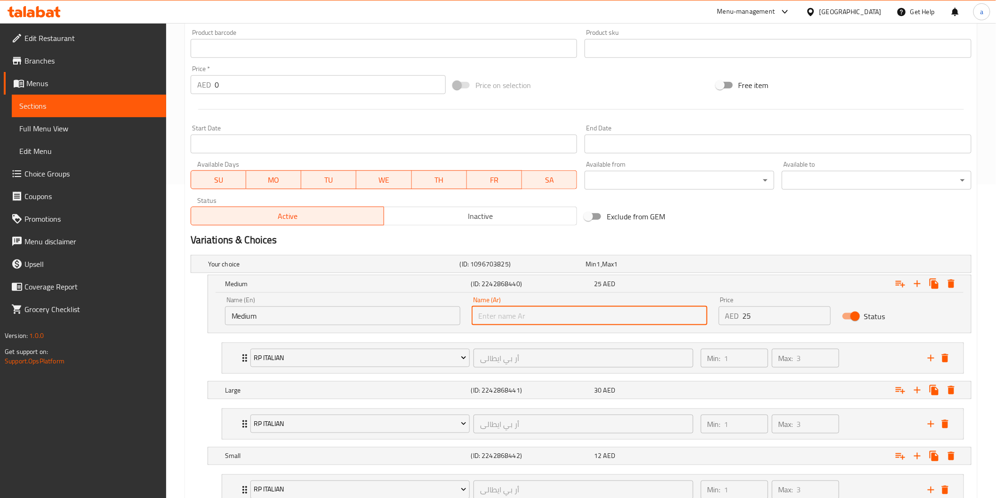
click at [496, 321] on input "text" at bounding box center [589, 315] width 235 height 19
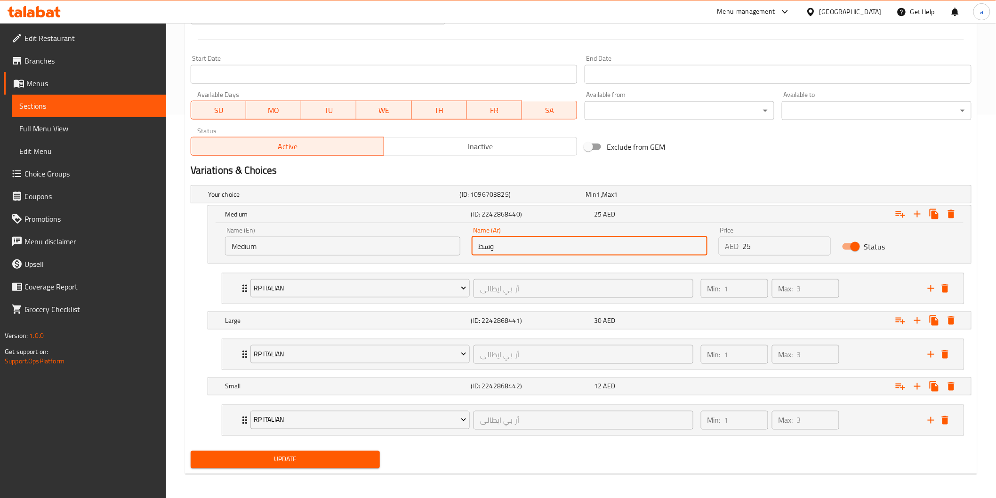
scroll to position [385, 0]
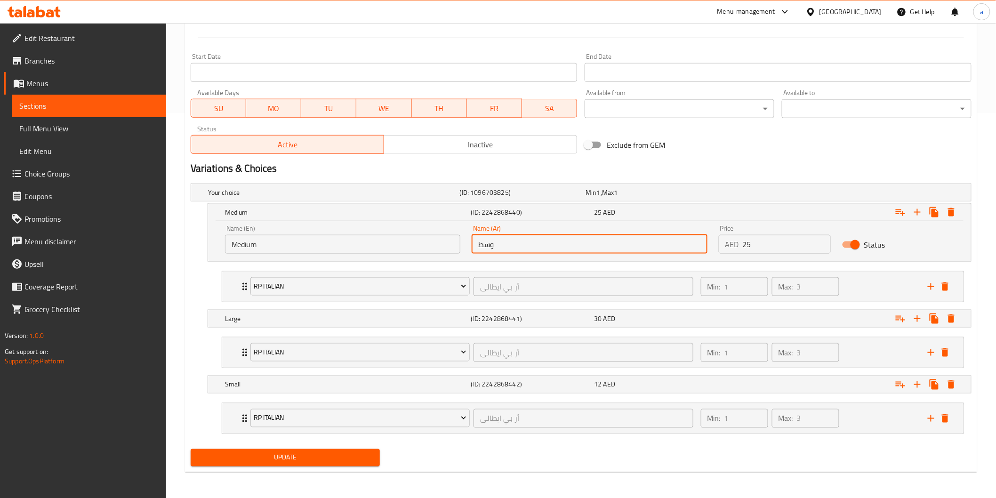
type input "وسط"
click at [496, 197] on h5 "(ID: 2242868441)" at bounding box center [521, 192] width 122 height 9
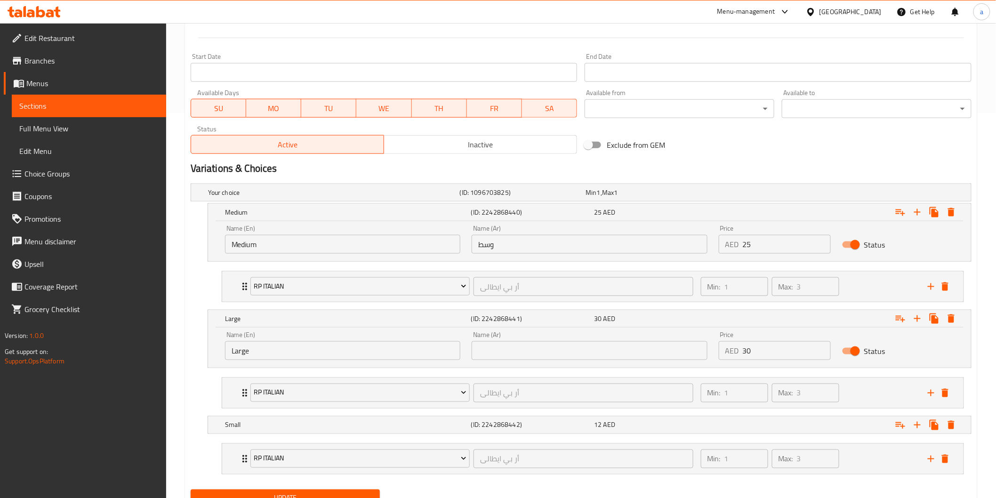
click at [507, 344] on input "text" at bounding box center [589, 350] width 235 height 19
type input "كبير"
click at [530, 203] on div "Small (ID: 2242868442) 12 AED" at bounding box center [583, 192] width 755 height 21
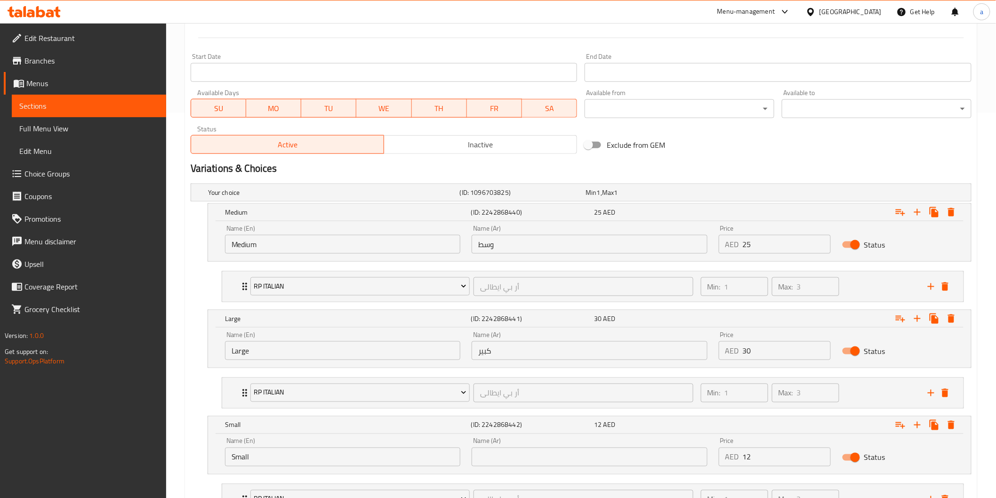
click at [530, 445] on div "Name (Ar) Name (Ar)" at bounding box center [589, 452] width 235 height 29
click at [530, 454] on input "text" at bounding box center [589, 457] width 235 height 19
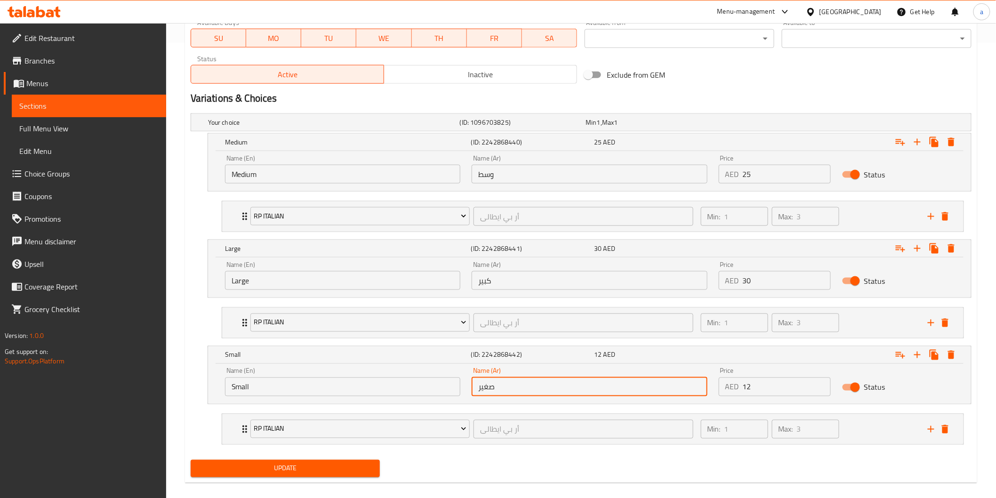
scroll to position [466, 0]
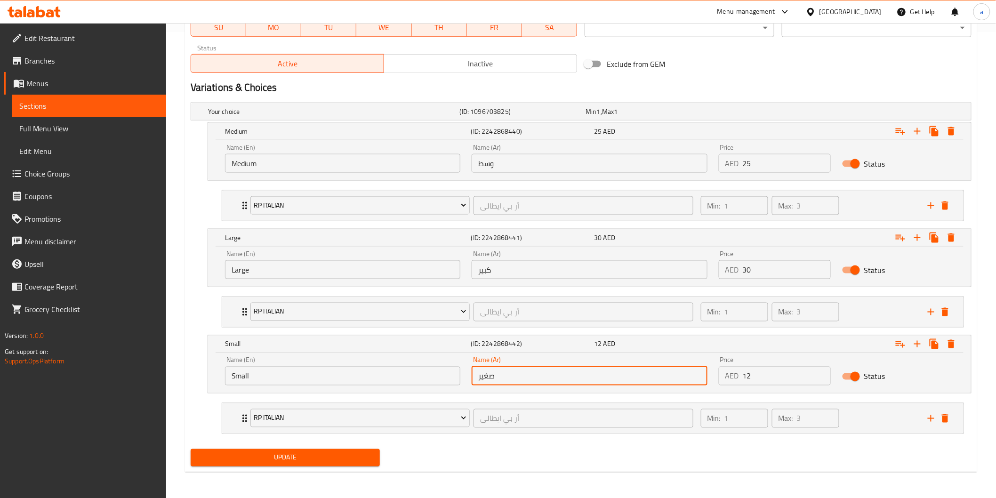
type input "صغير"
click at [323, 456] on span "Update" at bounding box center [285, 458] width 175 height 12
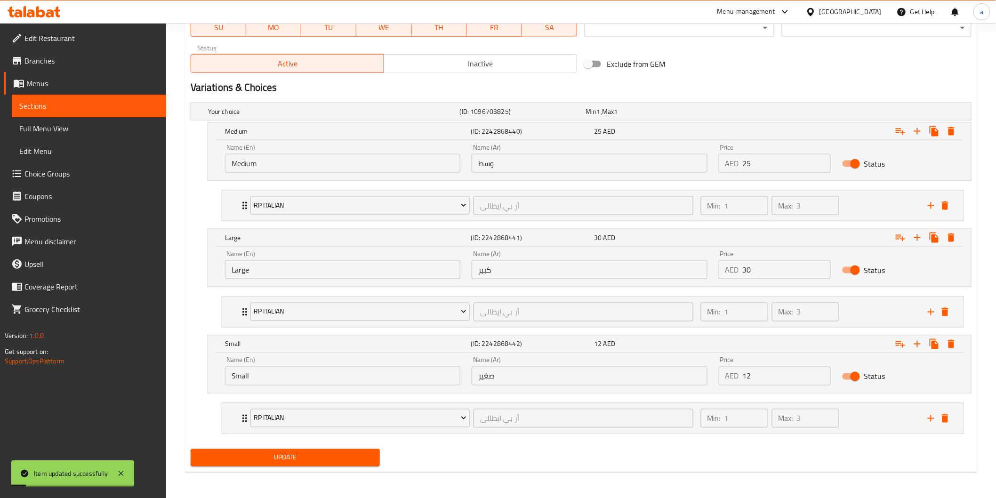
click at [30, 104] on span "Sections" at bounding box center [88, 105] width 139 height 11
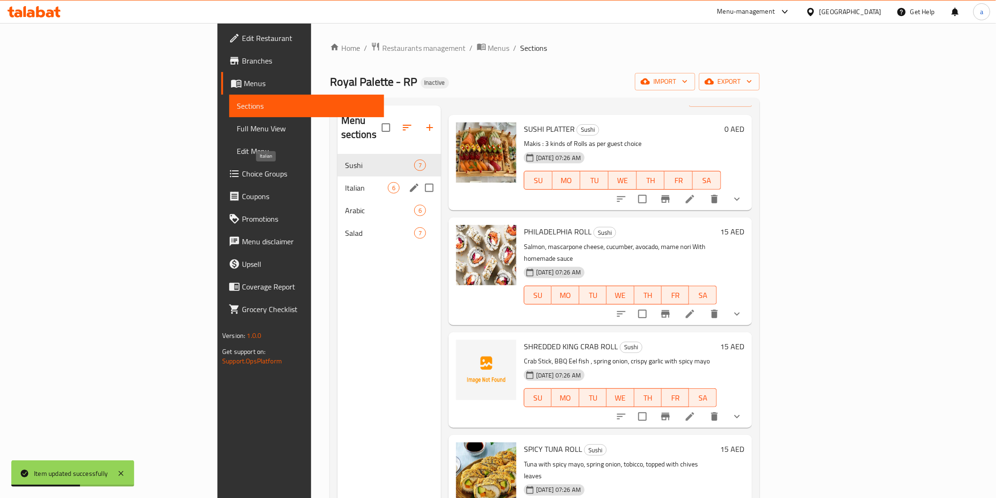
drag, startPoint x: 243, startPoint y: 177, endPoint x: 267, endPoint y: 180, distance: 23.8
click at [345, 182] on span "Italian" at bounding box center [366, 187] width 43 height 11
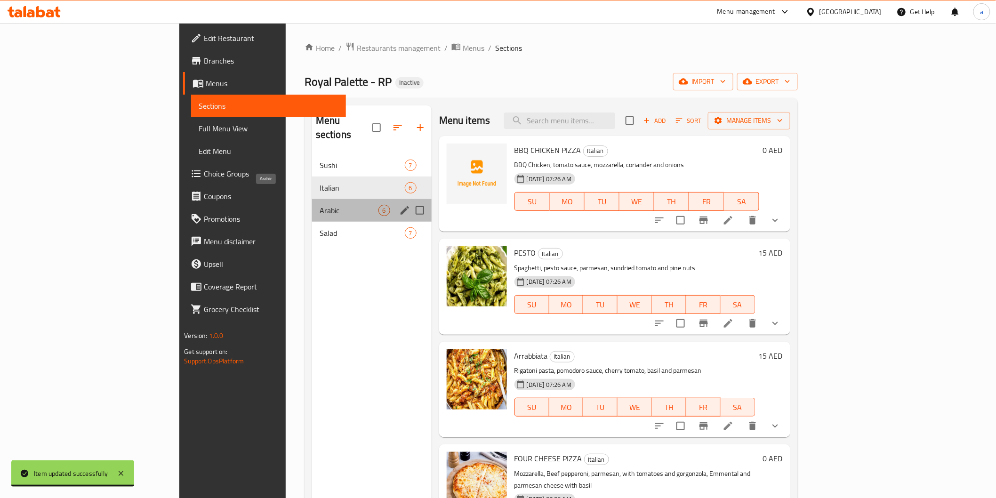
click at [320, 205] on span "Arabic" at bounding box center [349, 210] width 59 height 11
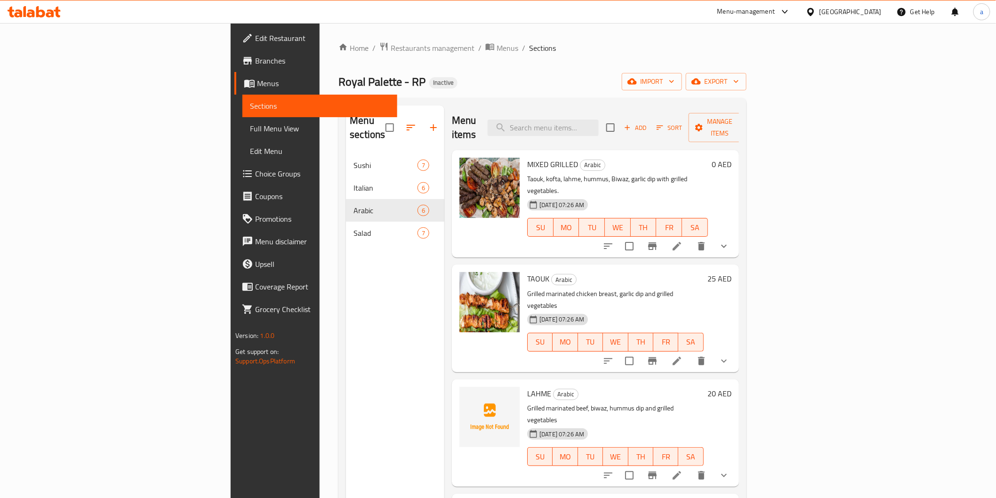
click at [690, 238] on li at bounding box center [677, 246] width 26 height 17
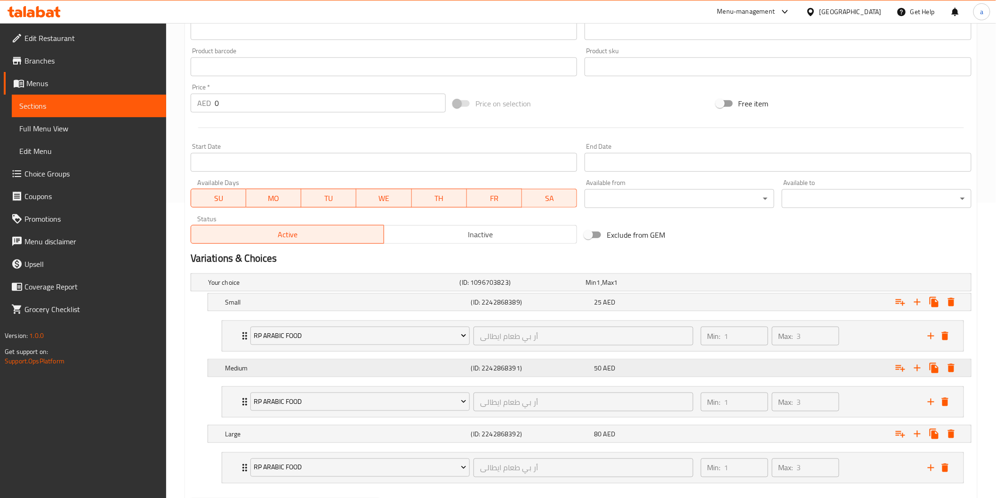
scroll to position [313, 0]
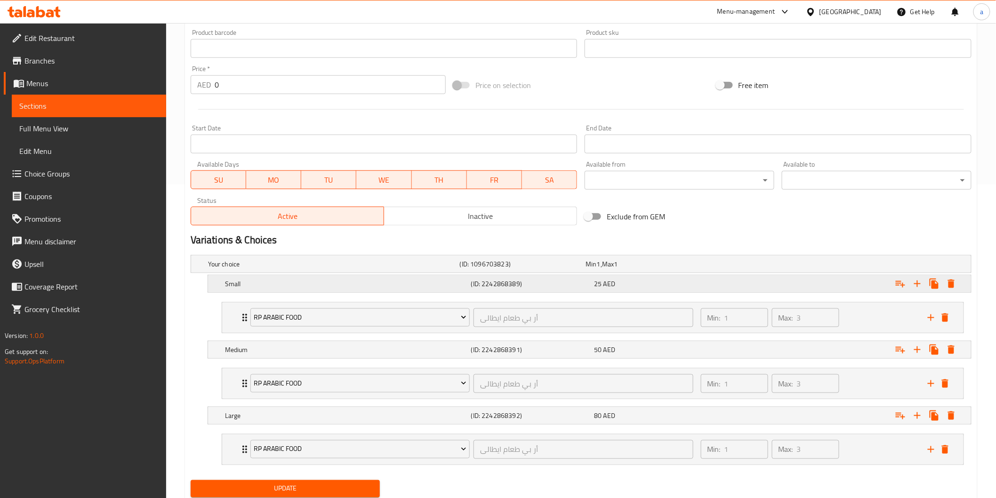
click at [505, 269] on h5 "(ID: 2242868389)" at bounding box center [521, 263] width 122 height 9
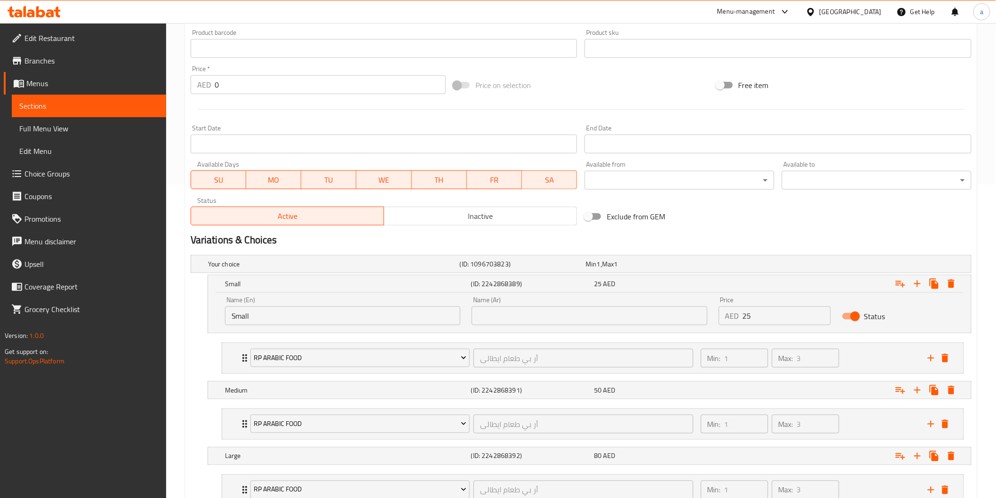
click at [543, 318] on input "text" at bounding box center [589, 315] width 235 height 19
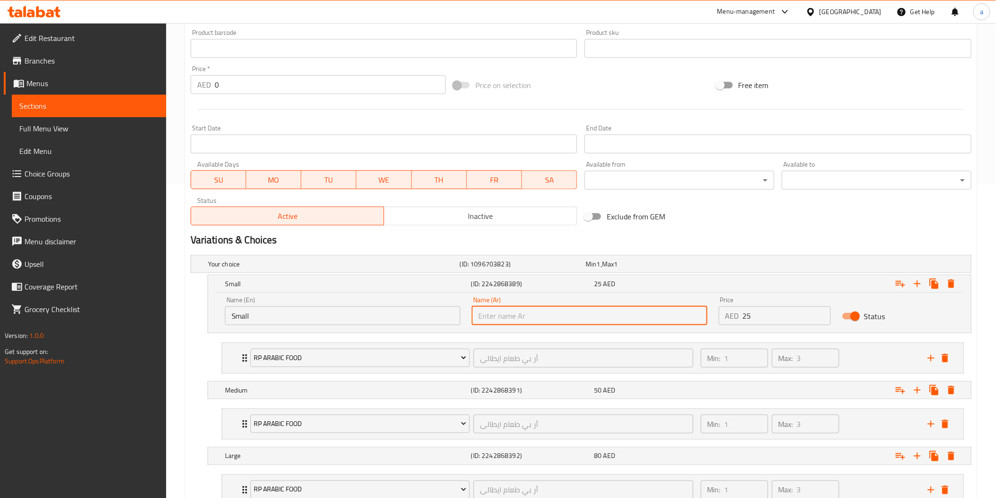
type input "صغير"
click at [533, 271] on div "(ID: 2242868391)" at bounding box center [521, 263] width 126 height 13
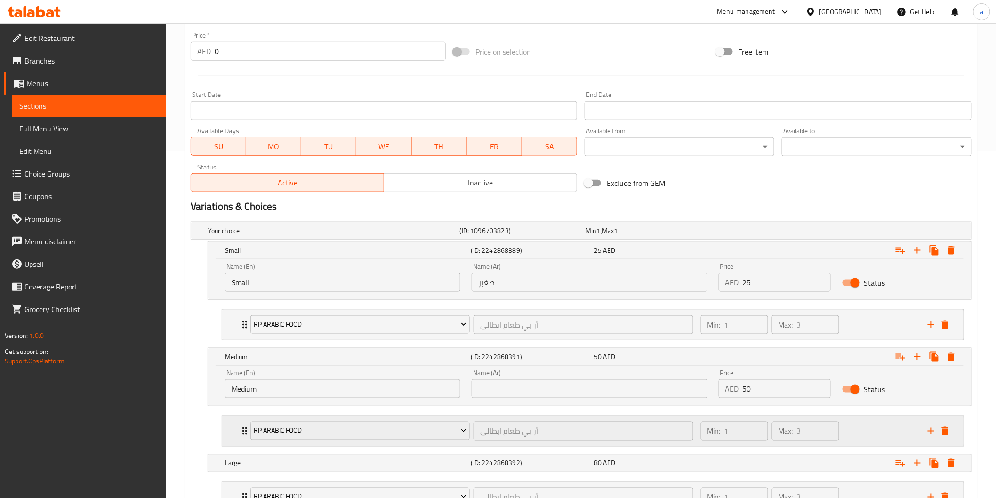
scroll to position [366, 0]
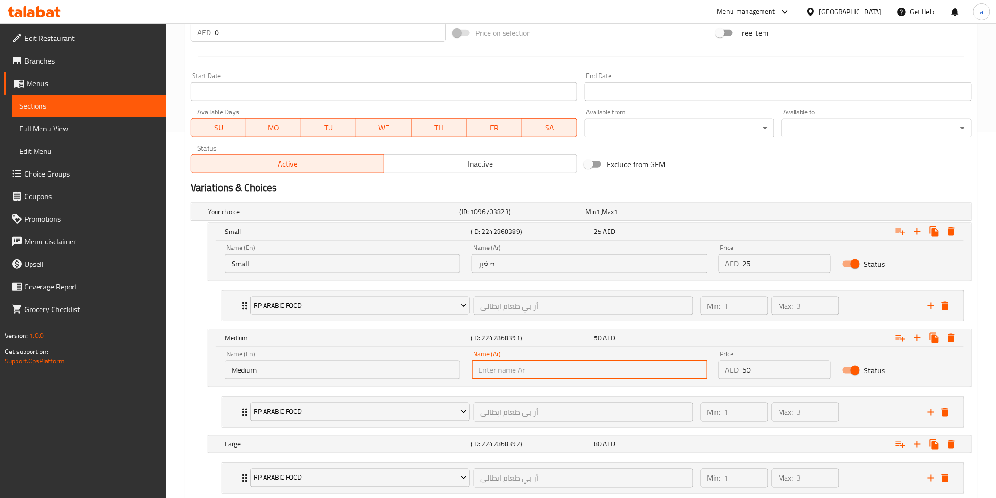
click at [532, 369] on input "text" at bounding box center [589, 370] width 235 height 19
type input "وسط"
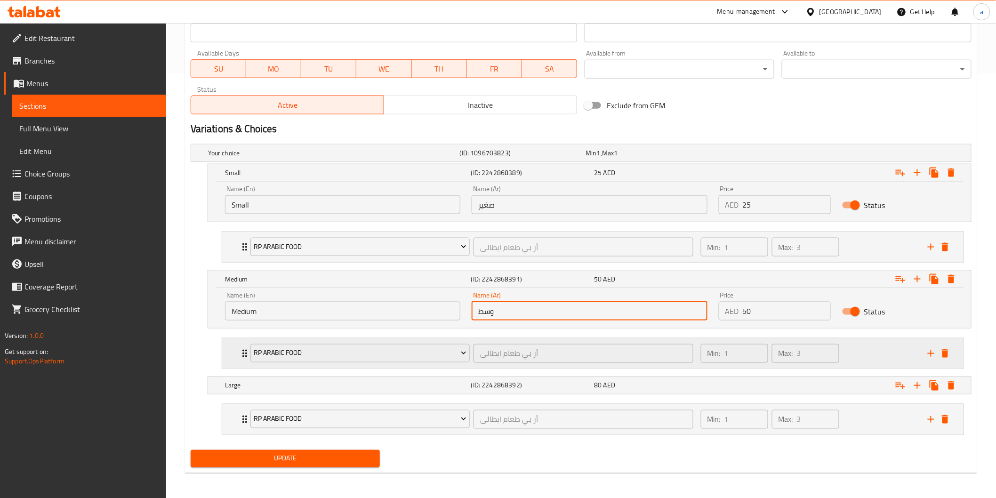
scroll to position [426, 0]
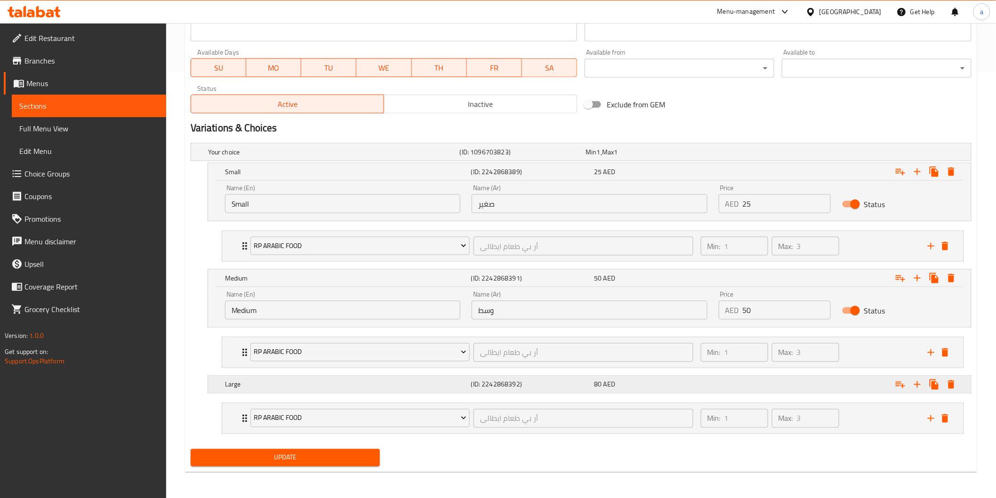
click at [541, 157] on h5 "(ID: 2242868392)" at bounding box center [521, 151] width 122 height 9
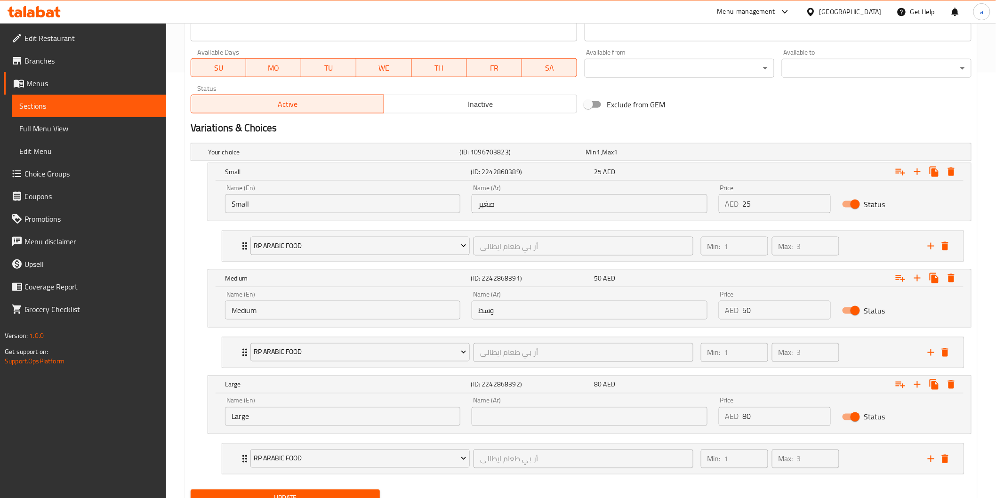
click at [539, 428] on div "Name (Ar) Name (Ar)" at bounding box center [589, 412] width 247 height 40
click at [537, 416] on input "text" at bounding box center [589, 416] width 235 height 19
type input "كبير"
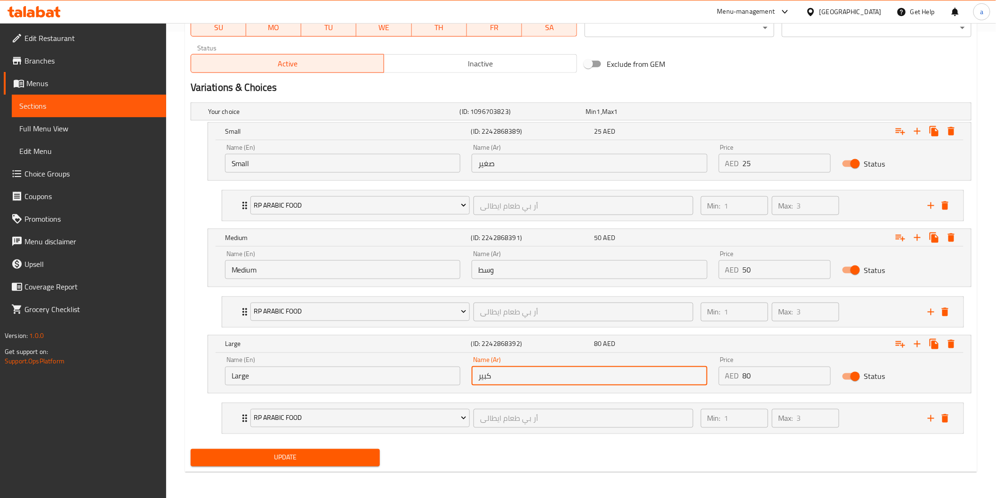
click at [346, 458] on span "Update" at bounding box center [285, 458] width 175 height 12
click at [214, 458] on span "Update" at bounding box center [285, 458] width 175 height 12
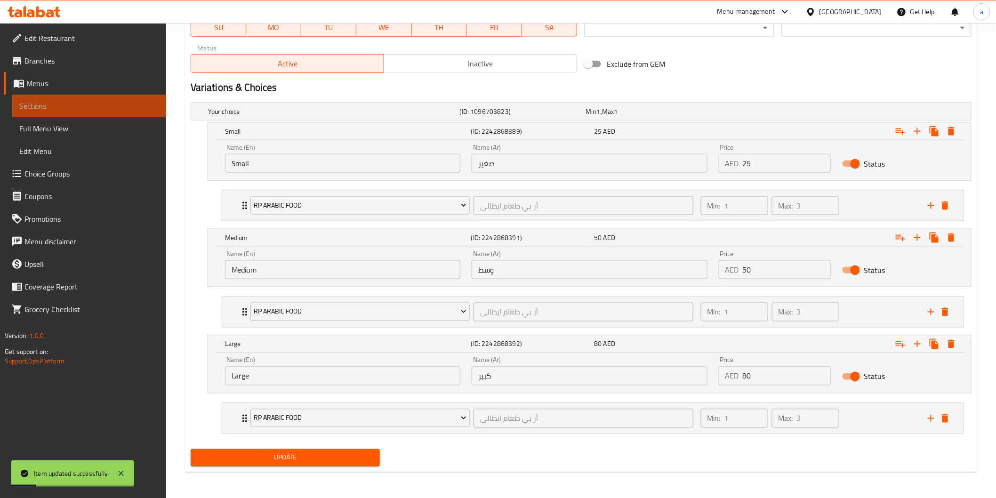
click at [78, 109] on span "Sections" at bounding box center [88, 105] width 139 height 11
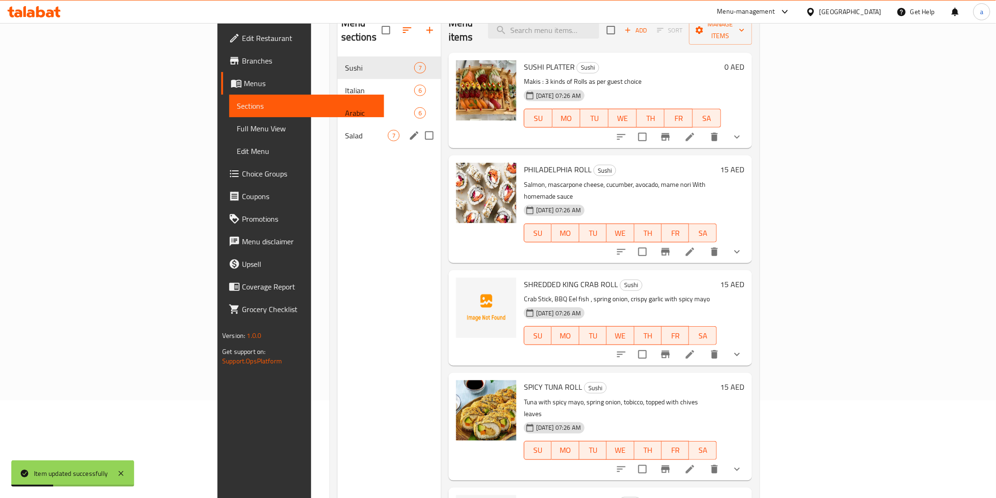
scroll to position [79, 0]
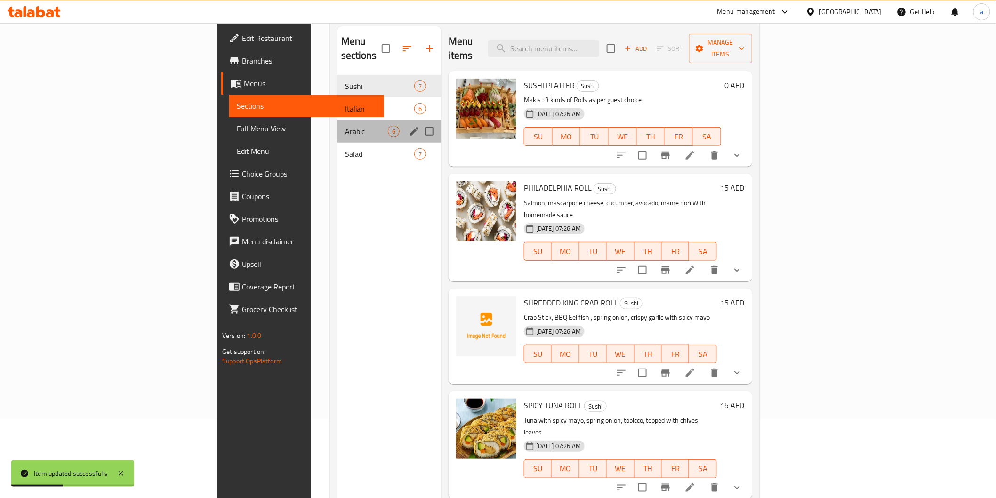
click at [337, 126] on div "Arabic 6" at bounding box center [389, 131] width 104 height 23
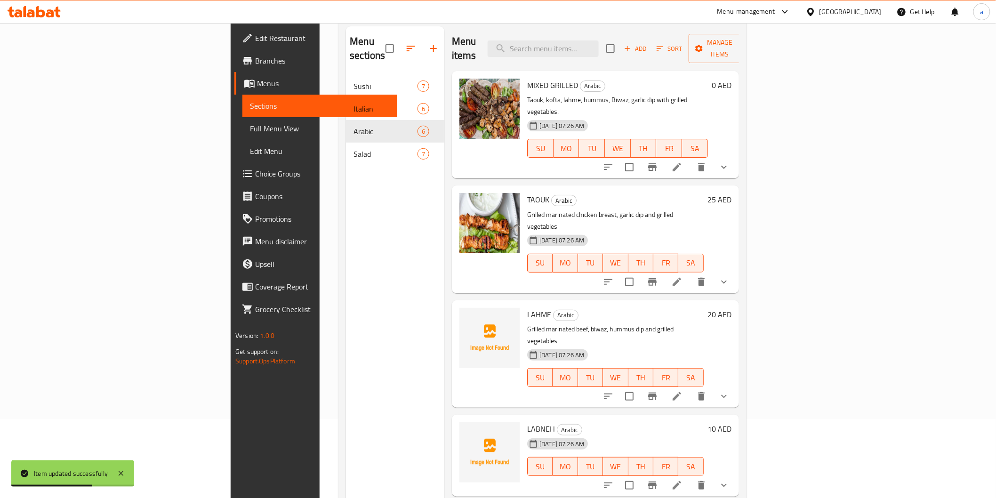
click at [690, 273] on li at bounding box center [677, 281] width 26 height 17
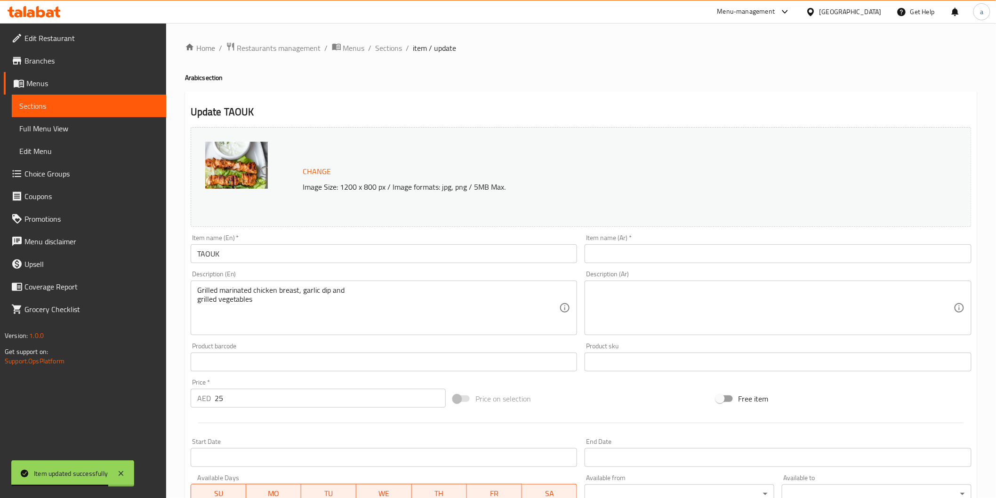
click at [686, 260] on input "text" at bounding box center [778, 253] width 387 height 19
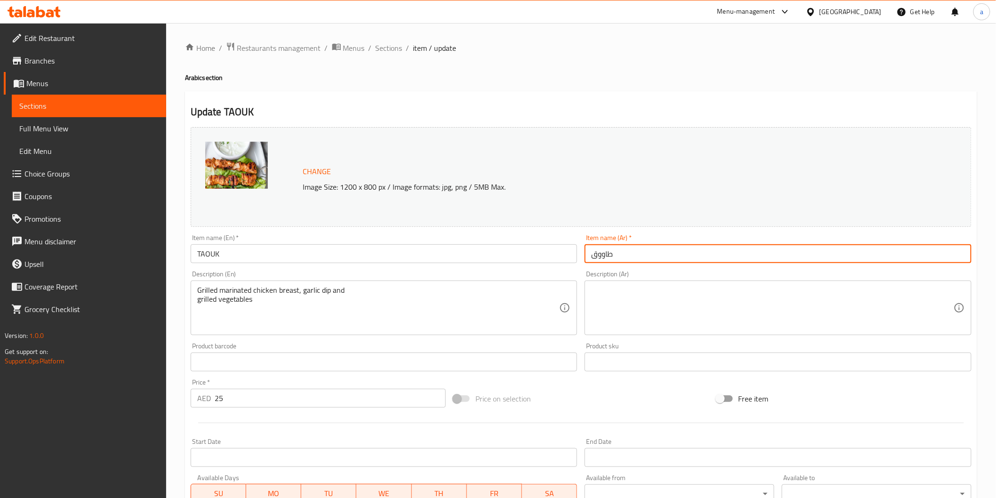
type input "طاووق"
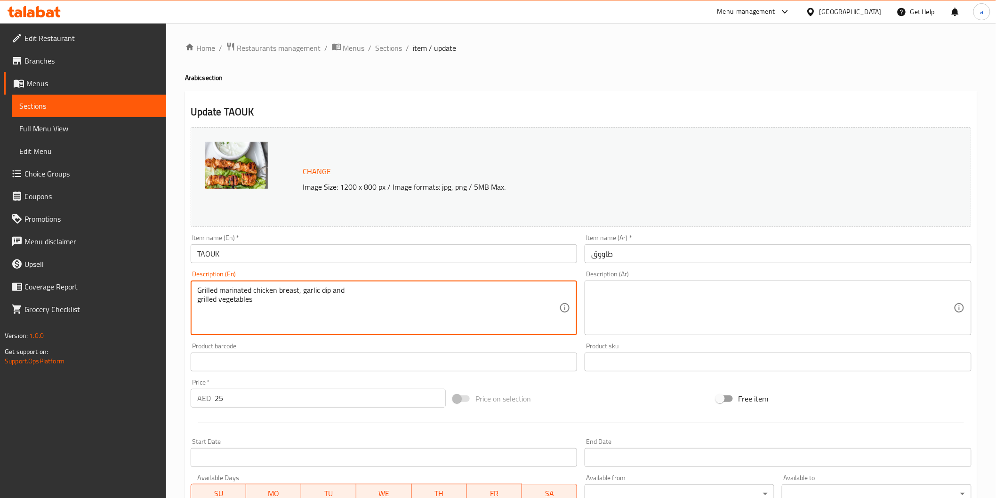
click at [256, 298] on textarea "Grilled marinated chicken breast, garlic dip and grilled vegetables" at bounding box center [378, 308] width 362 height 45
click at [263, 291] on textarea "Grilled marinated chicken breast, garlic dip and grilled vegetables" at bounding box center [378, 308] width 362 height 45
click at [264, 289] on textarea "Grilled marinated chicken breast, garlic dip and grilled vegetables" at bounding box center [378, 308] width 362 height 45
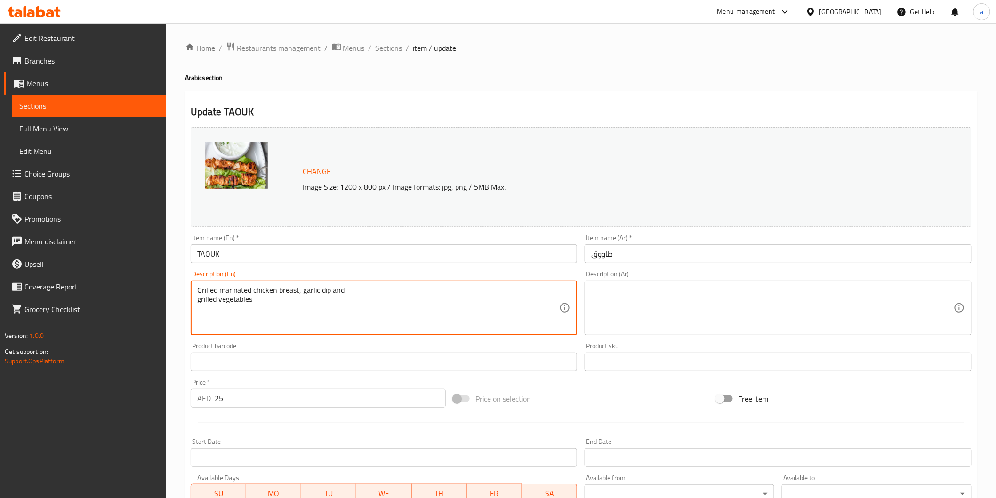
click at [264, 289] on textarea "Grilled marinated chicken breast, garlic dip and grilled vegetables" at bounding box center [378, 308] width 362 height 45
click at [203, 288] on textarea "Grilled marinated chicken breast, garlic dip and grilled vegetables" at bounding box center [378, 308] width 362 height 45
click at [197, 288] on textarea "Grilled marinated chicken breast, garlic dip and grilled vegetables" at bounding box center [378, 308] width 362 height 45
drag, startPoint x: 196, startPoint y: 288, endPoint x: 229, endPoint y: 309, distance: 39.0
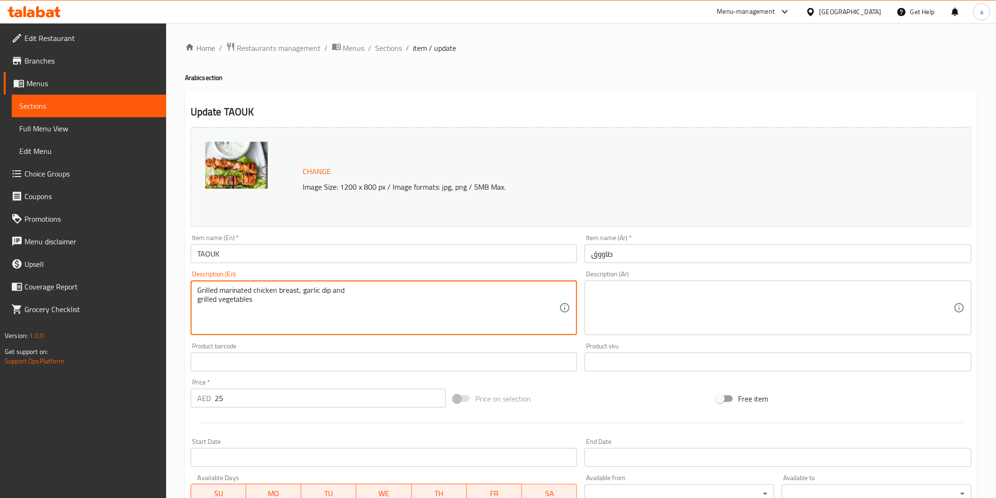
click at [229, 309] on textarea "Grilled marinated chicken breast, garlic dip and grilled vegetables" at bounding box center [378, 308] width 362 height 45
click at [636, 305] on textarea at bounding box center [772, 308] width 362 height 45
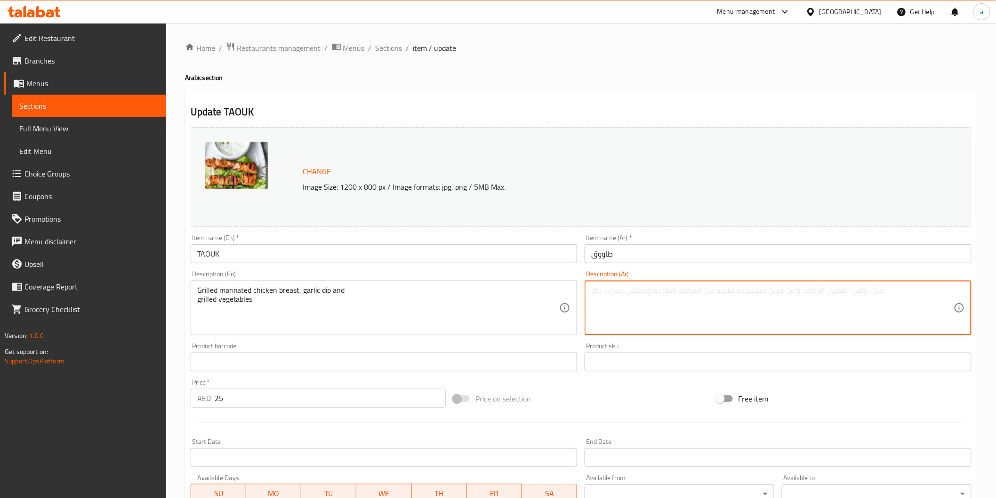
paste textarea "صدر دجاج متبل مشوي، صلصة ثوم، وخضراوات مشوية"
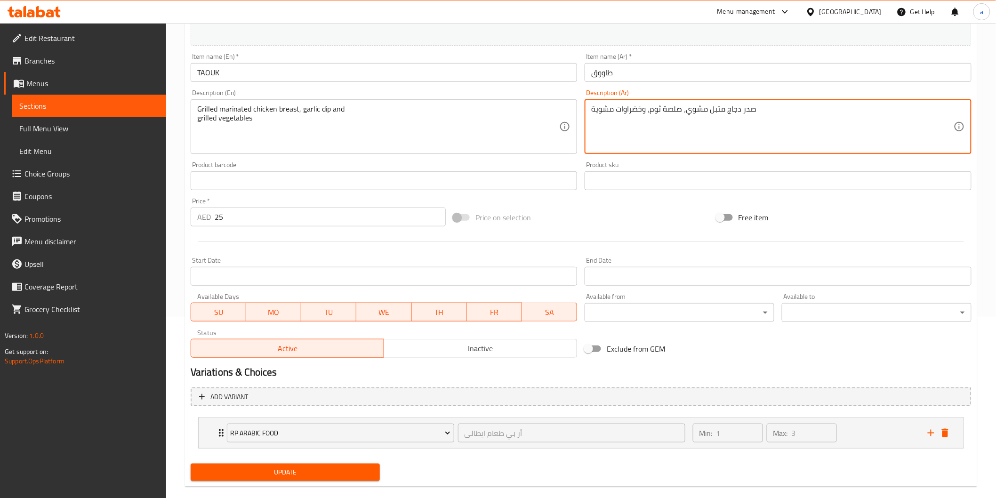
scroll to position [195, 0]
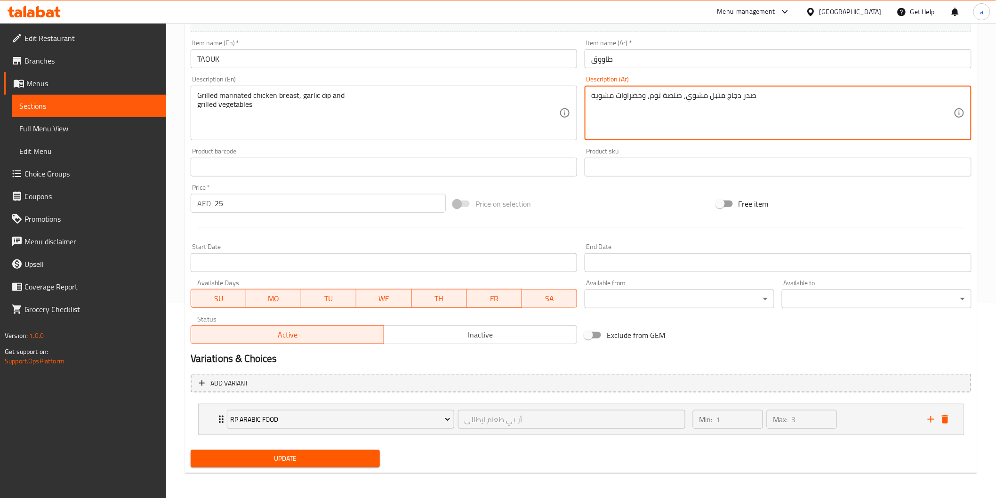
type textarea "صدر دجاج متبل مشوي، صلصة ثوم، وخضراوات مشوية"
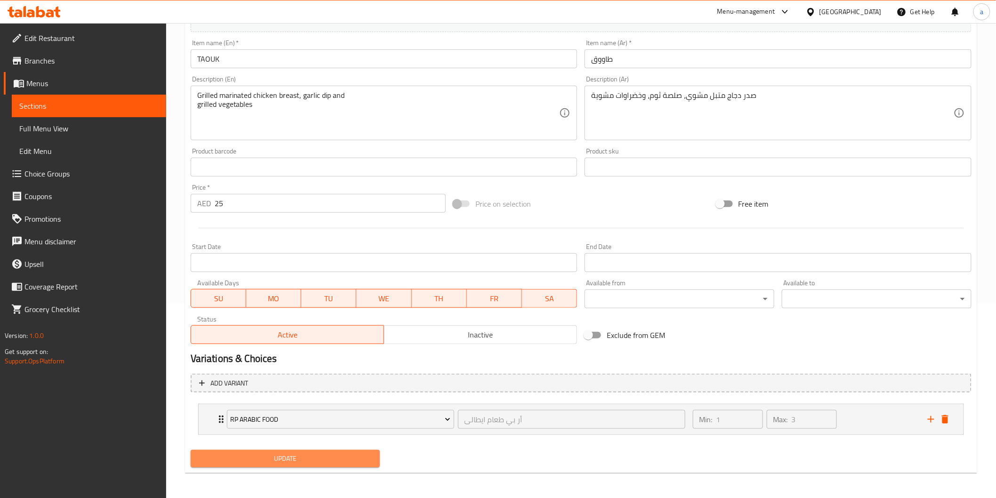
click at [260, 463] on span "Update" at bounding box center [285, 459] width 175 height 12
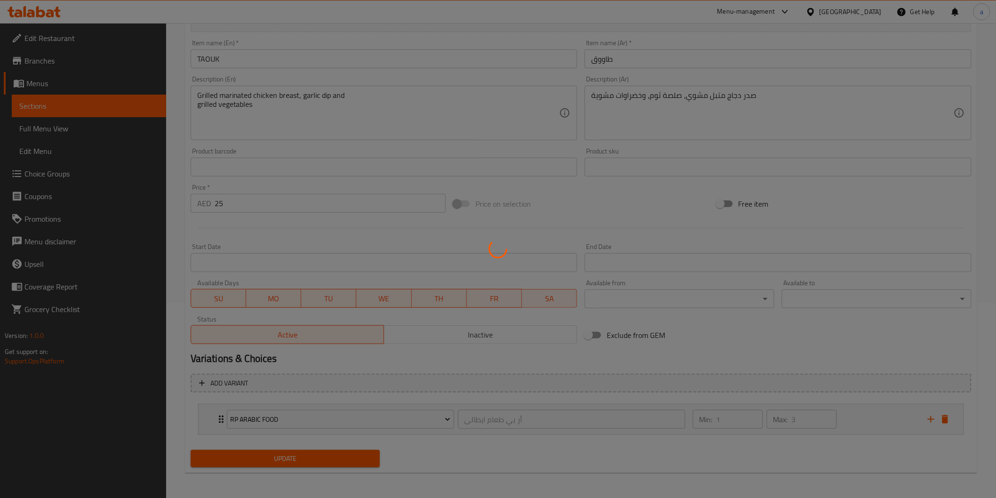
click at [278, 457] on div at bounding box center [498, 249] width 996 height 498
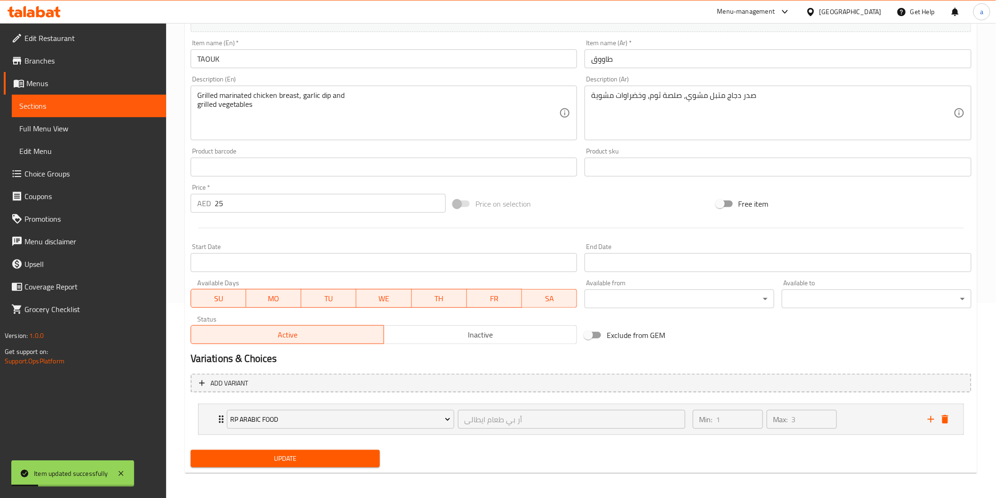
click at [239, 454] on span "Update" at bounding box center [285, 459] width 175 height 12
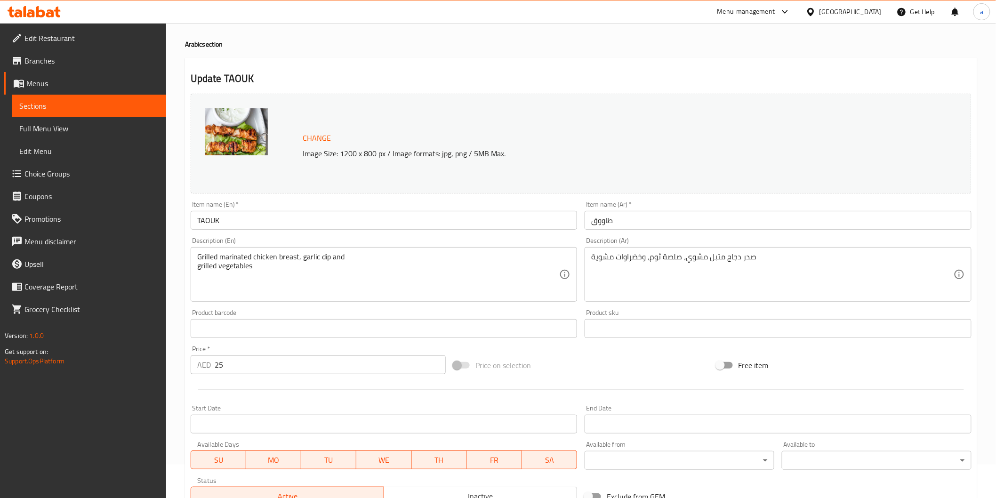
scroll to position [0, 0]
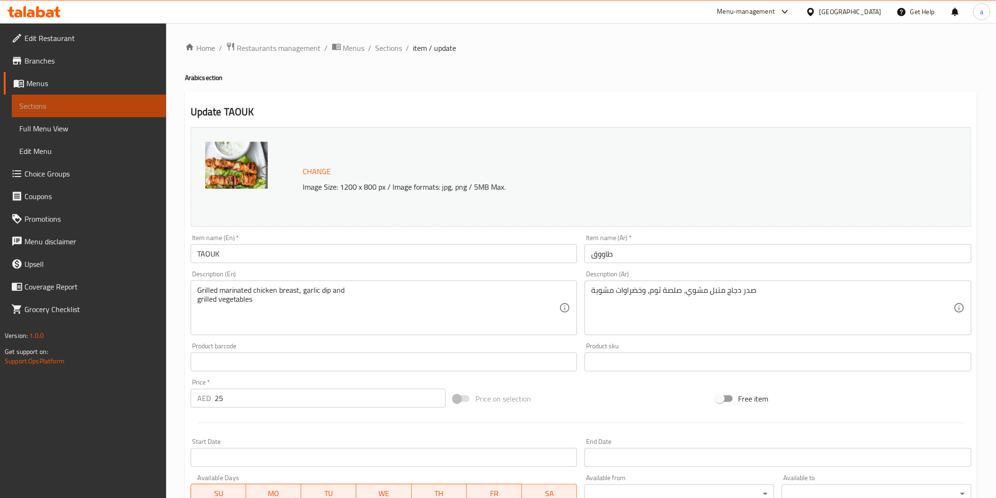
click at [100, 99] on link "Sections" at bounding box center [89, 106] width 154 height 23
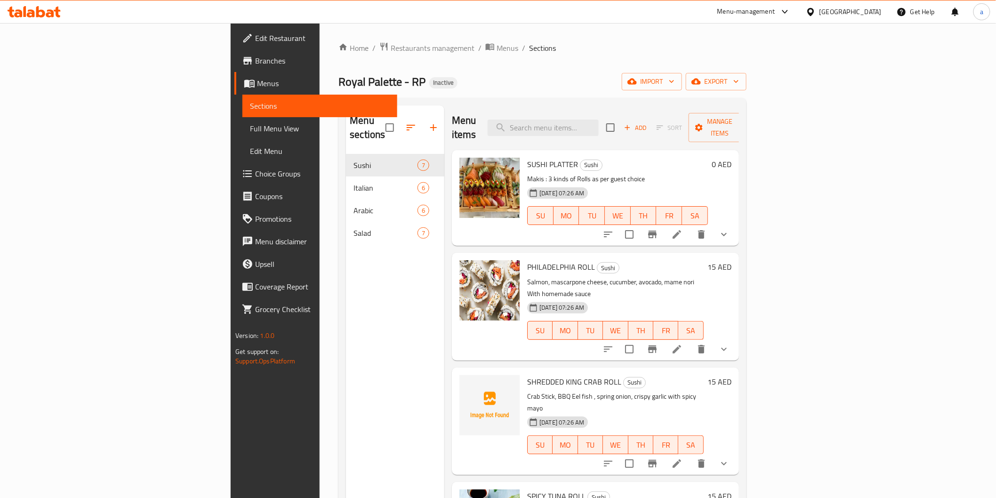
click at [250, 125] on span "Full Menu View" at bounding box center [319, 128] width 139 height 11
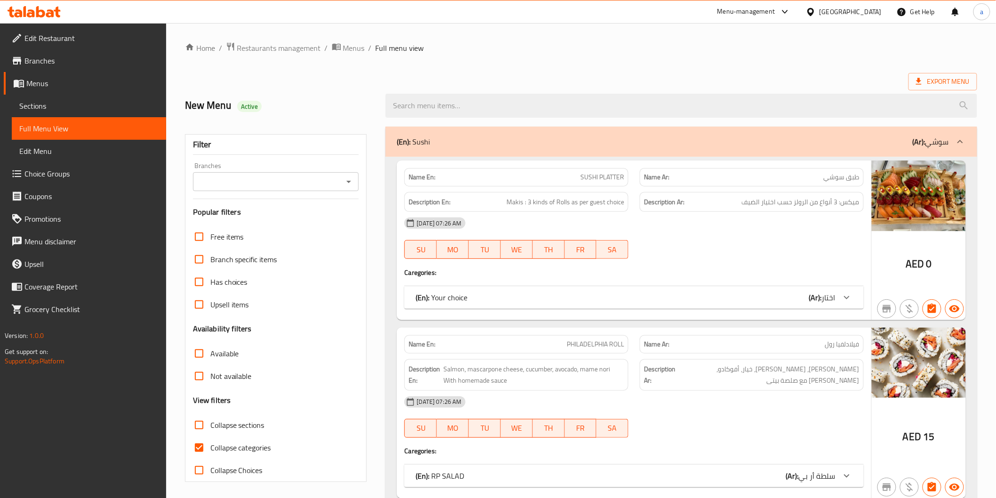
click at [197, 454] on input "Collapse categories" at bounding box center [199, 447] width 23 height 23
checkbox input "false"
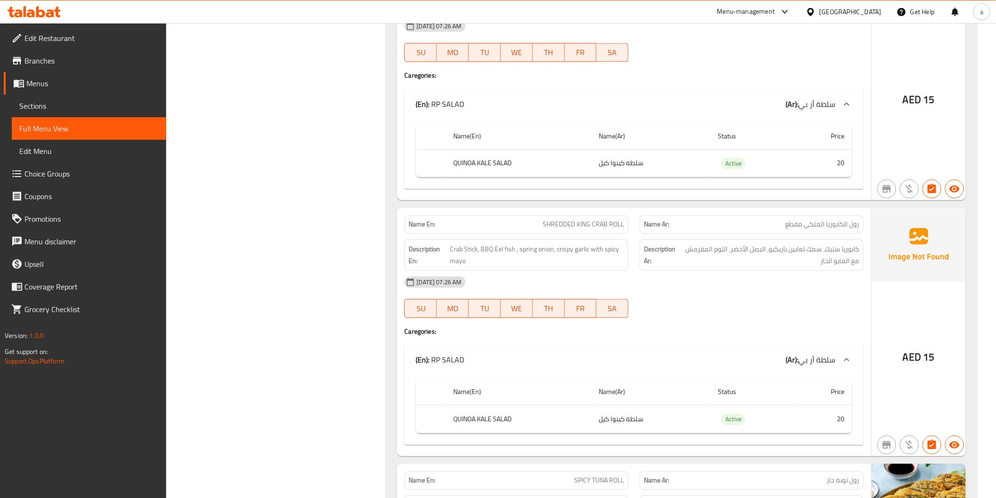
scroll to position [4514, 0]
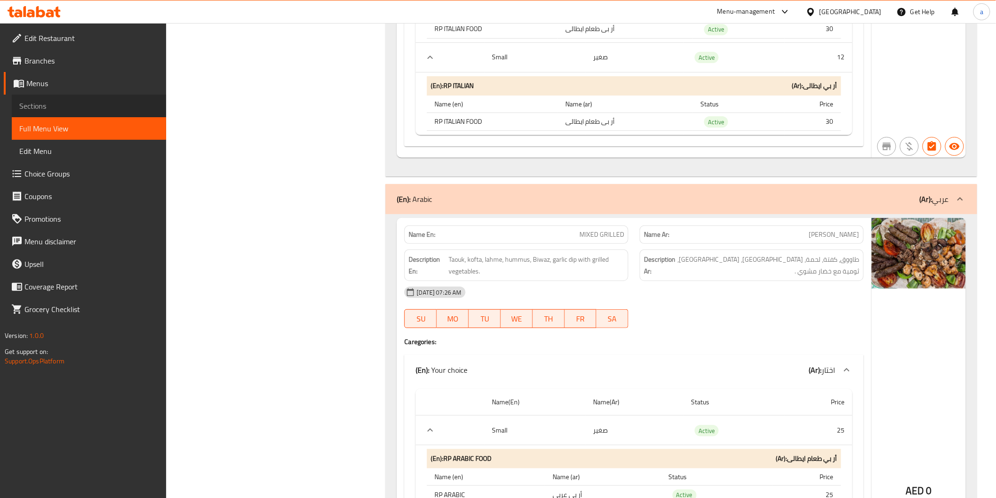
click at [138, 102] on span "Sections" at bounding box center [88, 105] width 139 height 11
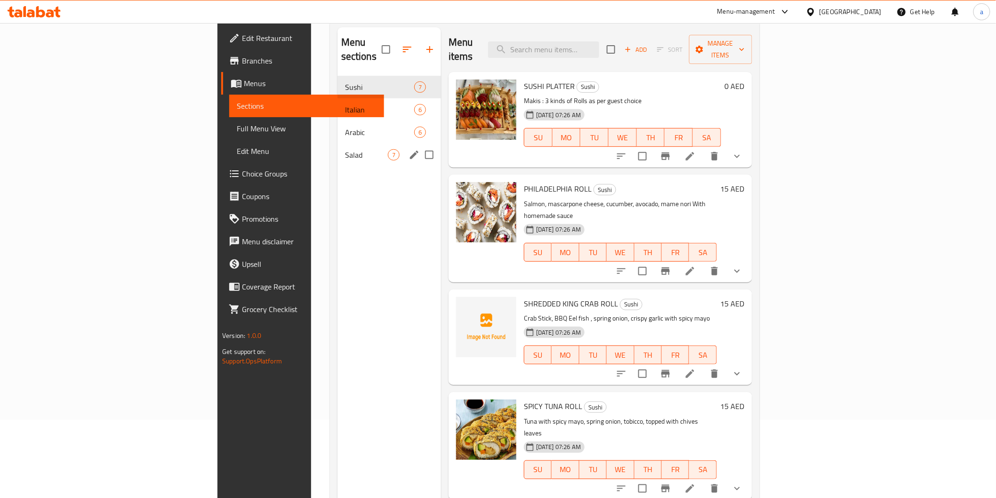
scroll to position [27, 0]
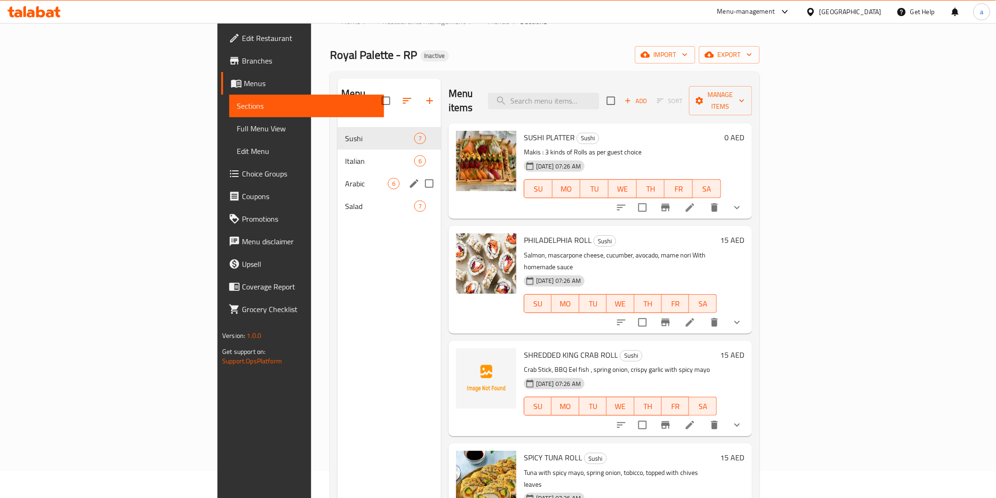
click at [337, 176] on div "Arabic 6" at bounding box center [389, 183] width 104 height 23
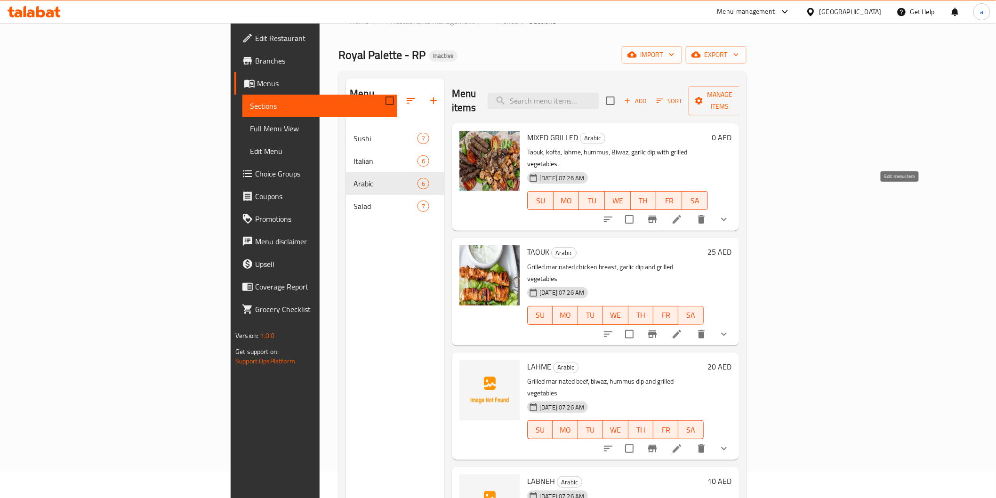
click at [690, 211] on li at bounding box center [677, 219] width 26 height 17
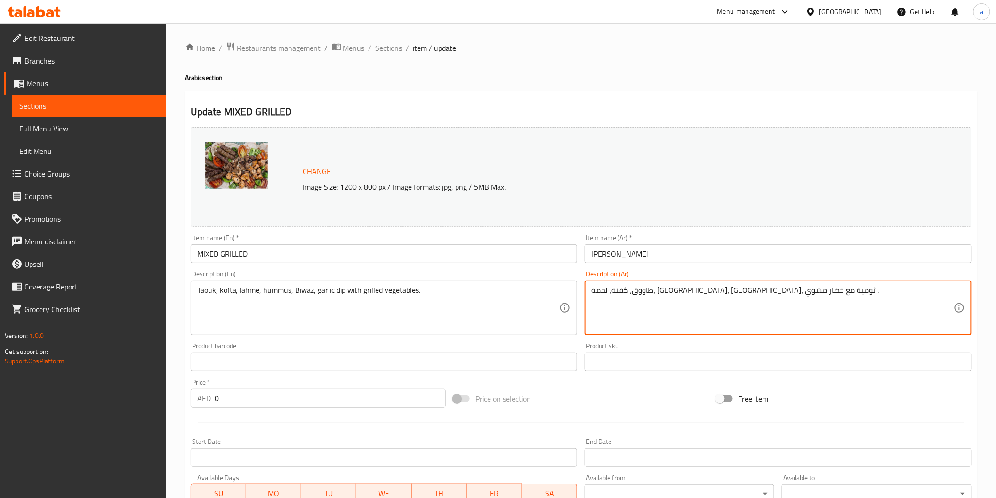
drag, startPoint x: 642, startPoint y: 295, endPoint x: 661, endPoint y: 303, distance: 20.5
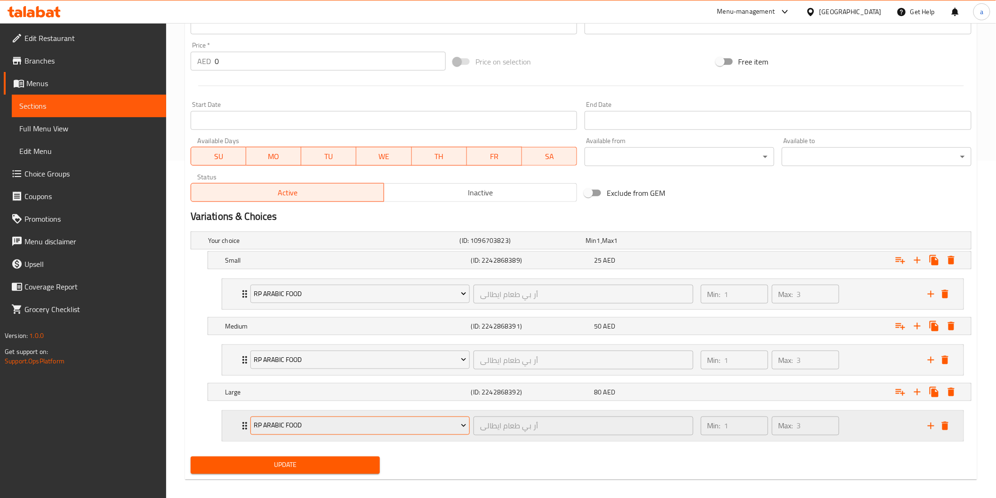
scroll to position [345, 0]
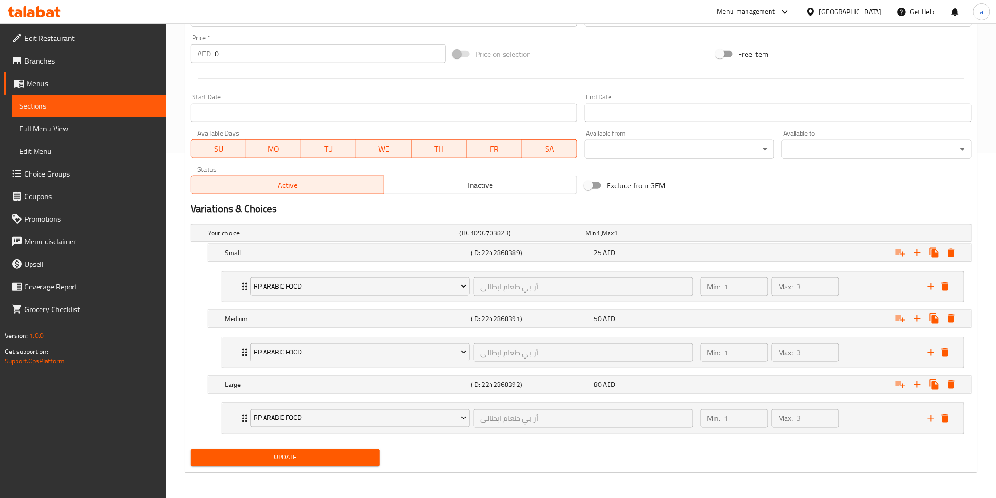
type textarea "طاووق، كفتة، لحمة، [GEOGRAPHIC_DATA]، [GEOGRAPHIC_DATA]، صلصة ثوم مع خضار مشوي ."
click at [342, 457] on span "Update" at bounding box center [285, 458] width 175 height 12
click at [109, 111] on span "Sections" at bounding box center [88, 105] width 139 height 11
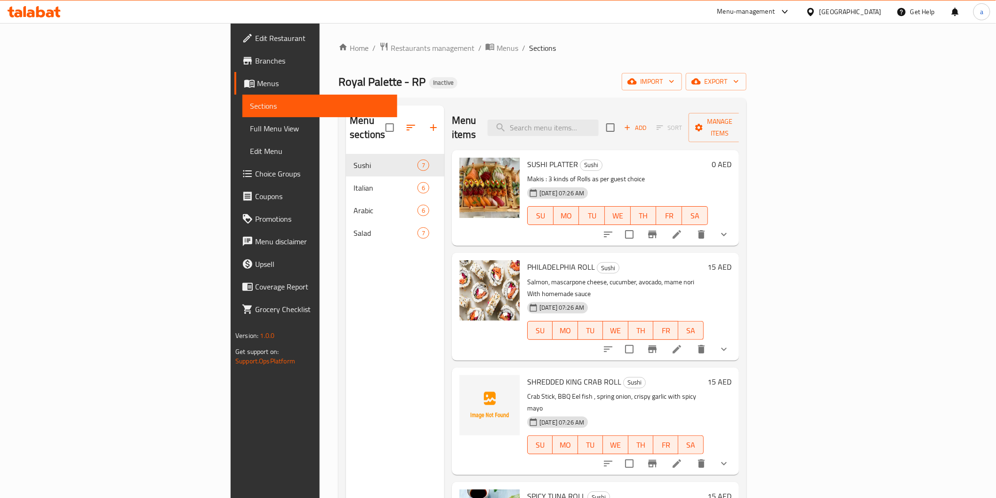
click at [250, 111] on span "Sections" at bounding box center [319, 105] width 139 height 11
click at [242, 120] on link "Full Menu View" at bounding box center [319, 128] width 154 height 23
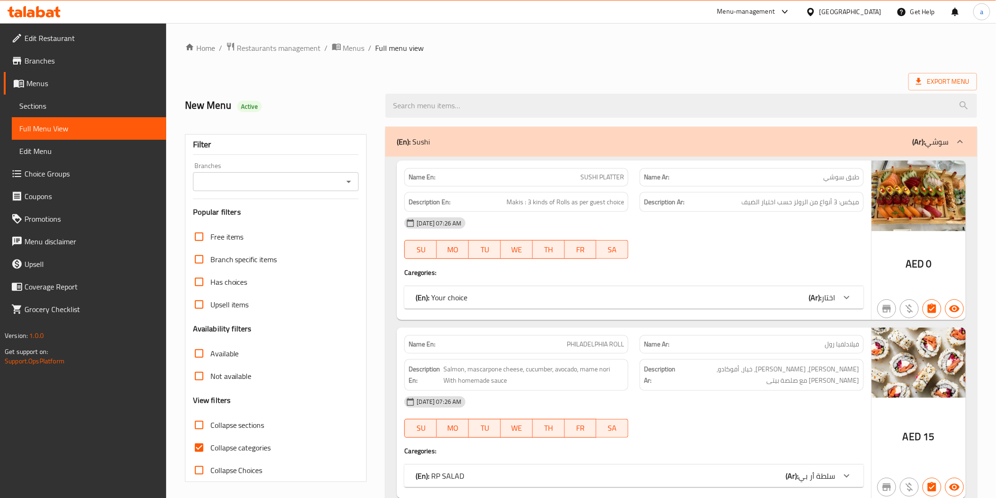
click at [203, 445] on input "Collapse categories" at bounding box center [199, 447] width 23 height 23
checkbox input "false"
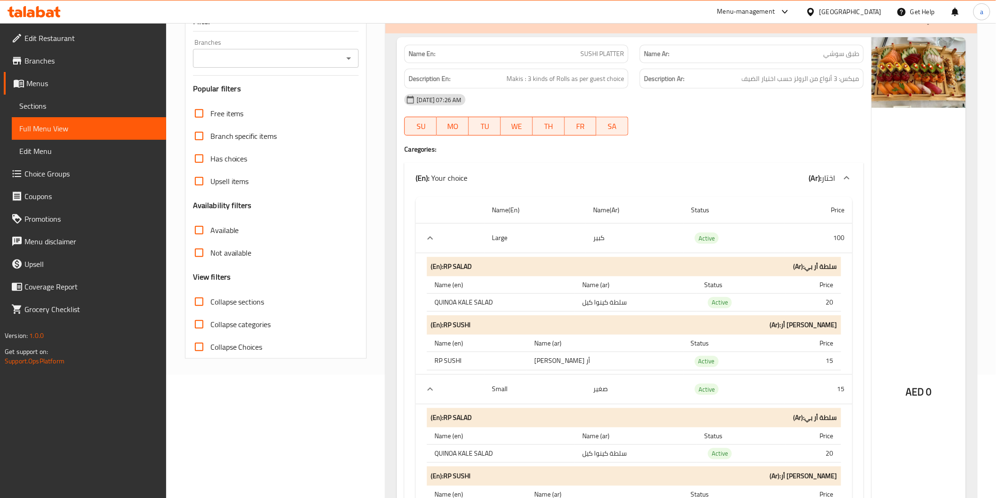
scroll to position [104, 0]
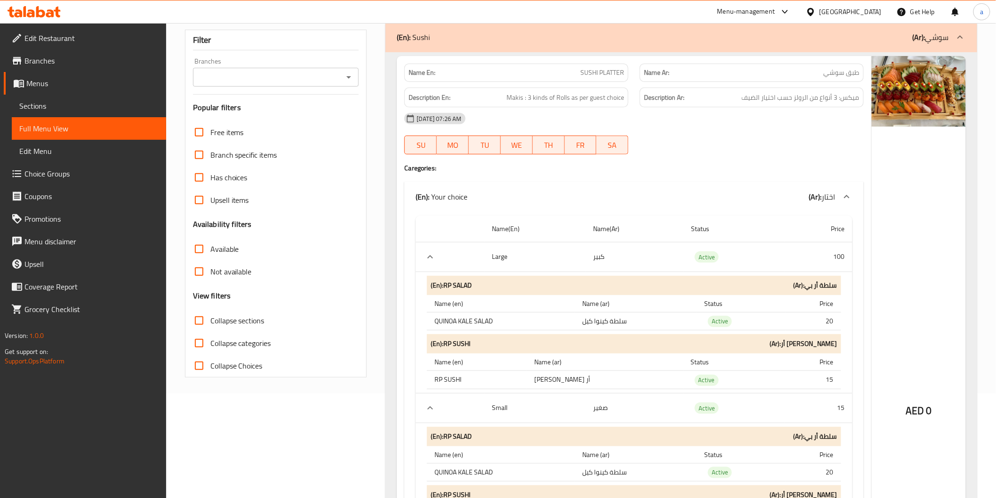
click at [326, 181] on div "Has choices" at bounding box center [276, 177] width 166 height 23
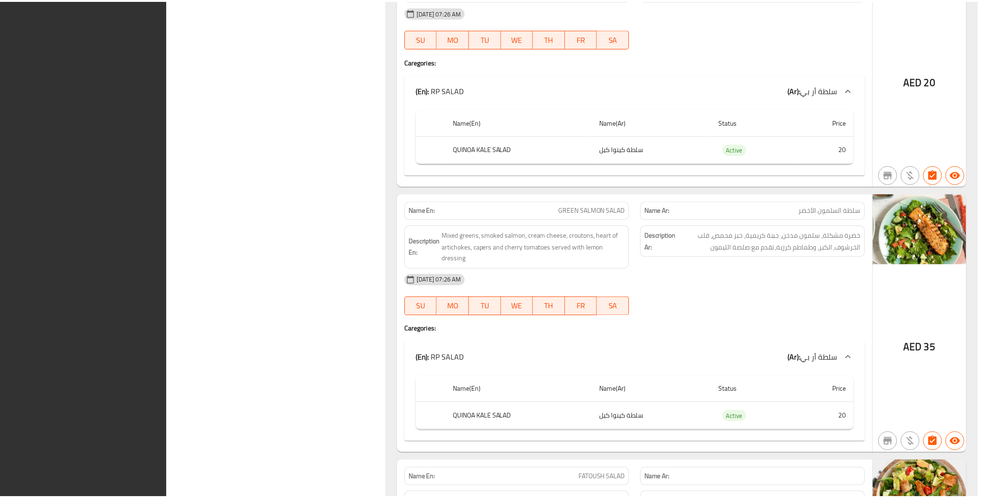
scroll to position [7883, 0]
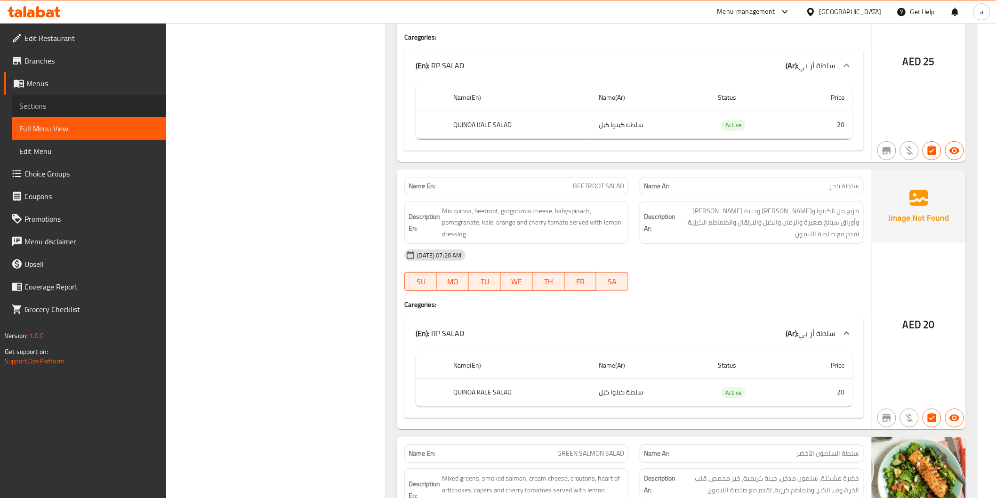
click at [32, 107] on span "Sections" at bounding box center [88, 105] width 139 height 11
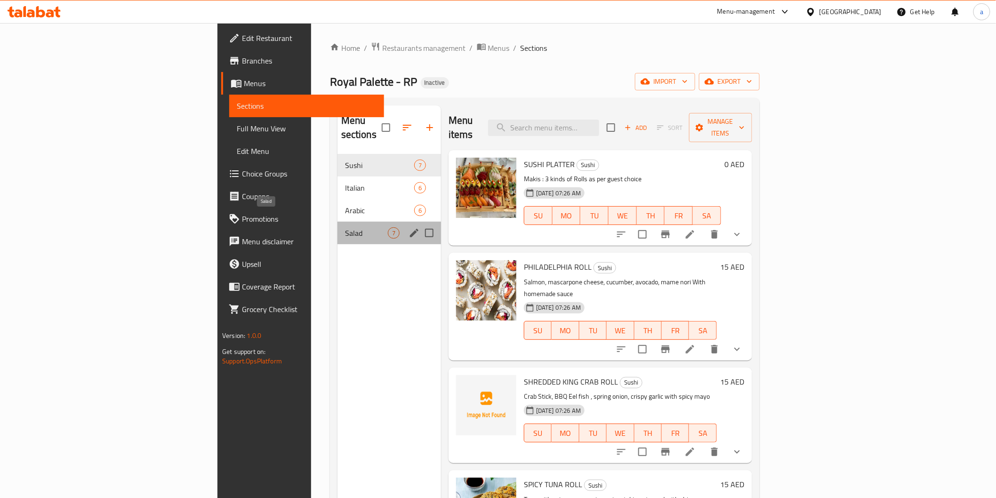
click at [345, 227] on span "Salad" at bounding box center [366, 232] width 43 height 11
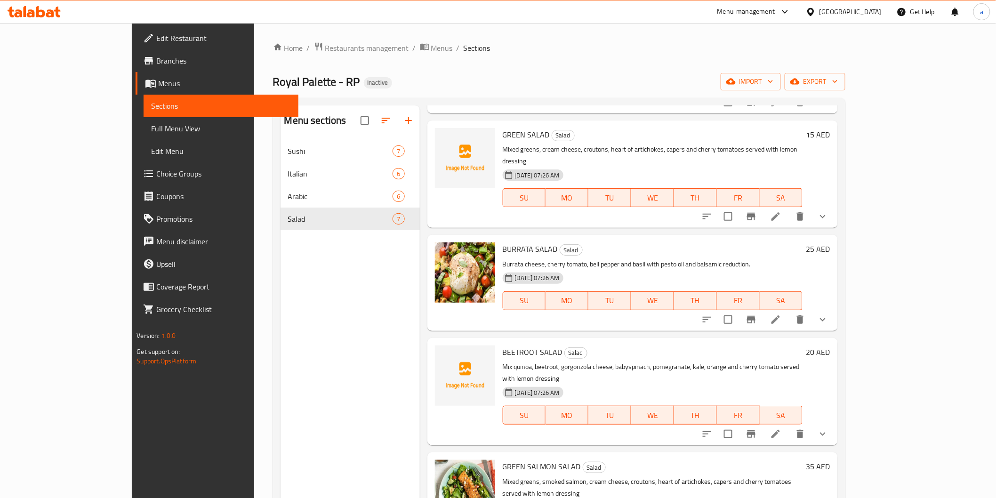
scroll to position [132, 0]
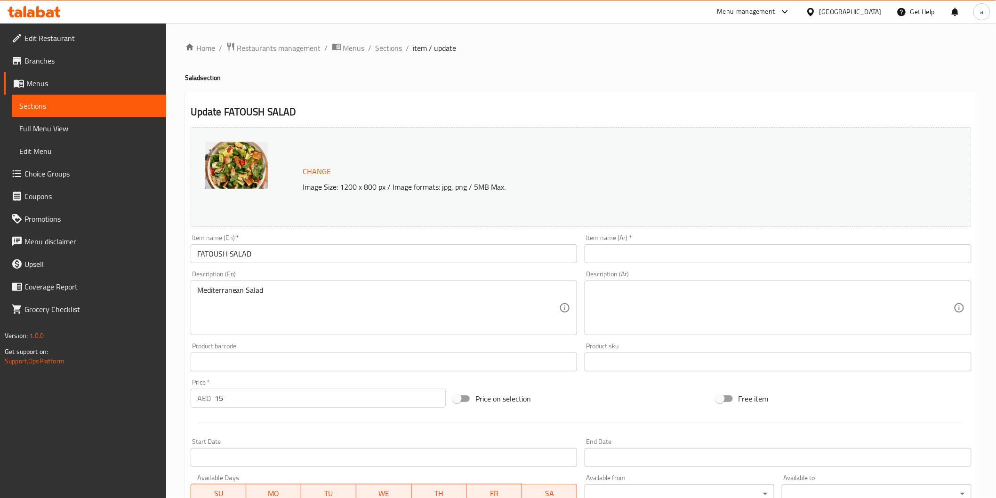
click at [603, 248] on input "text" at bounding box center [778, 253] width 387 height 19
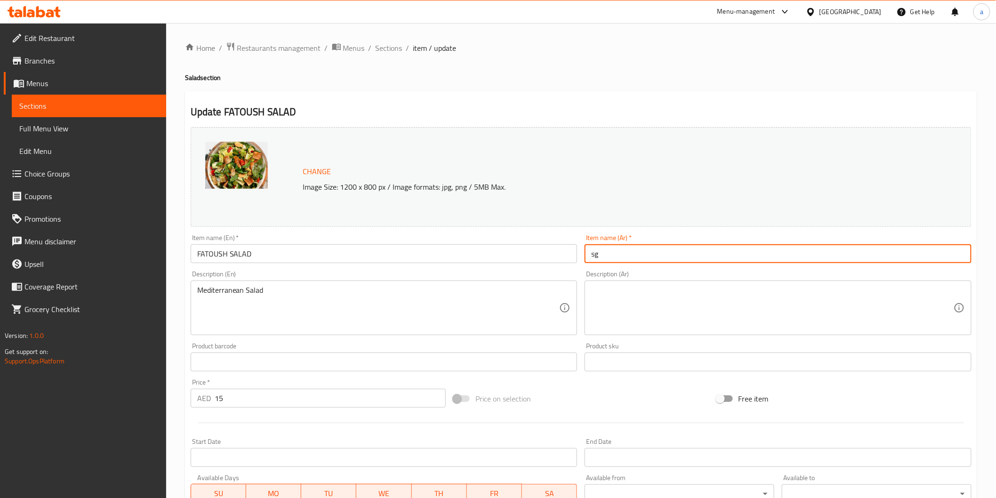
type input "s"
type input "سلطة فتوش"
click at [652, 304] on textarea at bounding box center [772, 308] width 362 height 45
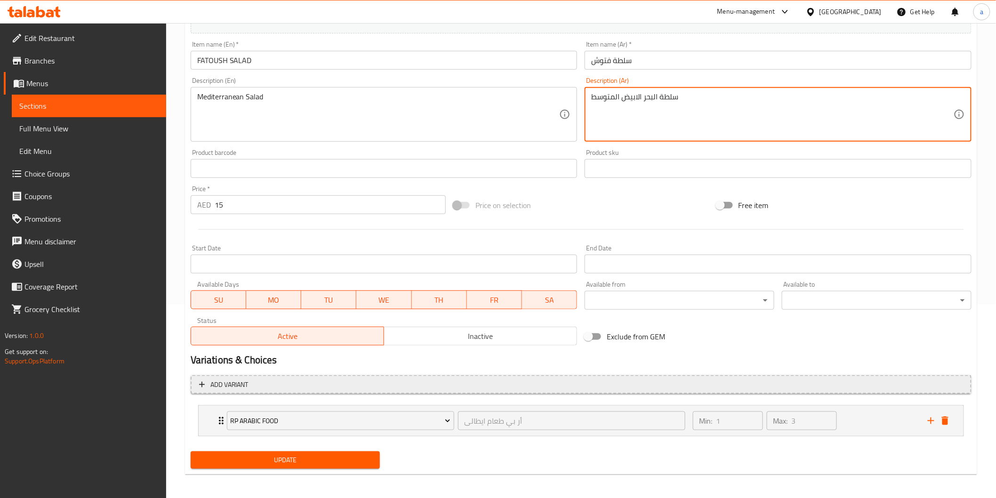
scroll to position [195, 0]
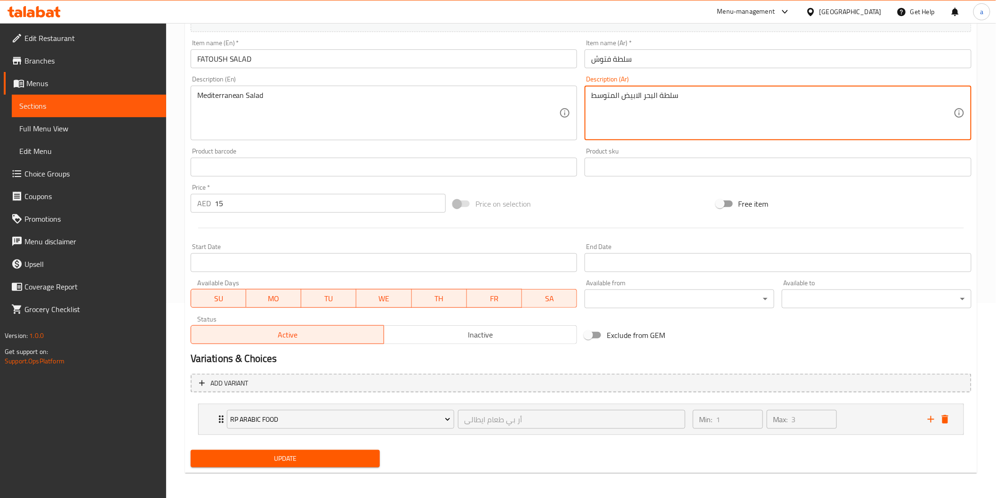
type textarea "سلطة البحر الابيض المتوسط"
click at [336, 459] on span "Update" at bounding box center [285, 459] width 175 height 12
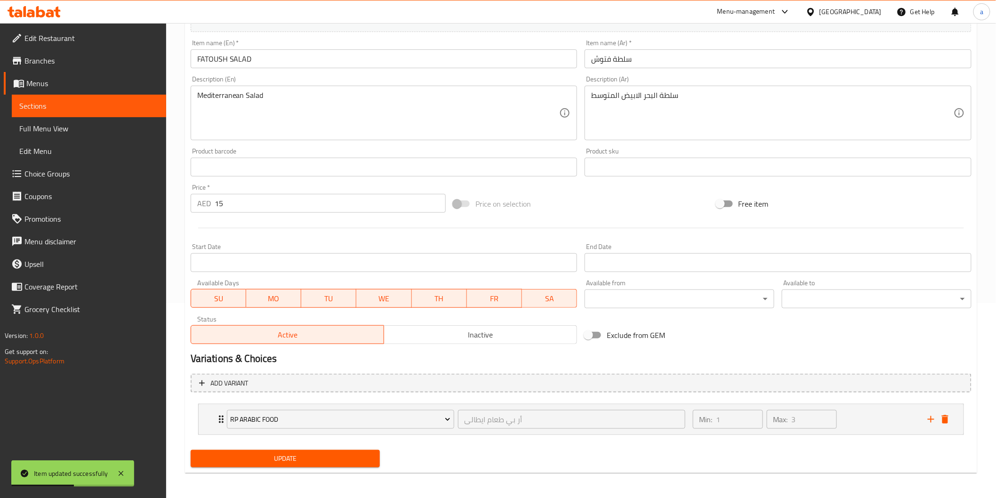
click at [93, 104] on span "Sections" at bounding box center [88, 105] width 139 height 11
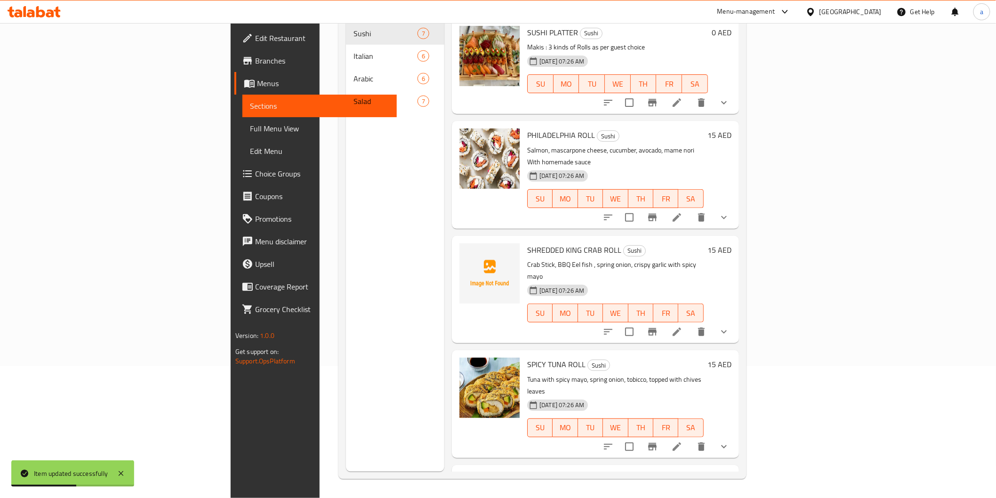
scroll to position [132, 0]
click at [250, 131] on span "Full Menu View" at bounding box center [319, 128] width 139 height 11
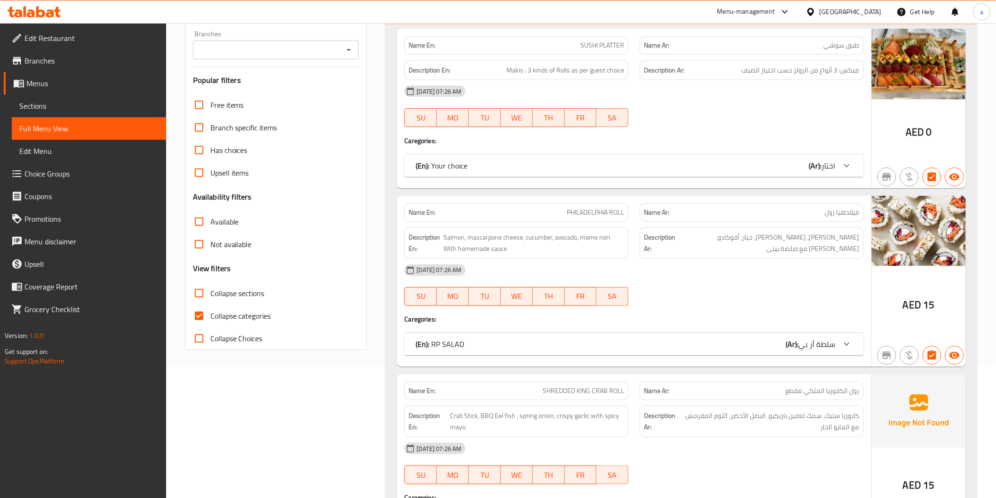
click at [213, 312] on span "Collapse categories" at bounding box center [240, 315] width 61 height 11
click at [210, 312] on input "Collapse categories" at bounding box center [199, 316] width 23 height 23
checkbox input "false"
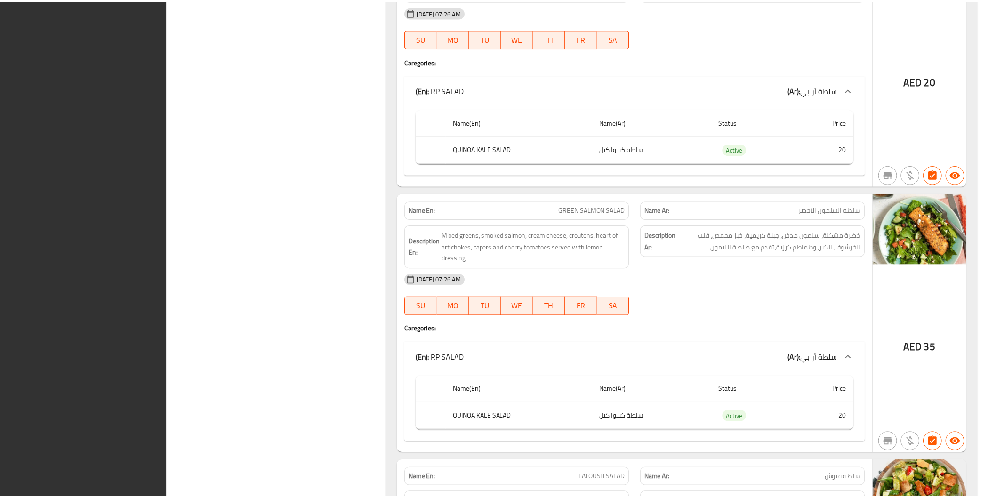
scroll to position [7883, 0]
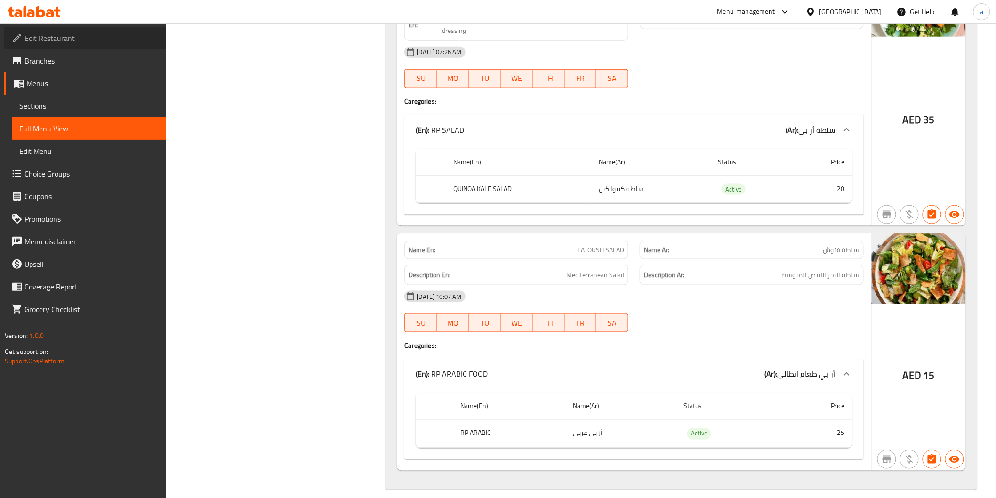
click at [52, 39] on span "Edit Restaurant" at bounding box center [91, 37] width 134 height 11
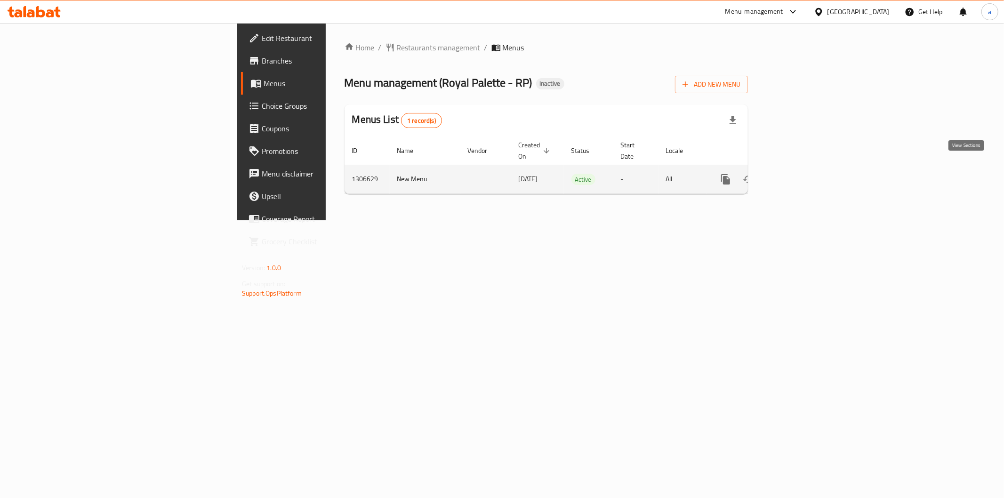
click at [799, 174] on icon "enhanced table" at bounding box center [793, 179] width 11 height 11
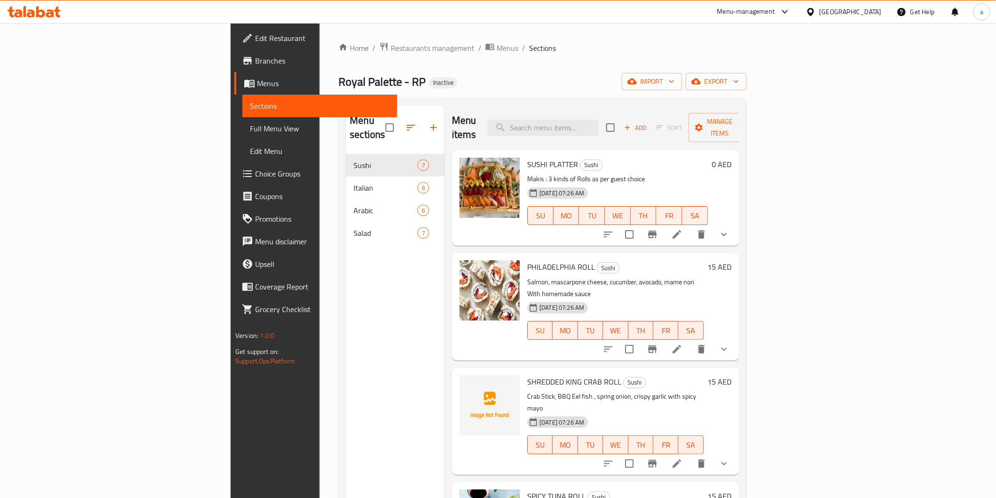
click at [250, 131] on span "Full Menu View" at bounding box center [319, 128] width 139 height 11
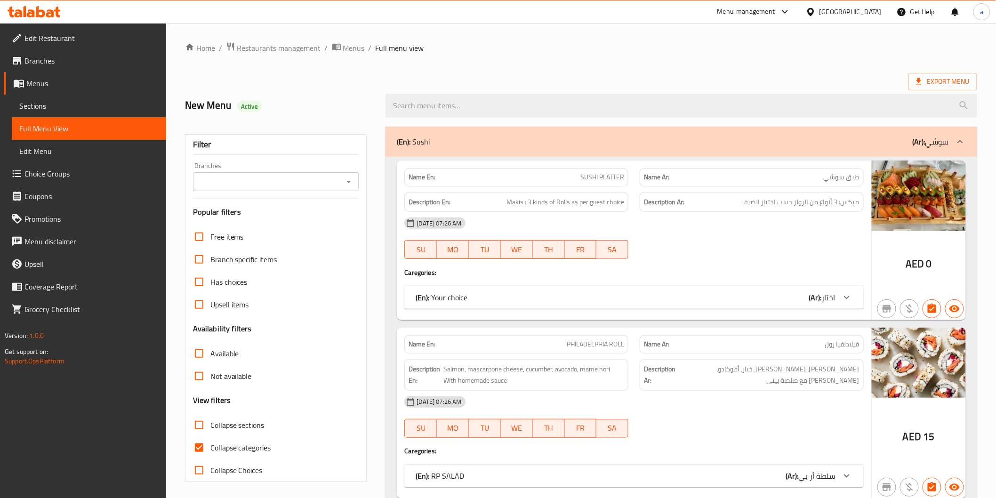
click at [200, 436] on input "Collapse categories" at bounding box center [199, 447] width 23 height 23
checkbox input "false"
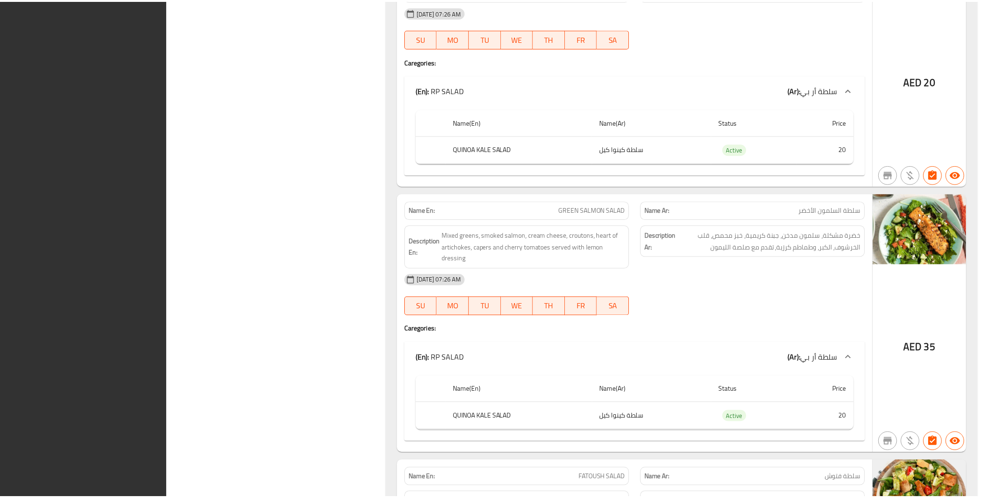
scroll to position [7883, 0]
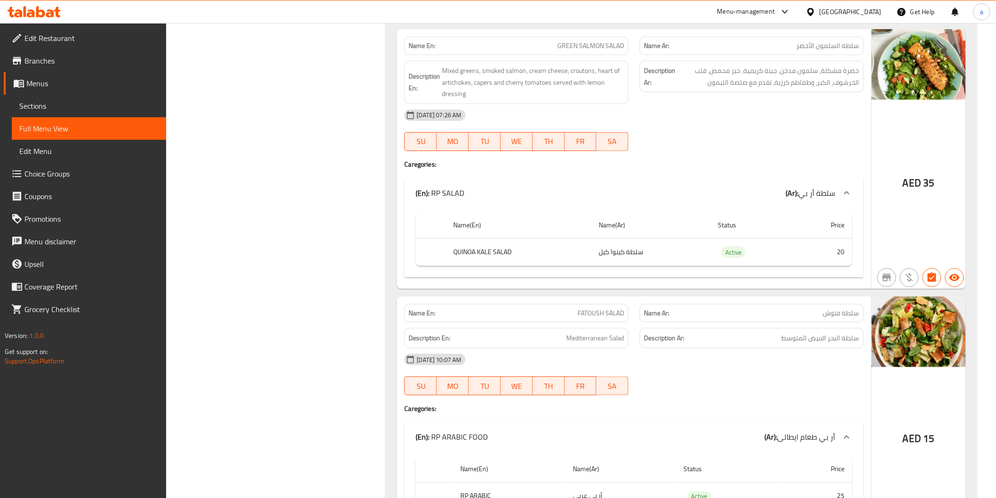
scroll to position [7727, 0]
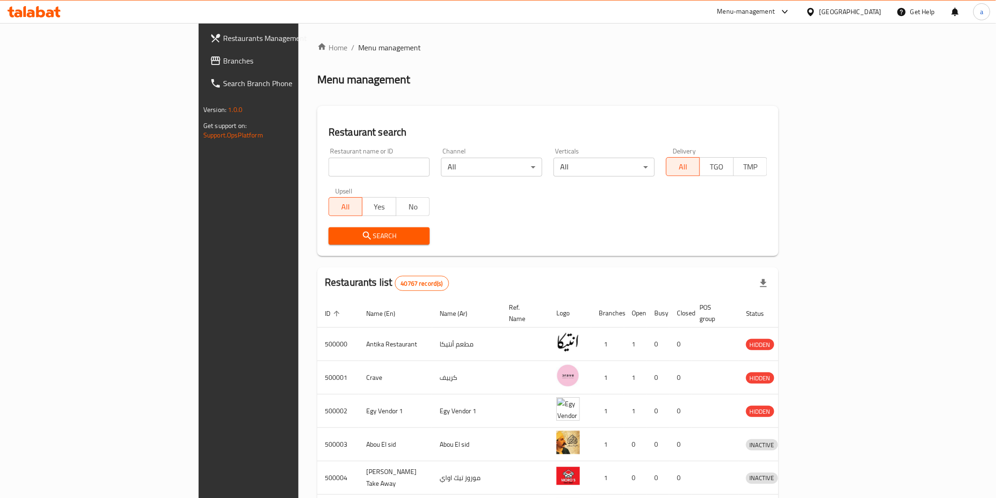
click at [814, 12] on icon at bounding box center [810, 12] width 7 height 8
click at [753, 184] on div "Oman" at bounding box center [780, 181] width 62 height 10
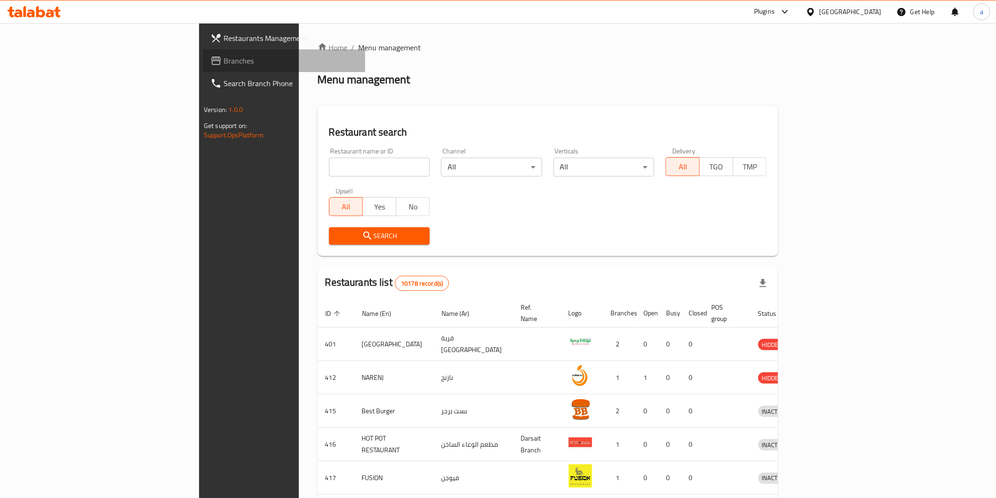
click at [224, 57] on span "Branches" at bounding box center [291, 60] width 134 height 11
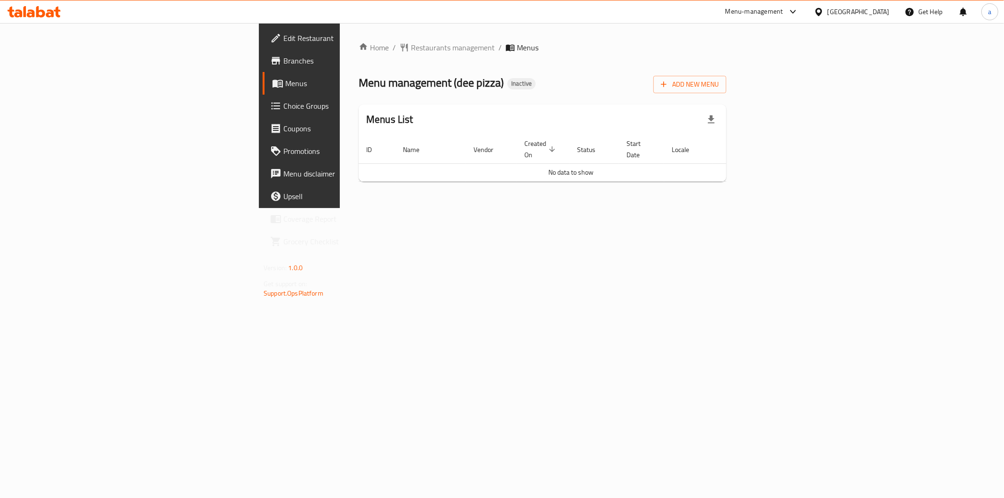
click at [283, 37] on span "Edit Restaurant" at bounding box center [351, 37] width 136 height 11
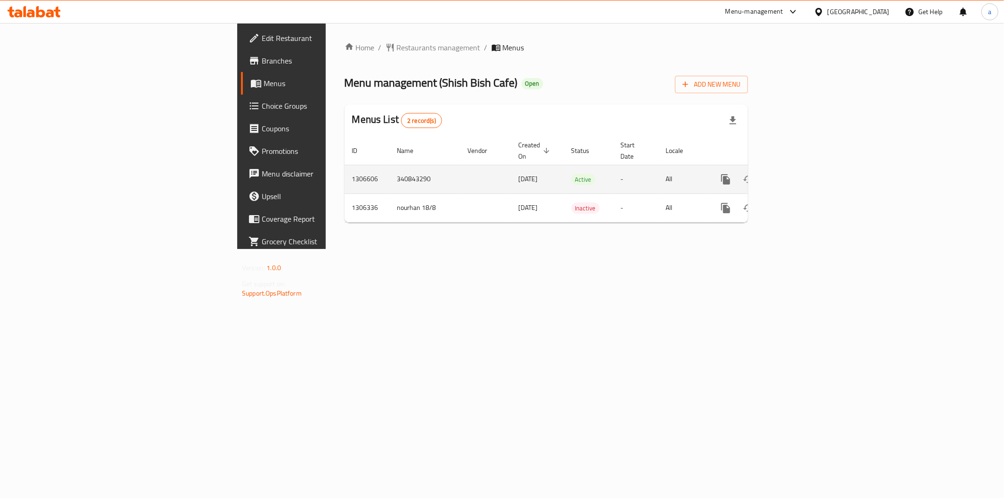
click at [798, 175] on icon "enhanced table" at bounding box center [793, 179] width 8 height 8
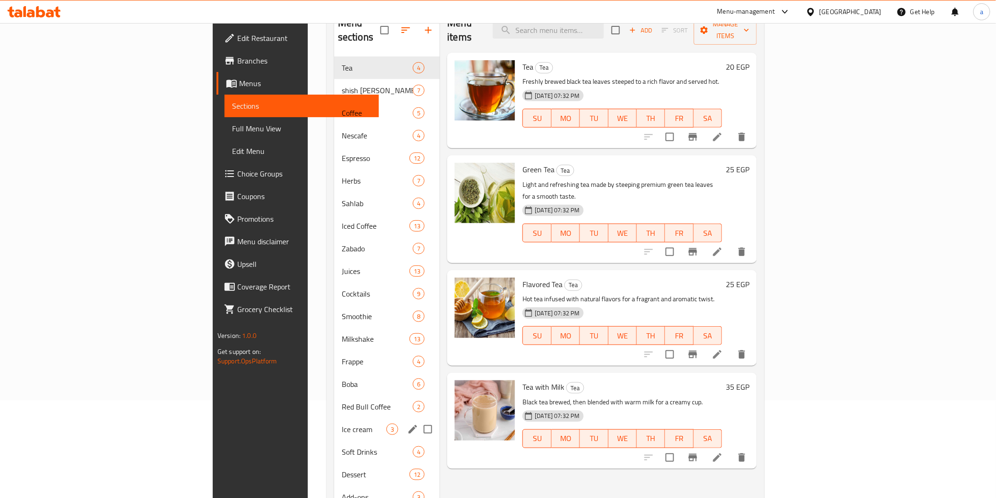
scroll to position [79, 0]
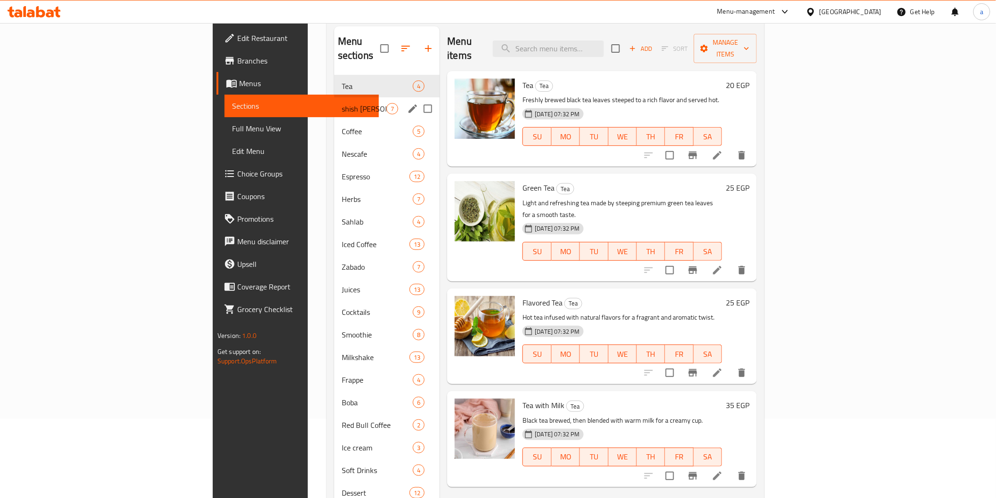
click at [334, 102] on div "shish bish drinks 7" at bounding box center [387, 108] width 106 height 23
